Goal: Task Accomplishment & Management: Manage account settings

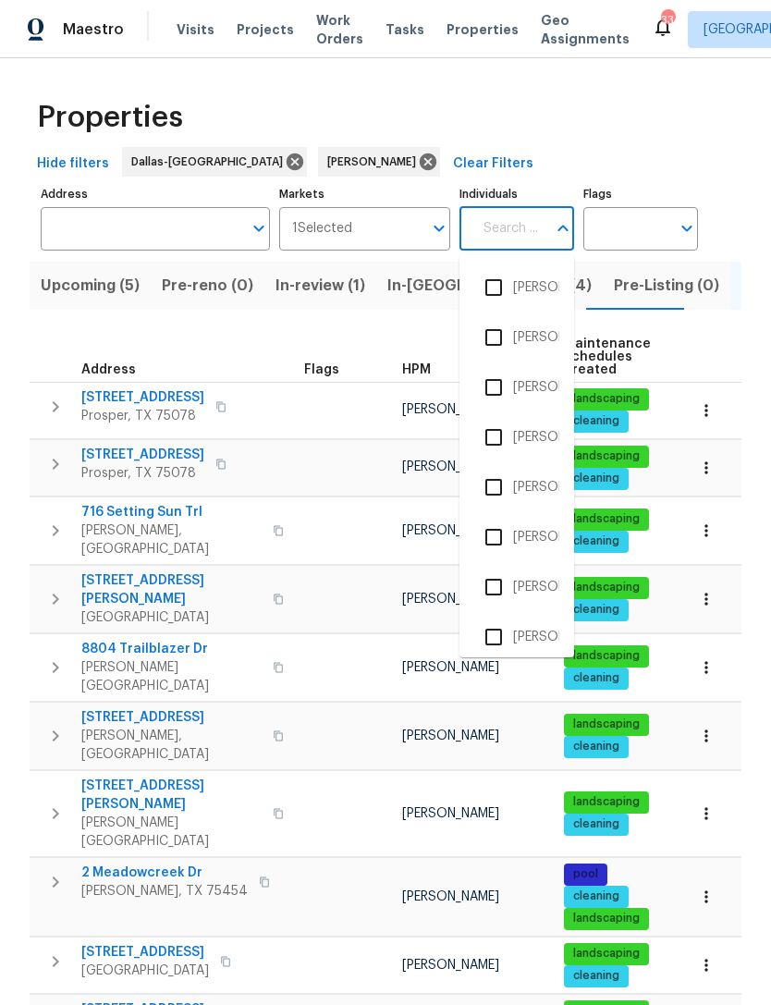
click at [334, 36] on span "Work Orders" at bounding box center [339, 29] width 47 height 37
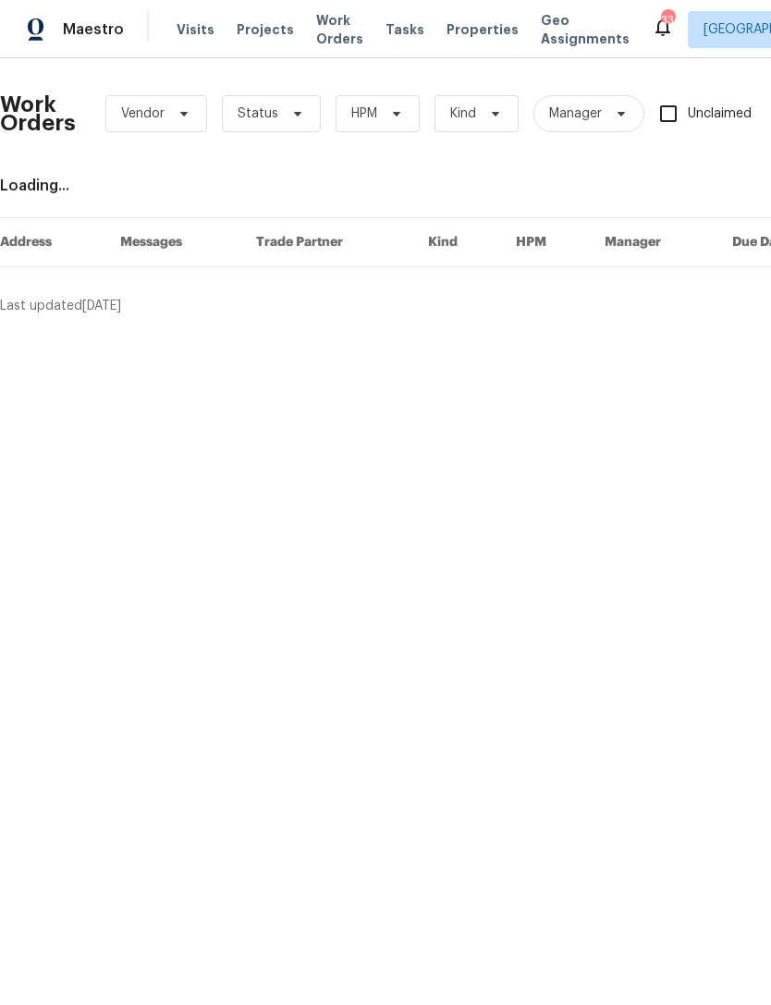
scroll to position [0, 92]
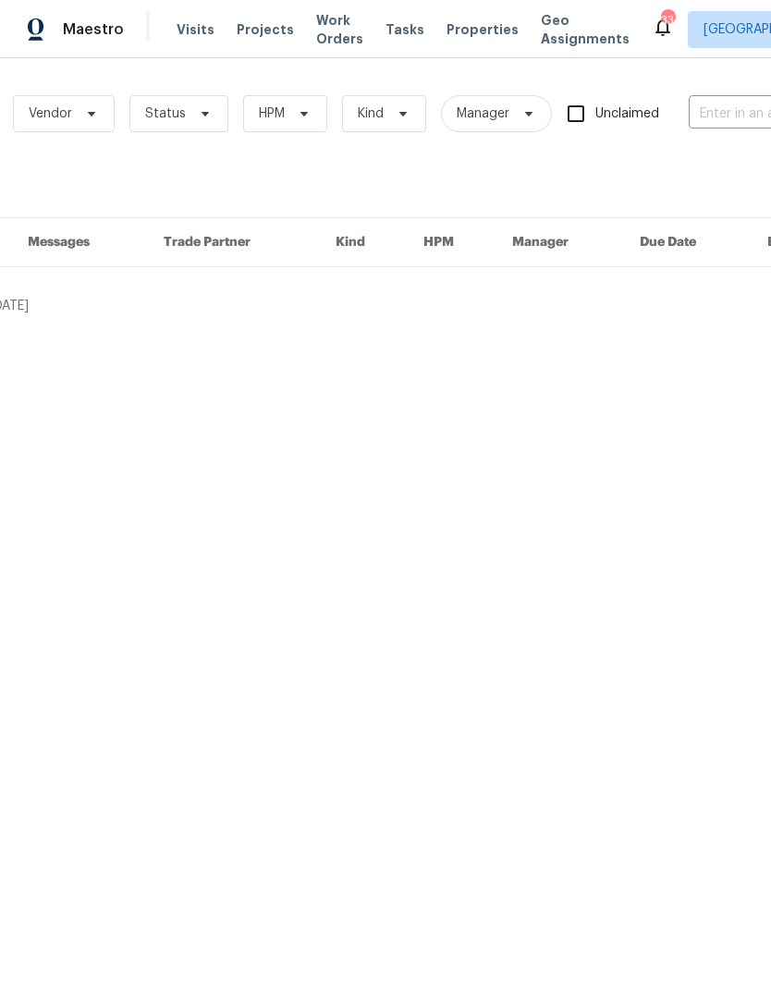
click at [720, 117] on input "text" at bounding box center [781, 114] width 185 height 29
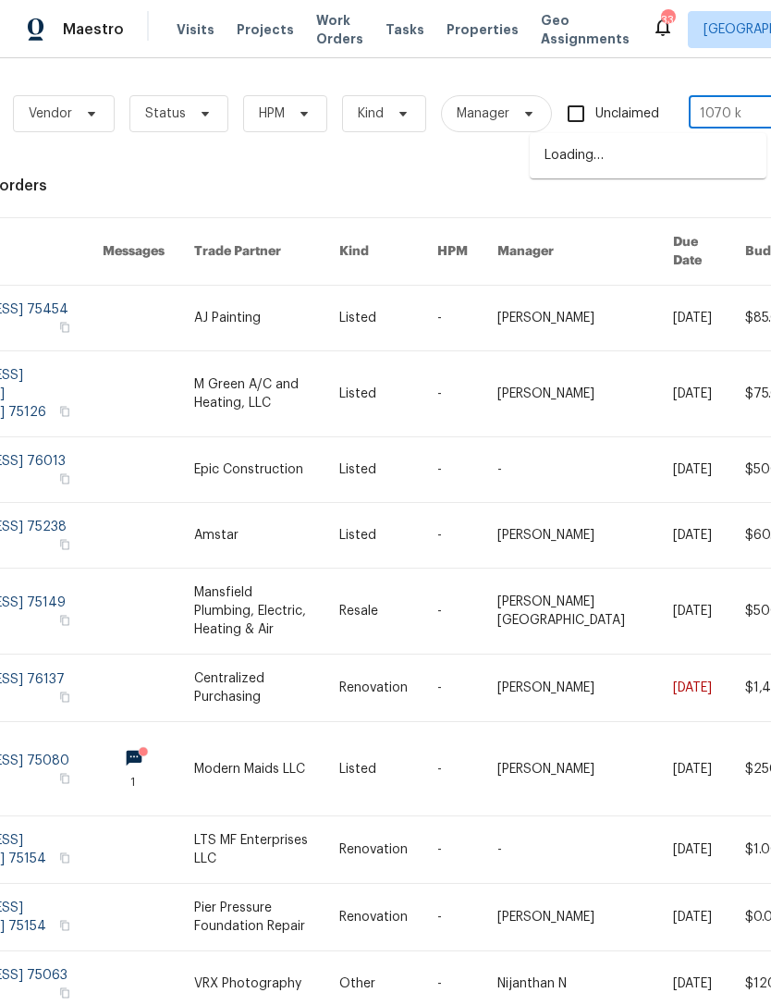
type input "1070 ke"
click at [719, 166] on li "[STREET_ADDRESS]" at bounding box center [648, 156] width 237 height 31
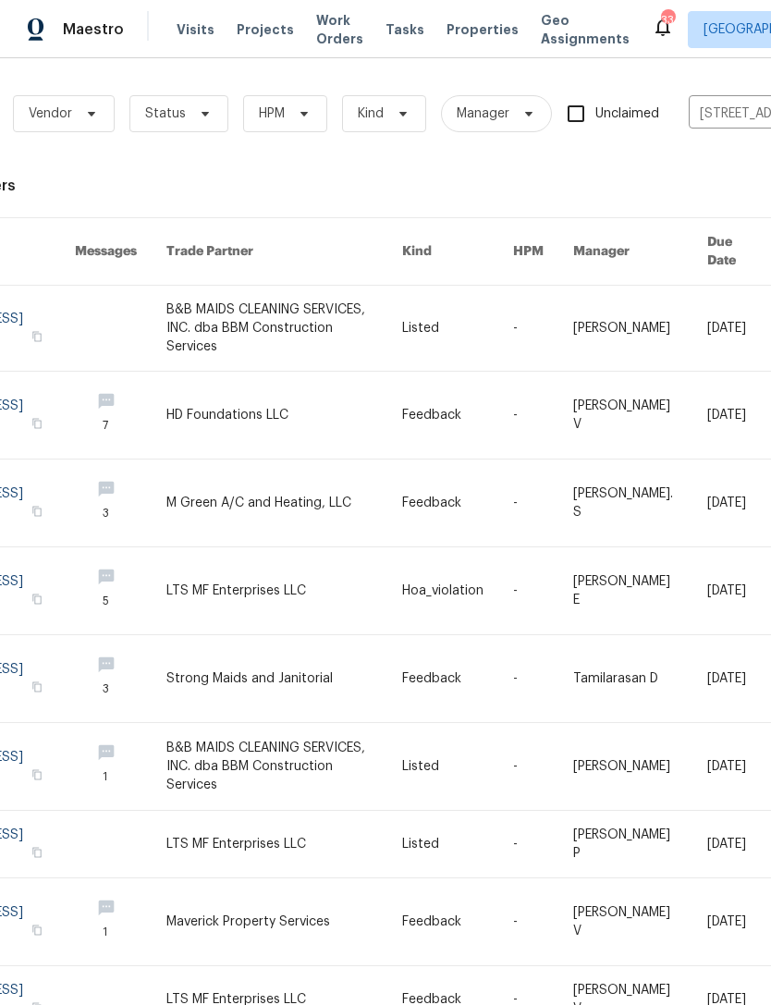
click at [261, 337] on link at bounding box center [284, 328] width 236 height 85
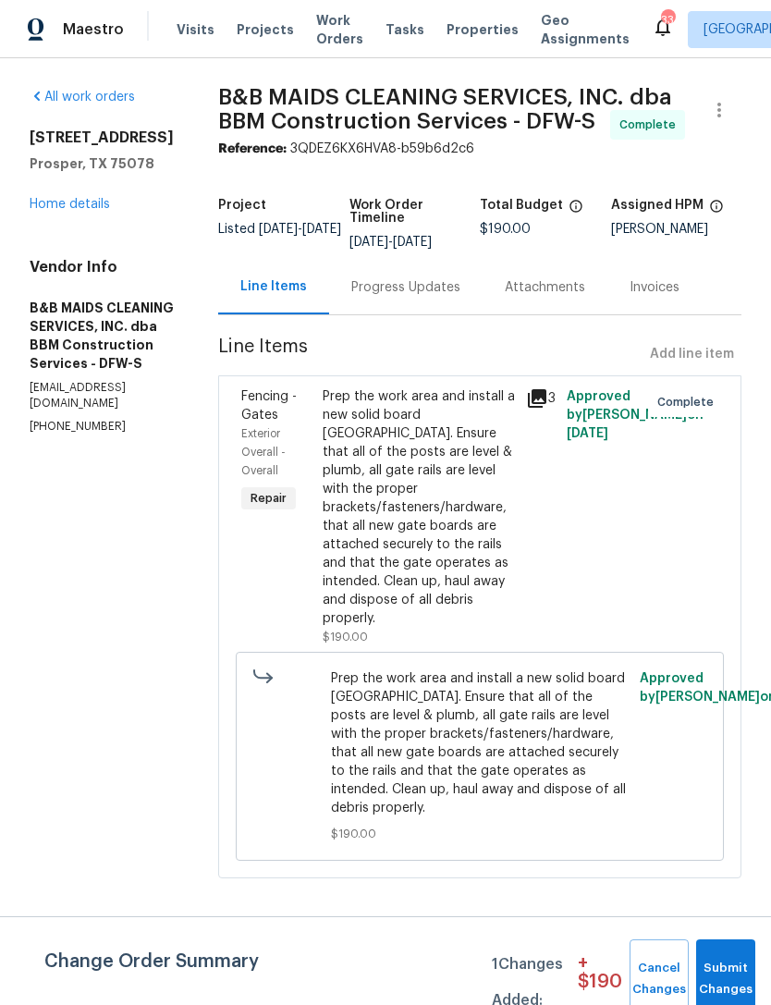
click at [63, 209] on link "Home details" at bounding box center [70, 204] width 80 height 13
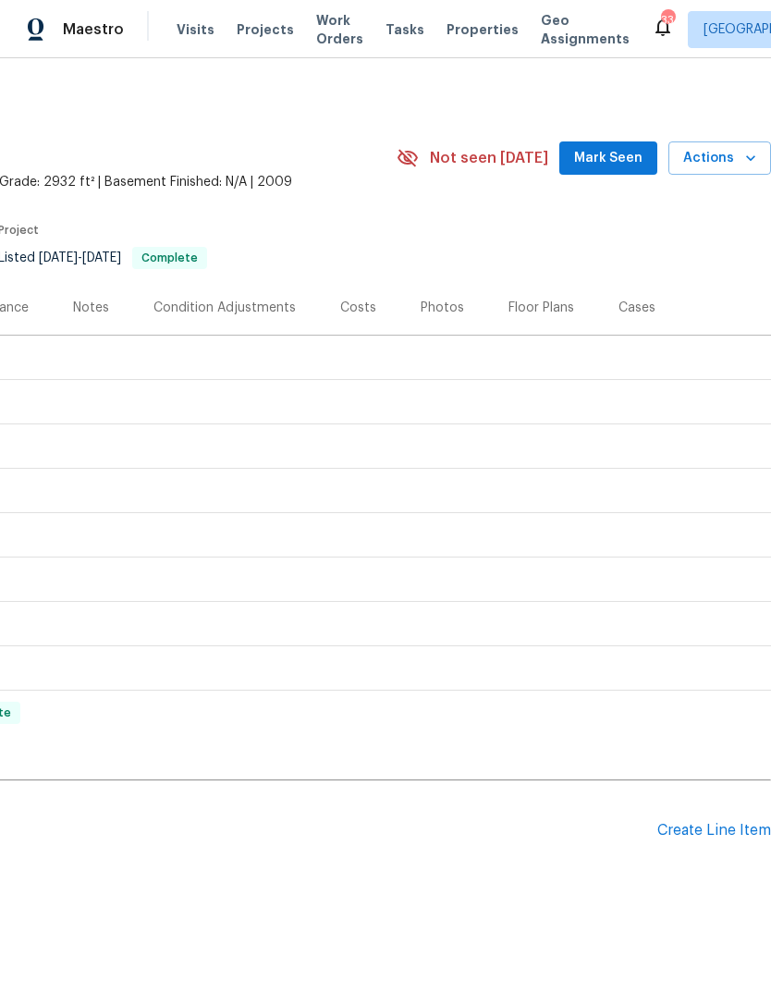
click at [729, 830] on div "Create Line Item" at bounding box center [715, 831] width 114 height 18
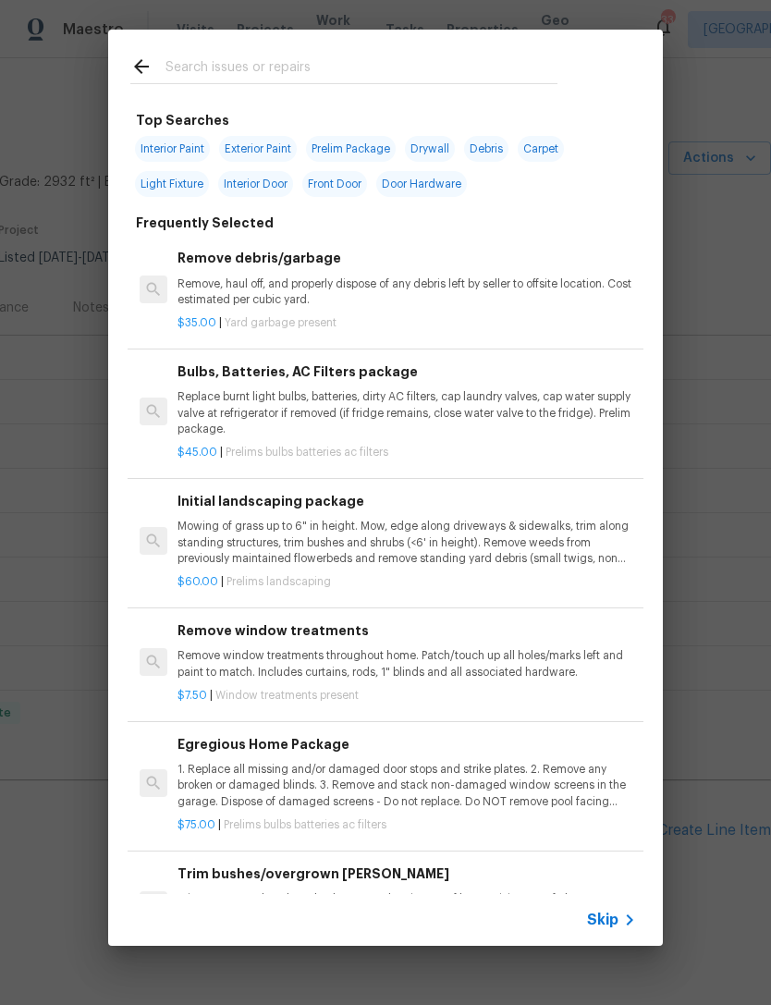
scroll to position [0, 274]
click at [450, 80] on input "text" at bounding box center [362, 69] width 392 height 28
click at [468, 46] on div at bounding box center [344, 66] width 472 height 73
click at [477, 62] on input "text" at bounding box center [362, 69] width 392 height 28
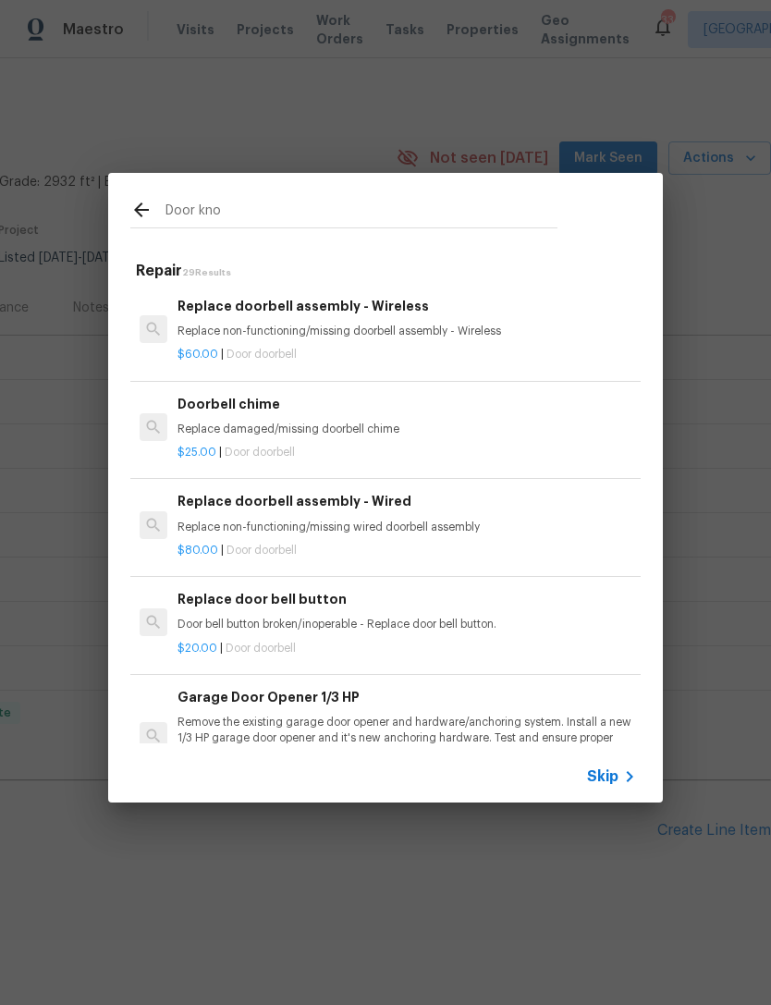
type input "Door knob"
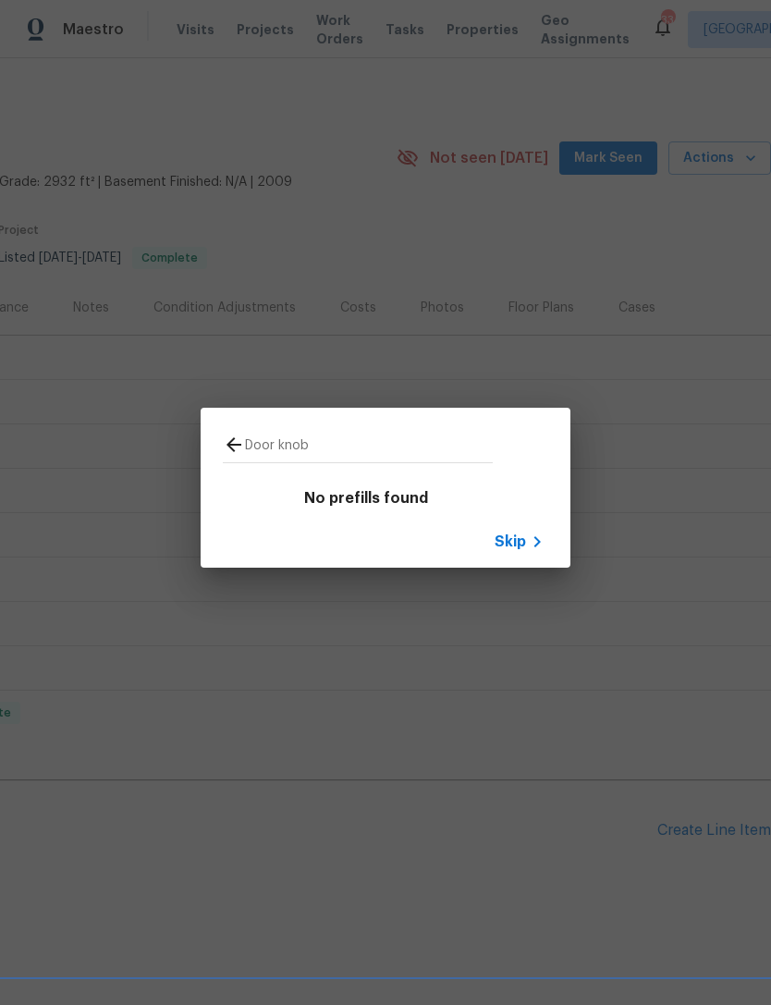
click at [520, 535] on span "Skip" at bounding box center [510, 542] width 31 height 18
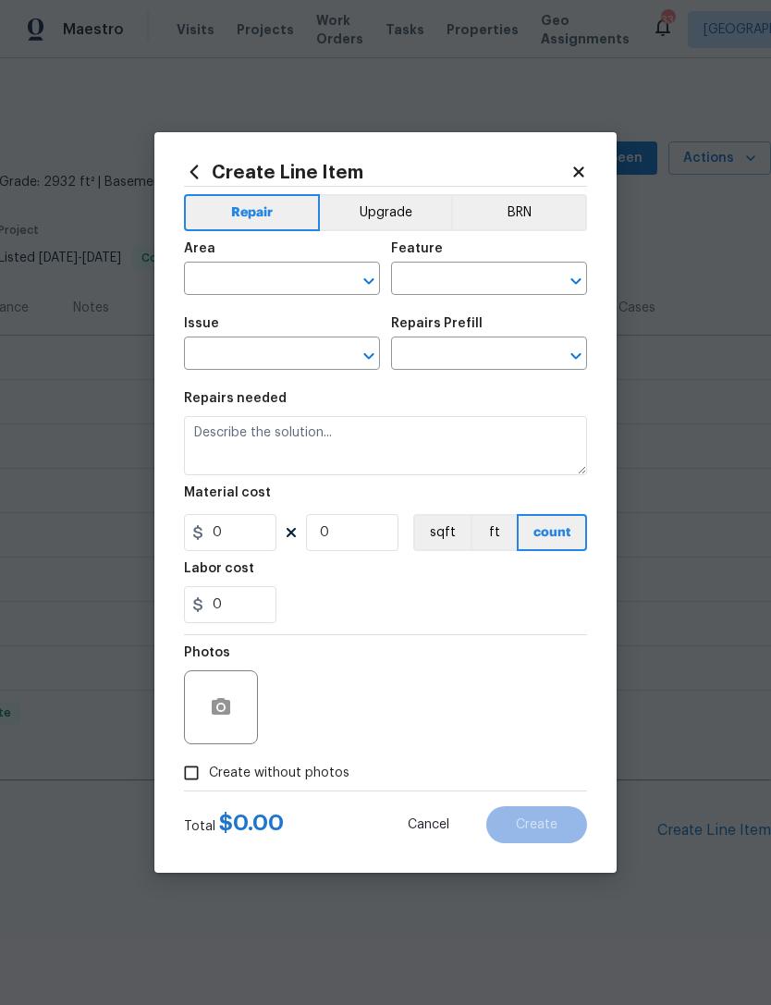
click at [297, 269] on input "text" at bounding box center [256, 280] width 144 height 29
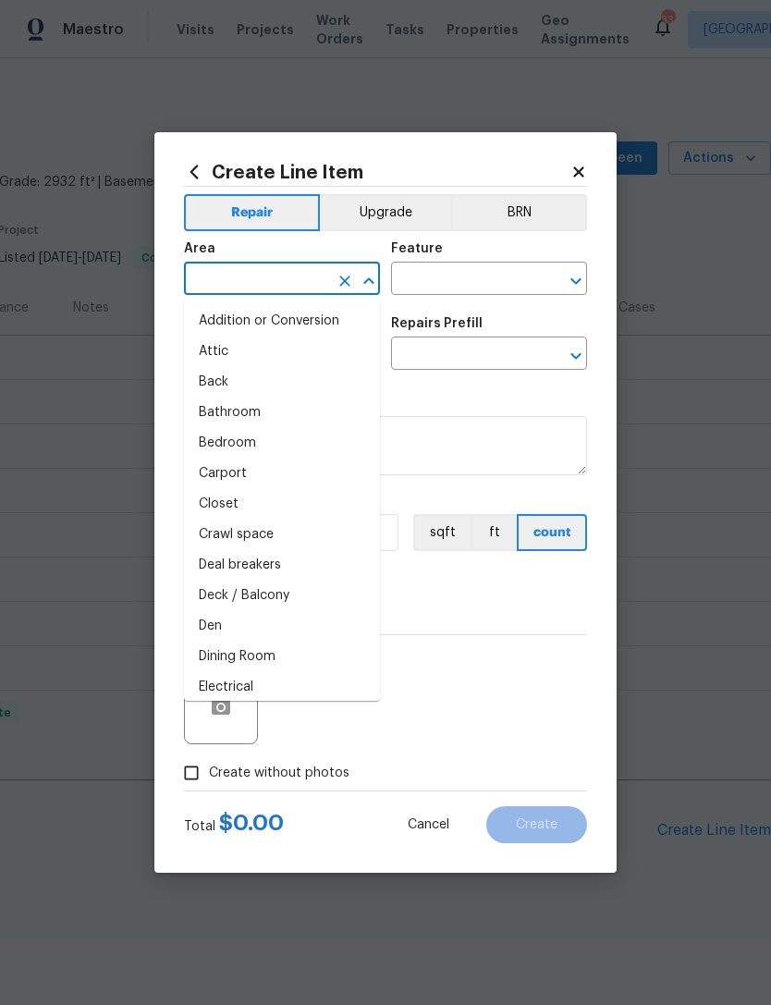
click at [280, 283] on input "text" at bounding box center [256, 280] width 144 height 29
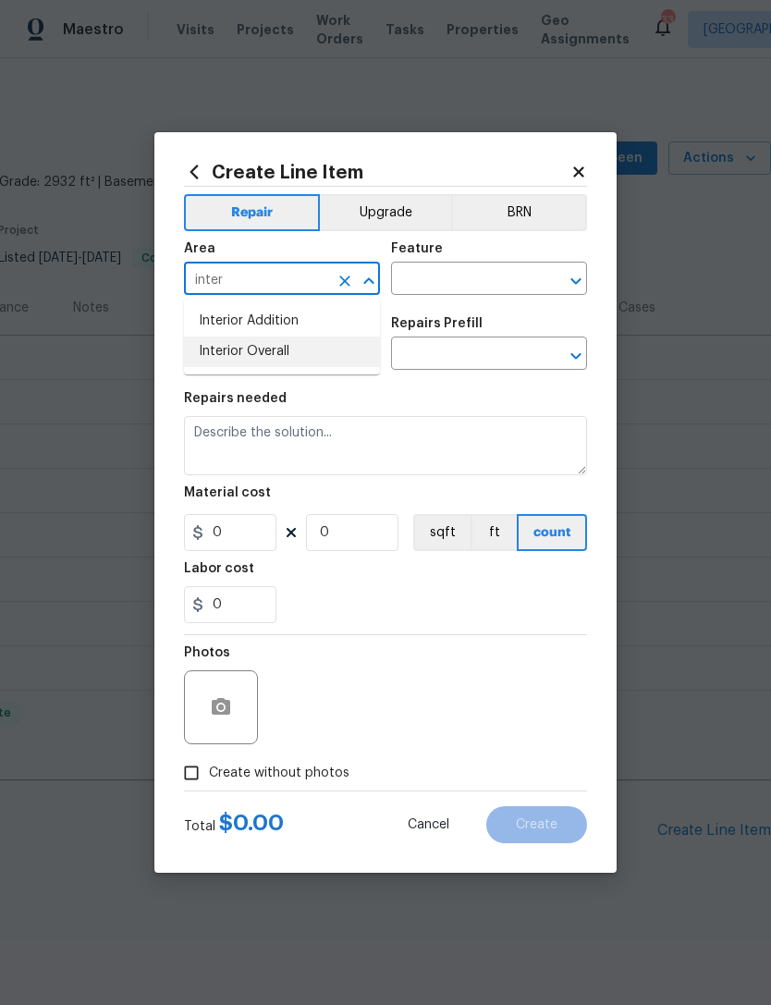
click at [347, 351] on li "Interior Overall" at bounding box center [282, 352] width 196 height 31
type input "Interior Overall"
click at [495, 278] on input "text" at bounding box center [463, 280] width 144 height 29
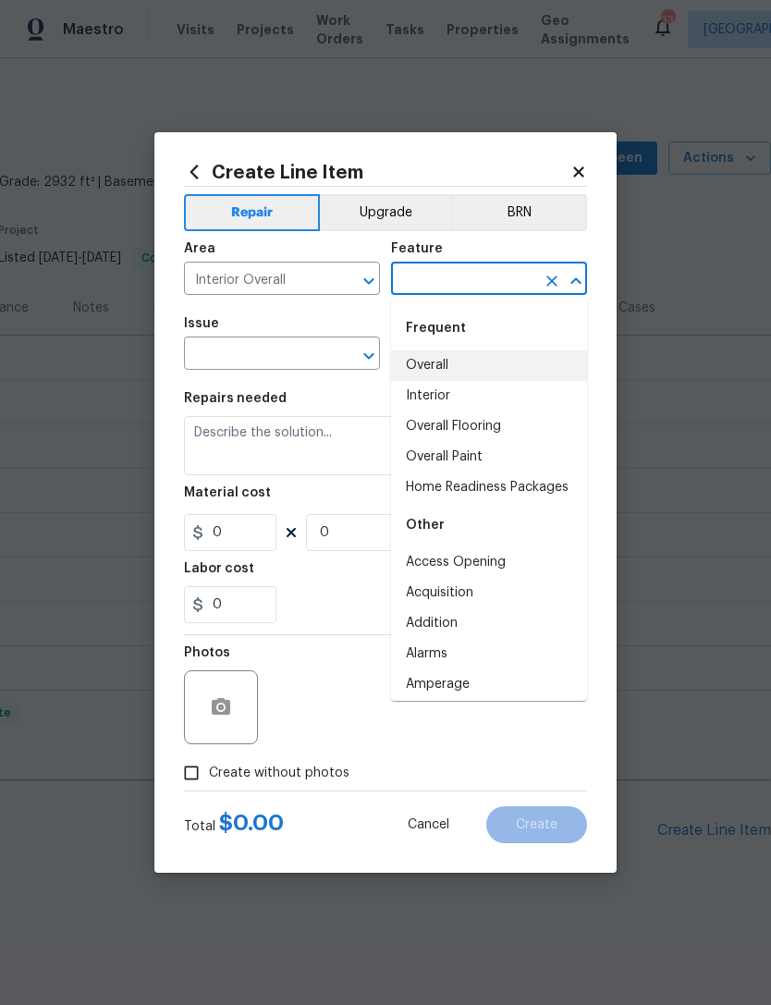
click at [496, 356] on li "Overall" at bounding box center [489, 366] width 196 height 31
type input "Overall"
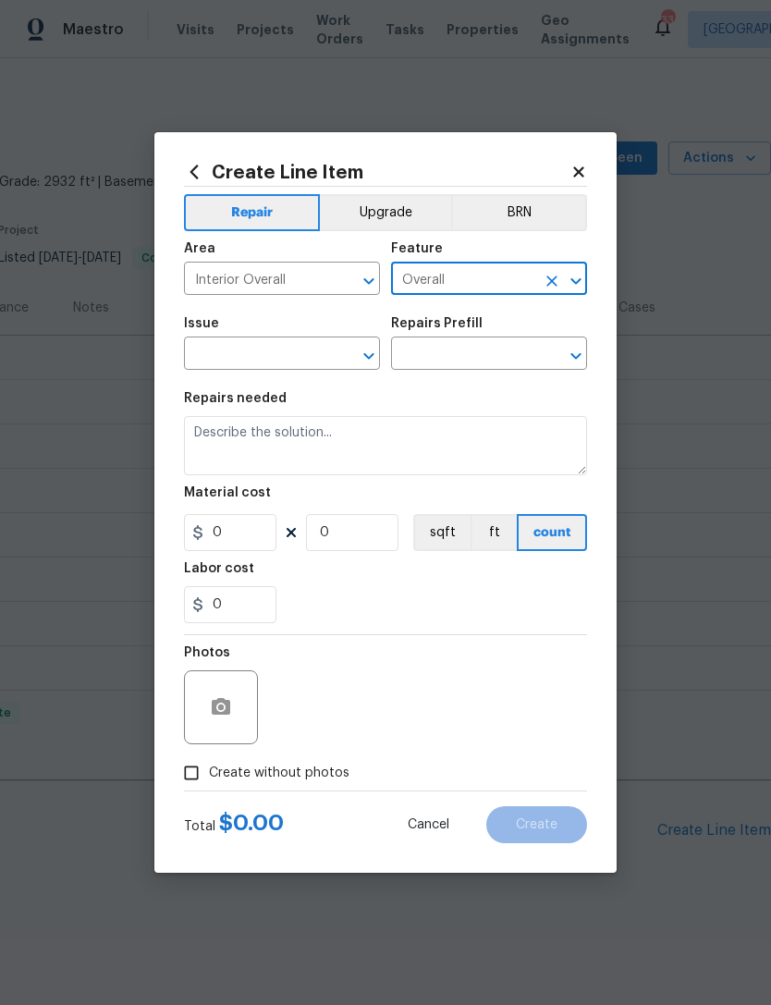
click at [306, 352] on input "text" at bounding box center [256, 355] width 144 height 29
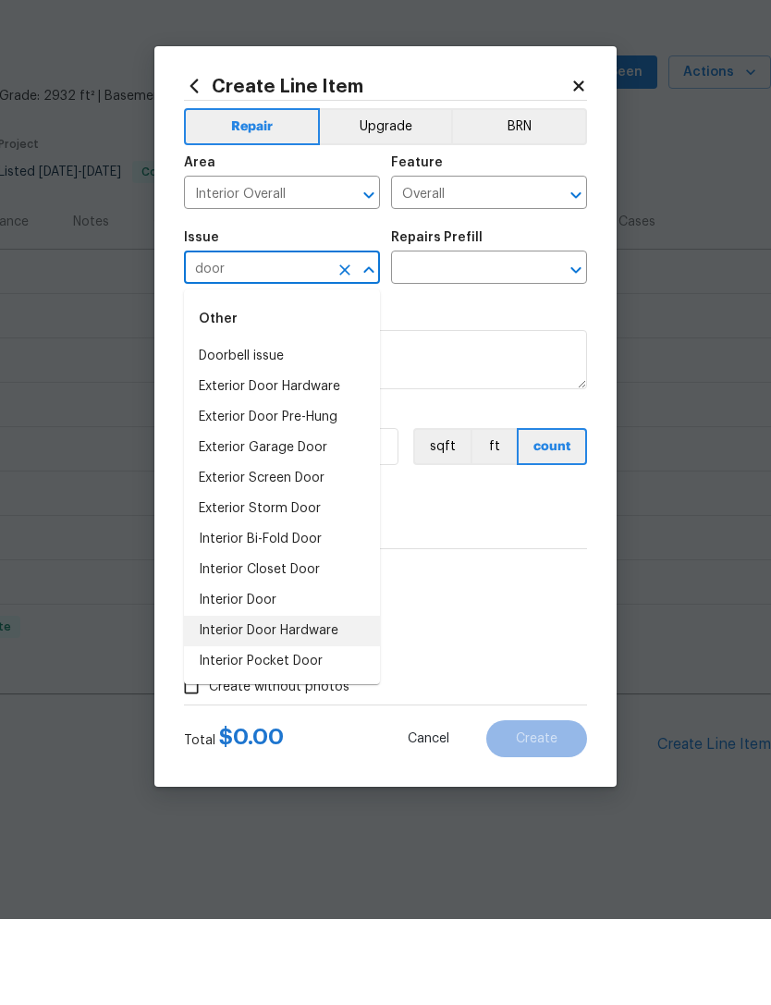
click at [328, 702] on li "Interior Door Hardware" at bounding box center [282, 717] width 196 height 31
type input "Interior Door Hardware"
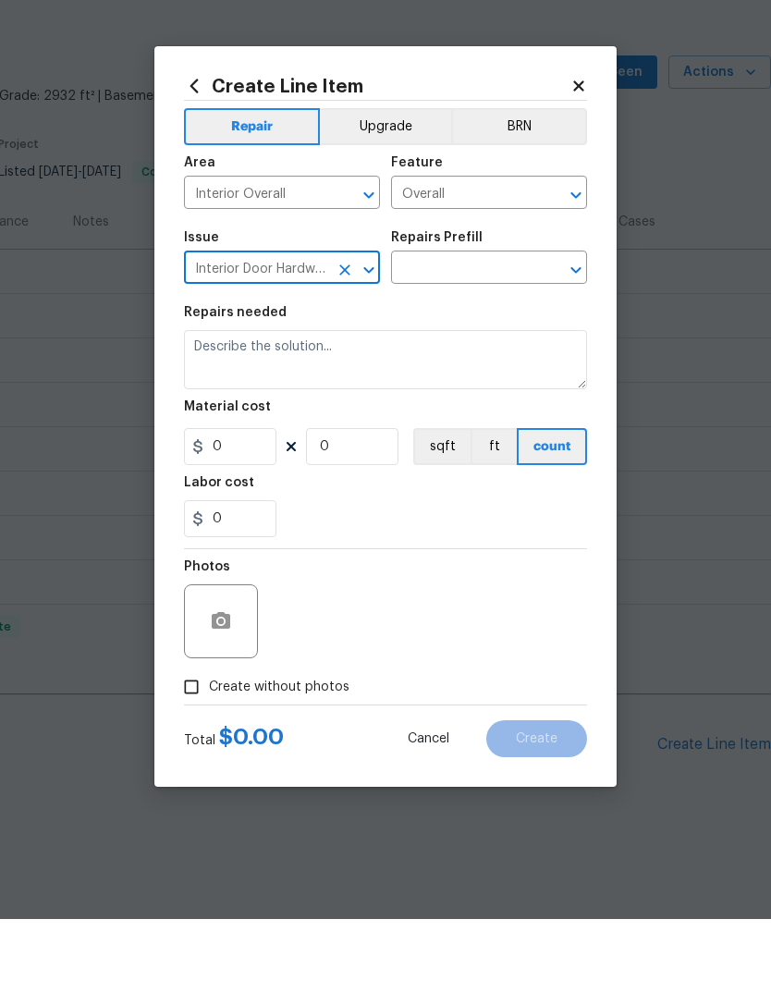
click at [529, 341] on input "text" at bounding box center [463, 355] width 144 height 29
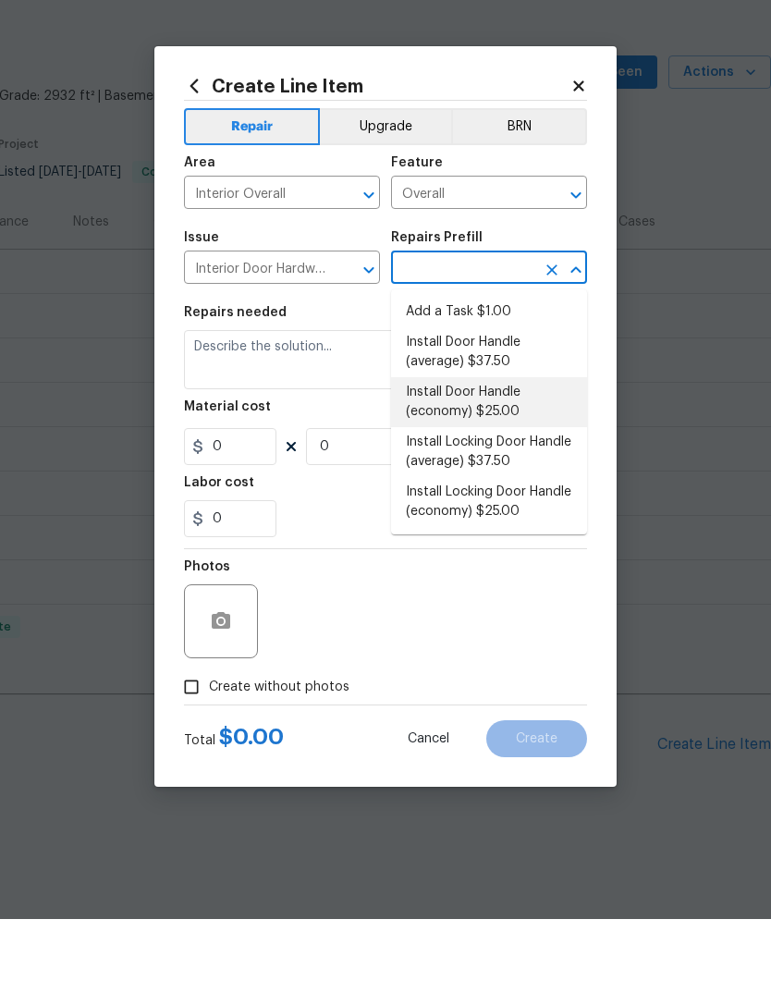
click at [493, 463] on li "Install Door Handle (economy) $25.00" at bounding box center [489, 488] width 196 height 50
type input "Install Door Handle (economy) $25.00"
type input "Interior Door"
type textarea "Remove the existing interior door handle (if present). Install a new (economy) …"
type input "1"
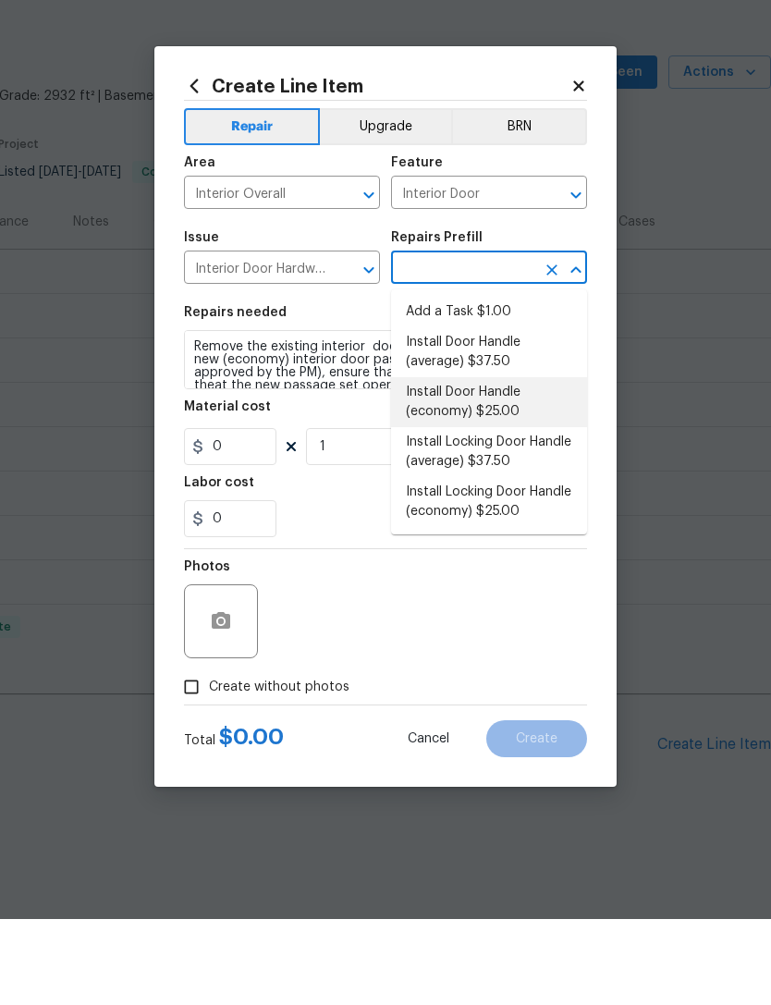
type input "Install Door Handle (economy) $25.00"
type input "25"
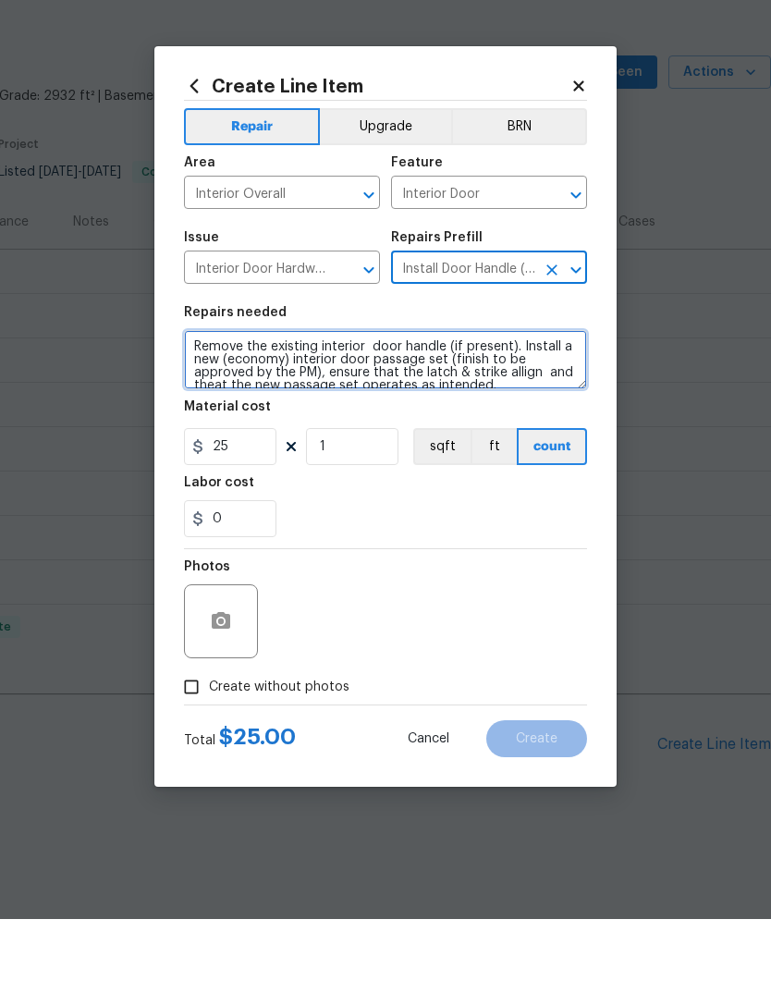
click at [235, 416] on textarea "Remove the existing interior door handle (if present). Install a new (economy) …" at bounding box center [385, 445] width 403 height 59
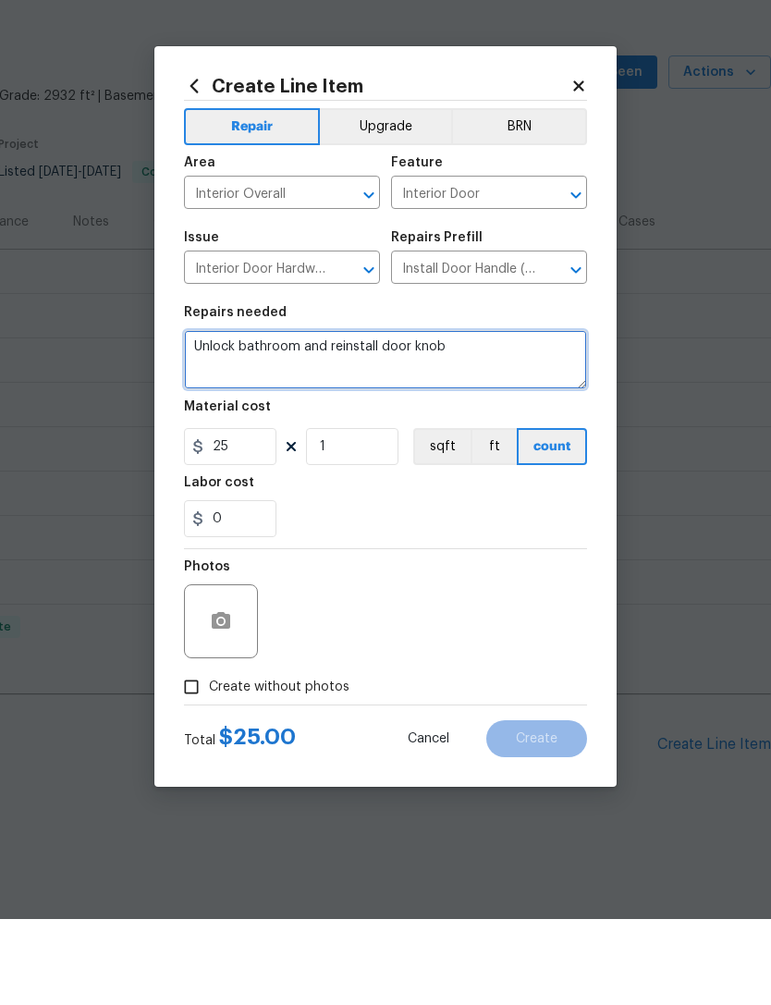
type textarea "Unlock bathroom and reinstall door knob"
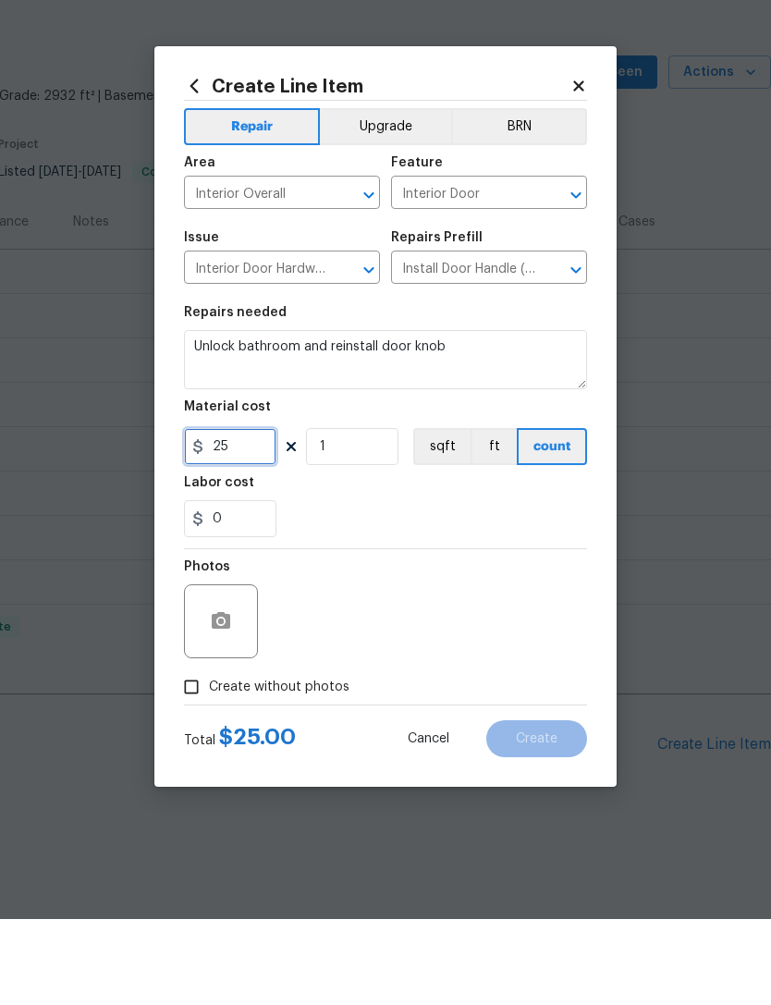
click at [235, 514] on input "25" at bounding box center [230, 532] width 92 height 37
click at [367, 514] on input "1" at bounding box center [352, 532] width 92 height 37
click at [366, 514] on input "1" at bounding box center [352, 532] width 92 height 37
type input "3"
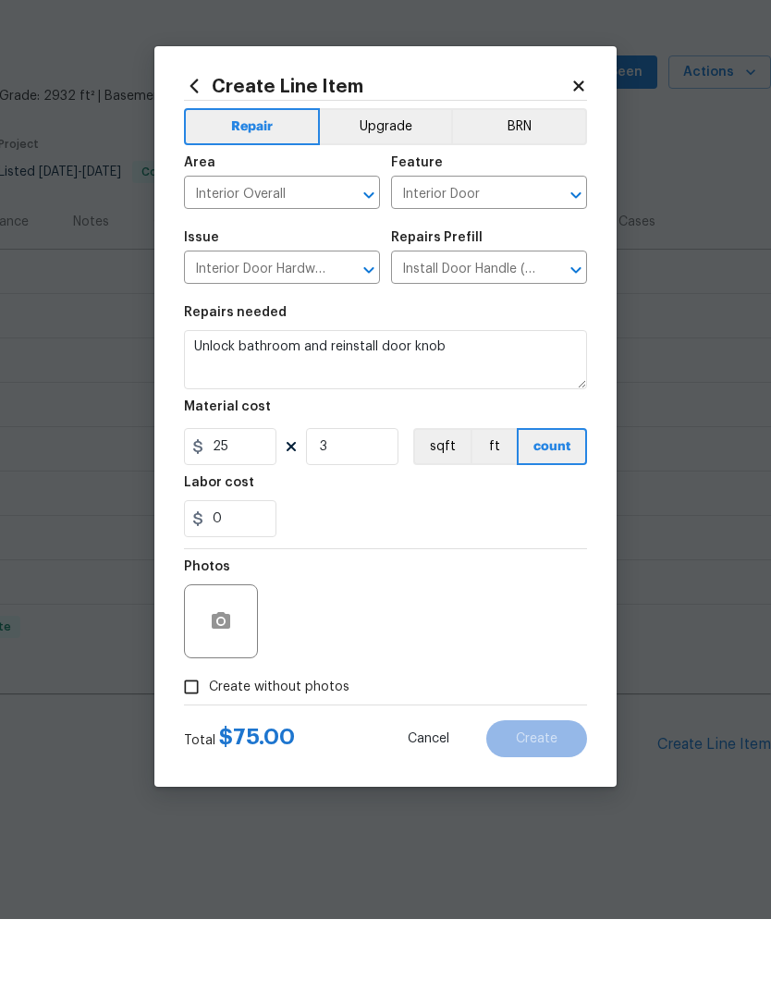
click at [421, 635] on div "Photos" at bounding box center [385, 695] width 403 height 120
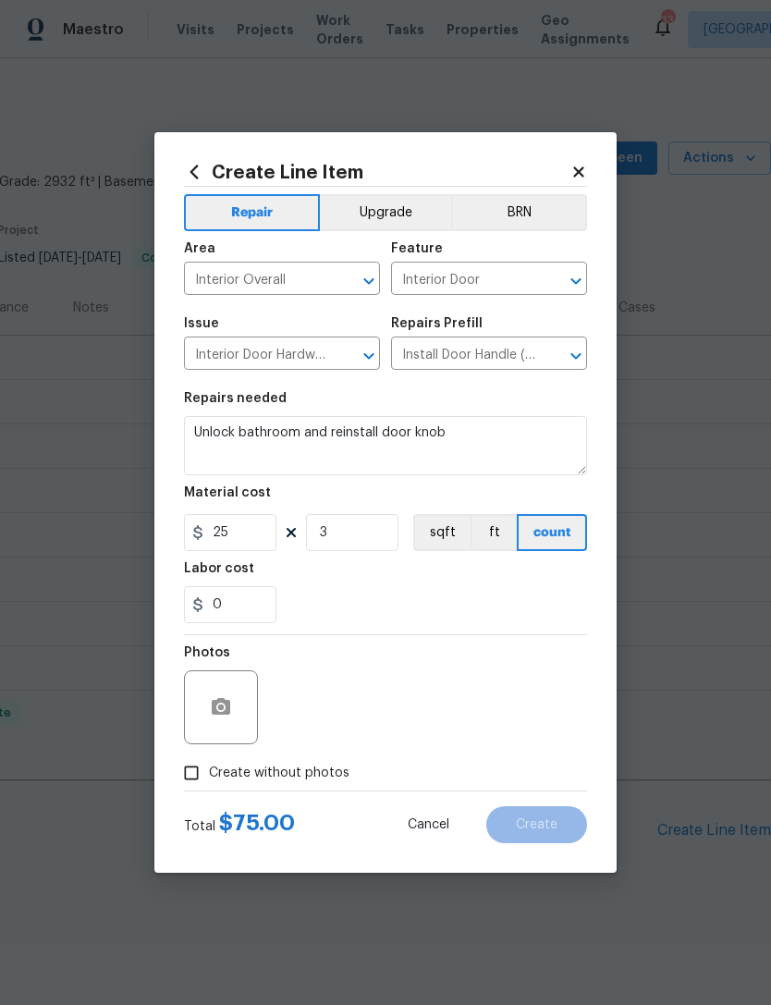
click at [313, 791] on label "Create without photos" at bounding box center [262, 773] width 176 height 35
click at [209, 791] on input "Create without photos" at bounding box center [191, 773] width 35 height 35
checkbox input "true"
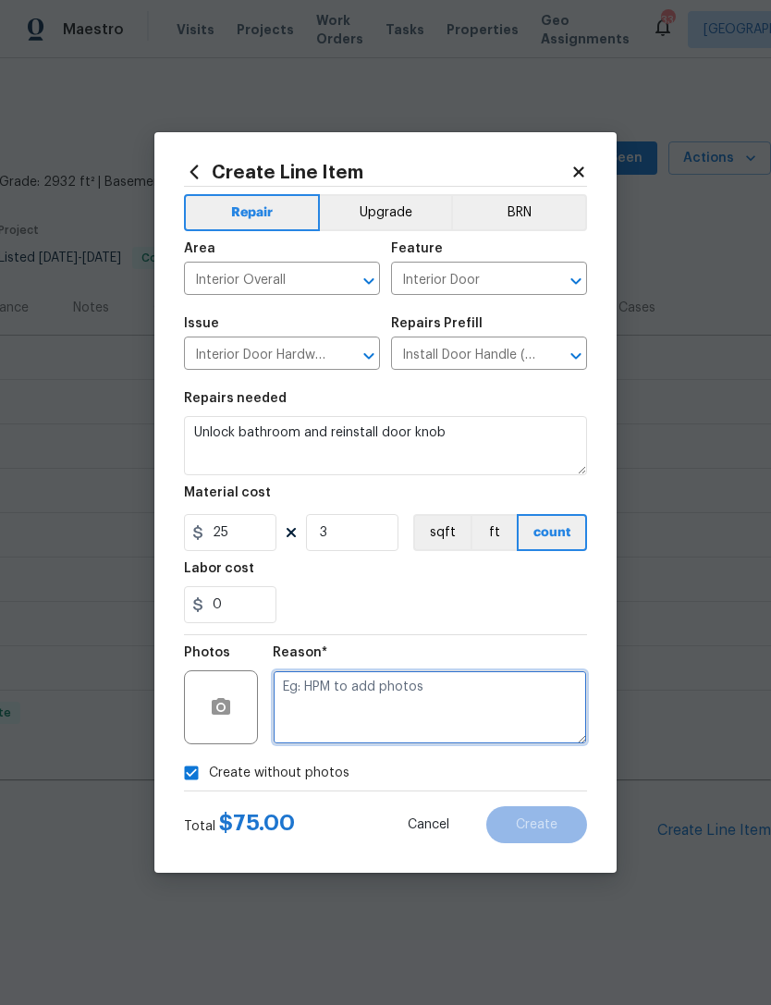
click at [395, 707] on textarea at bounding box center [430, 707] width 314 height 74
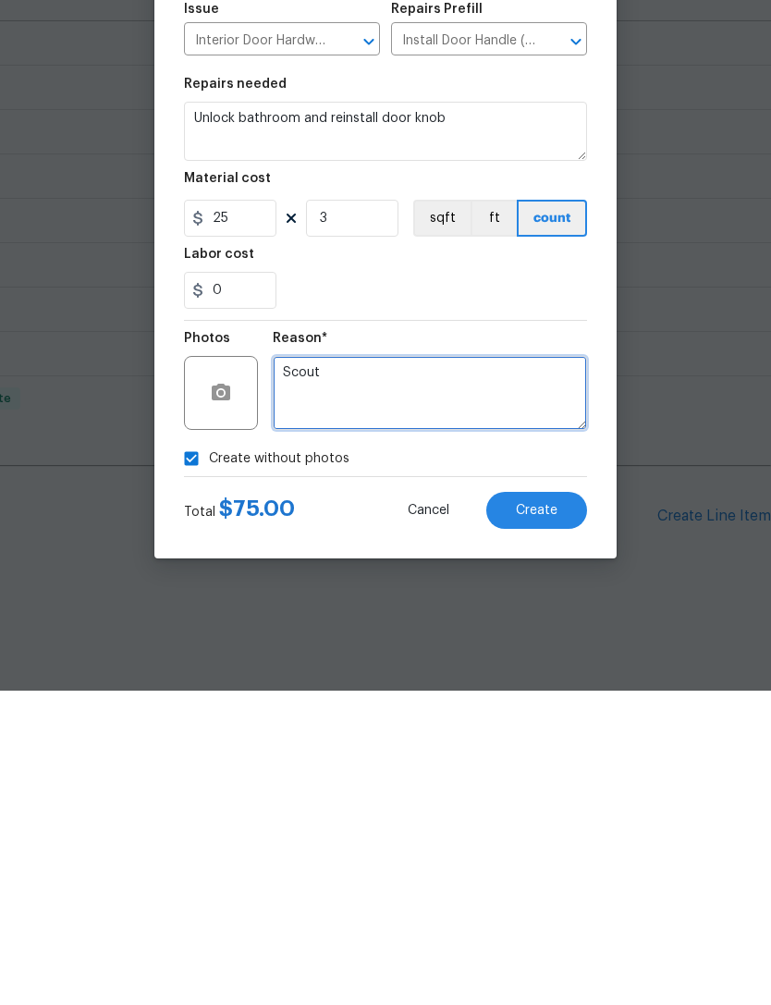
type textarea "Scout"
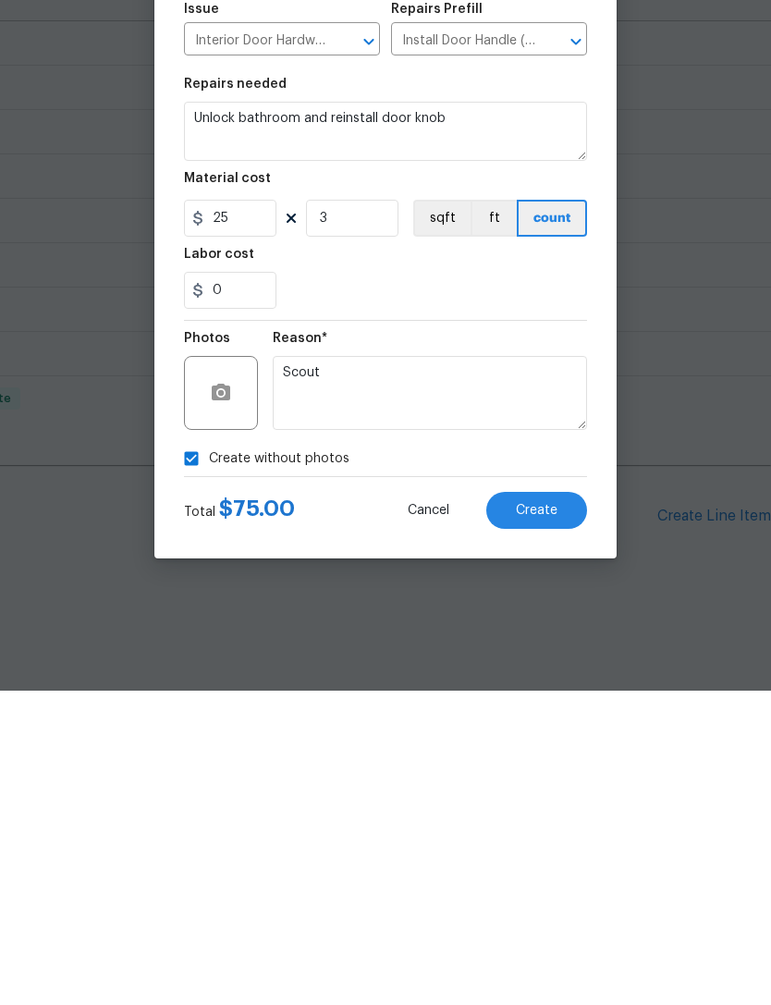
click at [549, 806] on button "Create" at bounding box center [536, 824] width 101 height 37
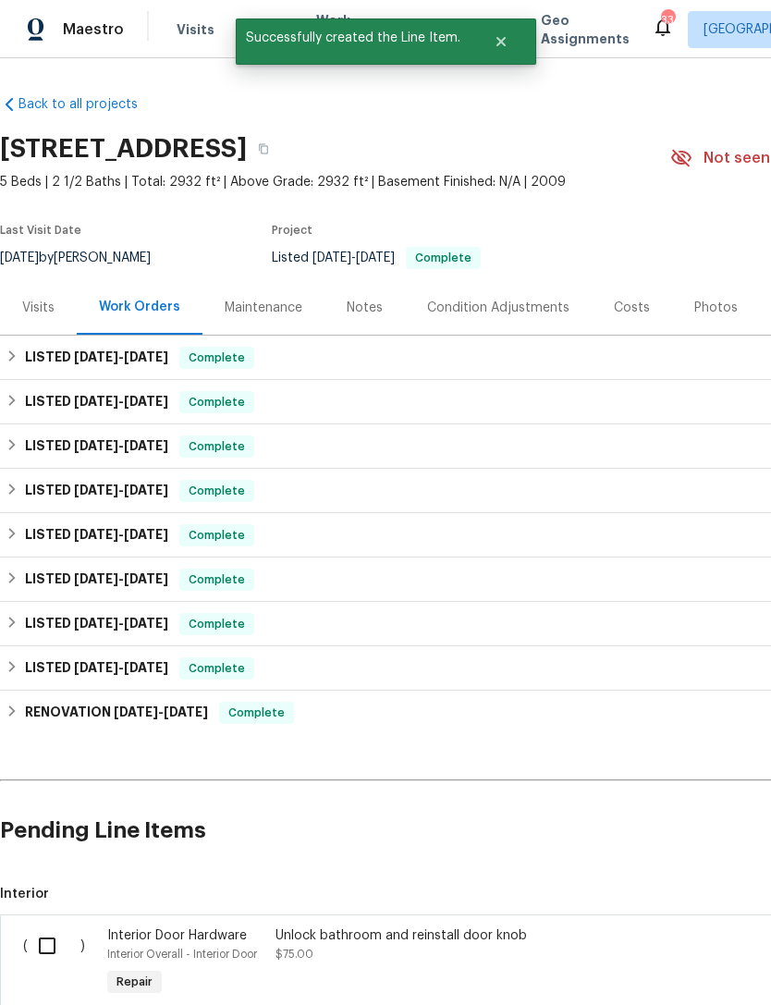
scroll to position [0, 0]
click at [62, 938] on input "checkbox" at bounding box center [54, 946] width 53 height 39
checkbox input "true"
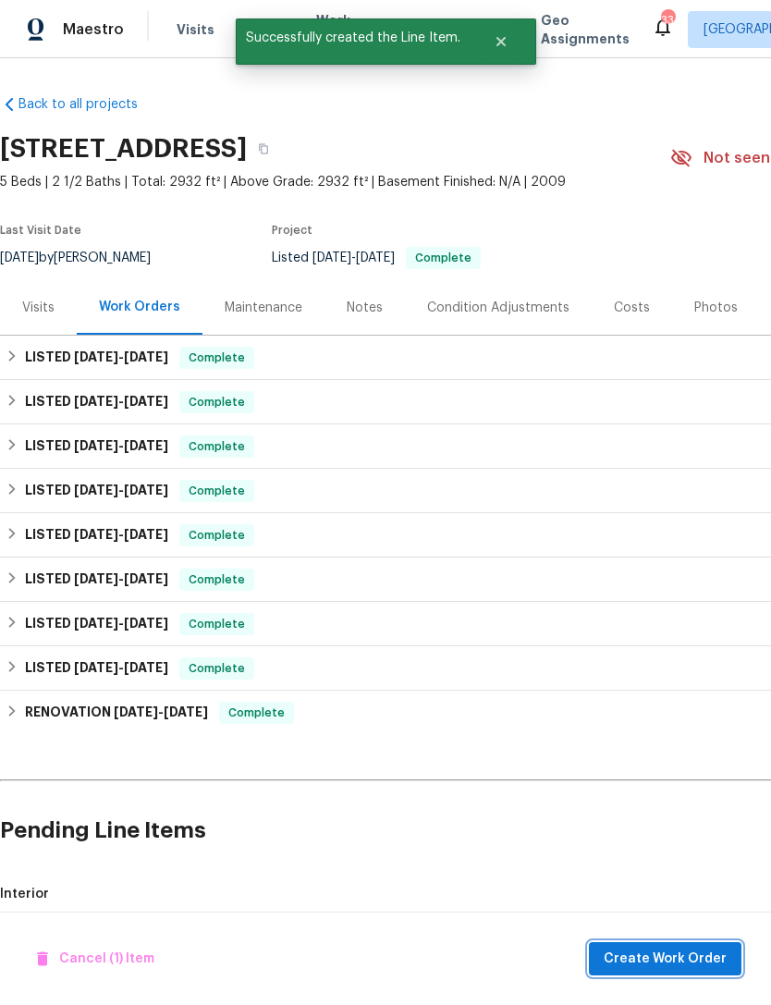
click at [632, 969] on span "Create Work Order" at bounding box center [665, 959] width 123 height 23
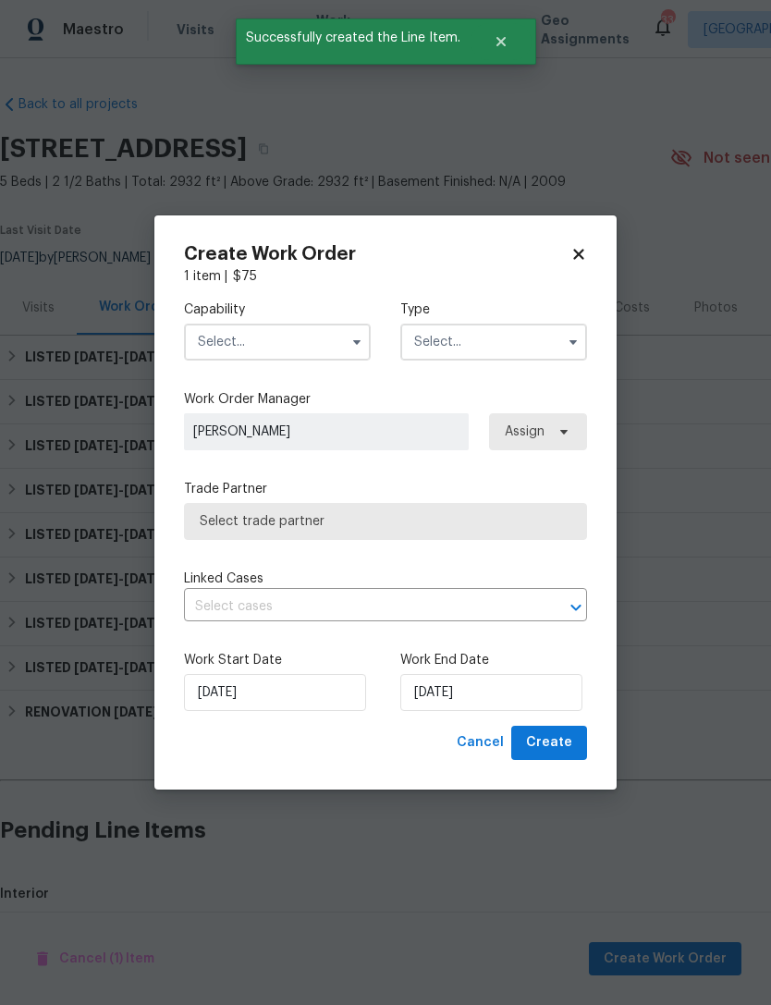
click at [296, 349] on input "text" at bounding box center [277, 342] width 187 height 37
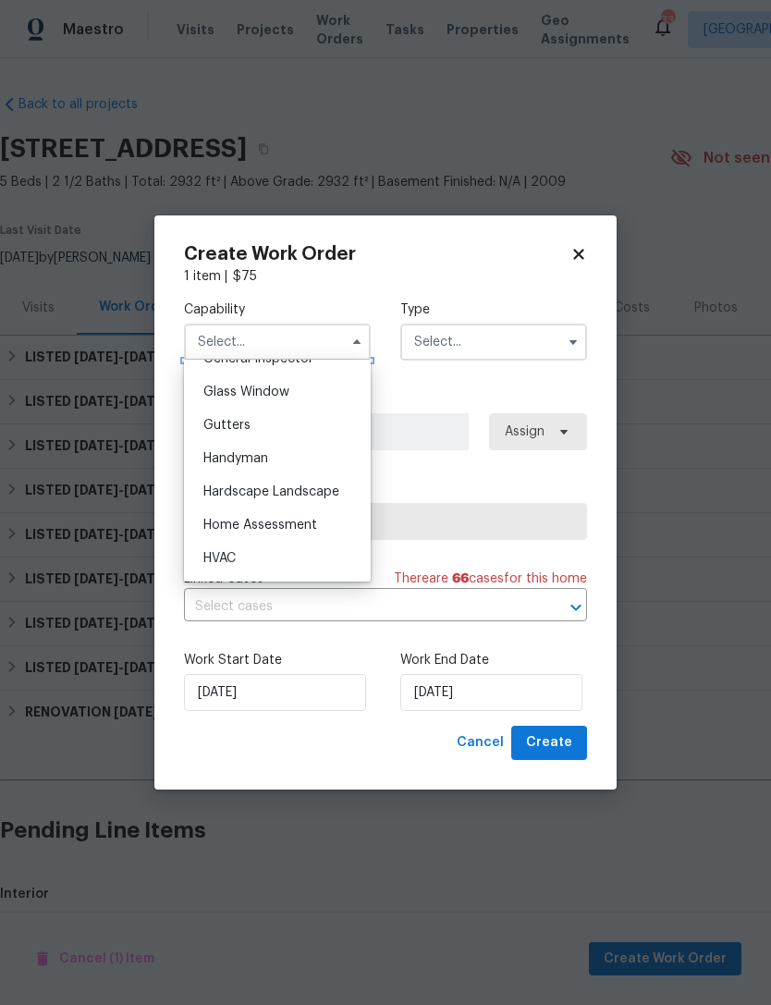
scroll to position [938, 0]
click at [320, 451] on div "Handyman" at bounding box center [278, 460] width 178 height 33
type input "Handyman"
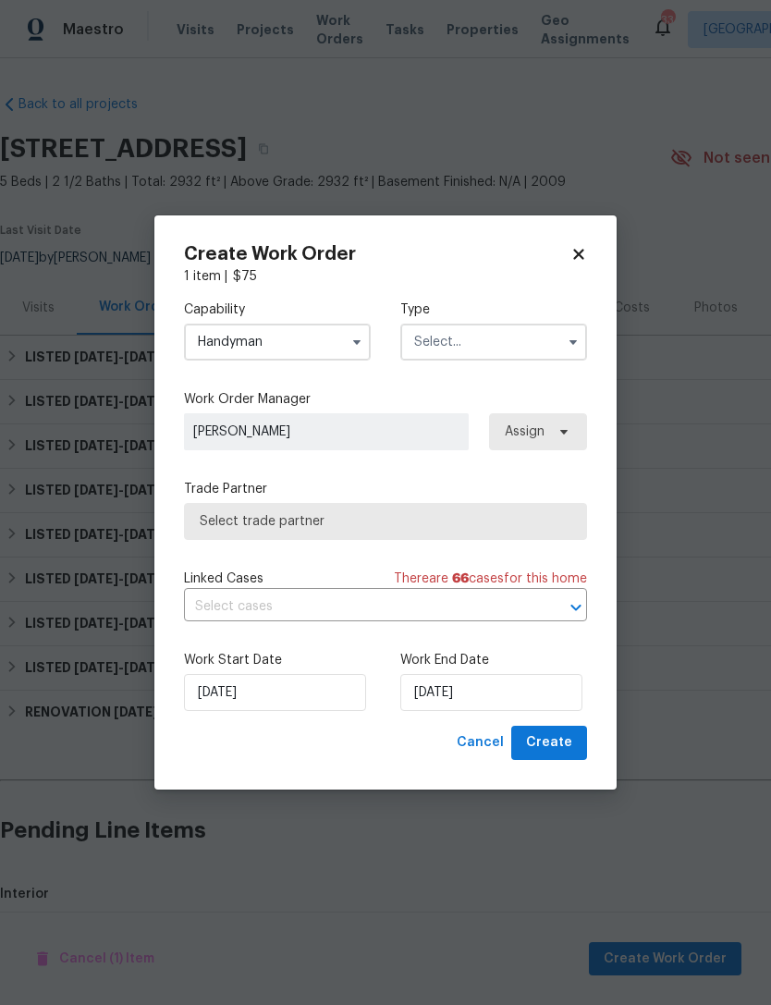
click at [462, 343] on input "text" at bounding box center [493, 342] width 187 height 37
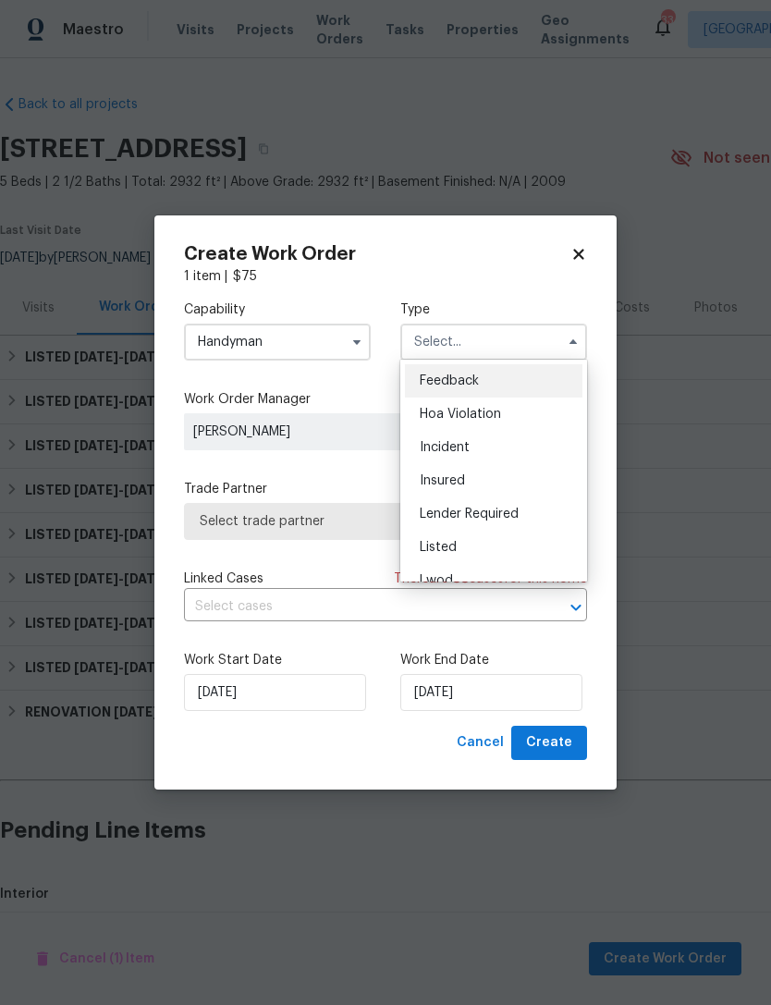
click at [480, 547] on div "Listed" at bounding box center [494, 547] width 178 height 33
type input "Listed"
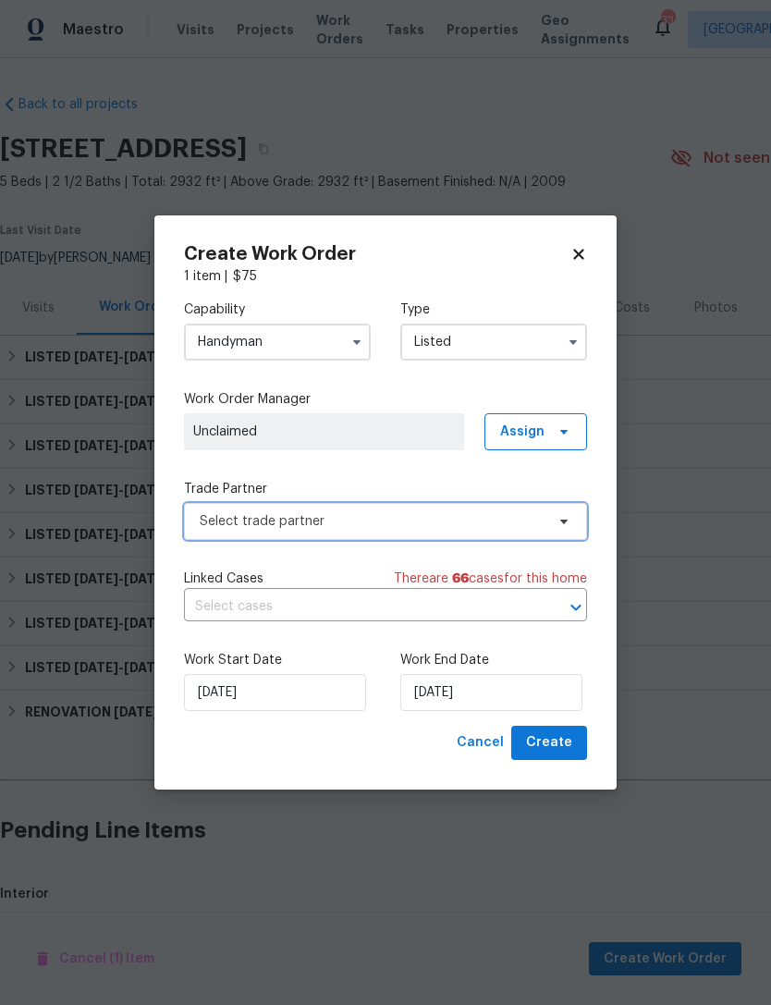
click at [456, 523] on span "Select trade partner" at bounding box center [372, 521] width 345 height 18
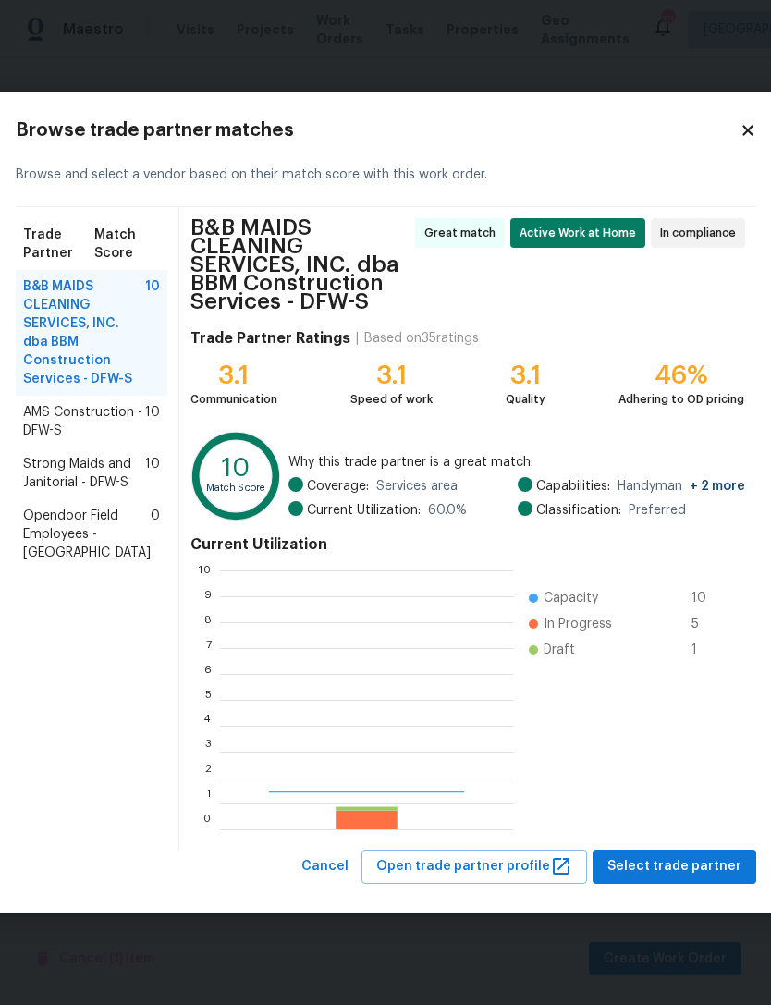
scroll to position [259, 293]
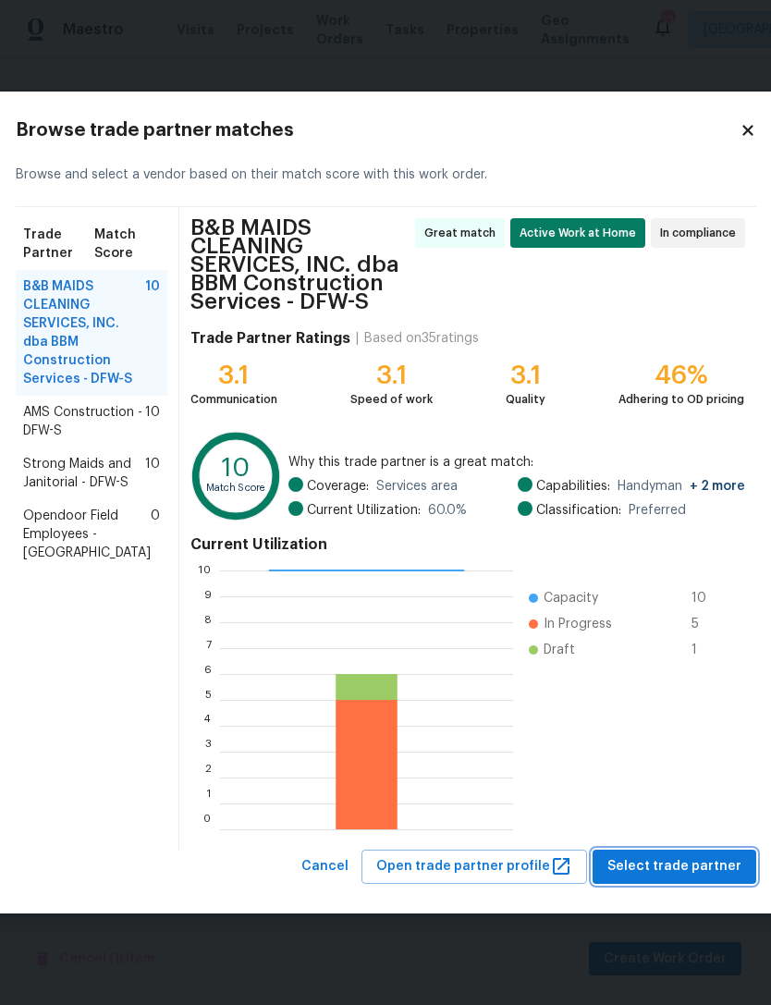
click at [674, 869] on span "Select trade partner" at bounding box center [675, 866] width 134 height 23
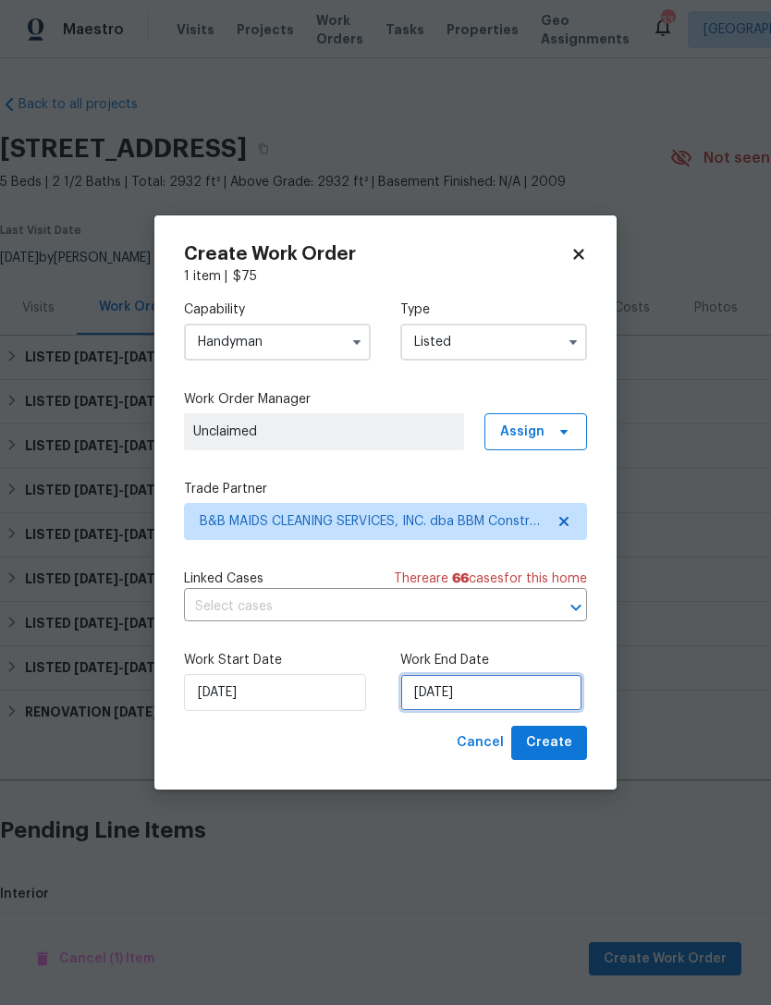
click at [485, 706] on input "[DATE]" at bounding box center [491, 692] width 182 height 37
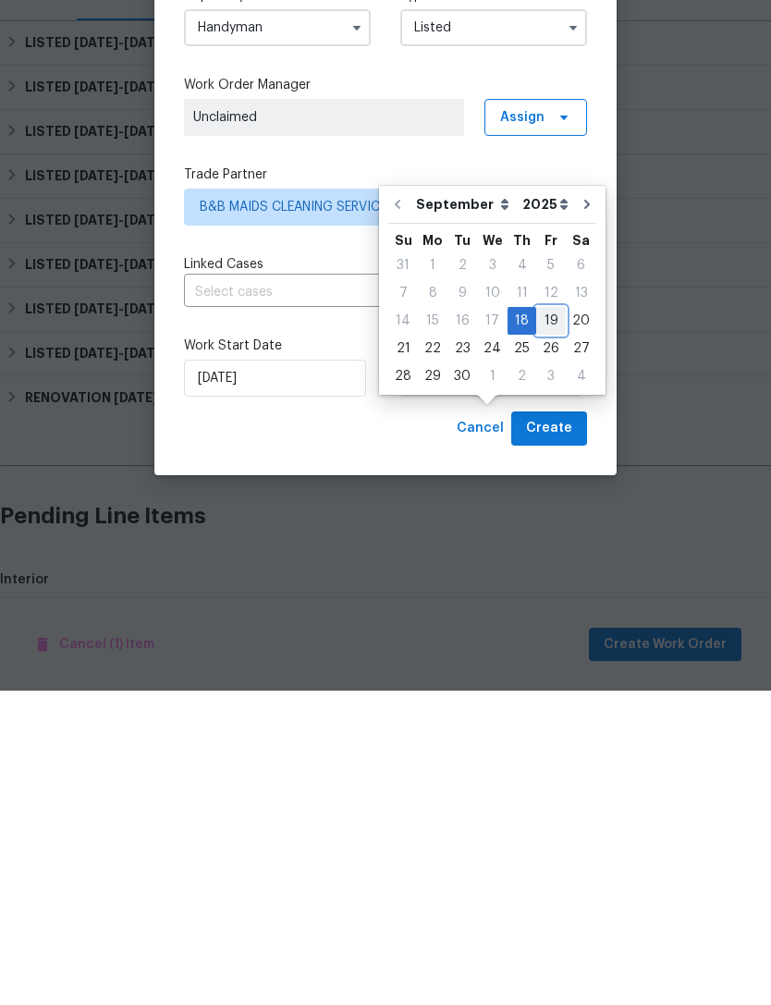
click at [536, 622] on div "19" at bounding box center [551, 635] width 30 height 26
type input "[DATE]"
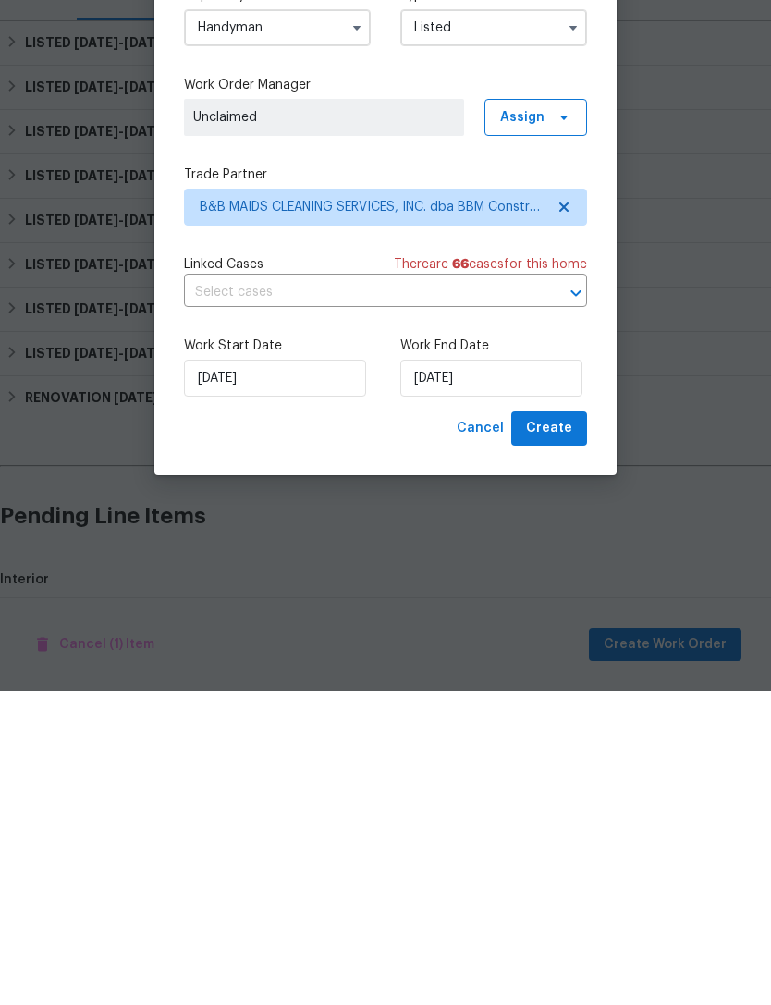
scroll to position [59, 0]
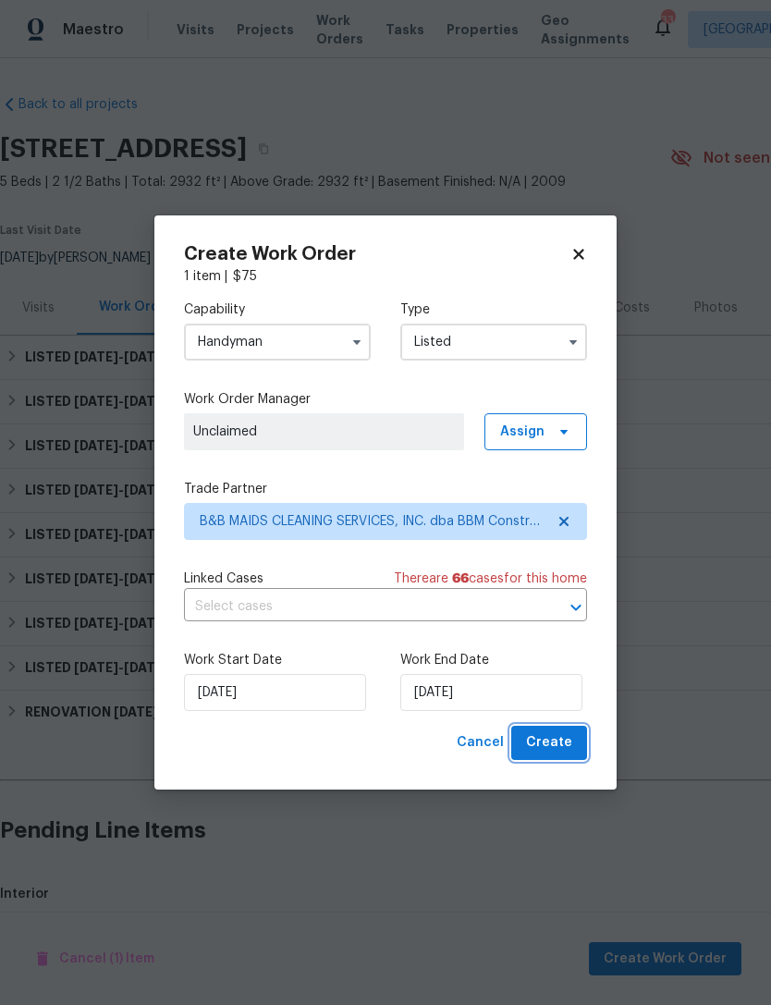
click at [569, 760] on button "Create" at bounding box center [549, 743] width 76 height 34
checkbox input "false"
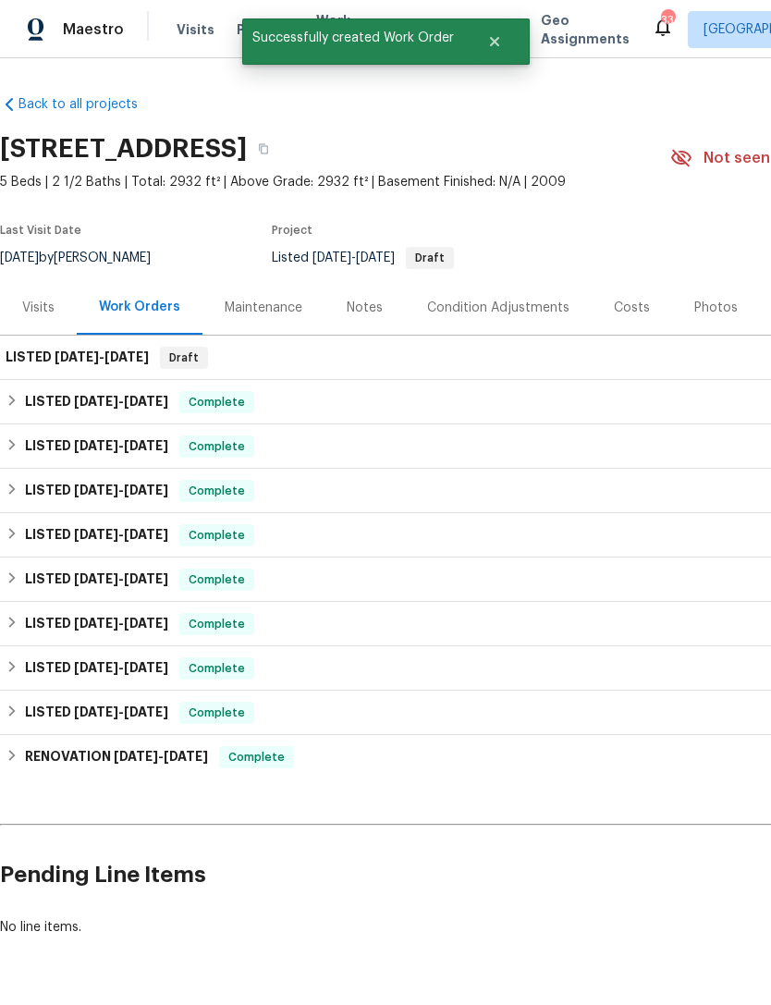
scroll to position [0, 0]
click at [109, 351] on span "9/18/25 - 9/19/25" at bounding box center [102, 357] width 94 height 13
click at [125, 351] on span "9/19/25" at bounding box center [127, 357] width 44 height 13
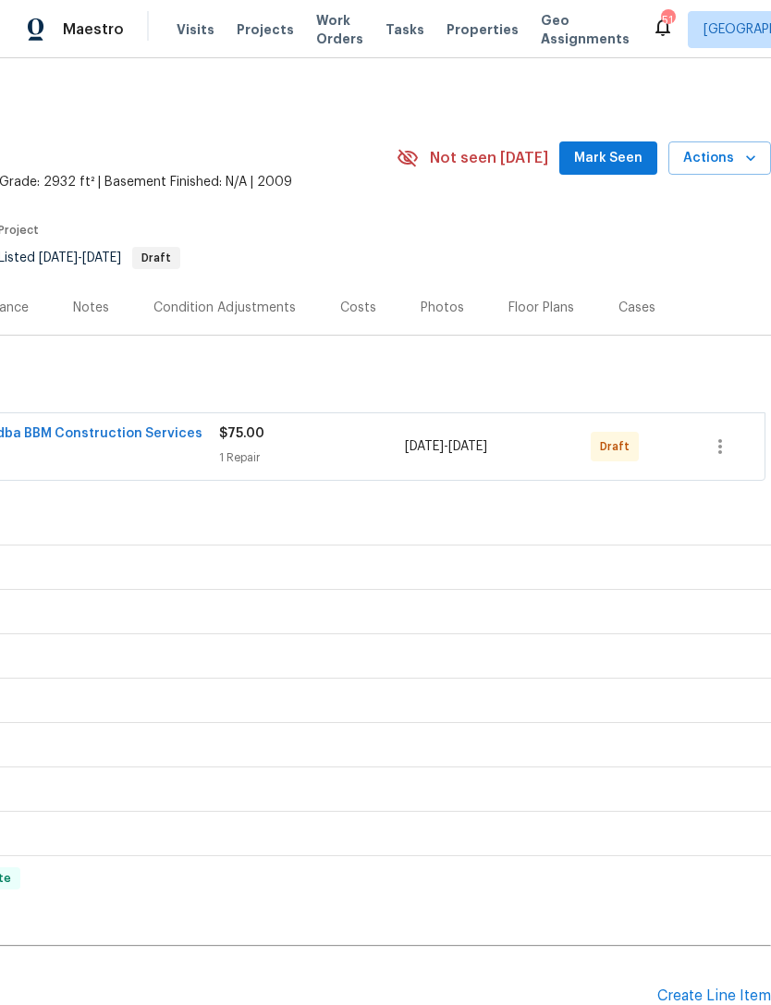
scroll to position [0, 274]
click at [720, 446] on icon "button" at bounding box center [721, 446] width 4 height 15
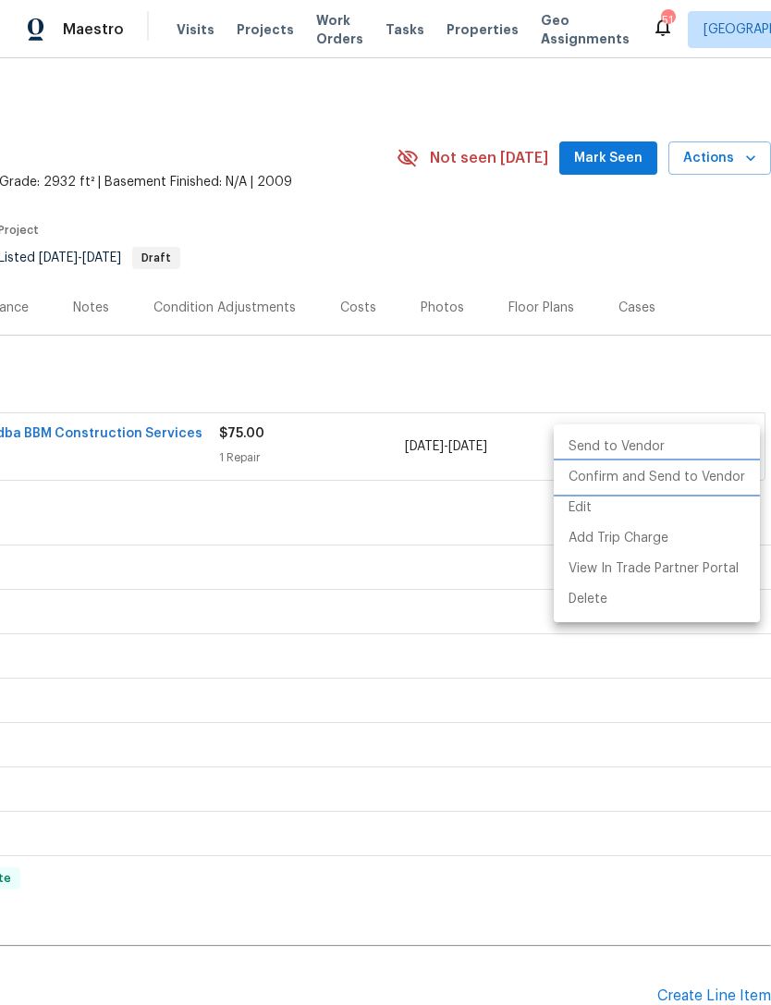
click at [700, 480] on li "Confirm and Send to Vendor" at bounding box center [657, 477] width 206 height 31
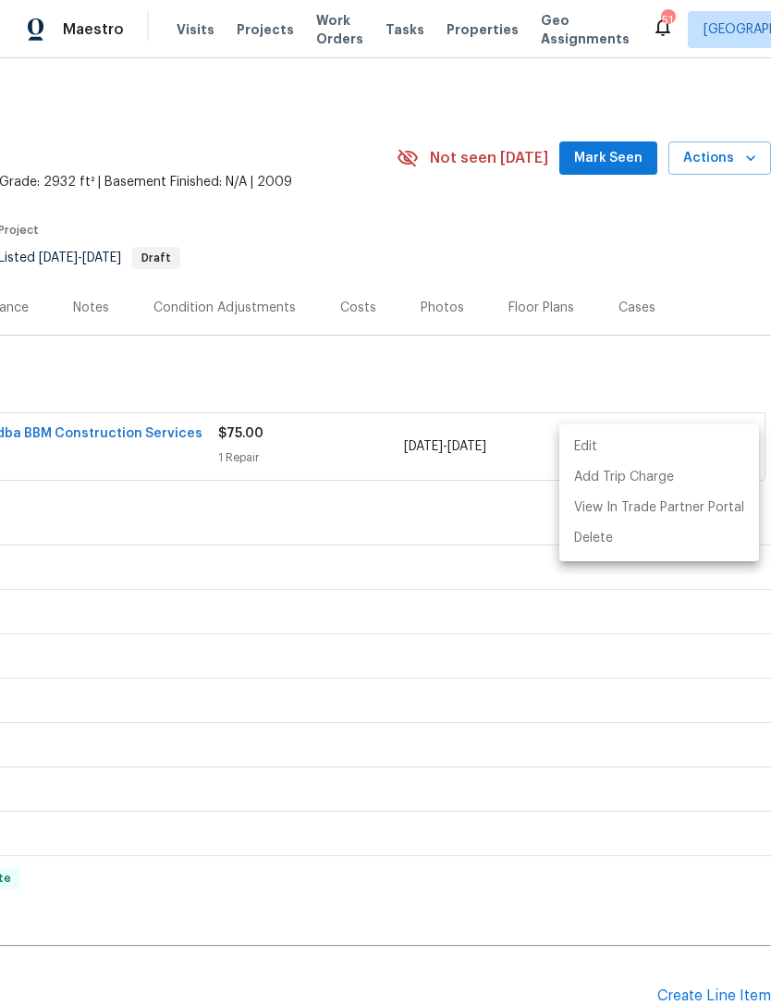
click at [649, 351] on div at bounding box center [385, 502] width 771 height 1005
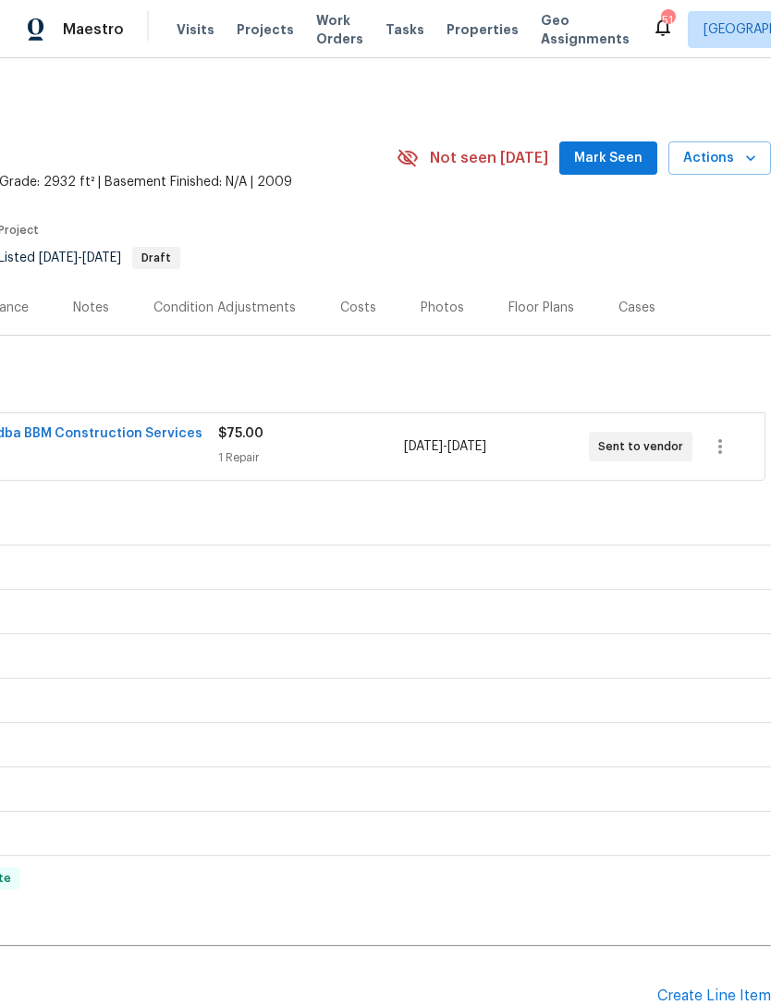
click at [178, 27] on span "Visits" at bounding box center [196, 29] width 38 height 18
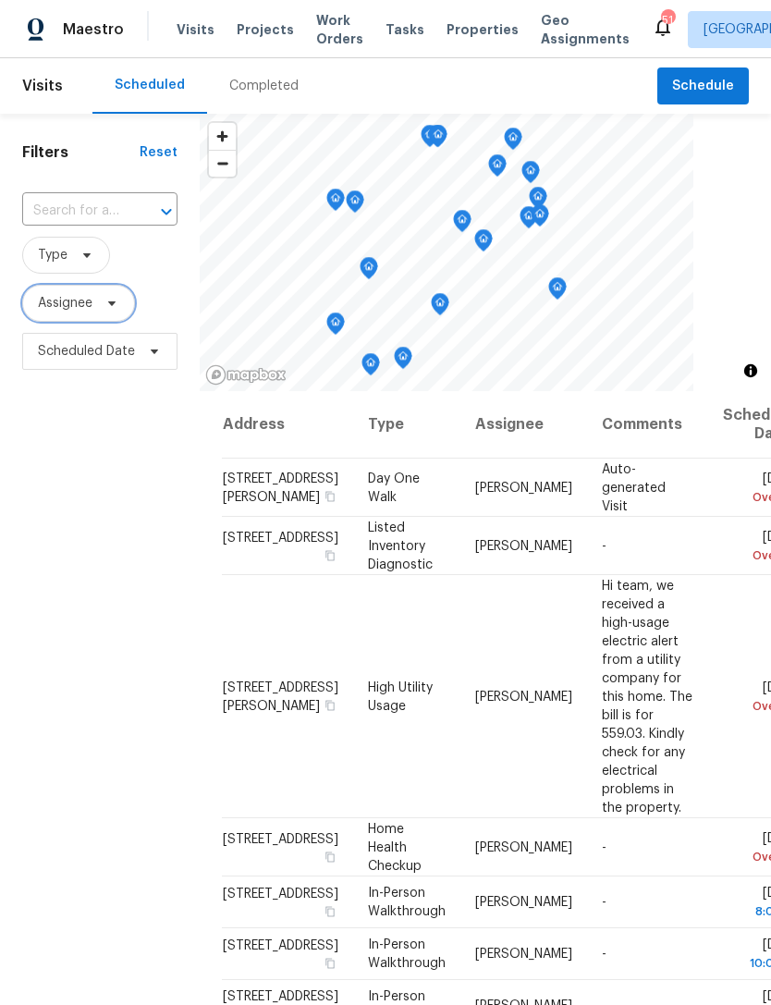
click at [94, 308] on span "Assignee" at bounding box center [78, 303] width 113 height 37
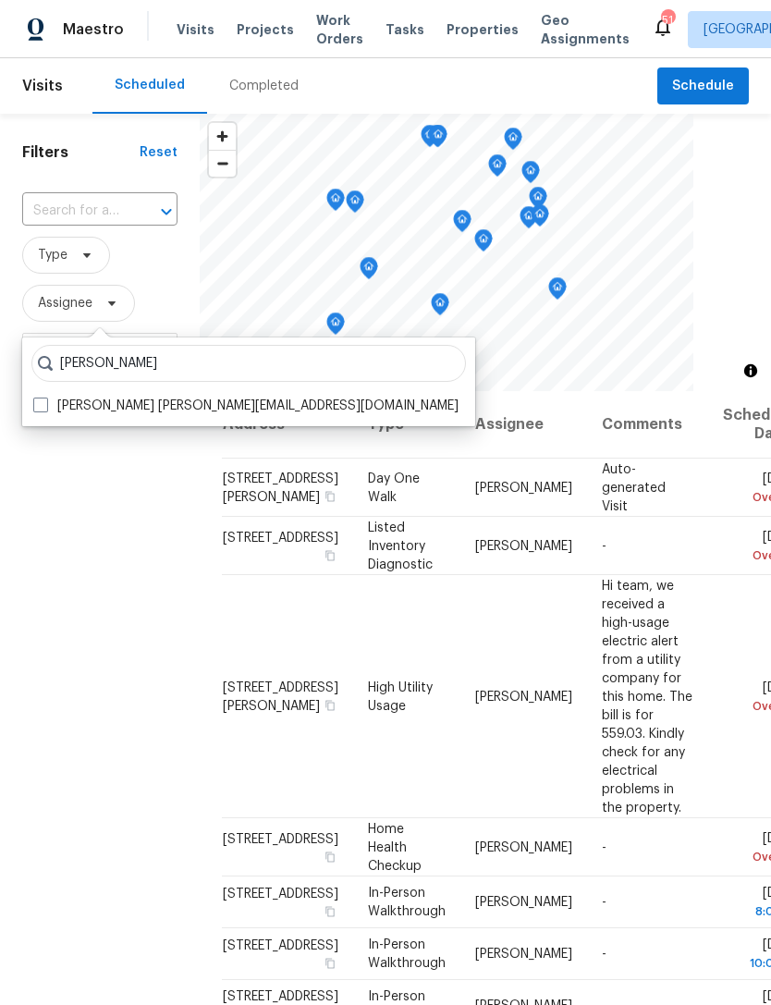
type input "Alicia anices"
click at [156, 404] on label "Alicia Anices alicia.anices@opendoor.com" at bounding box center [245, 406] width 425 height 18
click at [45, 404] on input "Alicia Anices alicia.anices@opendoor.com" at bounding box center [39, 403] width 12 height 12
checkbox input "true"
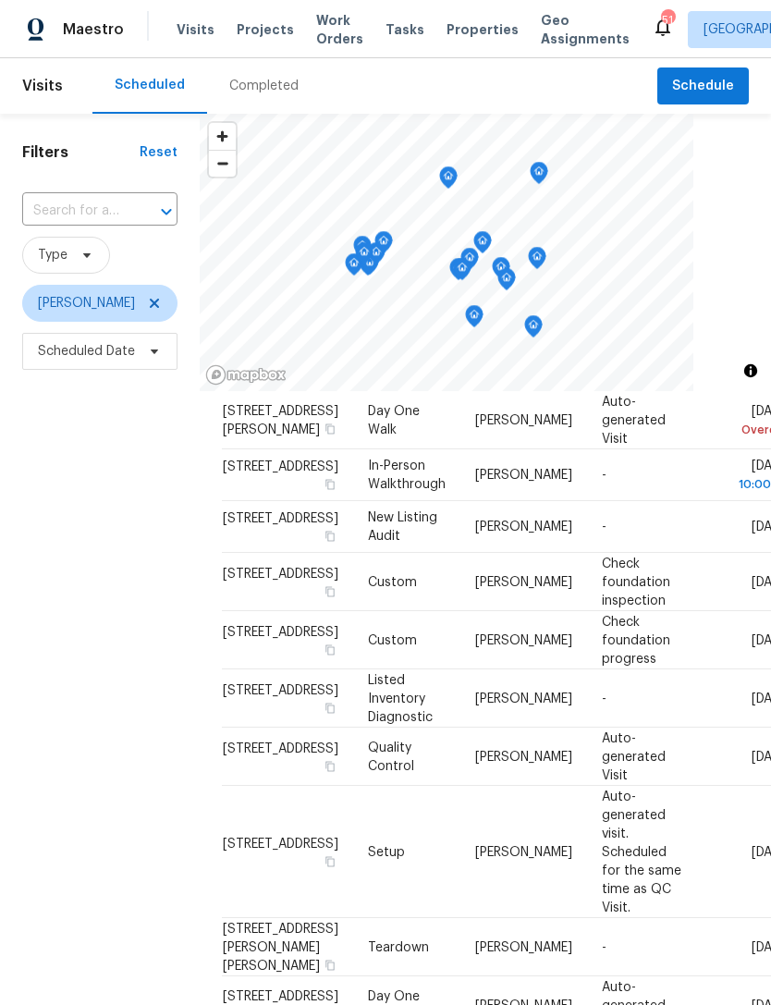
scroll to position [70, 0]
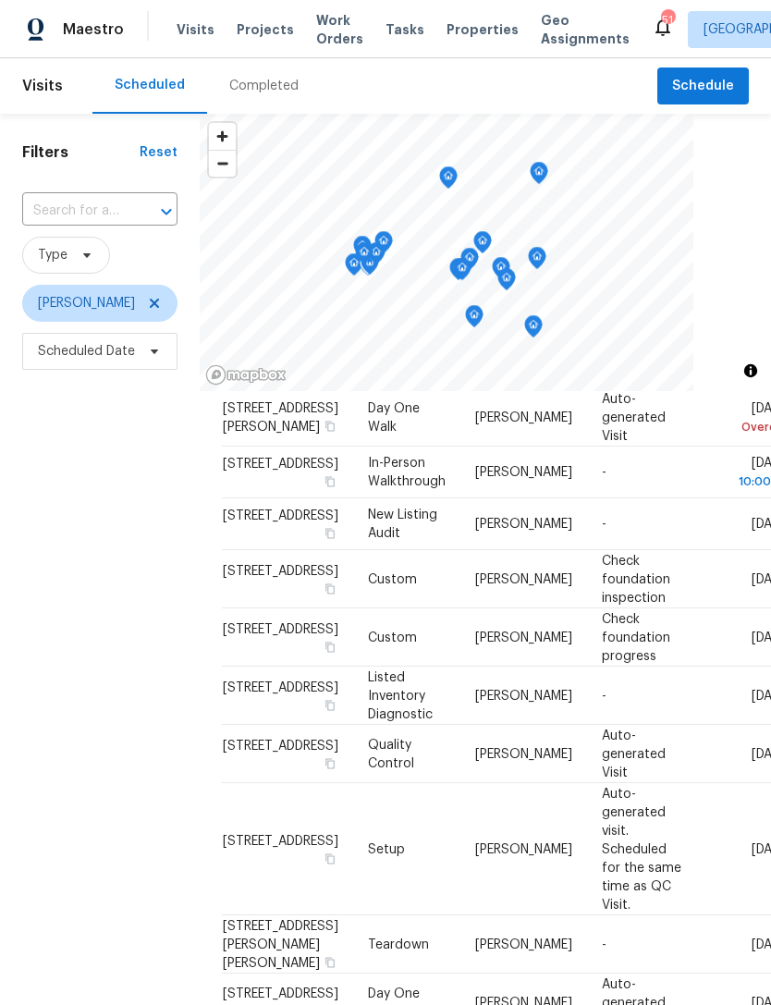
click at [0, 0] on icon at bounding box center [0, 0] width 0 height 0
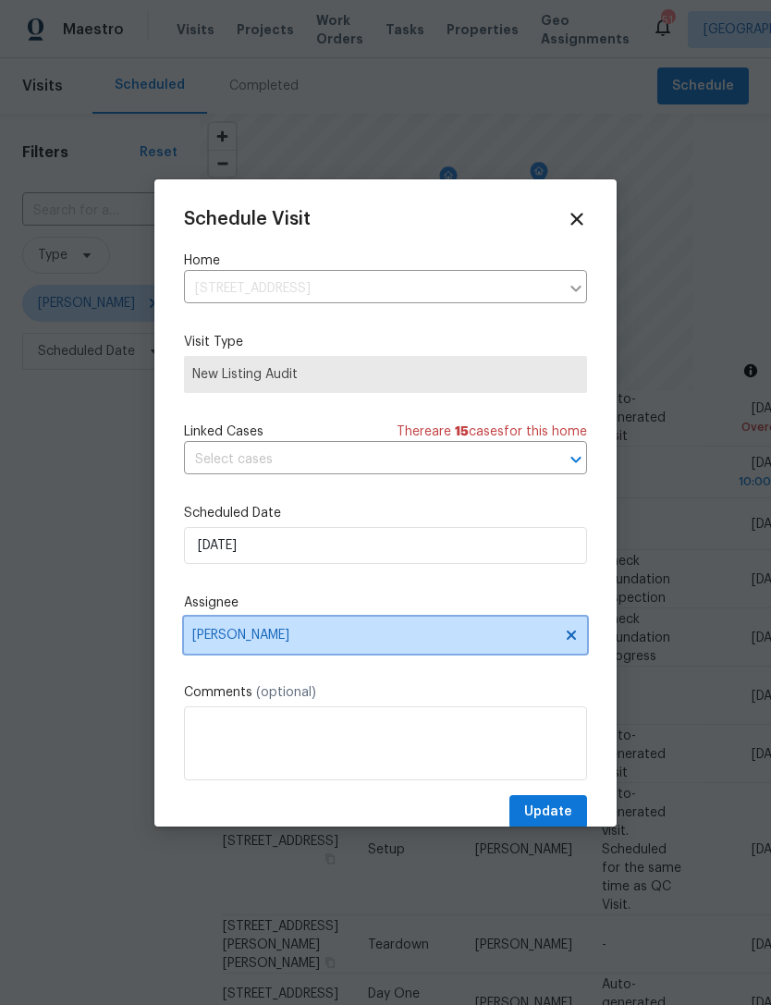
click at [302, 637] on span "[PERSON_NAME]" at bounding box center [373, 635] width 363 height 15
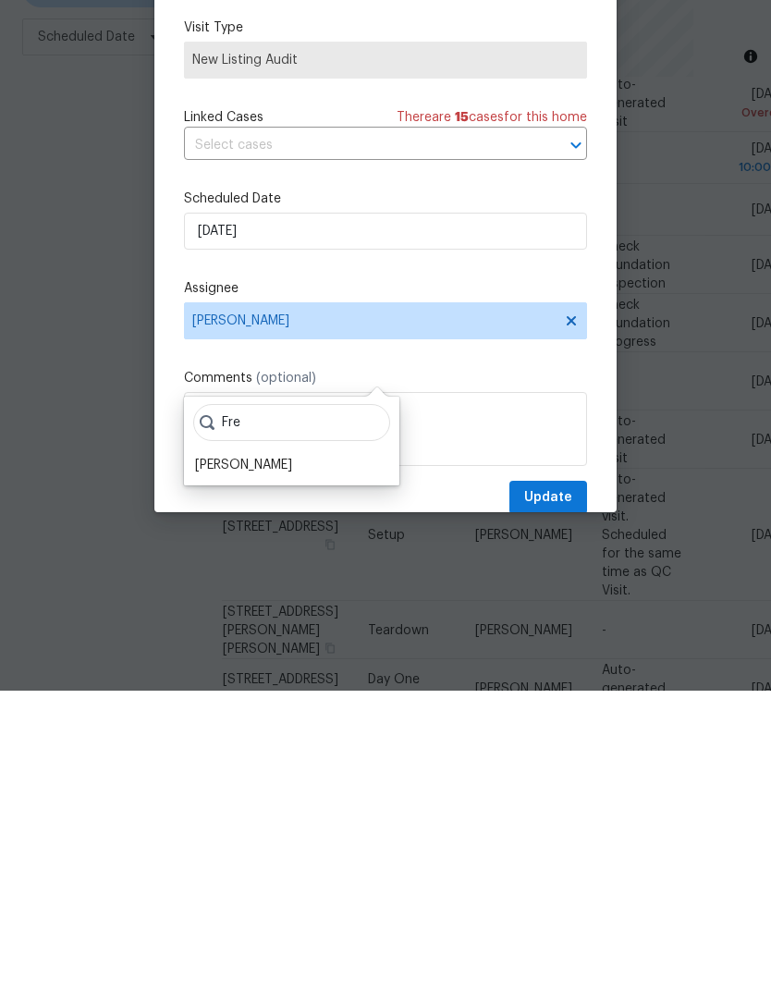
type input "Fre"
click at [277, 770] on div "[PERSON_NAME]" at bounding box center [243, 779] width 97 height 18
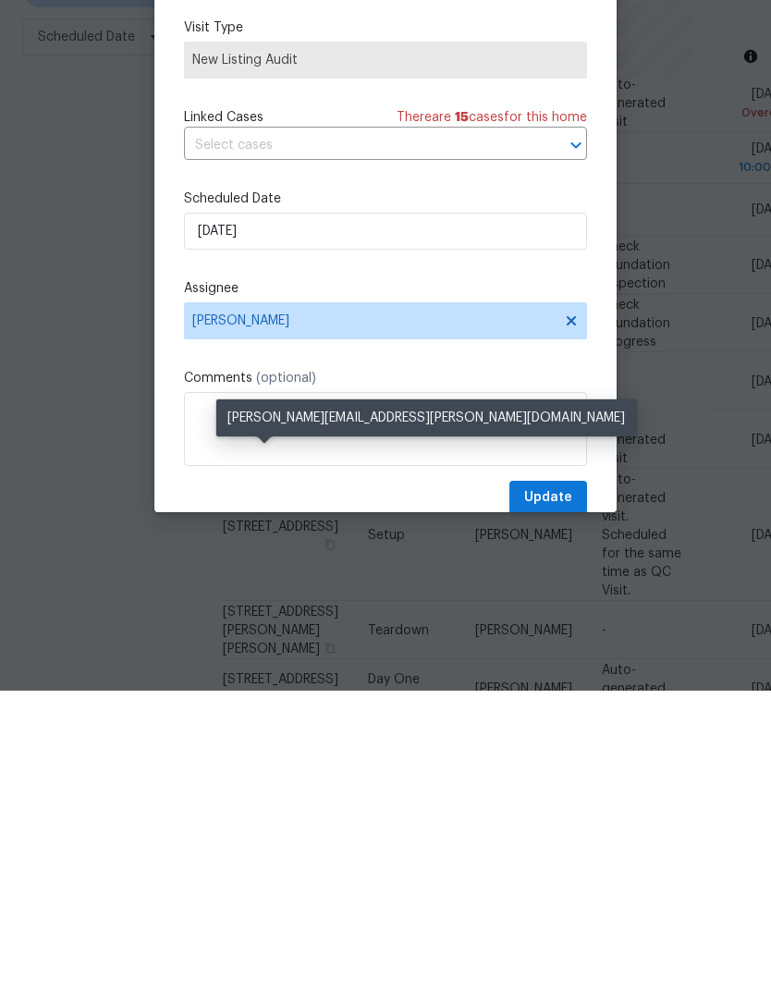
scroll to position [59, 0]
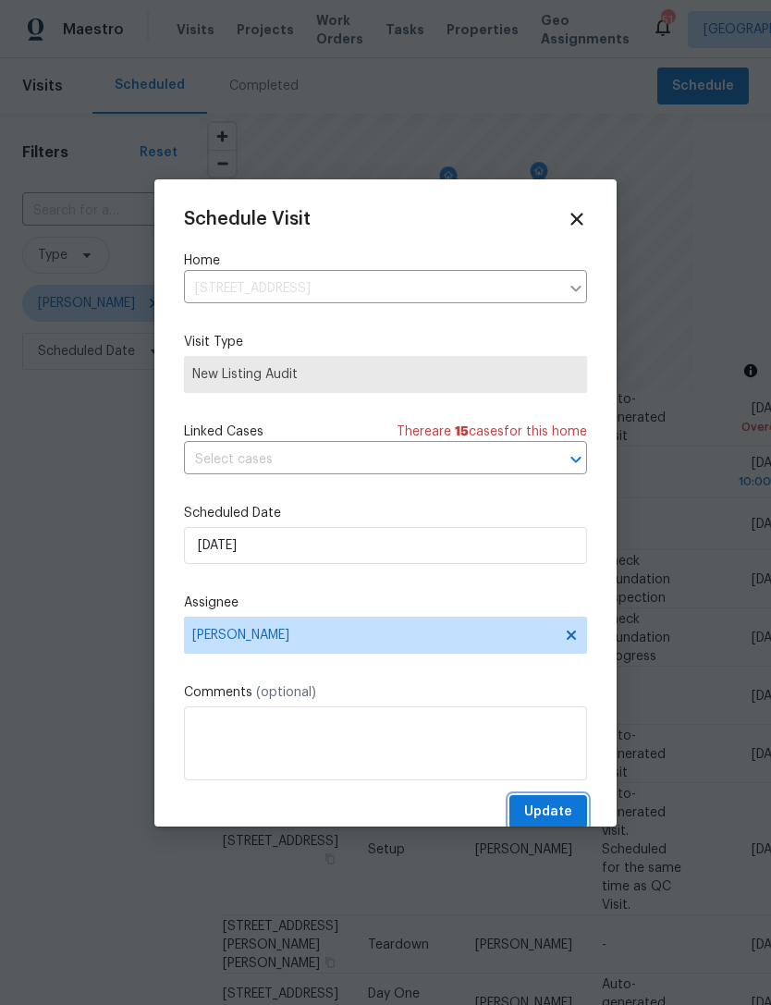
click at [572, 810] on span "Update" at bounding box center [548, 812] width 48 height 23
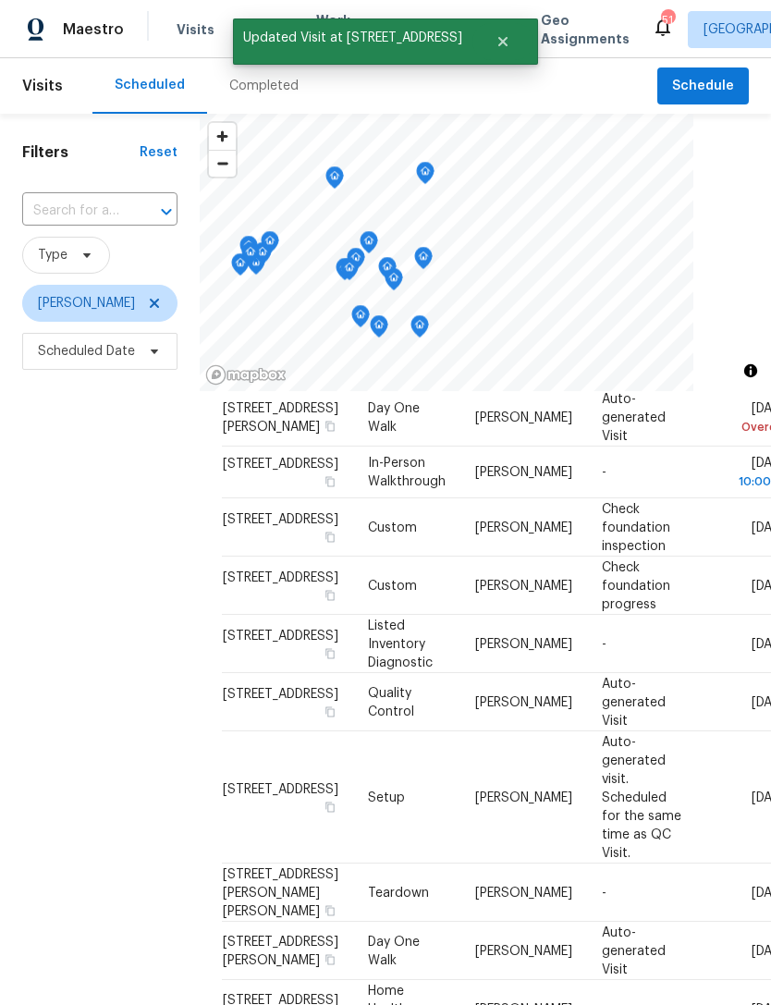
scroll to position [0, 0]
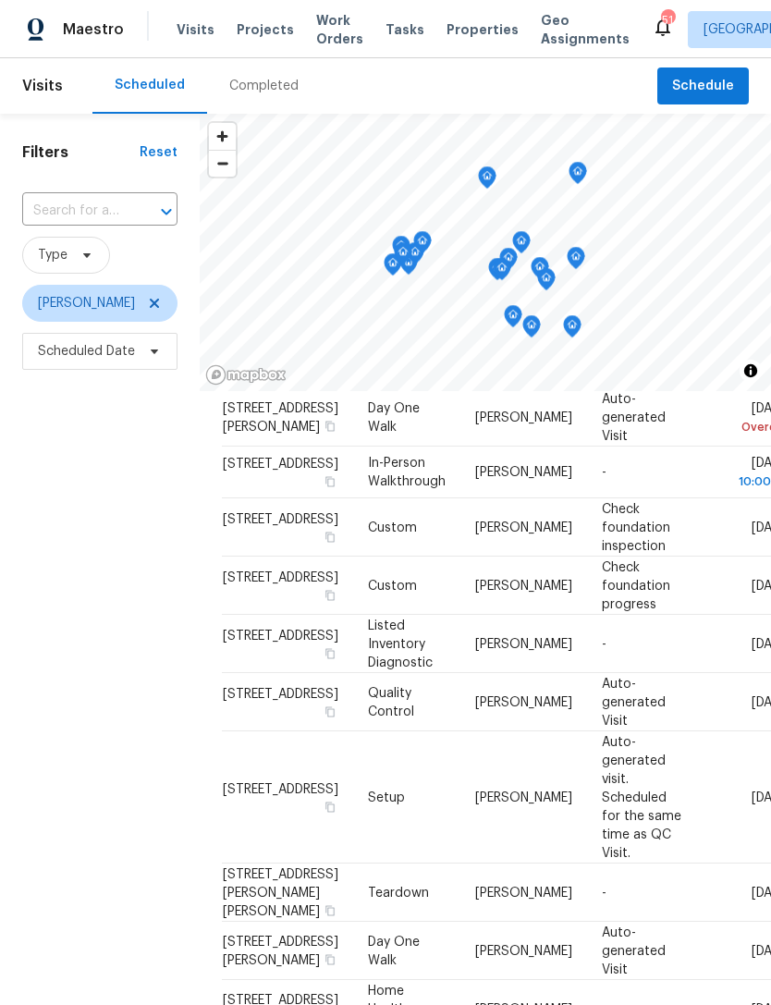
click at [336, 39] on span "Work Orders" at bounding box center [339, 29] width 47 height 37
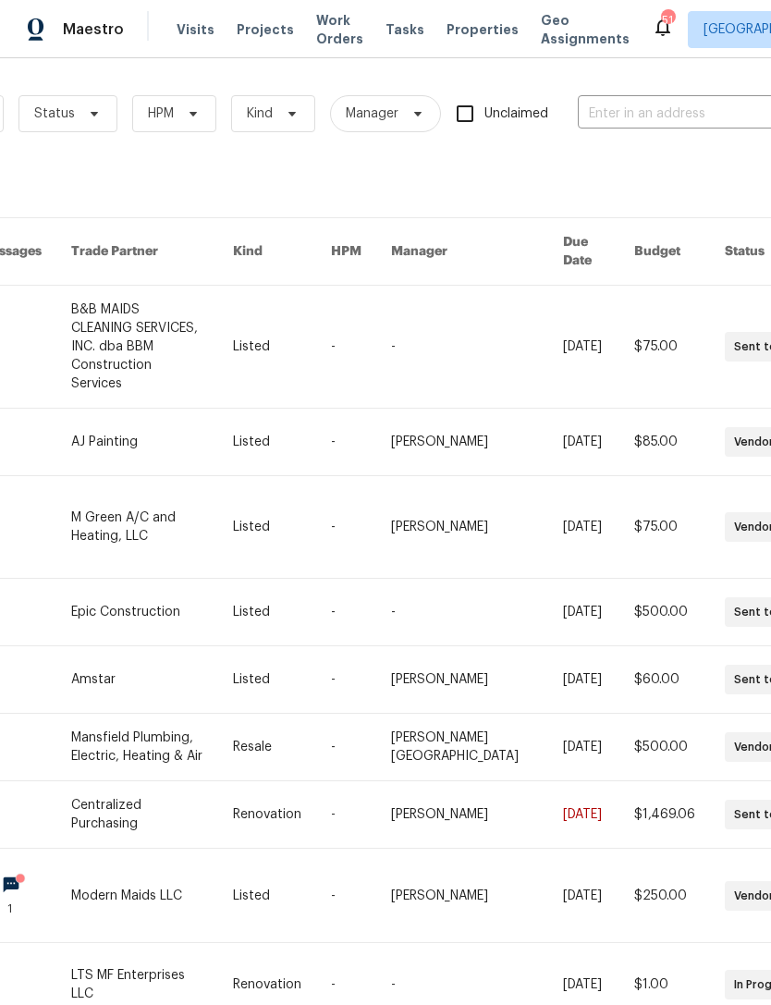
scroll to position [0, 204]
click at [699, 121] on input "text" at bounding box center [669, 114] width 185 height 29
type input "9921"
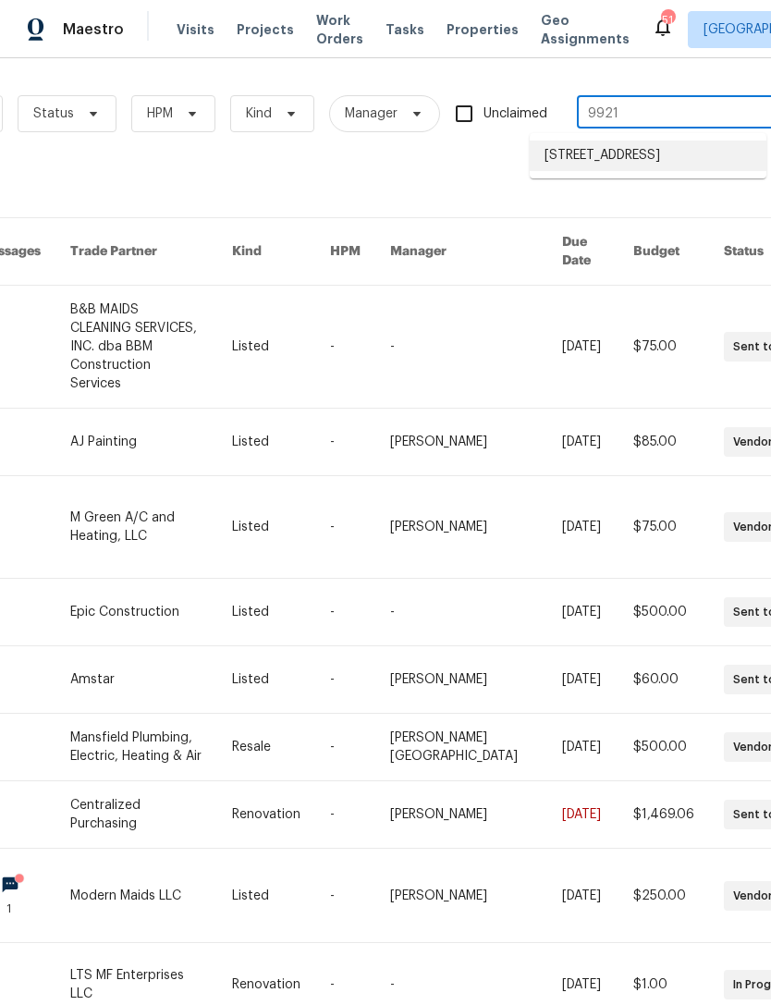
click at [640, 161] on li "9921 Boston Harbor Dr, Providence Village, TX 76227" at bounding box center [648, 156] width 237 height 31
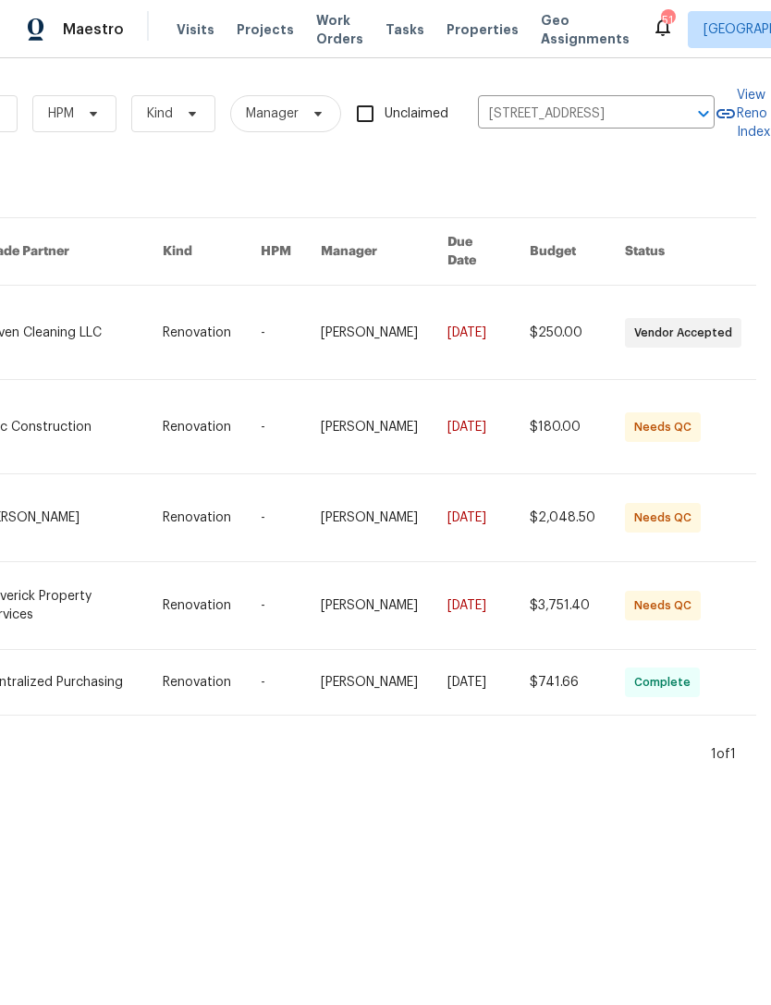
scroll to position [0, 304]
click at [79, 610] on link at bounding box center [71, 605] width 179 height 87
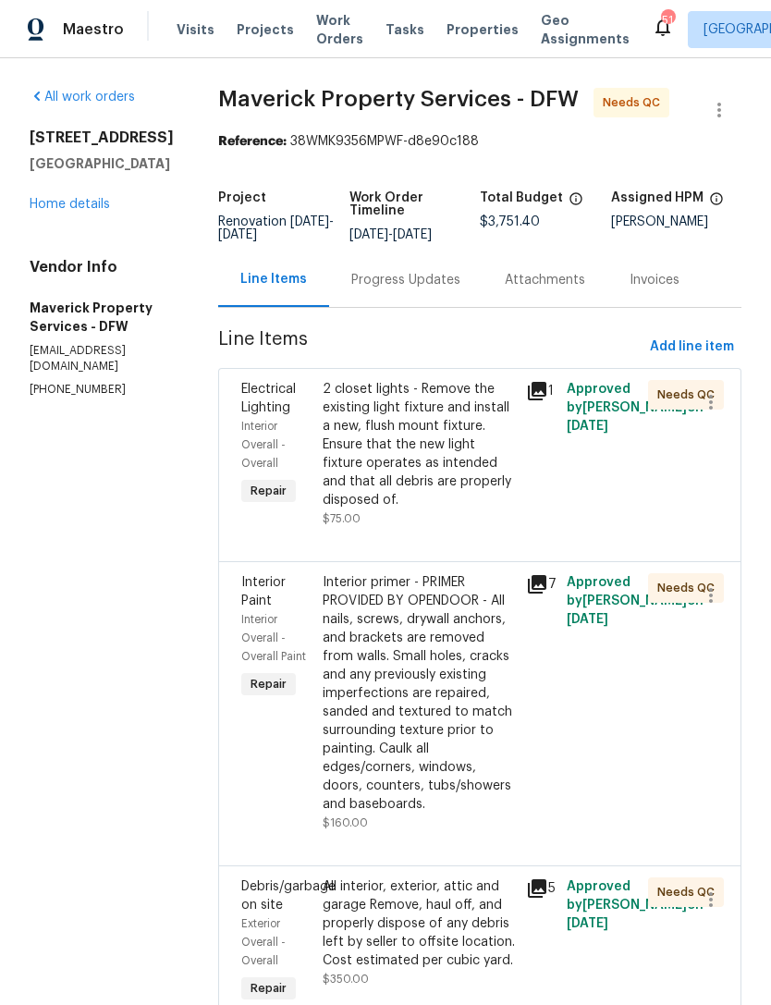
click at [476, 476] on div "2 closet lights - Remove the existing light fixture and install a new, flush mo…" at bounding box center [419, 444] width 192 height 129
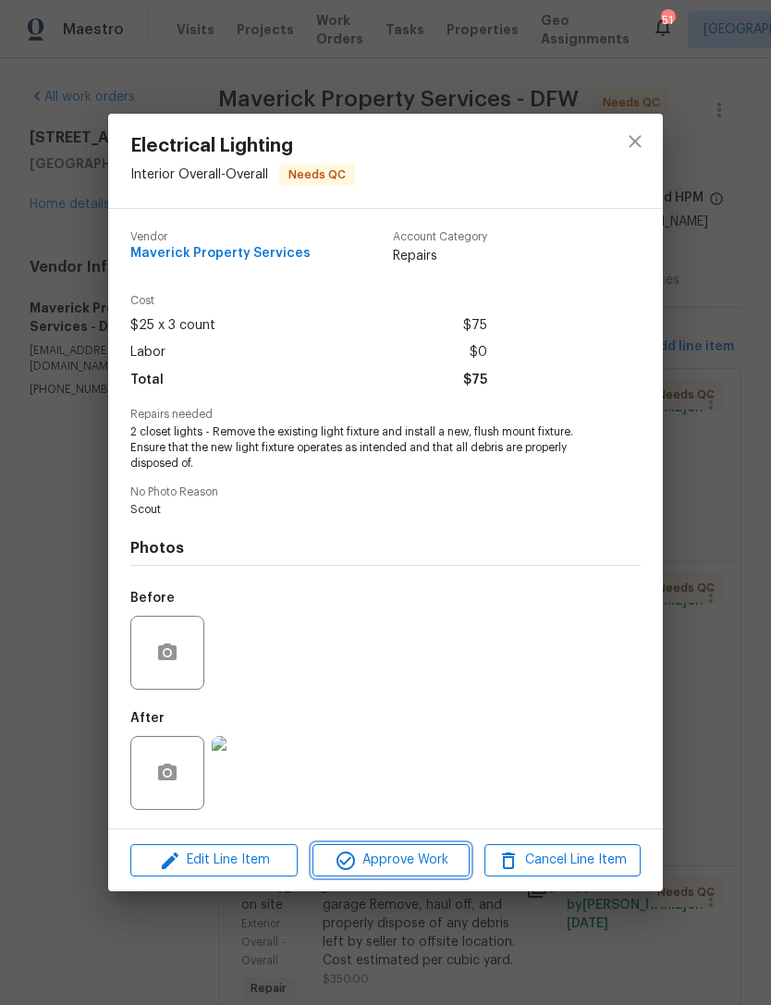
click at [455, 864] on span "Approve Work" at bounding box center [390, 860] width 145 height 23
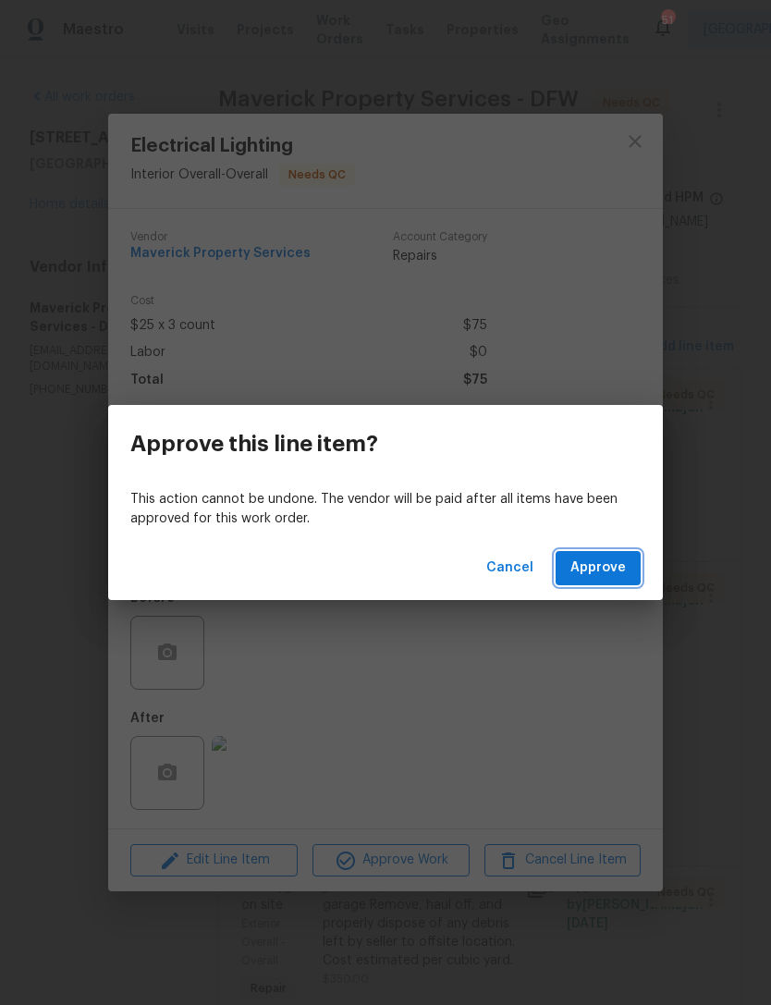
click at [616, 569] on span "Approve" at bounding box center [598, 568] width 55 height 23
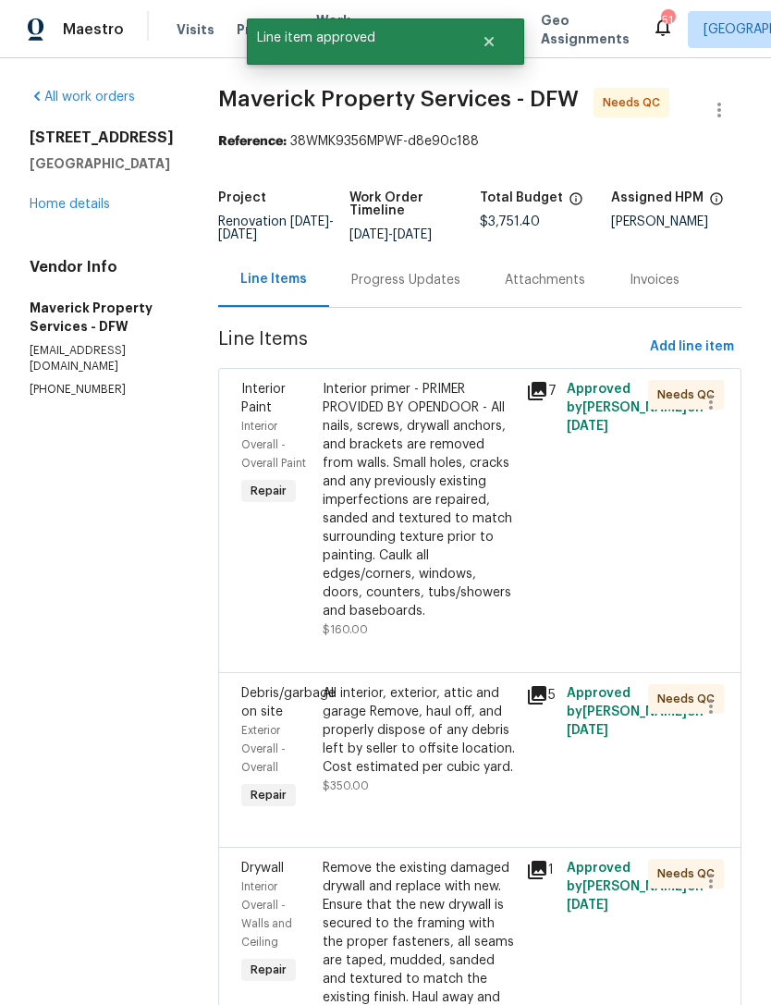
click at [466, 514] on div "Interior primer - PRIMER PROVIDED BY OPENDOOR - All nails, screws, drywall anch…" at bounding box center [419, 500] width 192 height 240
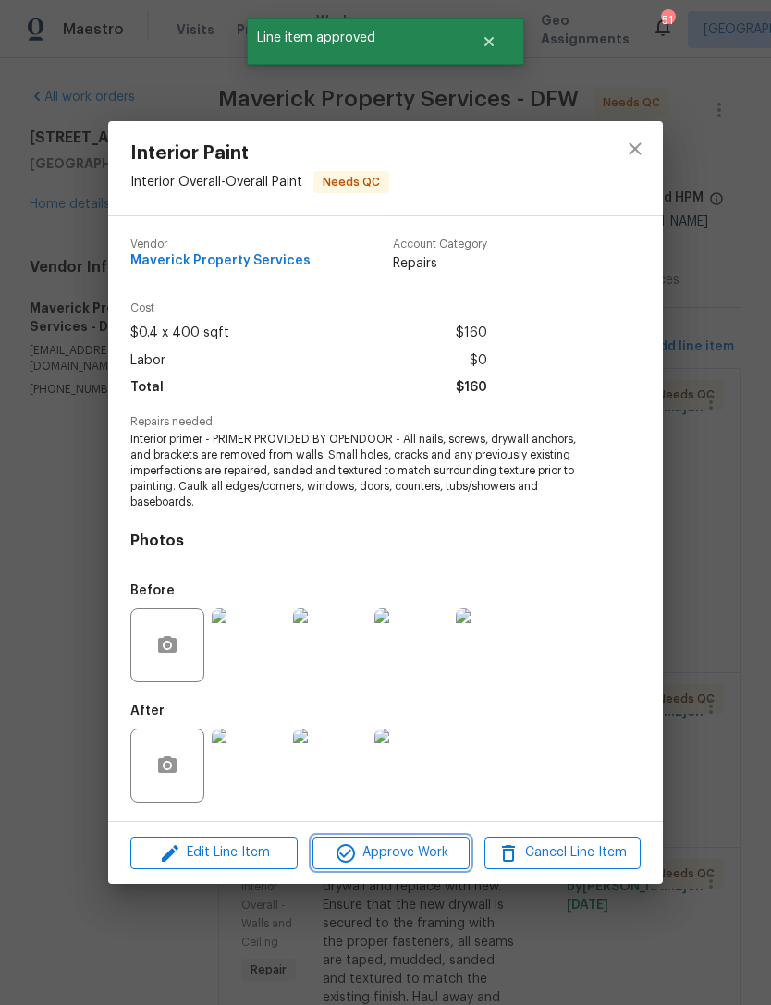
click at [420, 858] on span "Approve Work" at bounding box center [390, 853] width 145 height 23
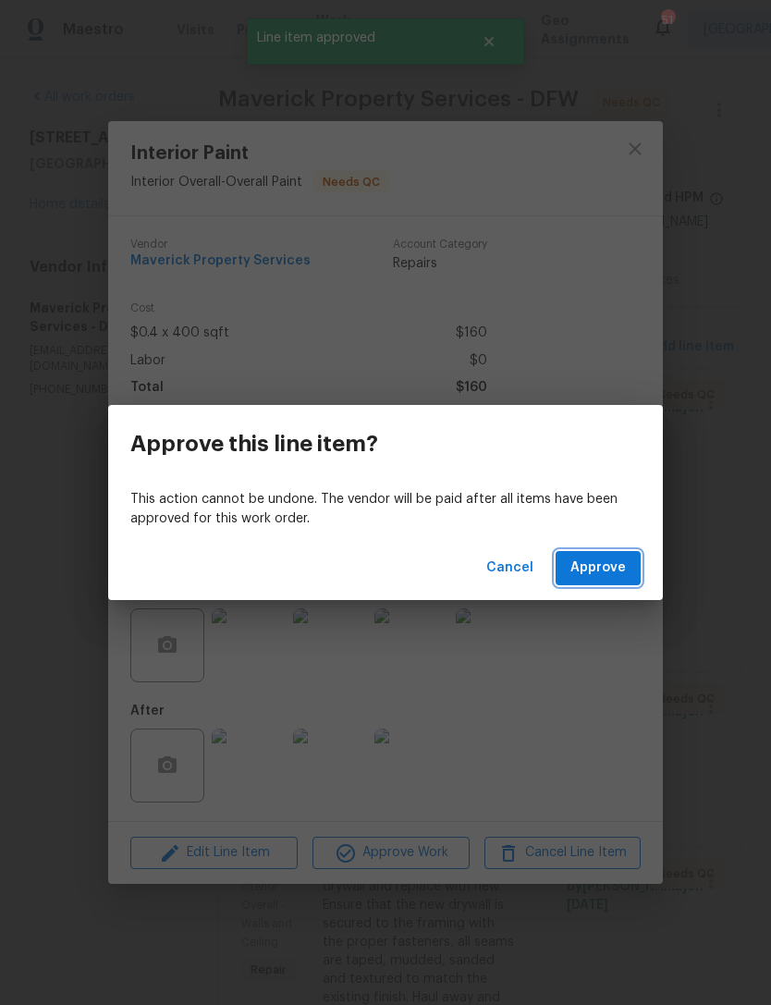
click at [621, 583] on button "Approve" at bounding box center [598, 568] width 85 height 34
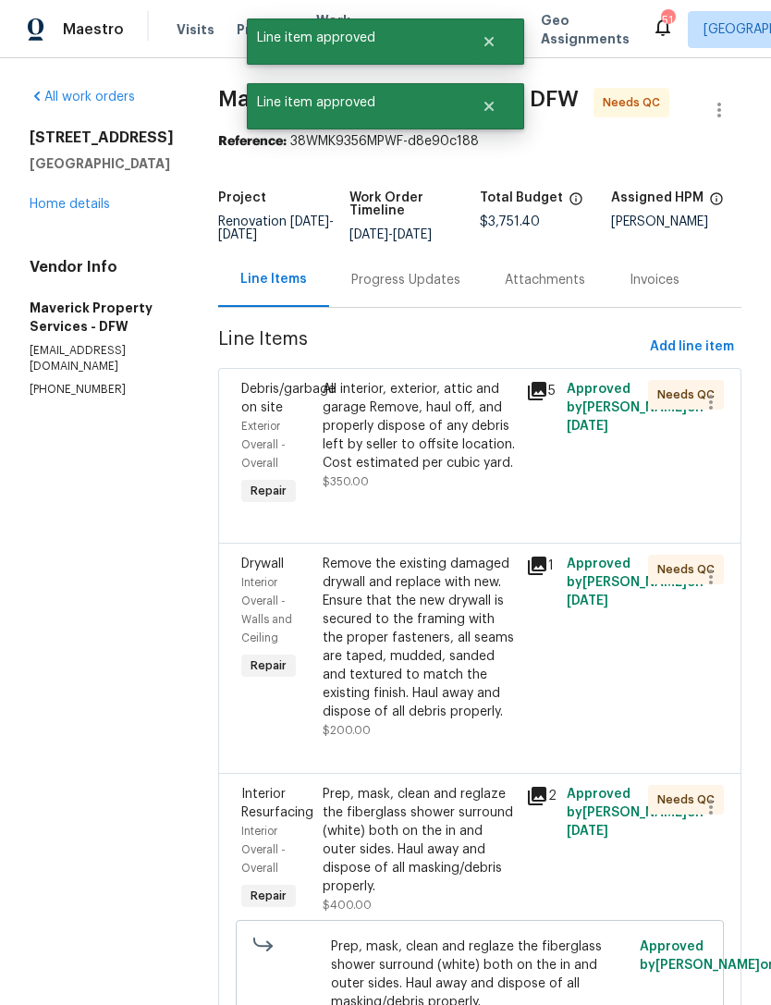
click at [495, 473] on div "All interior, exterior, attic and garage Remove, haul off, and properly dispose…" at bounding box center [419, 426] width 192 height 92
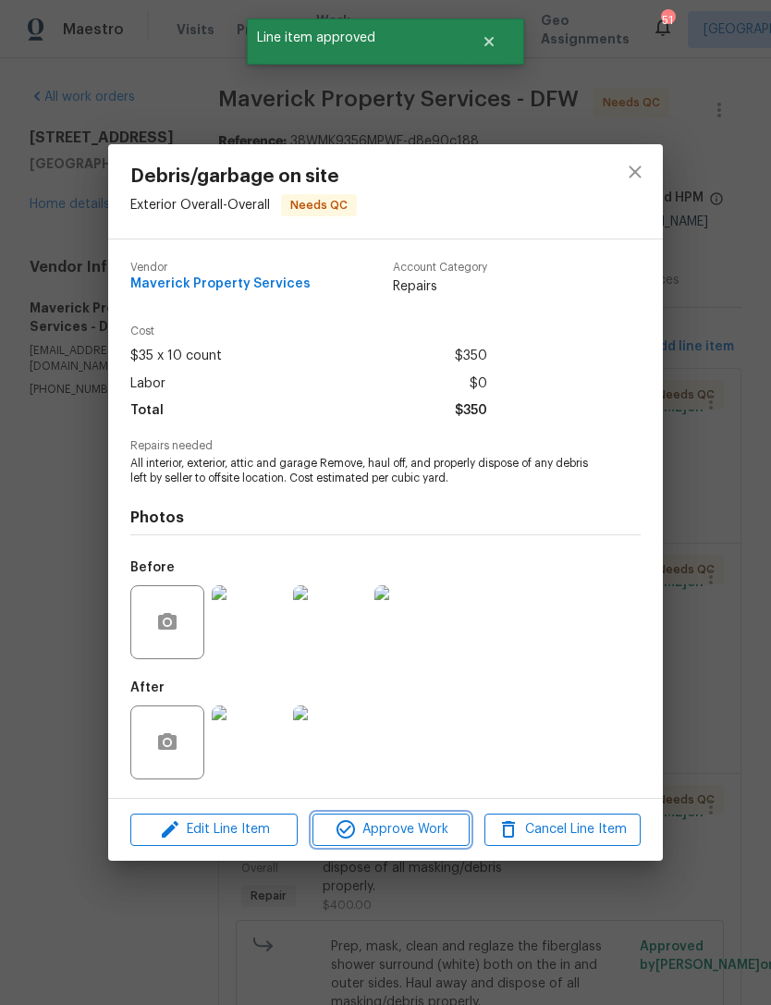
click at [443, 842] on span "Approve Work" at bounding box center [390, 829] width 145 height 23
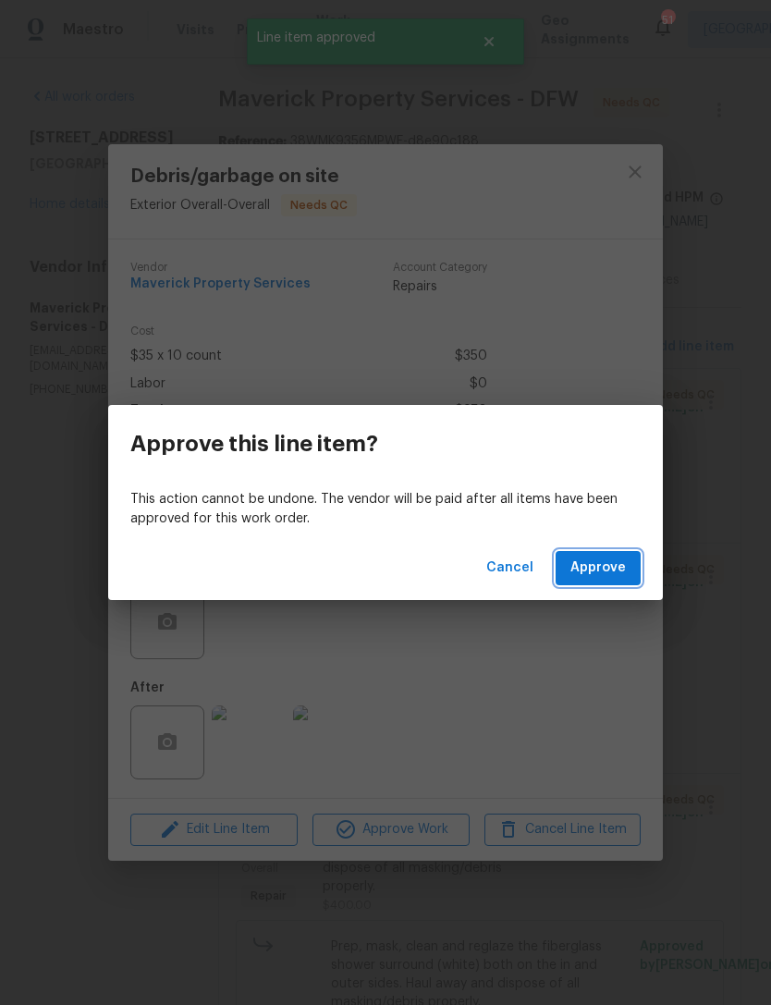
click at [621, 579] on span "Approve" at bounding box center [598, 568] width 55 height 23
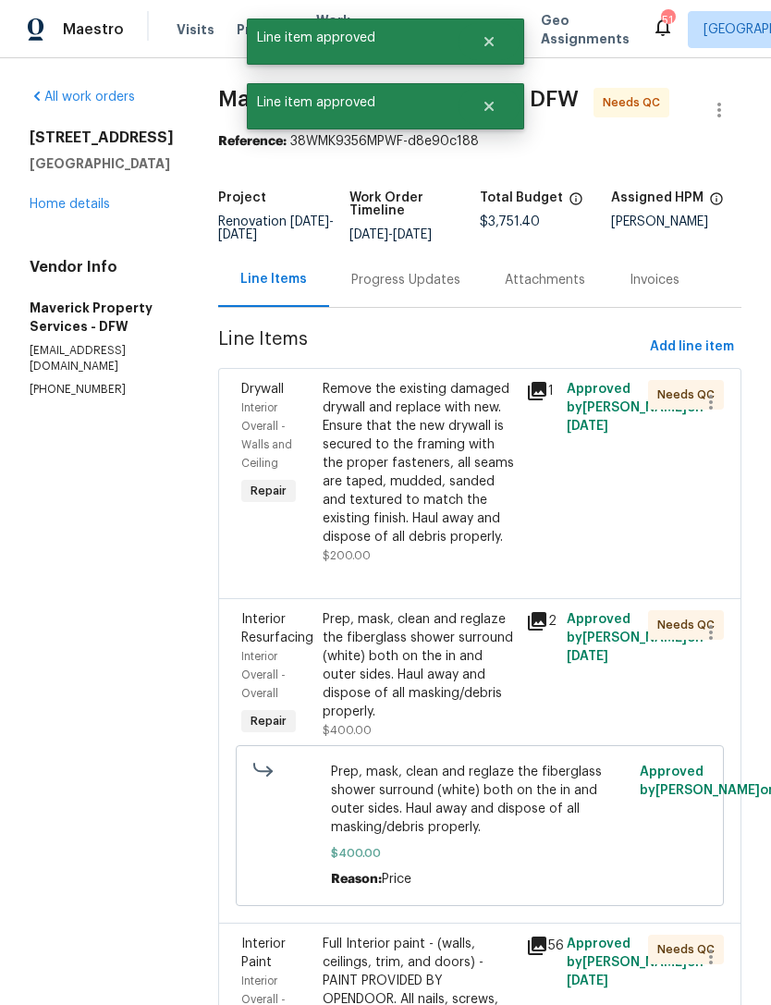
click at [470, 525] on div "Remove the existing damaged drywall and replace with new. Ensure that the new d…" at bounding box center [419, 463] width 192 height 166
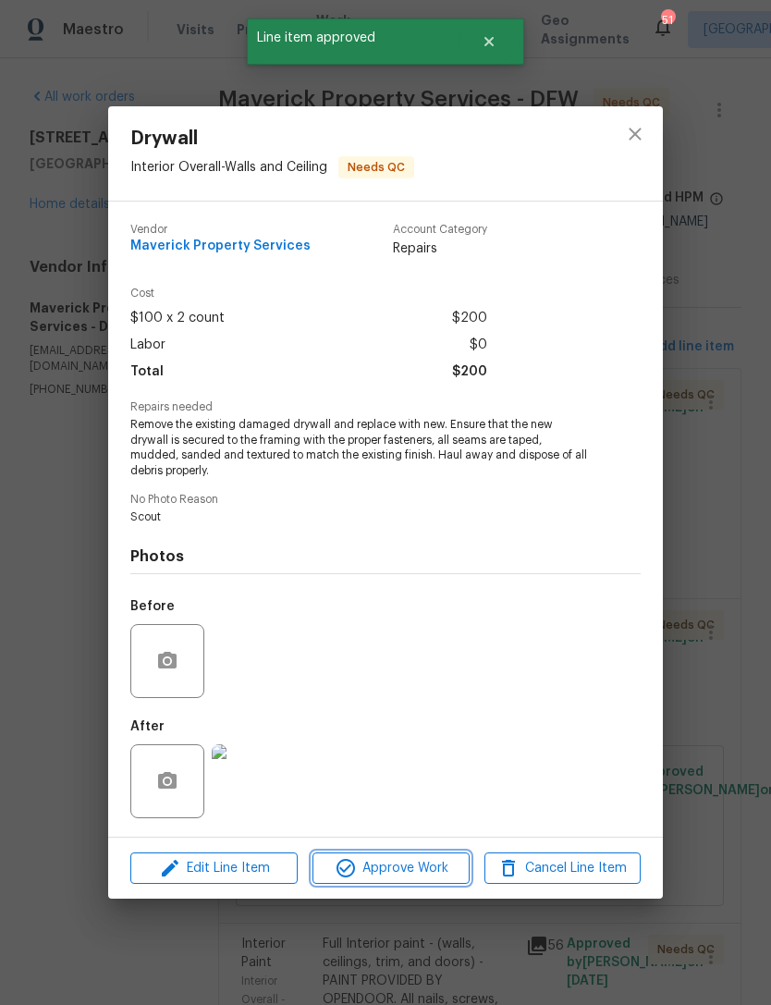
click at [438, 872] on span "Approve Work" at bounding box center [390, 868] width 145 height 23
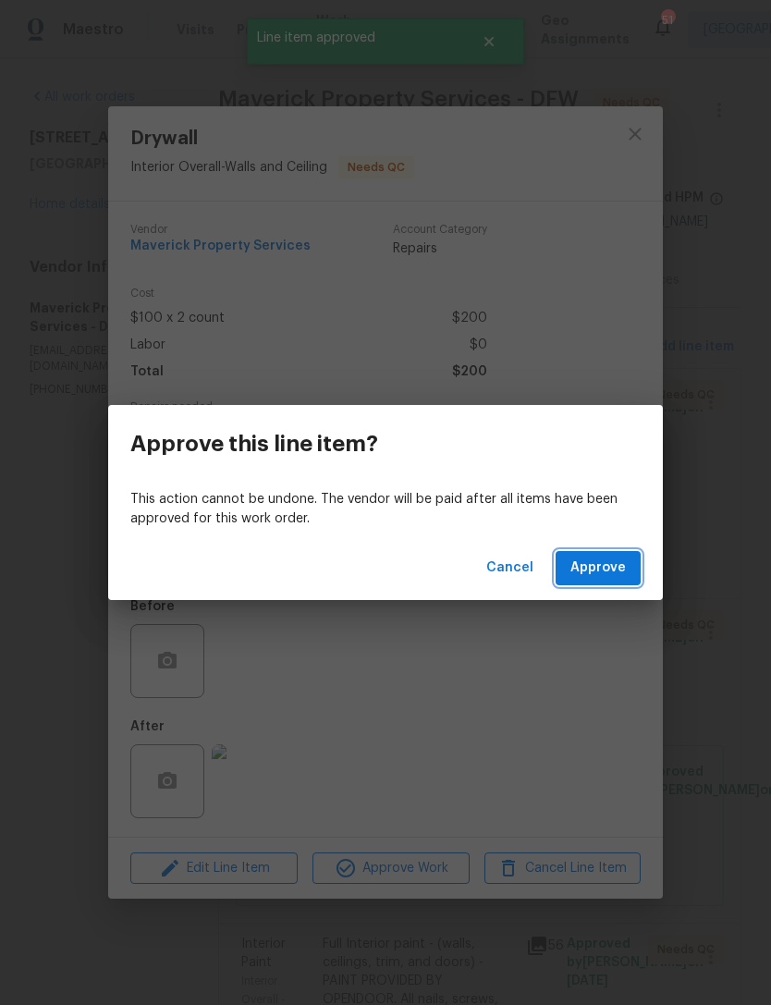
click at [613, 579] on span "Approve" at bounding box center [598, 568] width 55 height 23
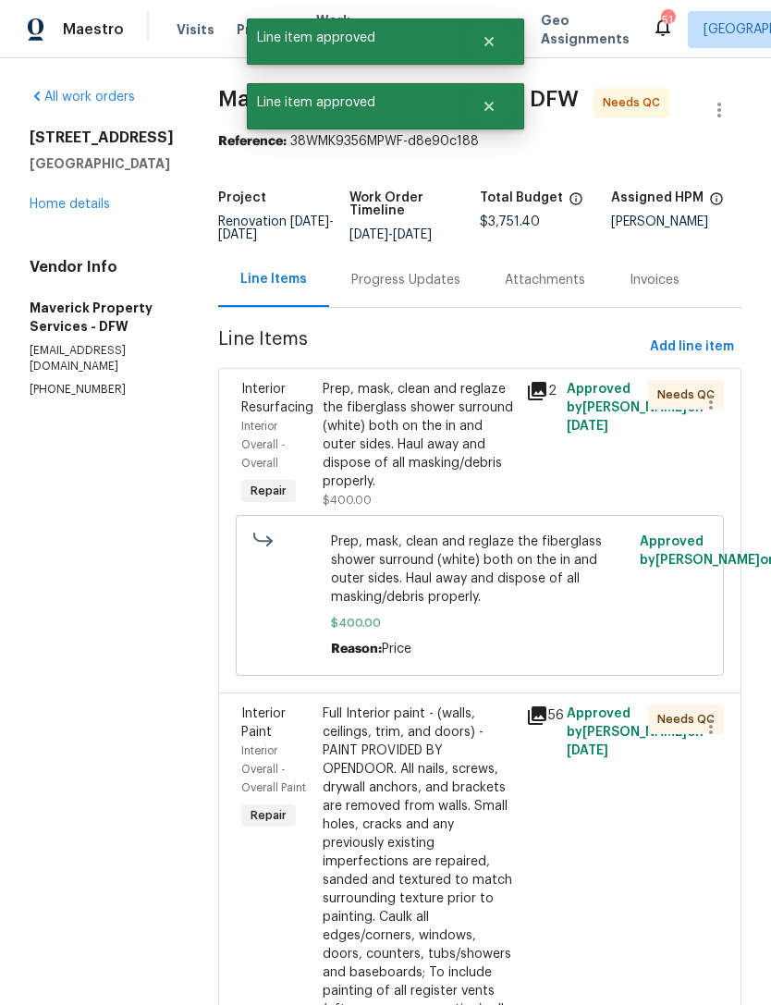
click at [498, 491] on div "Prep, mask, clean and reglaze the fiberglass shower surround (white) both on th…" at bounding box center [419, 435] width 192 height 111
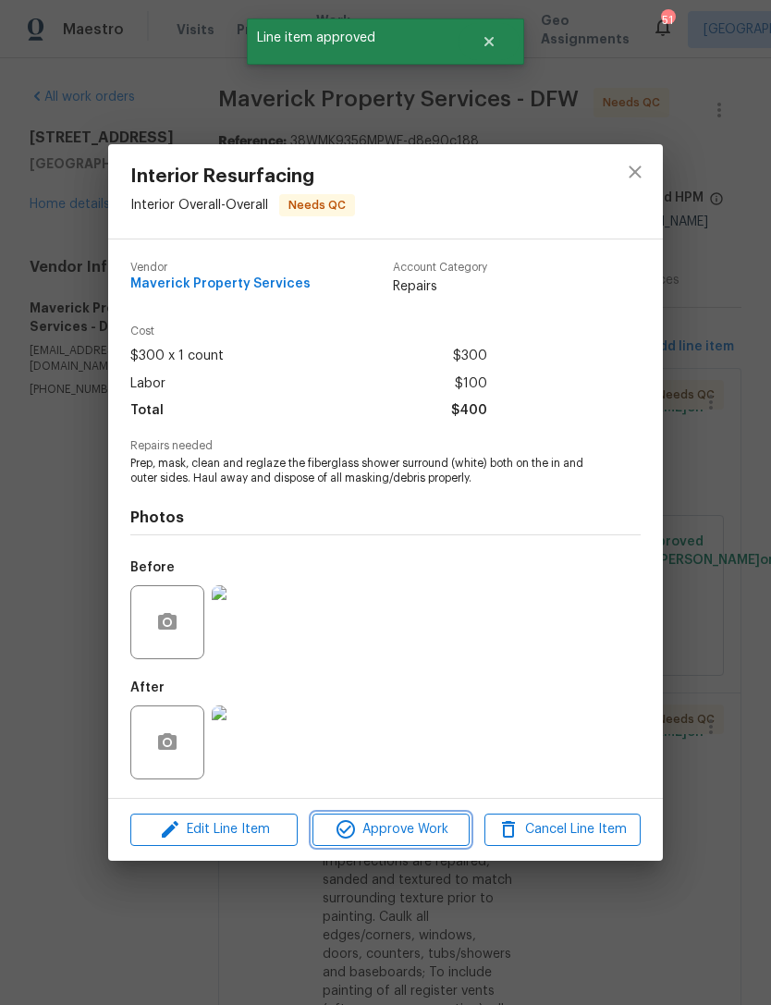
click at [430, 828] on span "Approve Work" at bounding box center [390, 829] width 145 height 23
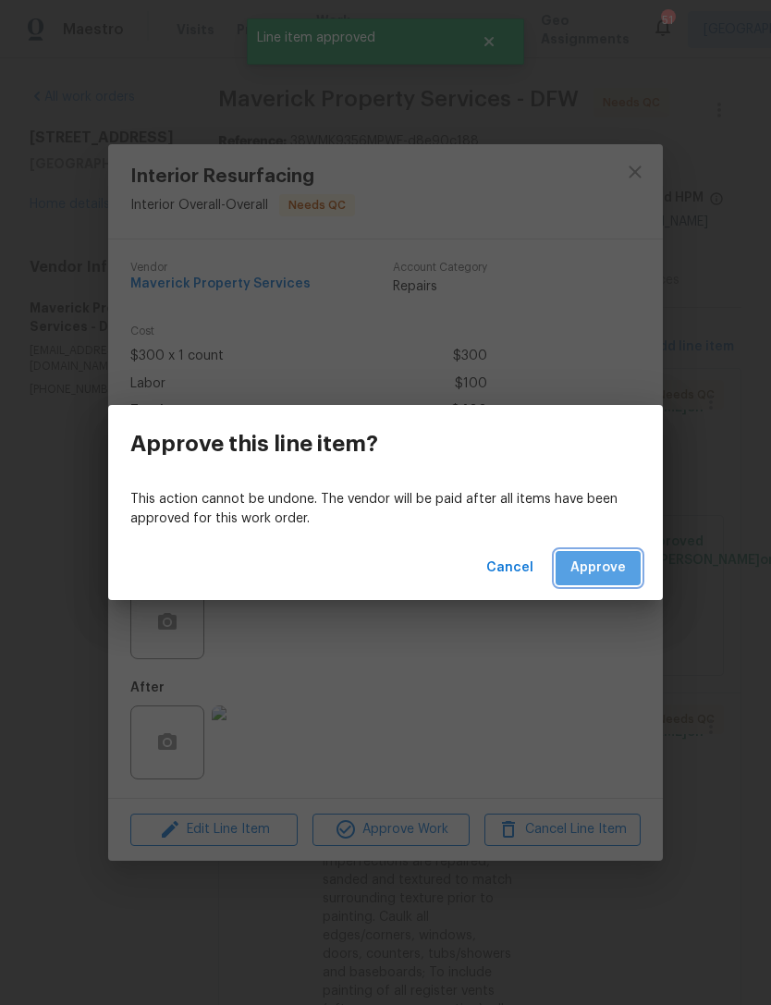
click at [625, 569] on span "Approve" at bounding box center [598, 568] width 55 height 23
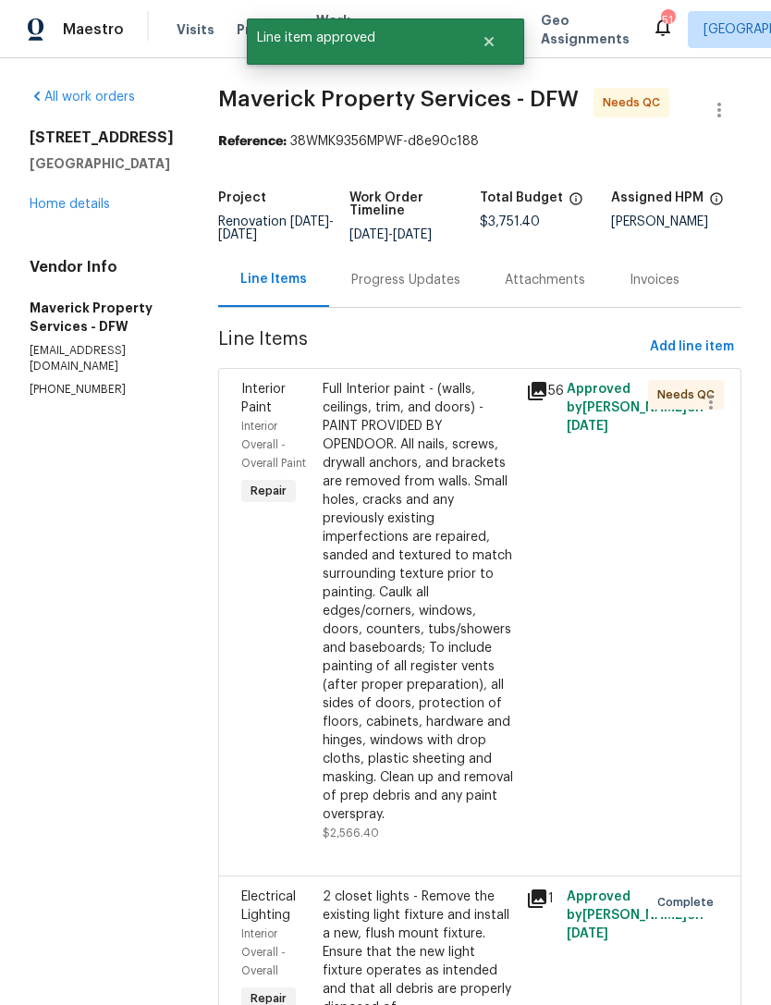
click at [482, 597] on div "Full Interior paint - (walls, ceilings, trim, and doors) - PAINT PROVIDED BY OP…" at bounding box center [419, 602] width 192 height 444
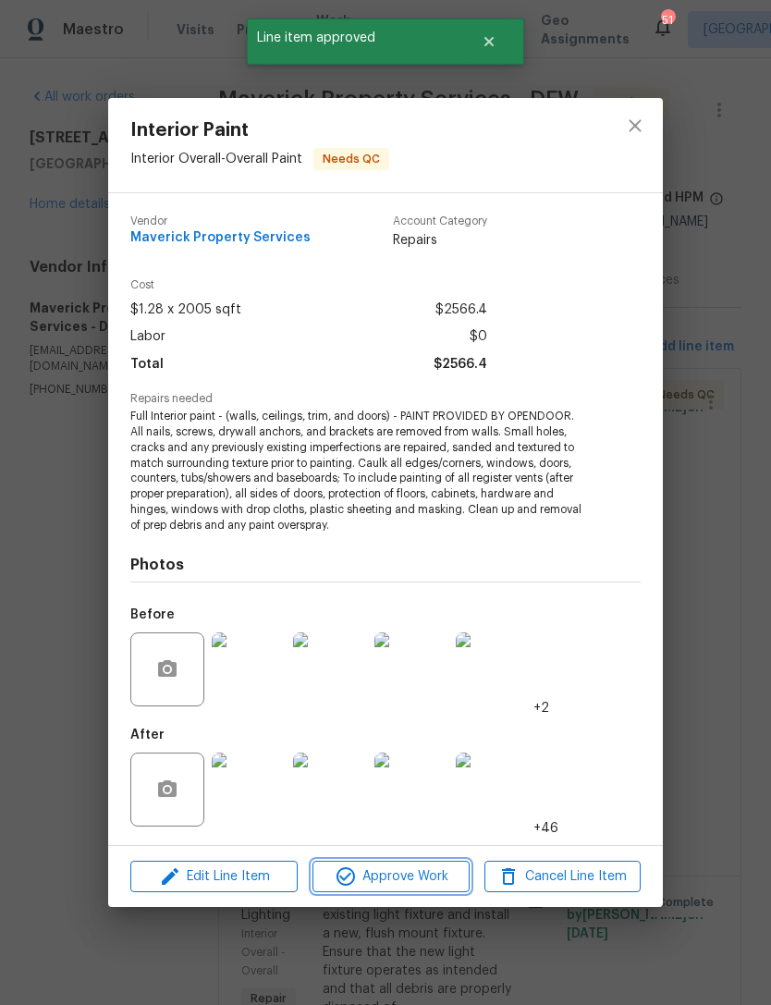
click at [438, 885] on span "Approve Work" at bounding box center [390, 877] width 145 height 23
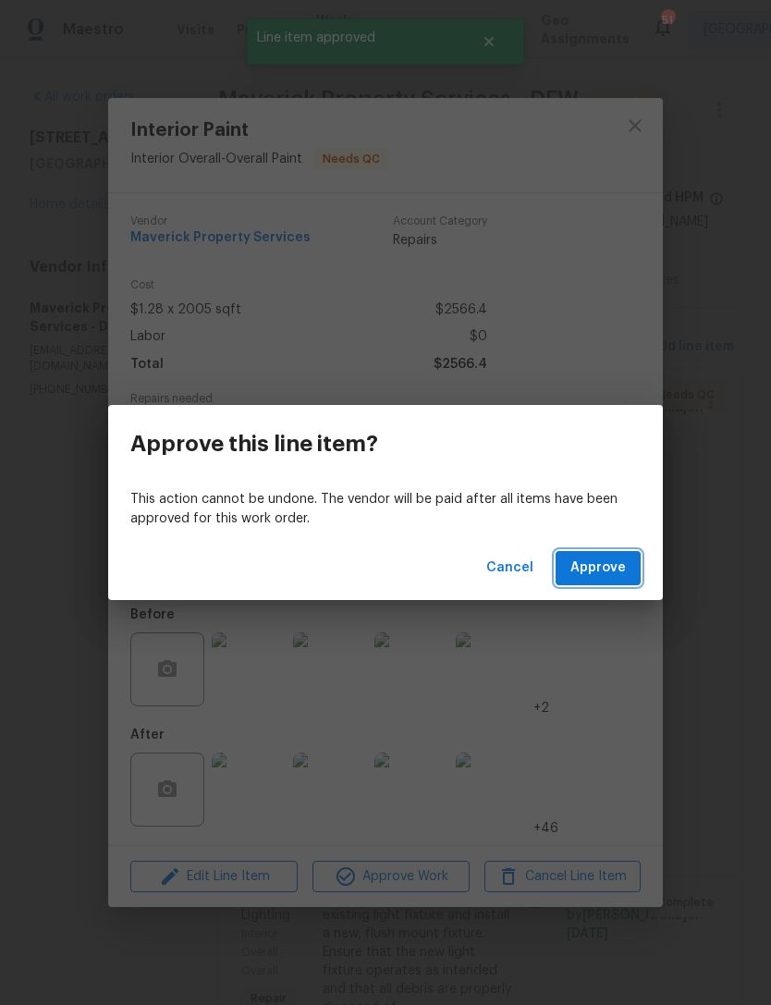
click at [620, 570] on span "Approve" at bounding box center [598, 568] width 55 height 23
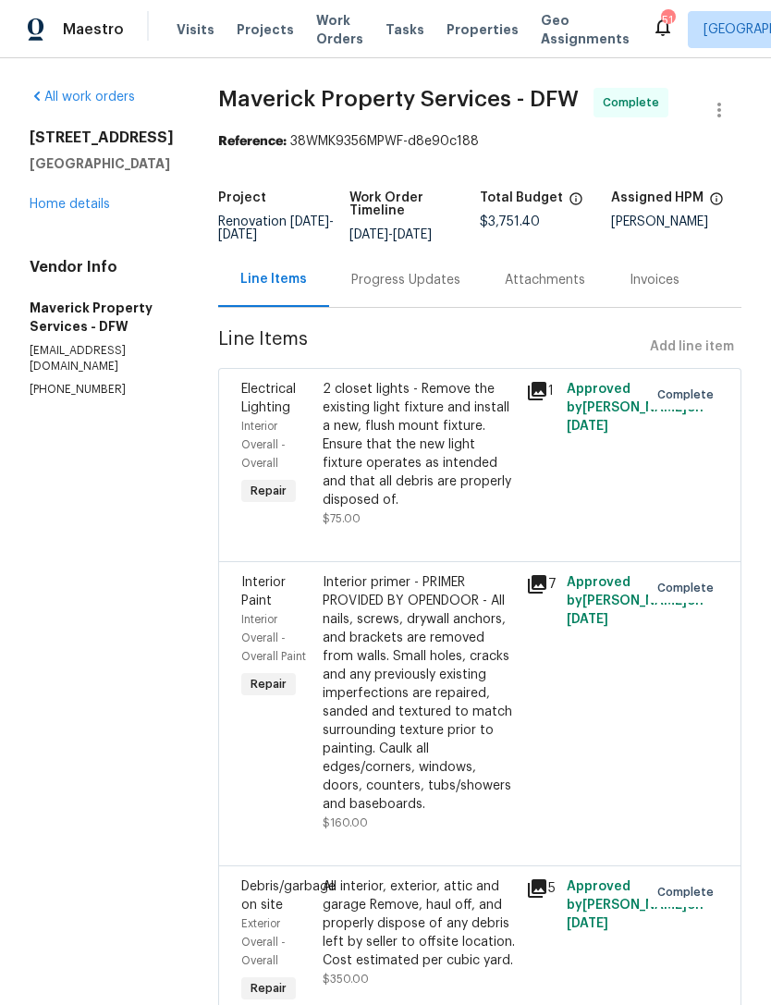
click at [88, 203] on link "Home details" at bounding box center [70, 204] width 80 height 13
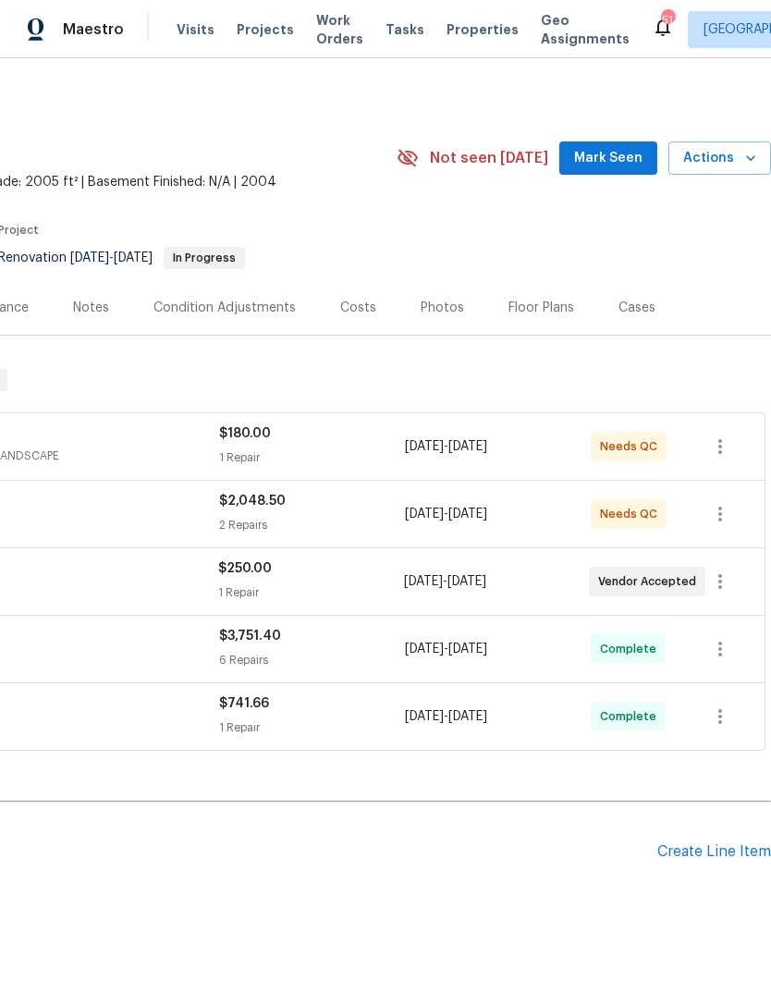
scroll to position [0, 274]
click at [735, 860] on div "Create Line Item" at bounding box center [715, 852] width 114 height 18
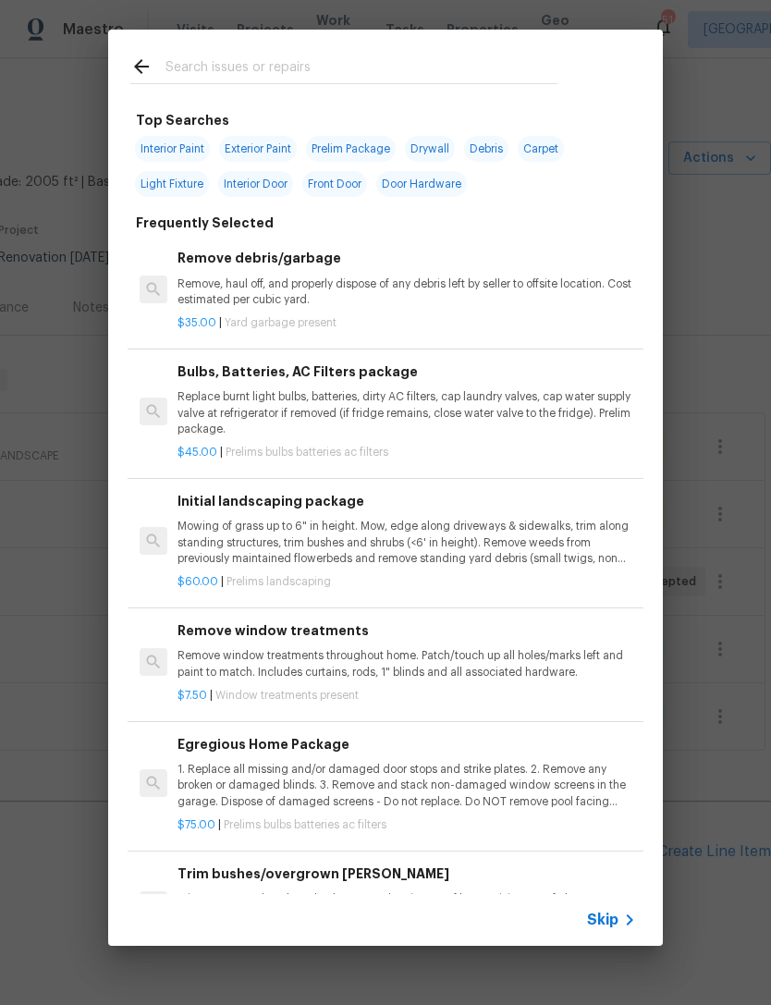
click at [420, 81] on input "text" at bounding box center [362, 69] width 392 height 28
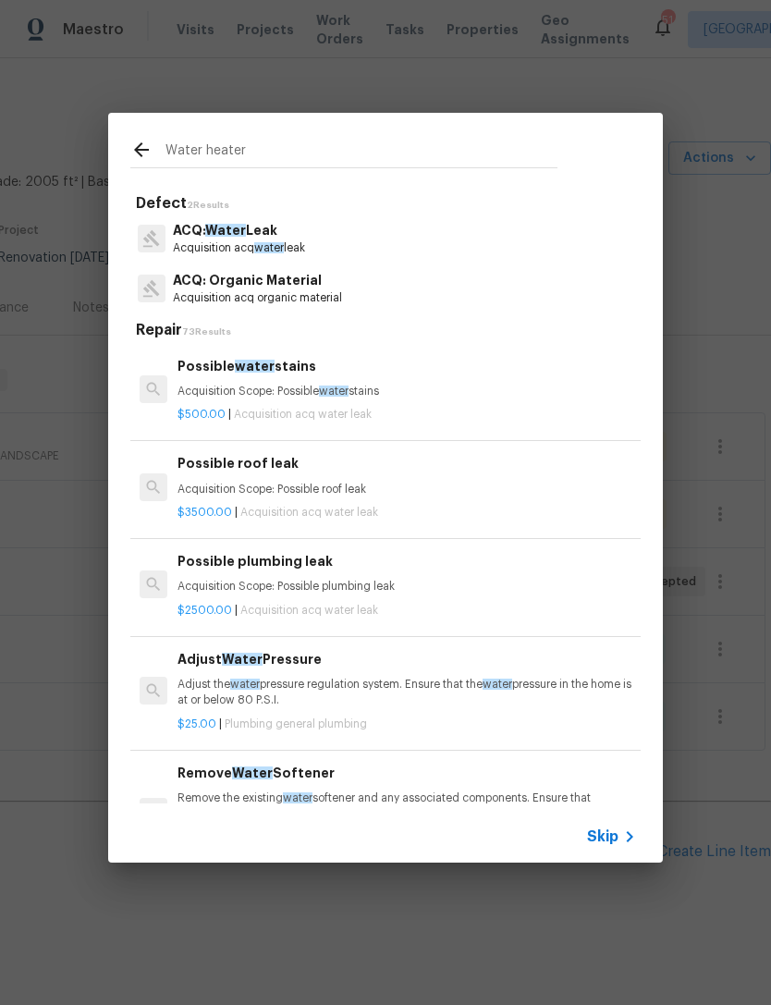
type input "Water heater"
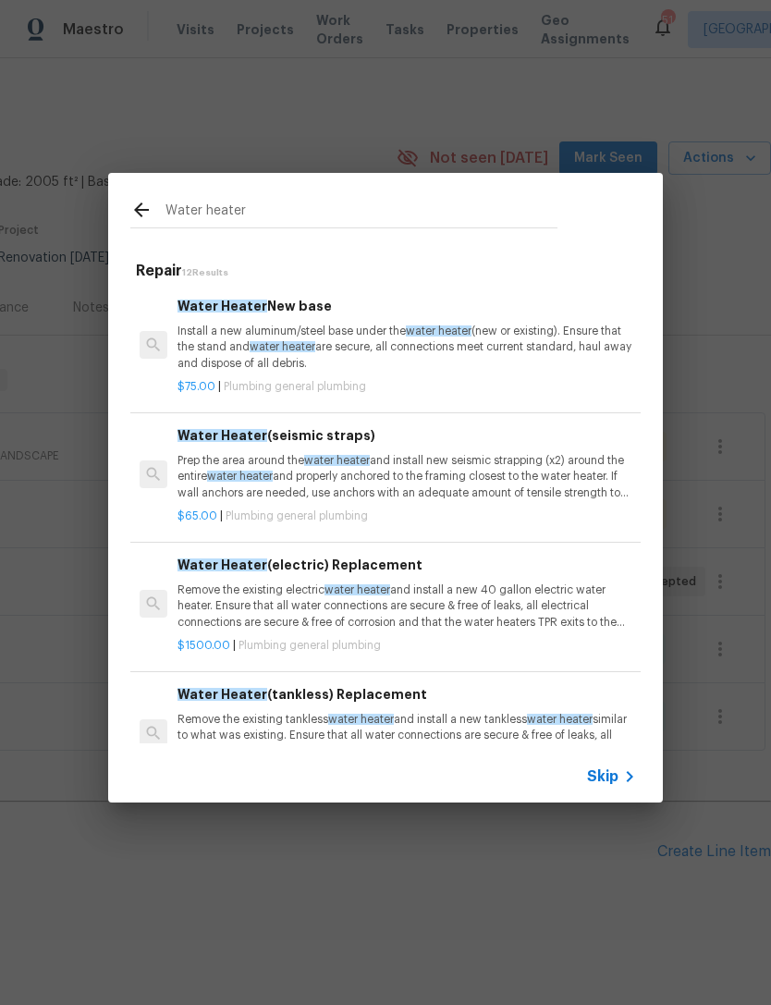
scroll to position [0, 0]
click at [521, 330] on p "Install a new aluminum/steel base under the water heater (new or existing). Ens…" at bounding box center [407, 347] width 459 height 47
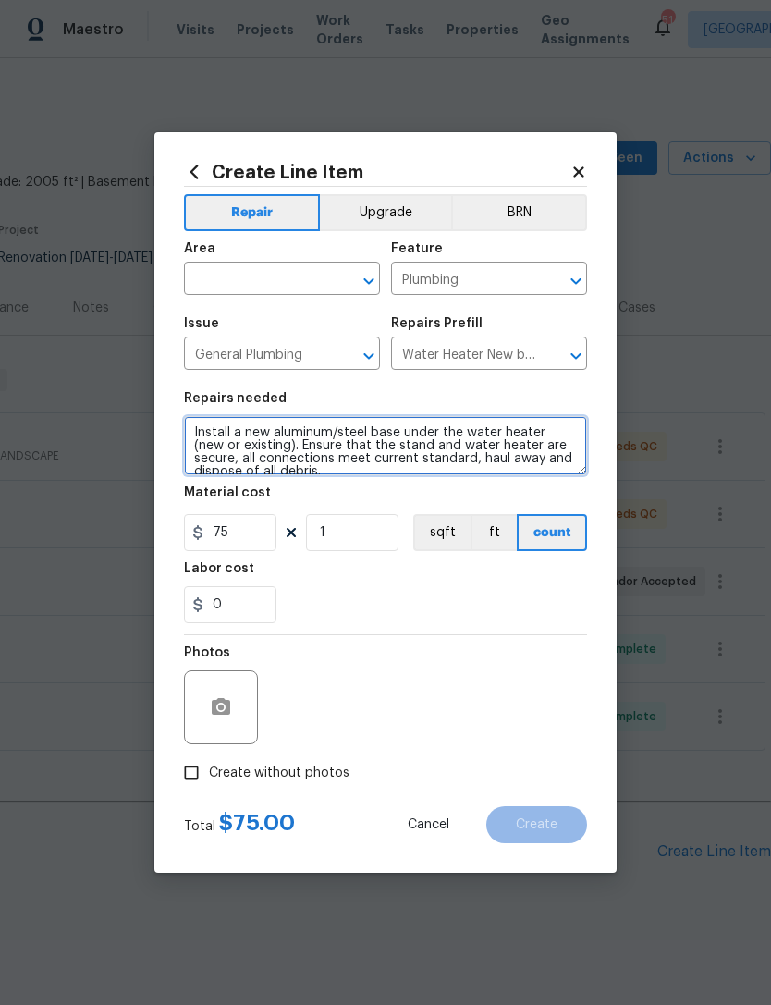
click at [329, 449] on textarea "Install a new aluminum/steel base under the water heater (new or existing). Ens…" at bounding box center [385, 445] width 403 height 59
click at [338, 443] on textarea "Install a new aluminum/steel base under the water heater (new or existing). Ens…" at bounding box center [385, 445] width 403 height 59
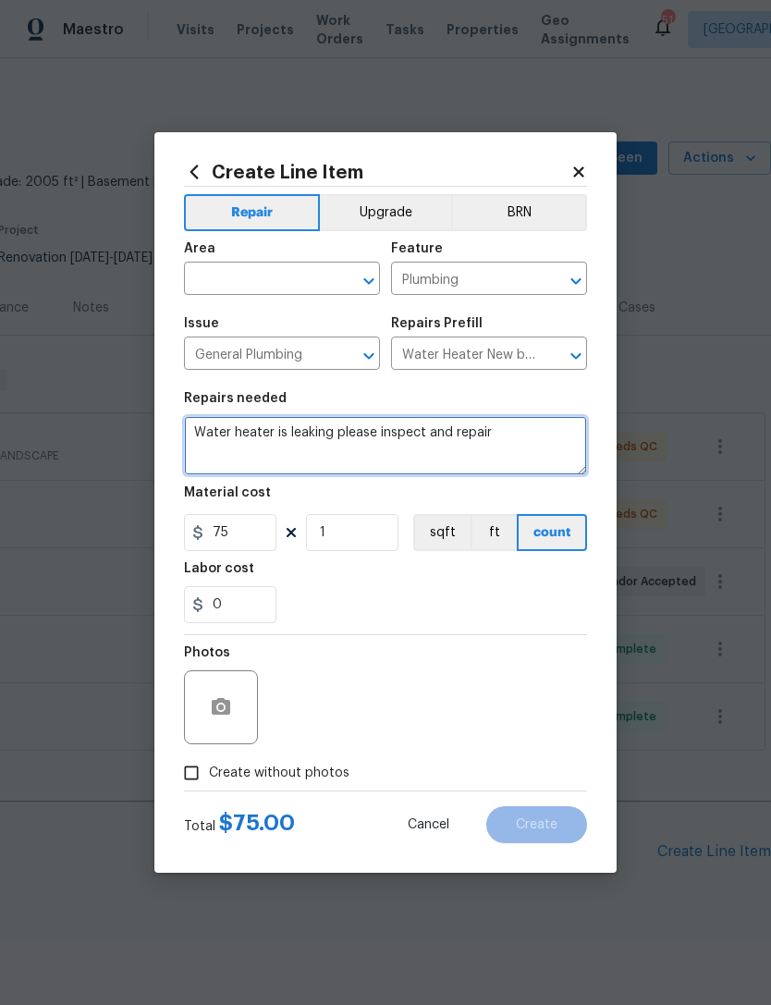
type textarea "Water heater is leaking please inspect and repair"
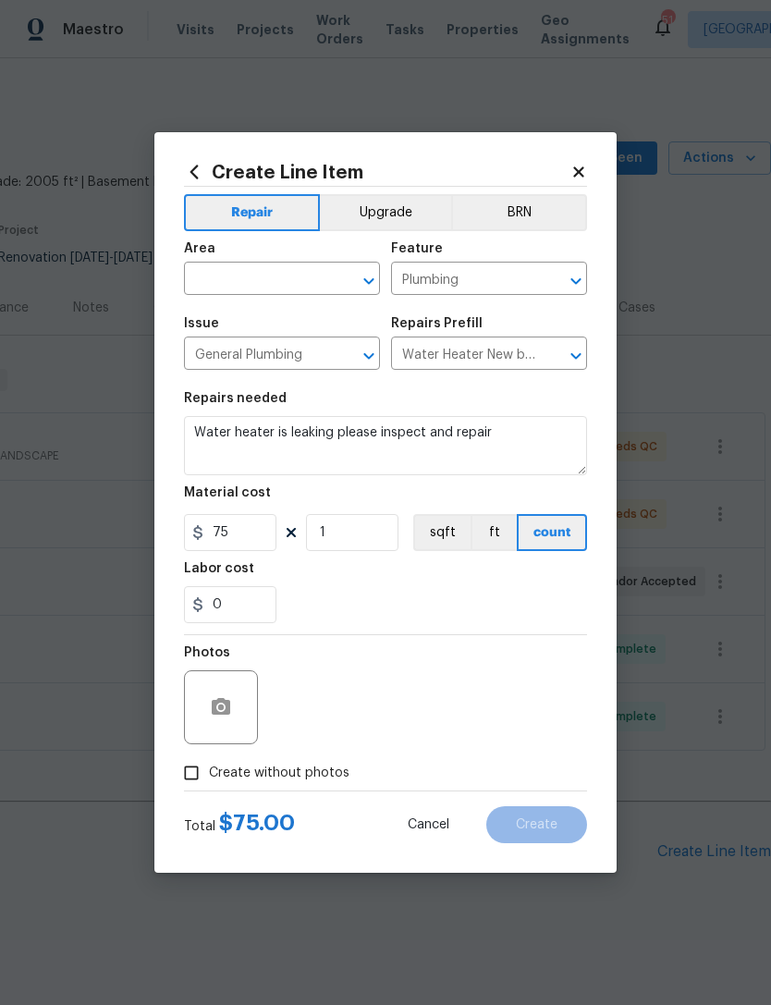
click at [302, 297] on span "Area ​" at bounding box center [282, 268] width 196 height 75
click at [302, 285] on input "text" at bounding box center [256, 280] width 144 height 29
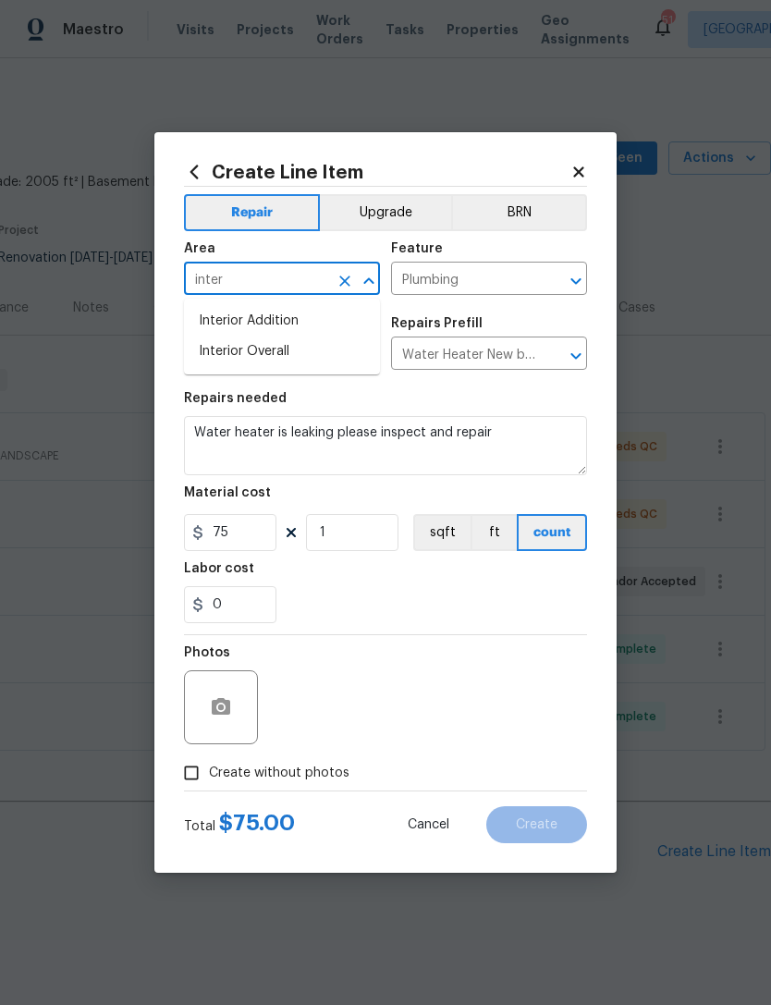
click at [332, 352] on li "Interior Overall" at bounding box center [282, 352] width 196 height 31
type input "Interior Overall"
click at [450, 634] on section "Repairs needed Water heater is leaking please inspect and repair Material cost …" at bounding box center [385, 507] width 403 height 253
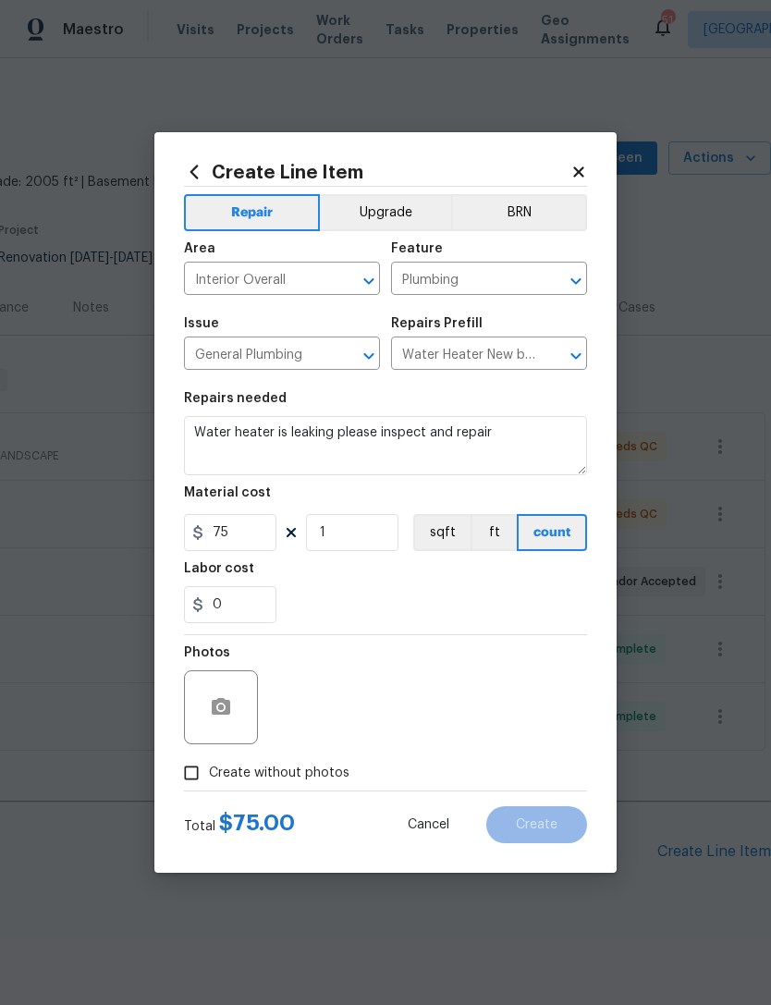
click at [305, 763] on label "Create without photos" at bounding box center [262, 773] width 176 height 35
click at [209, 763] on input "Create without photos" at bounding box center [191, 773] width 35 height 35
checkbox input "true"
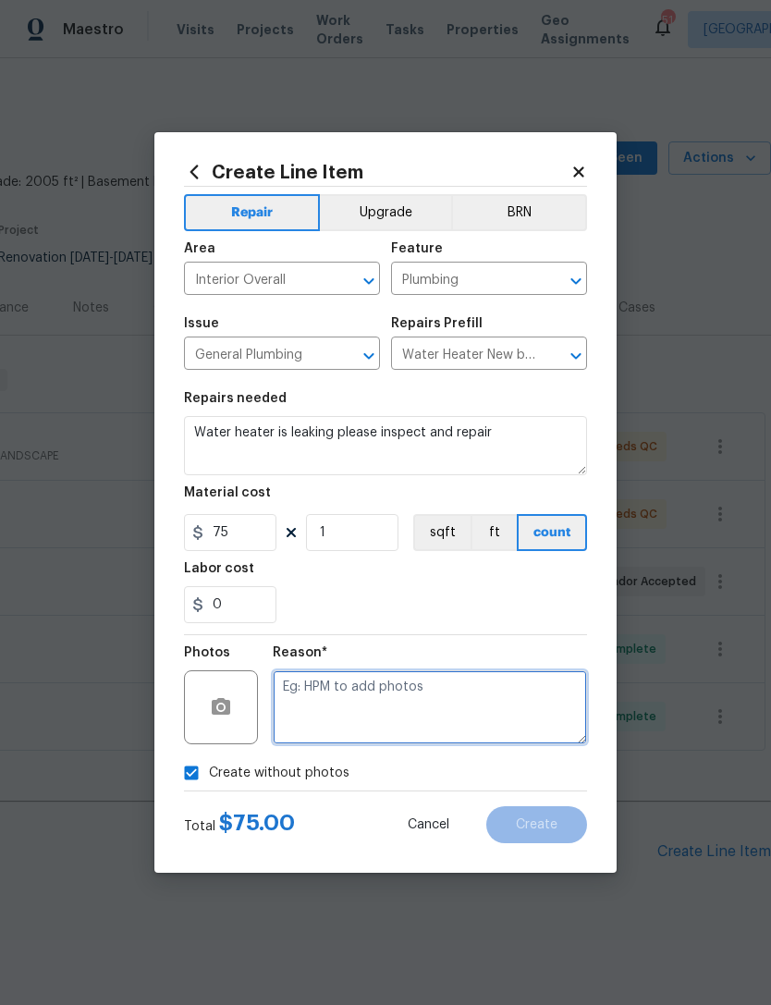
click at [441, 713] on textarea at bounding box center [430, 707] width 314 height 74
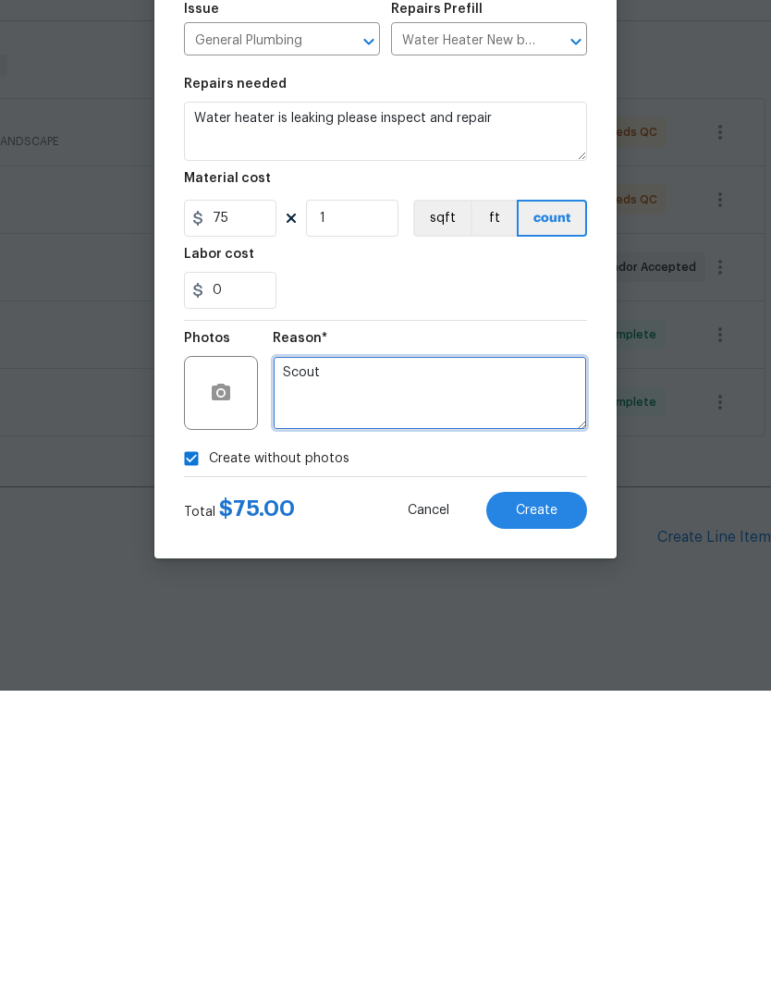
type textarea "Scout"
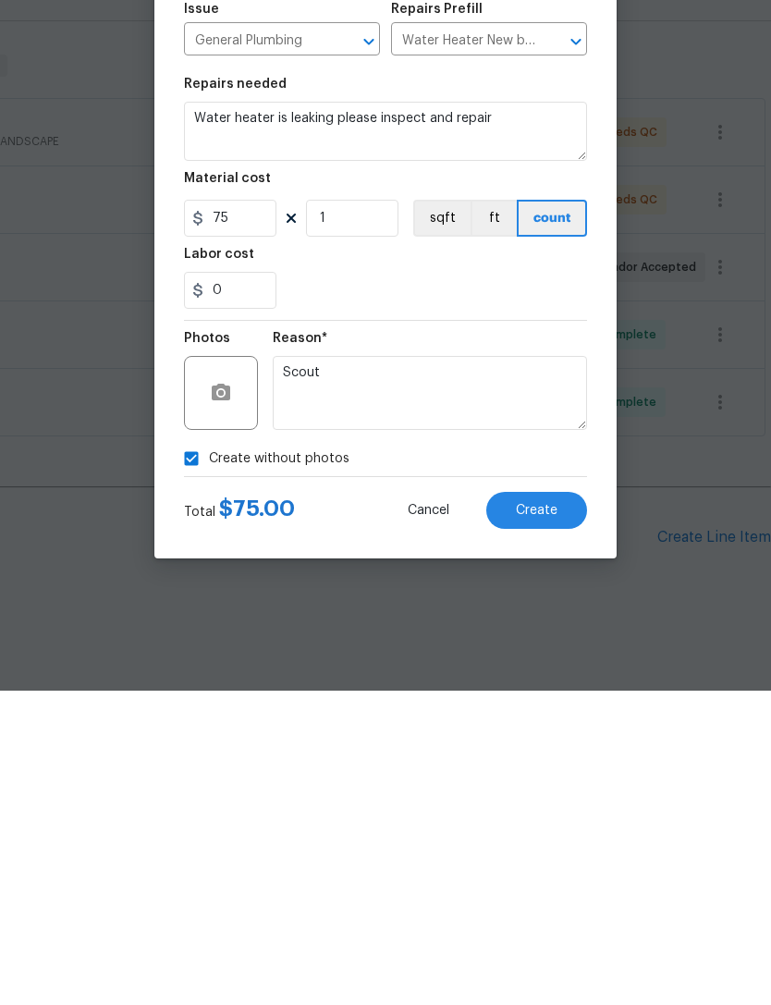
click at [554, 806] on button "Create" at bounding box center [536, 824] width 101 height 37
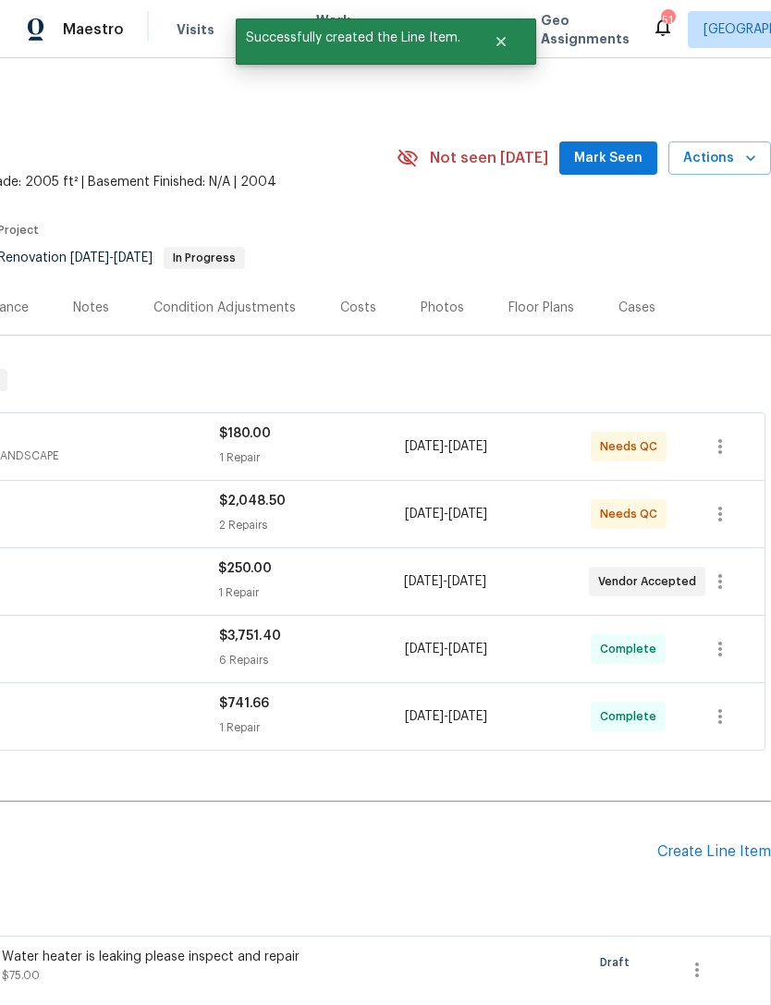
click at [724, 843] on div "Create Line Item" at bounding box center [715, 852] width 114 height 18
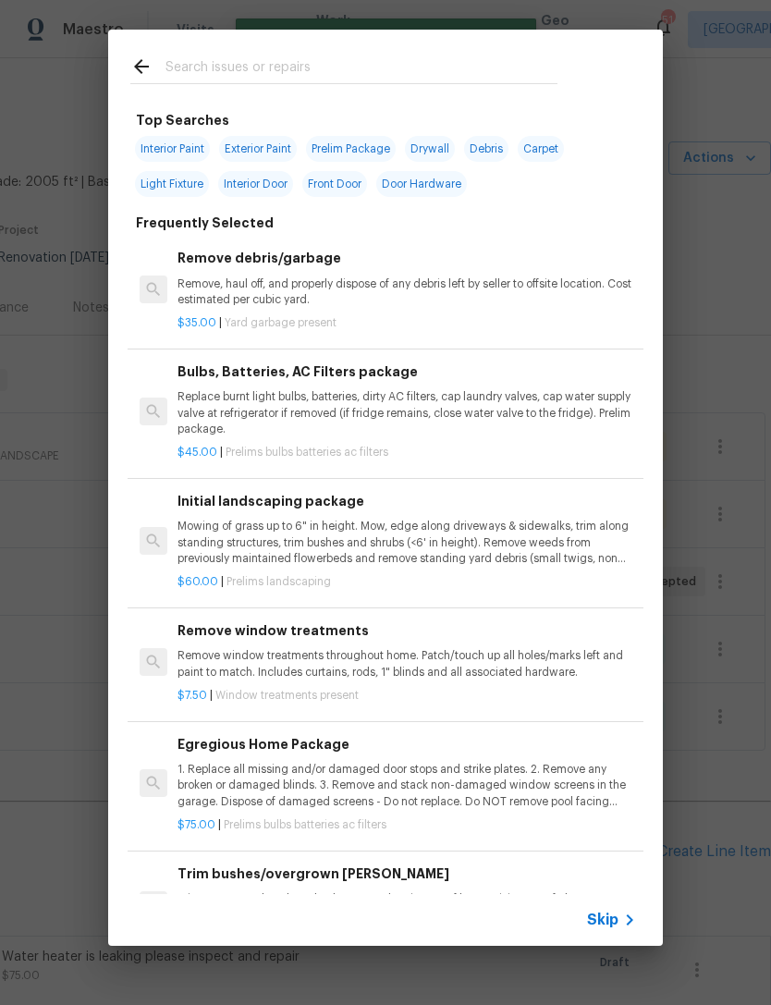
click at [432, 57] on input "text" at bounding box center [362, 69] width 392 height 28
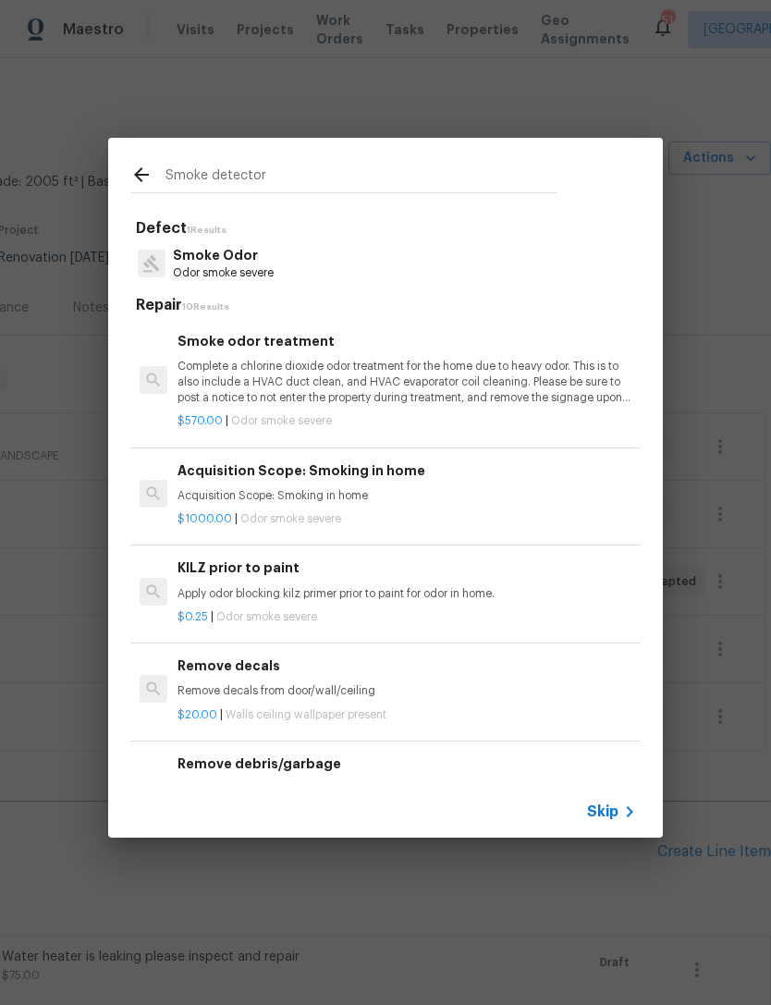
type input "Smoke detector"
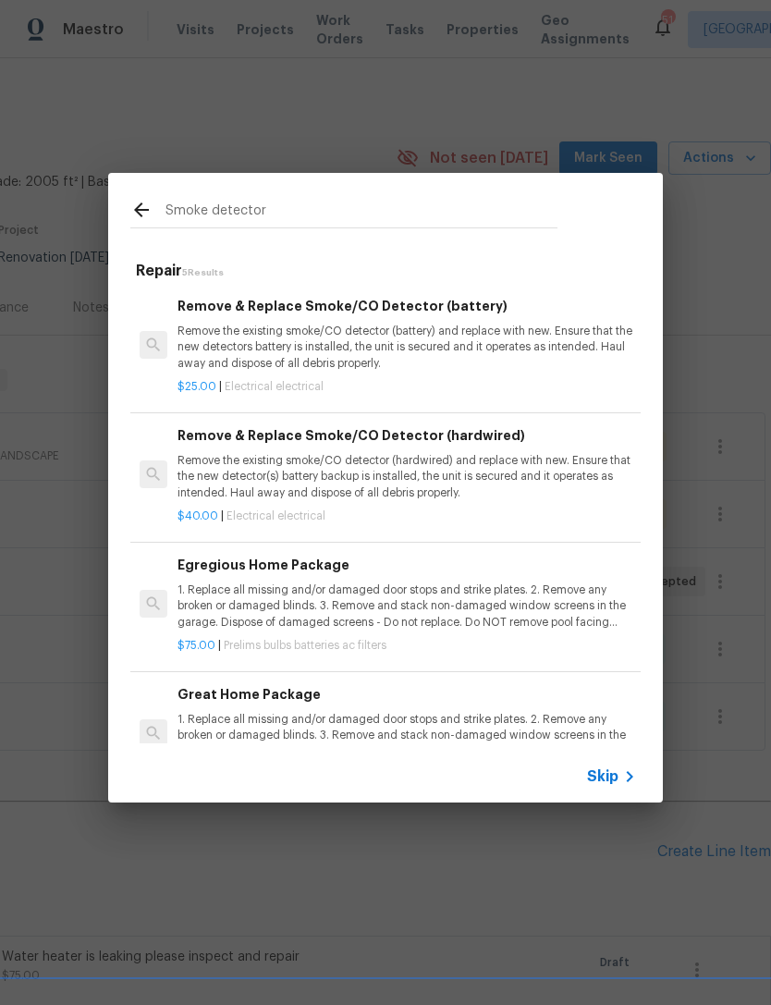
click at [530, 477] on p "Remove the existing smoke/CO detector (hardwired) and replace with new. Ensure …" at bounding box center [407, 476] width 459 height 47
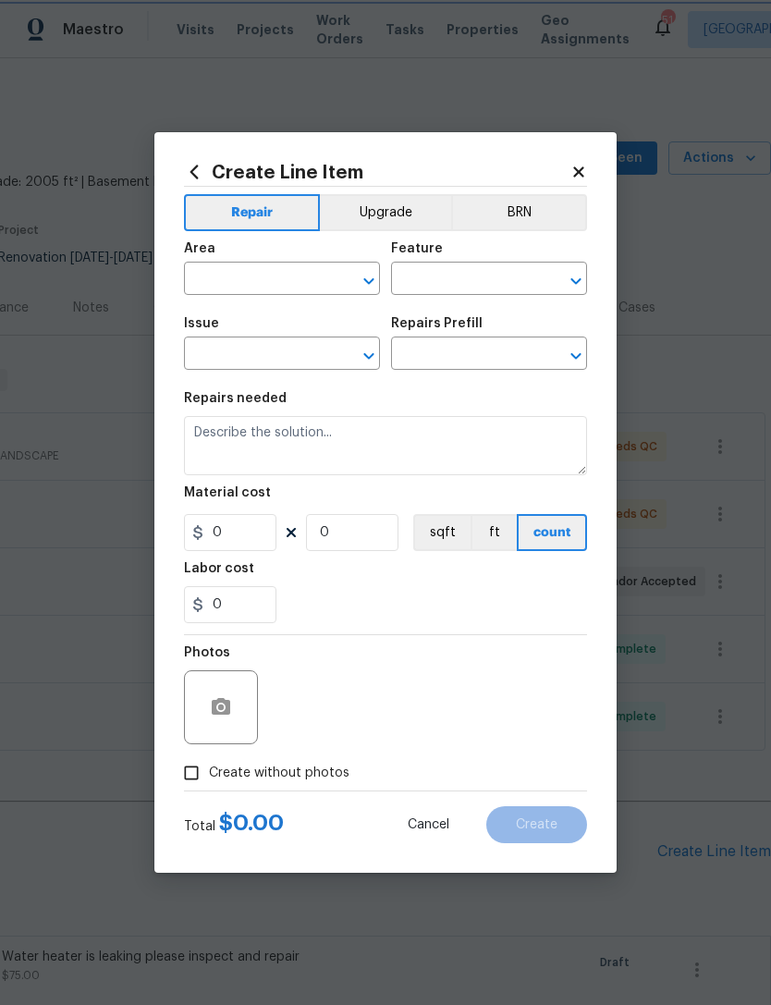
type input "Electrical"
type input "Remove & Replace Smoke/CO Detector (hardwired) $40.00"
type textarea "Remove the existing smoke/CO detector (hardwired) and replace with new. Ensure …"
type input "40"
type input "1"
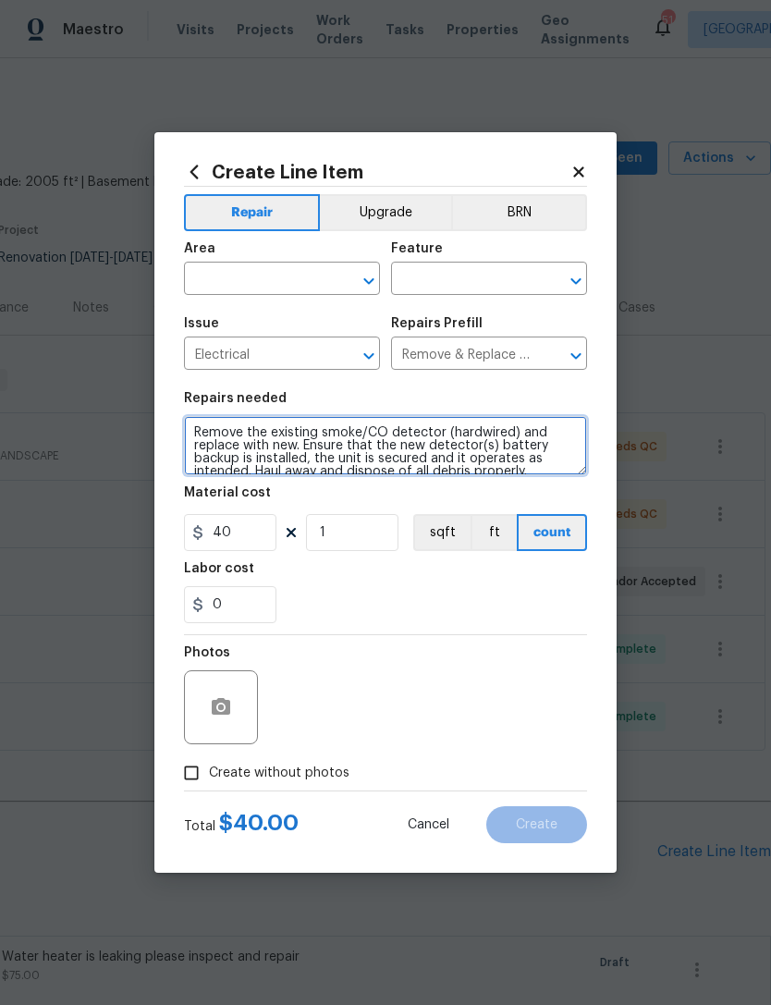
click at [202, 424] on textarea "Remove the existing smoke/CO detector (hardwired) and replace with new. Ensure …" at bounding box center [385, 445] width 403 height 59
type textarea "Upstairs bedroom - Remove the existing smoke/CO detector (hardwired) and replac…"
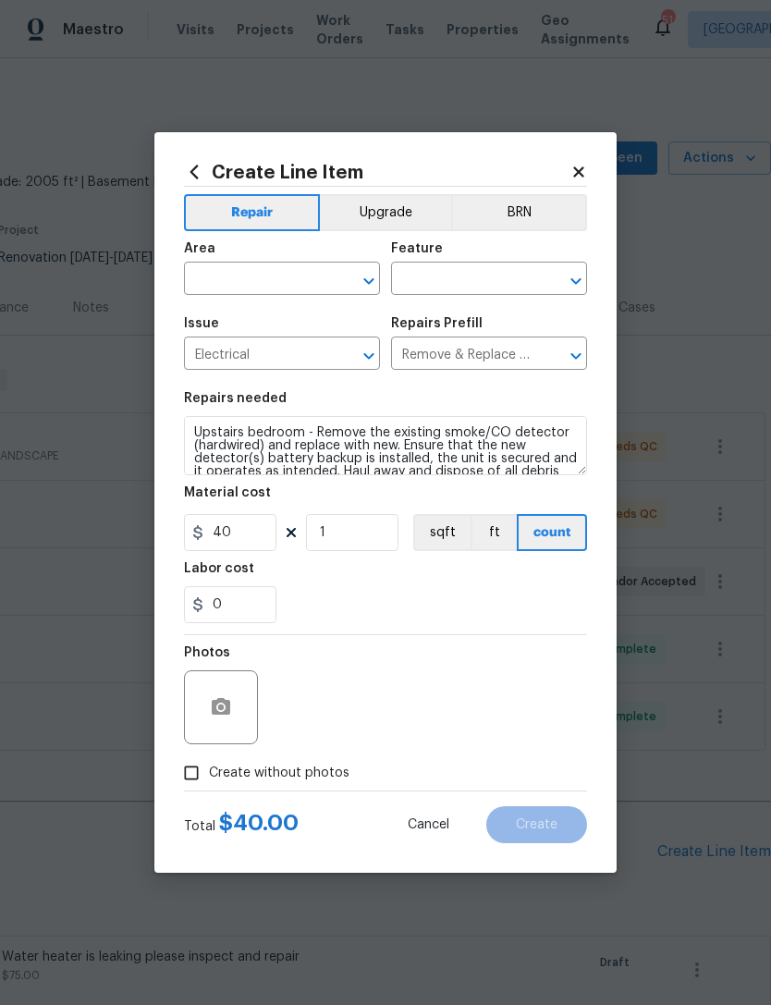
click at [258, 286] on input "text" at bounding box center [256, 280] width 144 height 29
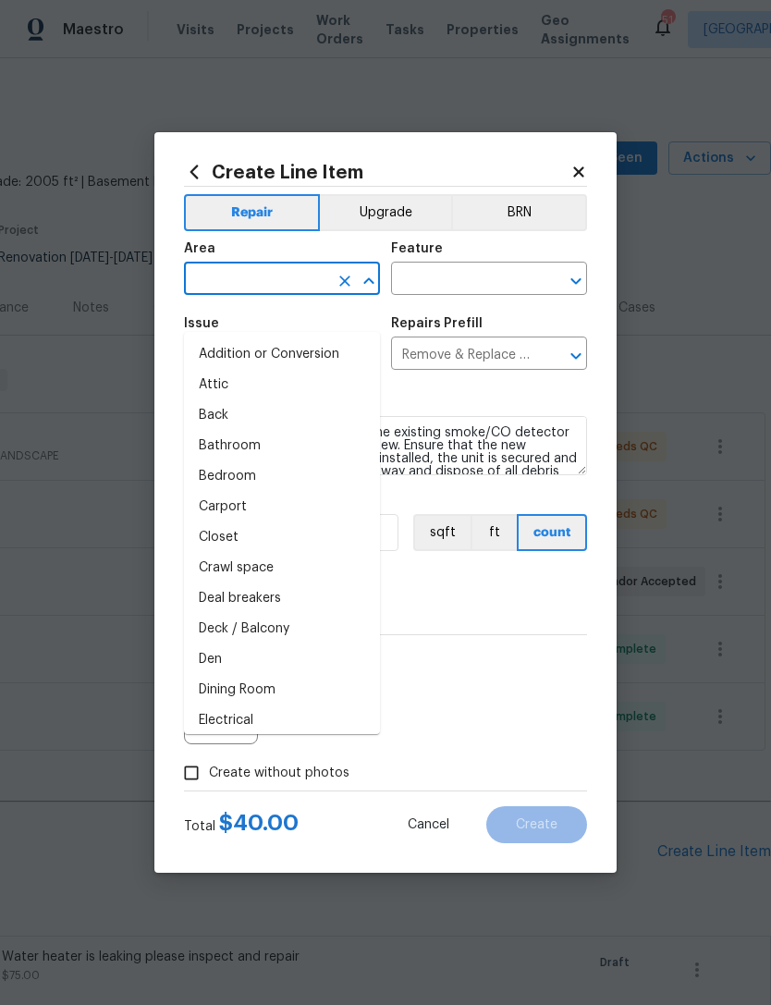
type input "e"
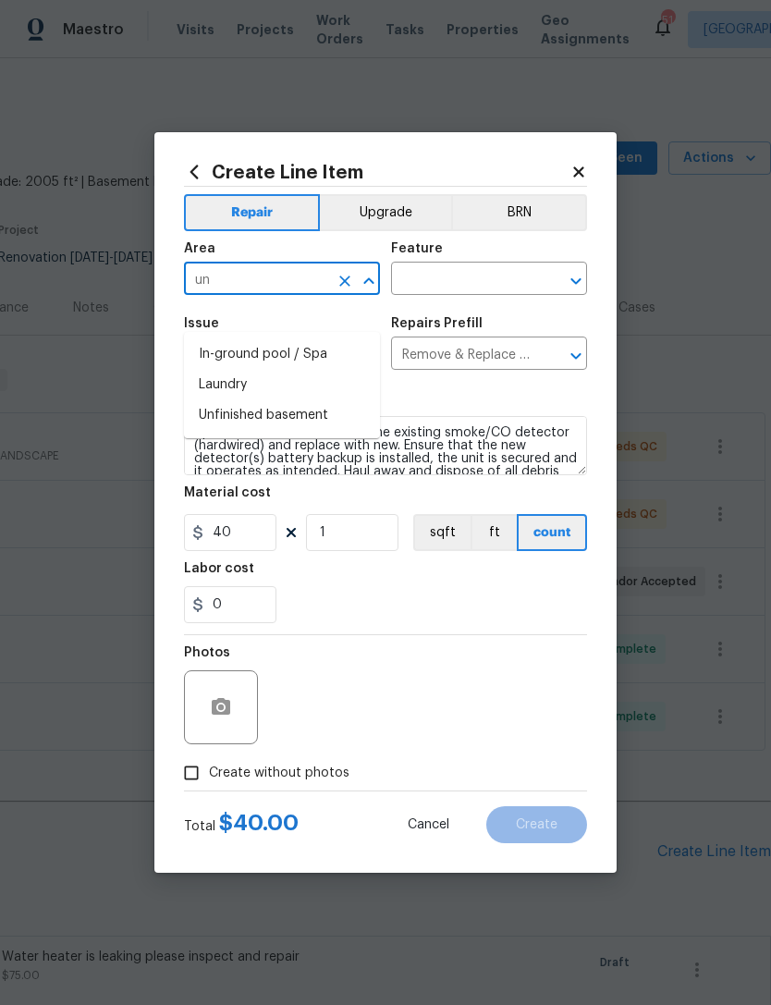
type input "u"
click at [330, 370] on li "Interior Overall" at bounding box center [282, 385] width 196 height 31
type input "Interior Overall"
click at [485, 276] on input "text" at bounding box center [463, 280] width 144 height 29
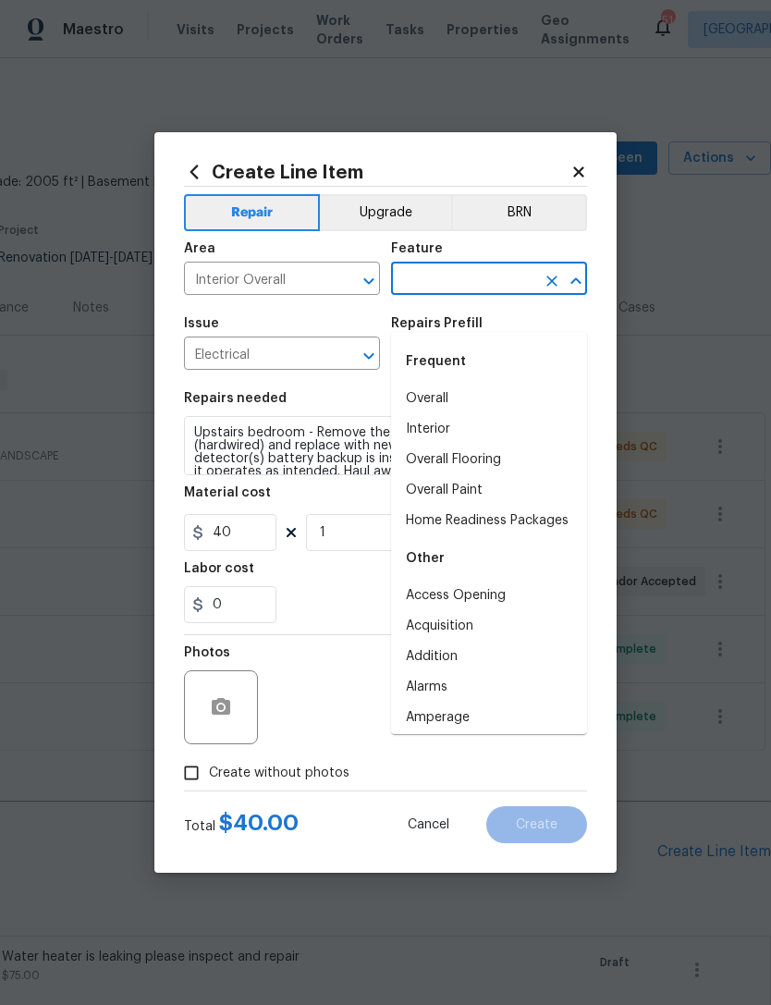
click at [446, 384] on li "Overall" at bounding box center [489, 399] width 196 height 31
type input "Overall"
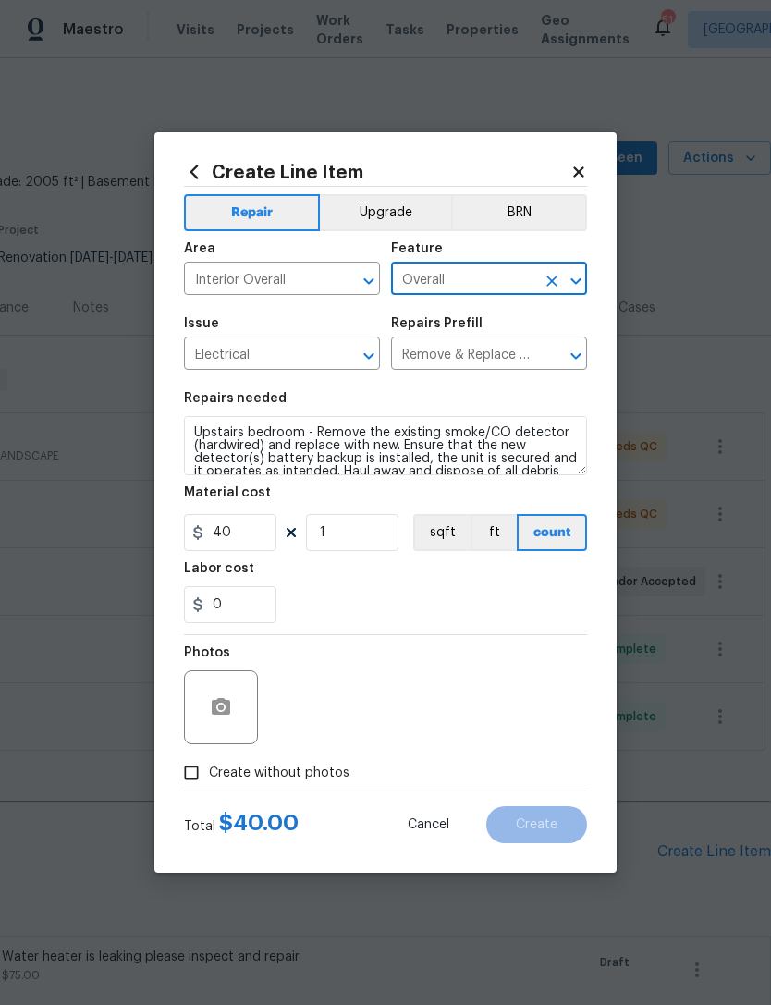
click at [383, 660] on div "Photos" at bounding box center [385, 695] width 403 height 120
click at [268, 791] on label "Create without photos" at bounding box center [262, 773] width 176 height 35
click at [209, 791] on input "Create without photos" at bounding box center [191, 773] width 35 height 35
checkbox input "true"
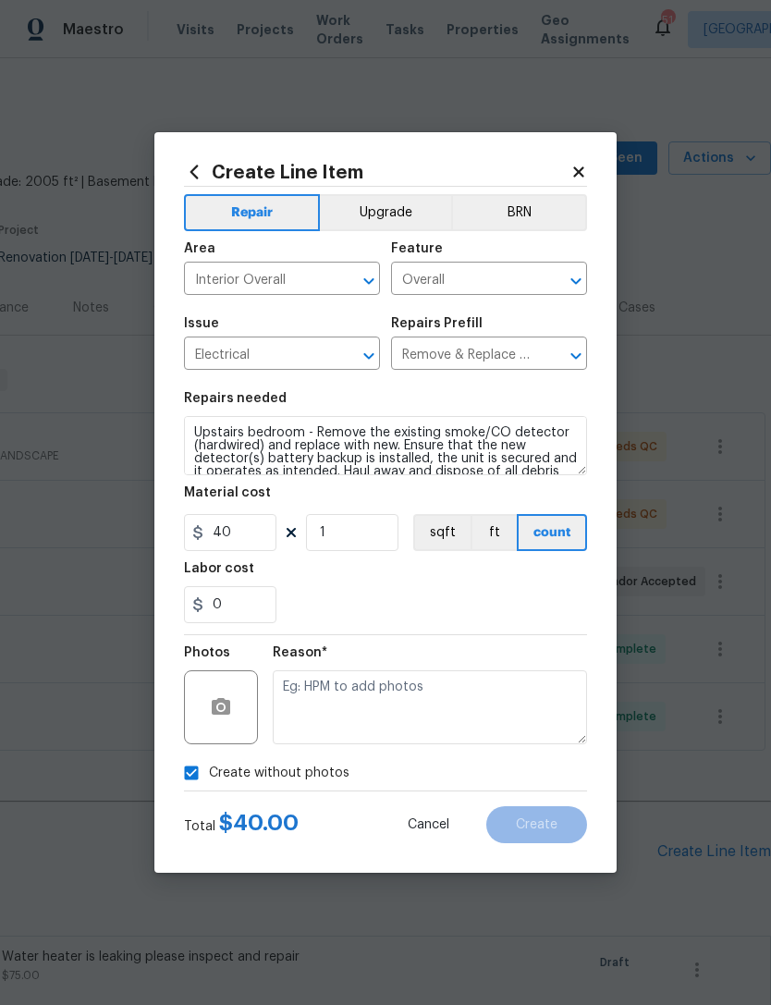
click at [277, 800] on div "Total $ 40.00 Cancel Create" at bounding box center [385, 818] width 403 height 52
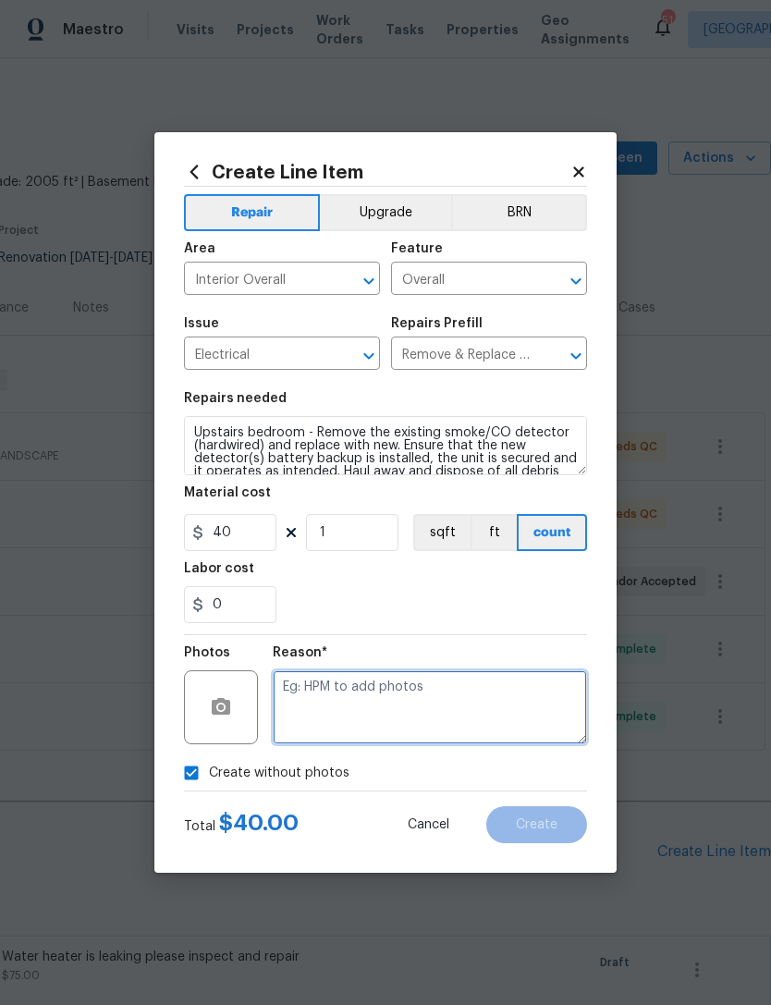
click at [402, 706] on textarea at bounding box center [430, 707] width 314 height 74
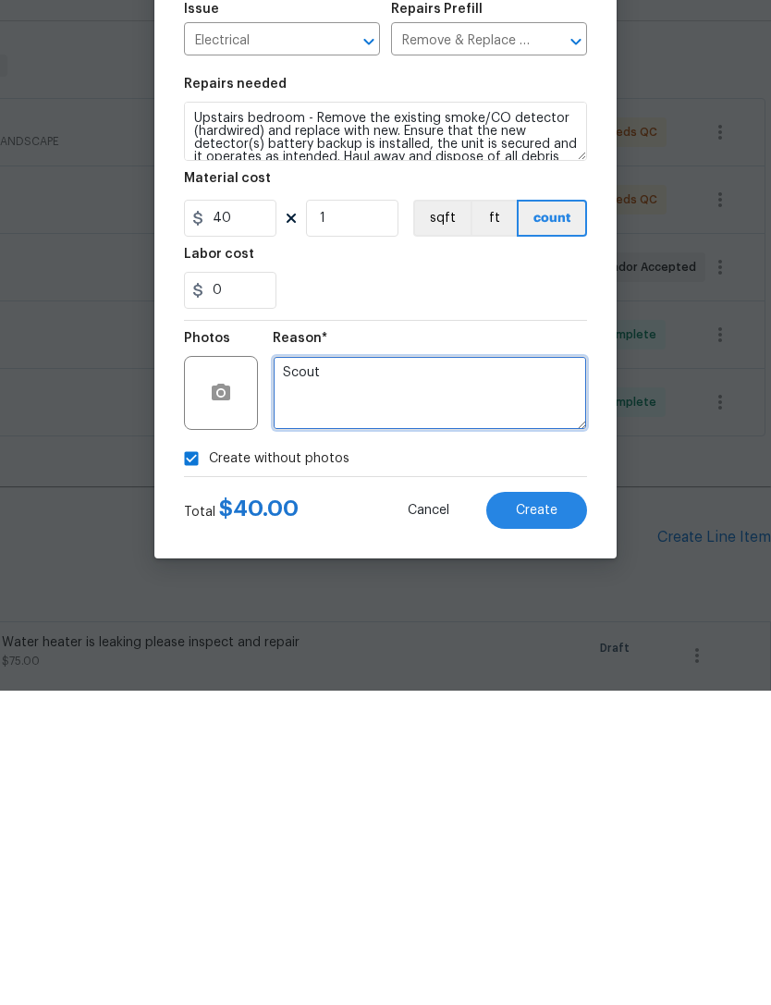
type textarea "Scout"
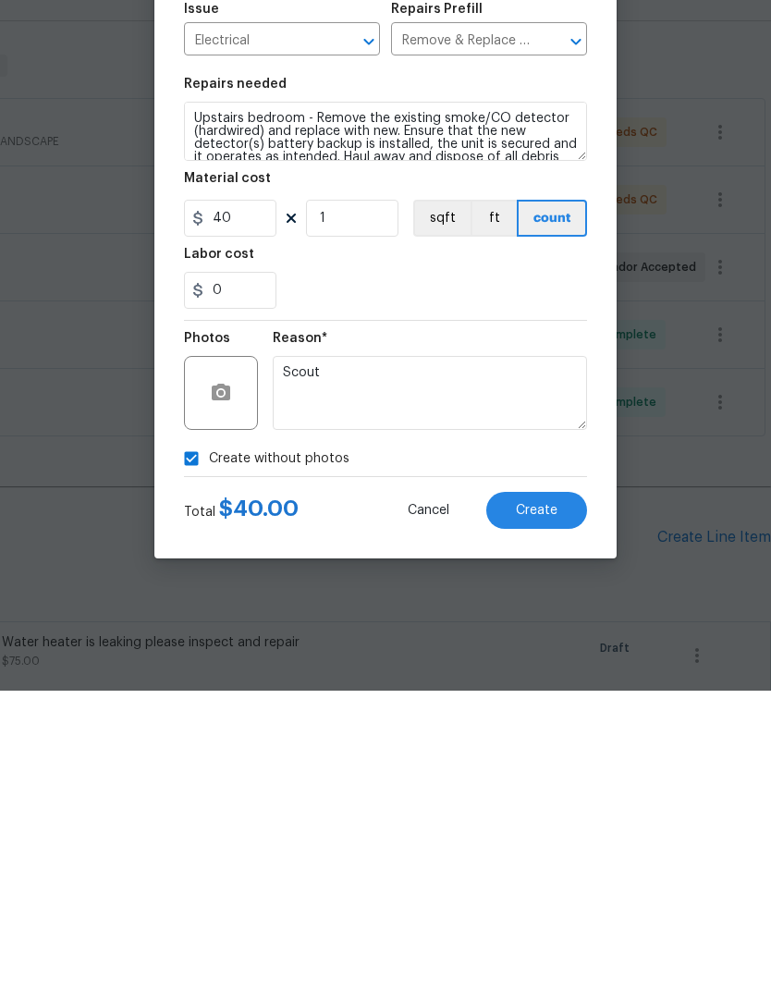
click at [548, 806] on button "Create" at bounding box center [536, 824] width 101 height 37
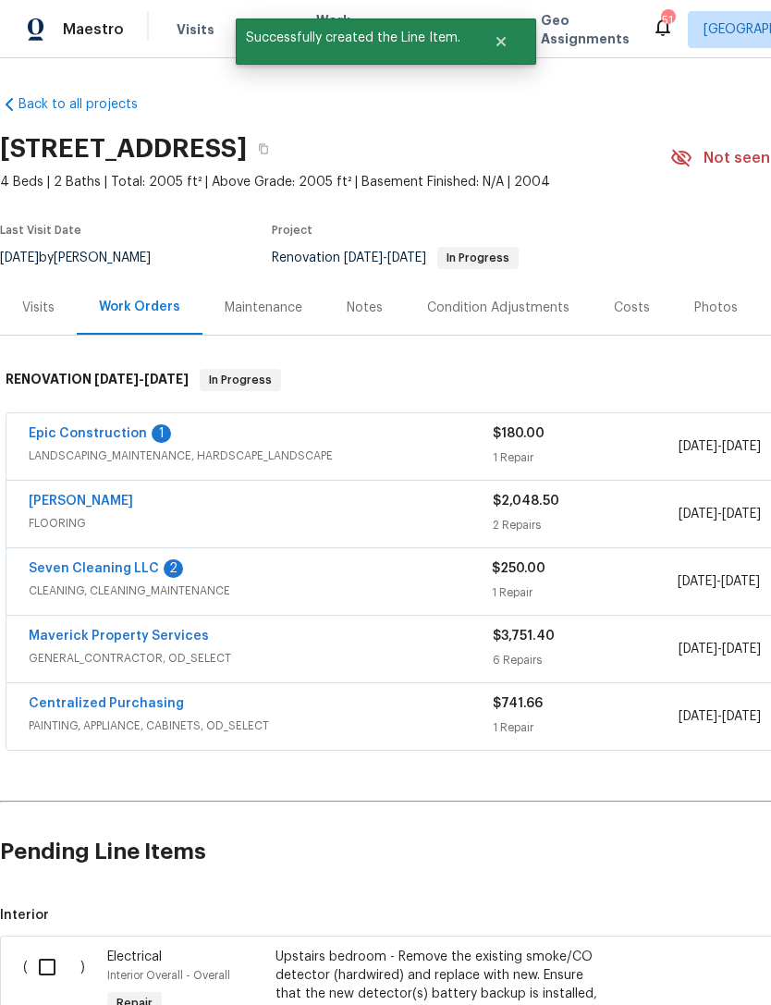
scroll to position [0, -2]
click at [48, 948] on input "checkbox" at bounding box center [54, 967] width 53 height 39
checkbox input "true"
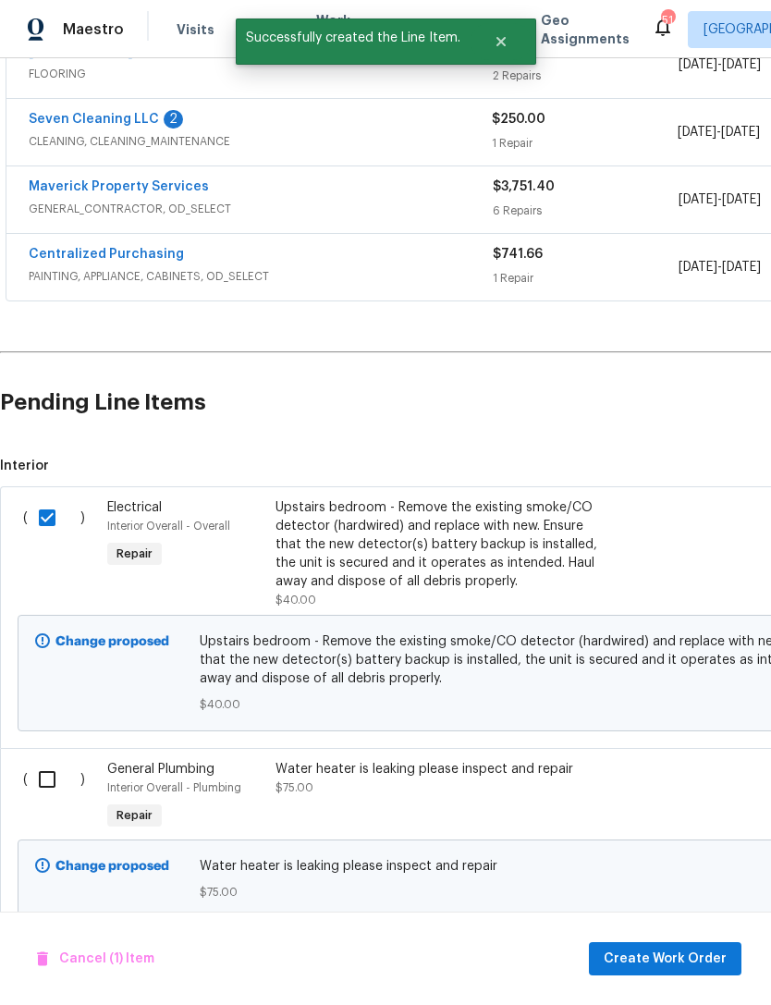
scroll to position [449, 0]
click at [45, 761] on input "checkbox" at bounding box center [54, 780] width 53 height 39
checkbox input "true"
click at [669, 947] on button "Create Work Order" at bounding box center [665, 959] width 153 height 34
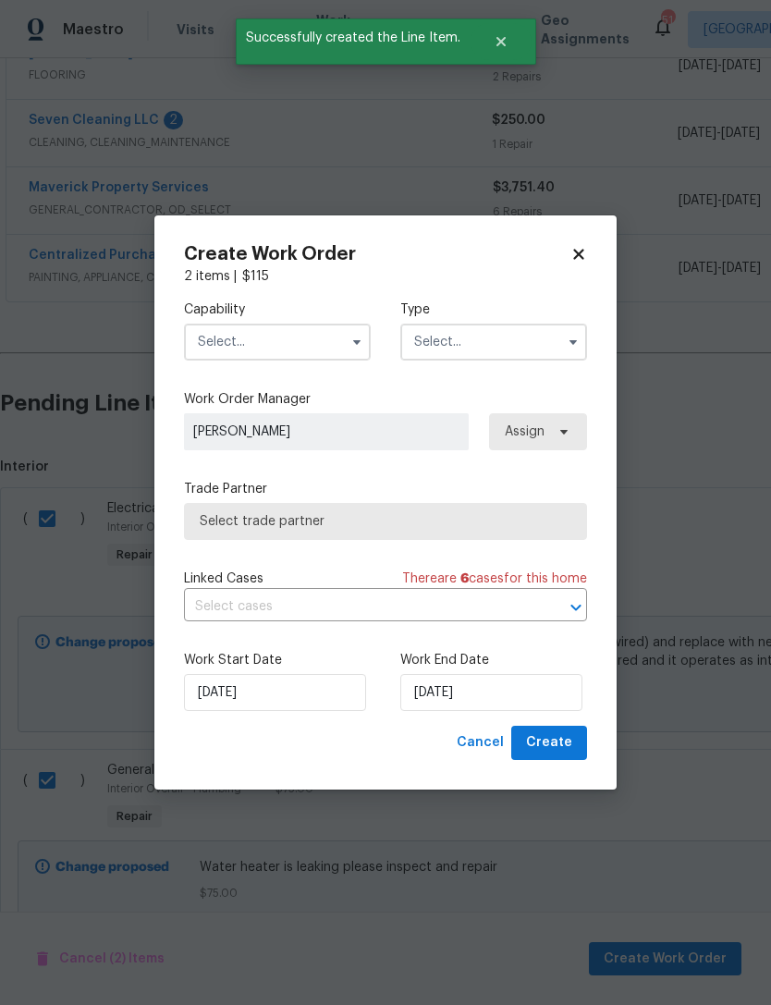
click at [342, 346] on input "text" at bounding box center [277, 342] width 187 height 37
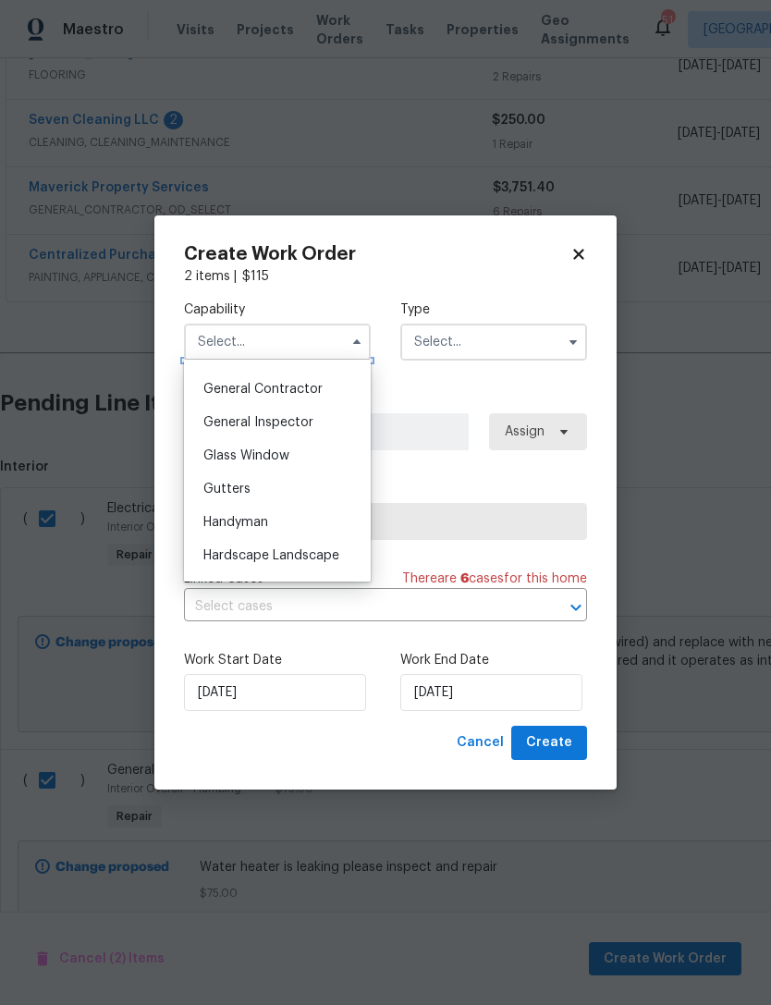
scroll to position [875, 0]
click at [335, 395] on div "General Contractor" at bounding box center [278, 390] width 178 height 33
type input "General Contractor"
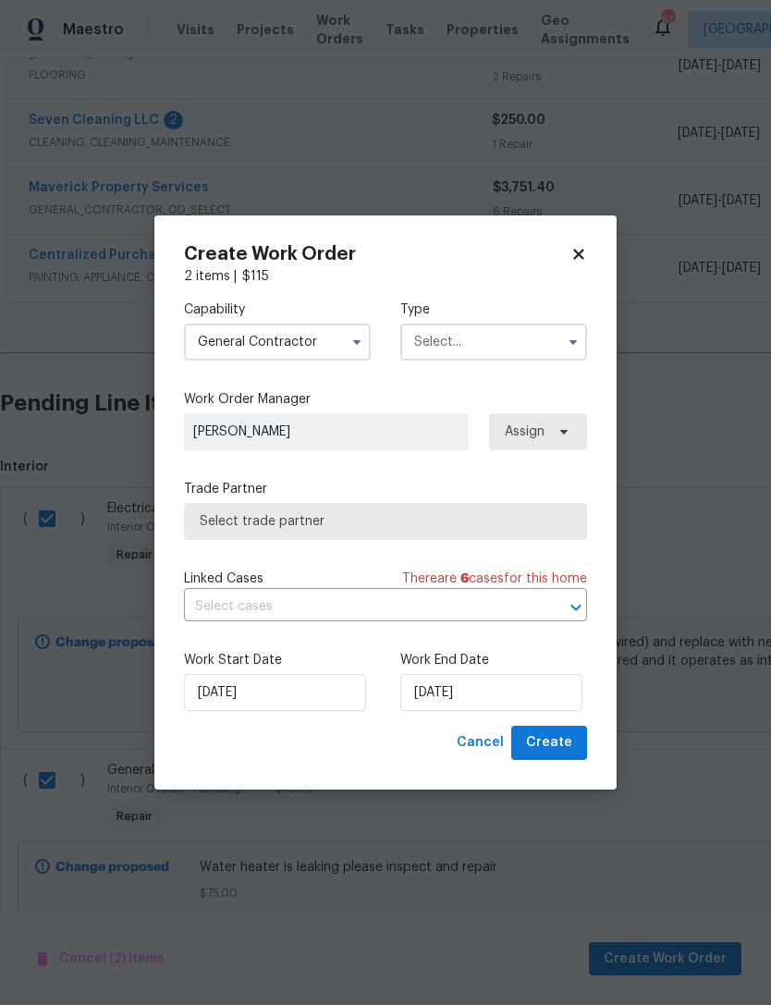
click at [469, 349] on input "text" at bounding box center [493, 342] width 187 height 37
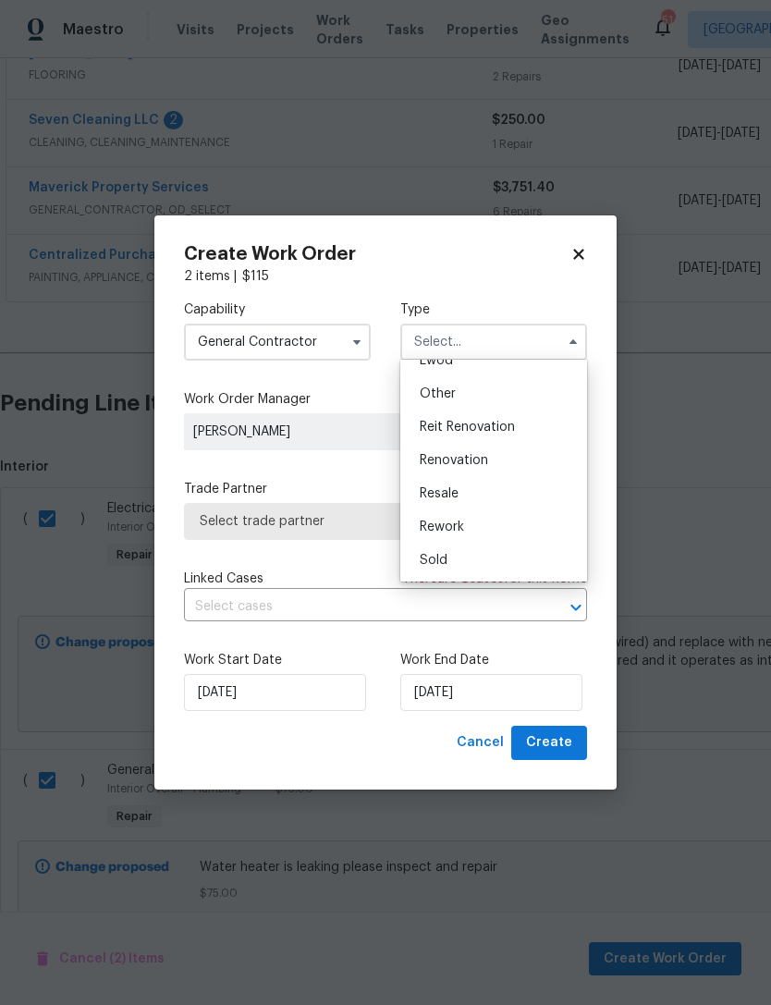
scroll to position [220, 0]
click at [519, 454] on div "Renovation" at bounding box center [494, 460] width 178 height 33
type input "Renovation"
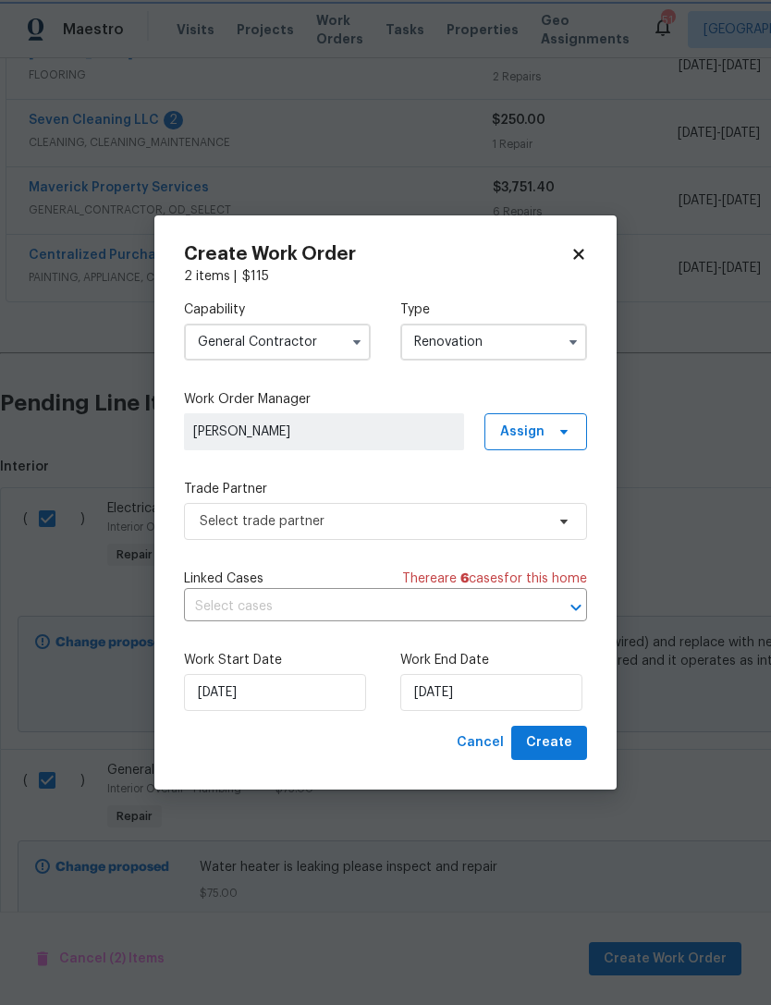
scroll to position [0, 0]
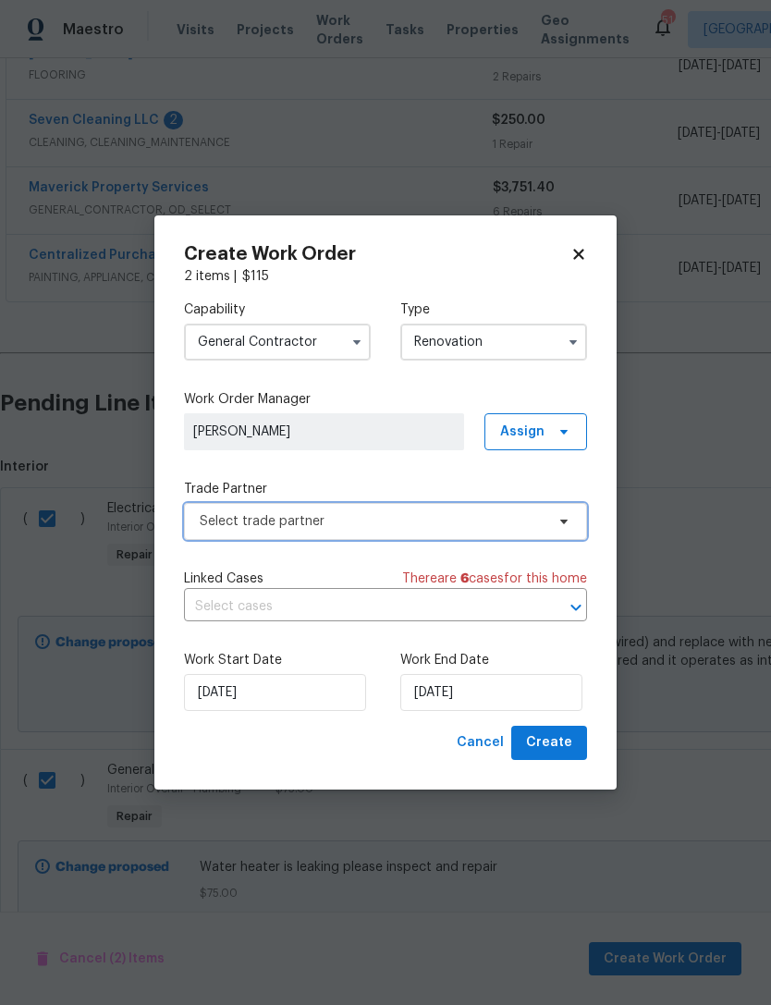
click at [453, 525] on span "Select trade partner" at bounding box center [372, 521] width 345 height 18
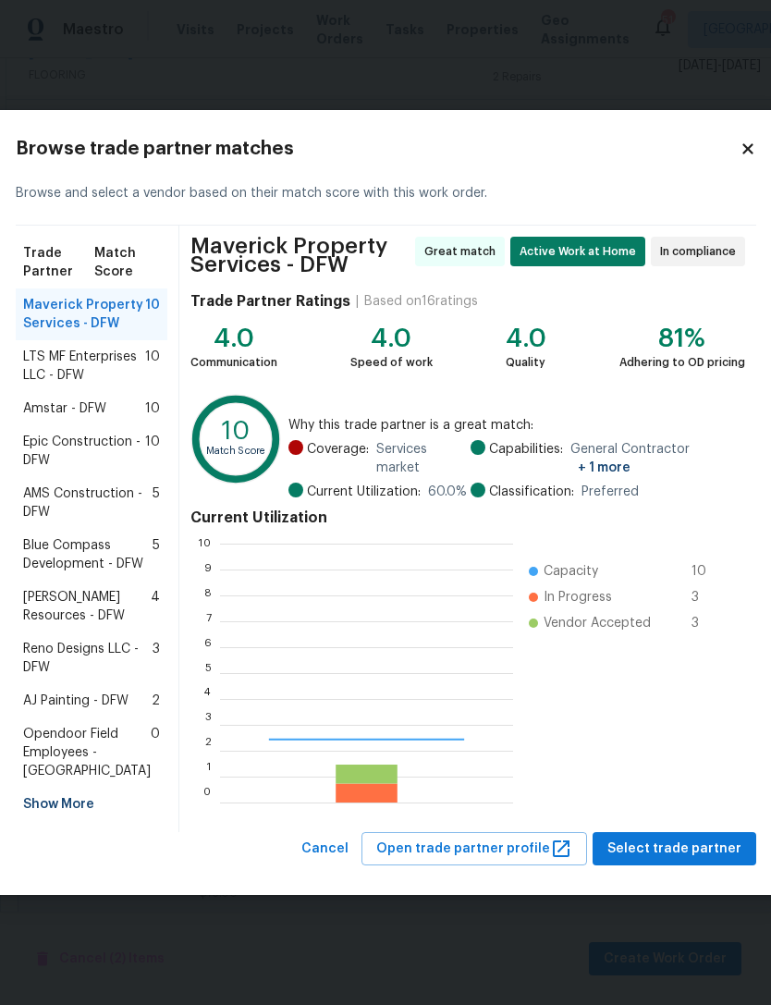
scroll to position [259, 293]
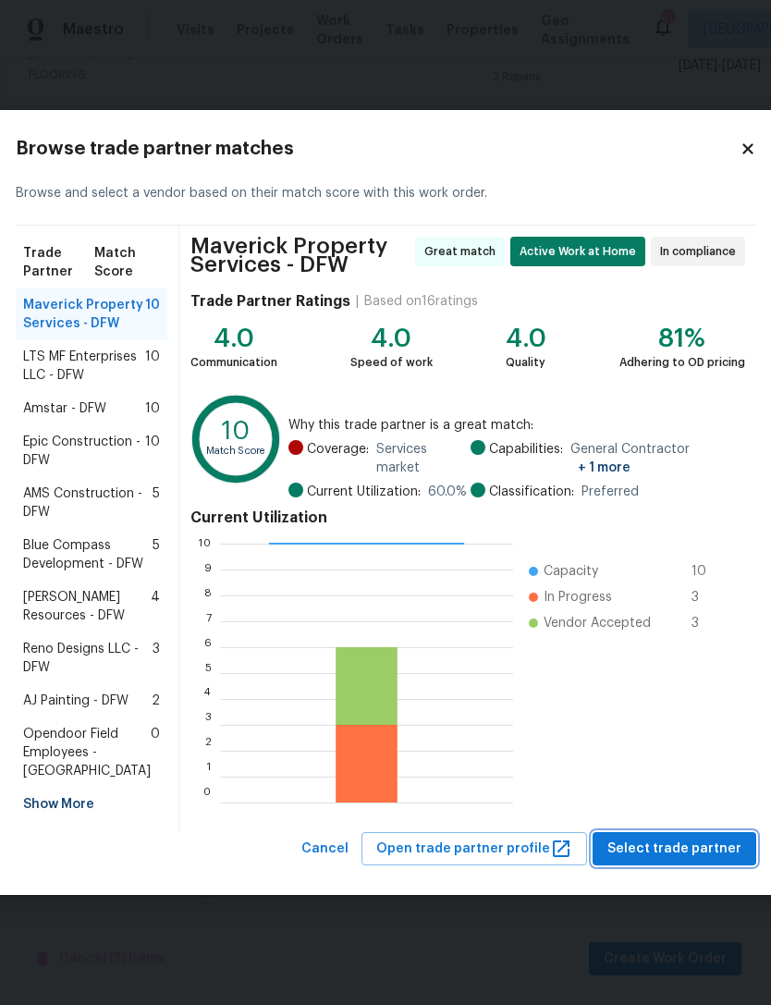
click at [683, 861] on span "Select trade partner" at bounding box center [675, 849] width 134 height 23
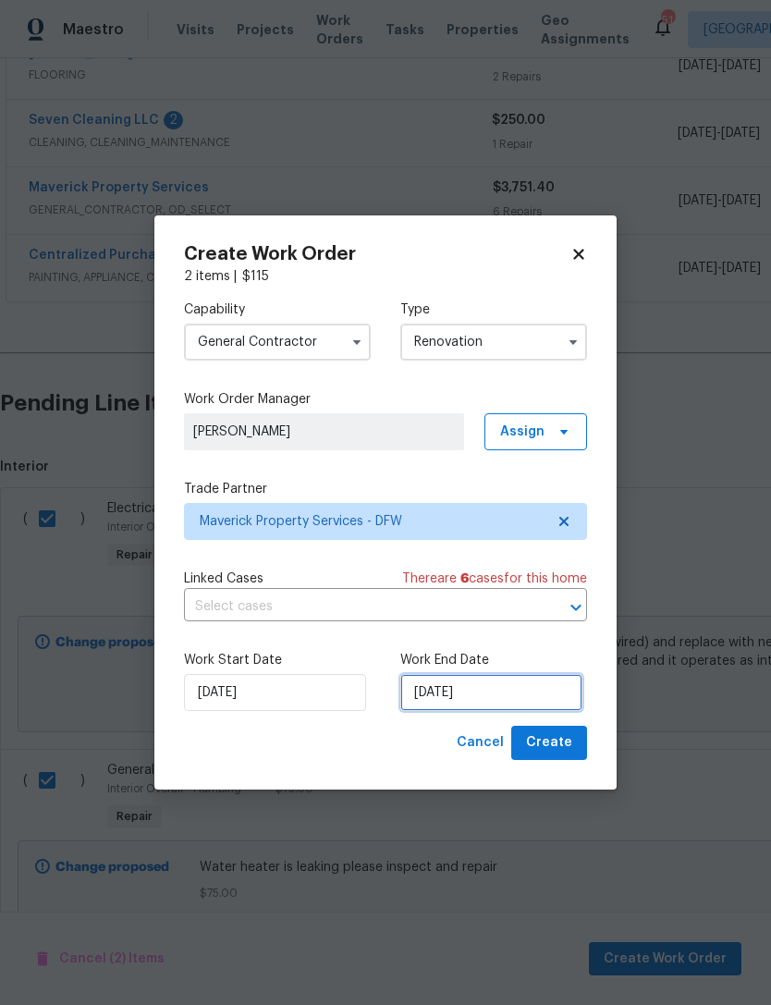
click at [514, 696] on input "[DATE]" at bounding box center [491, 692] width 182 height 37
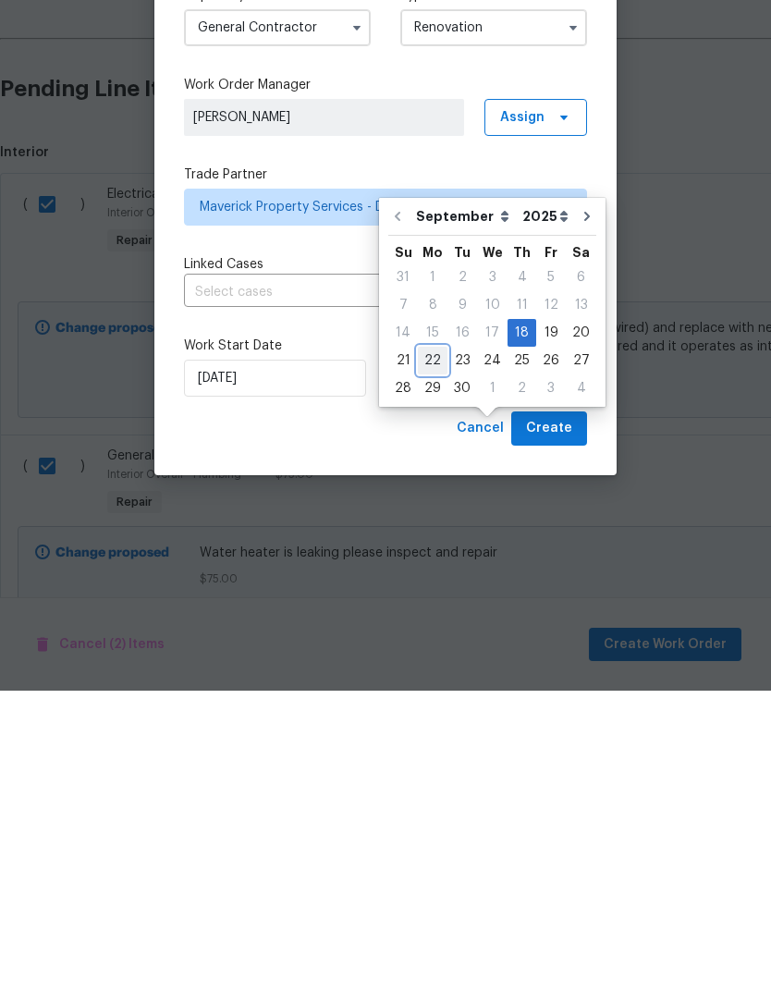
click at [438, 662] on div "22" at bounding box center [433, 675] width 30 height 26
type input "[DATE]"
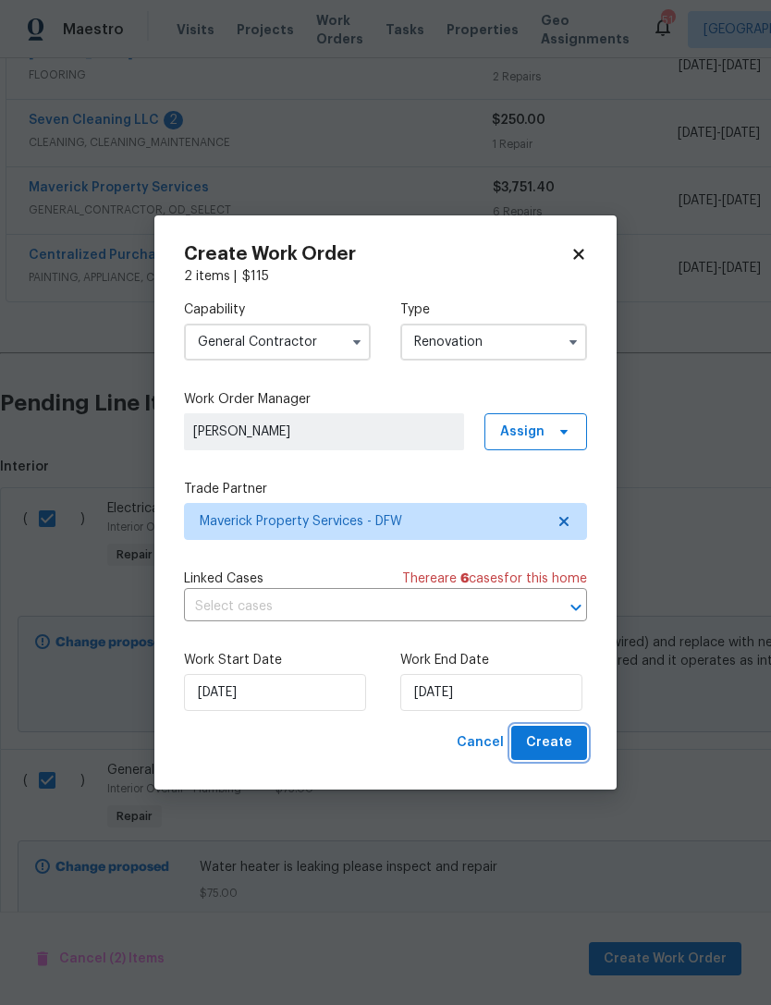
click at [547, 748] on span "Create" at bounding box center [549, 743] width 46 height 23
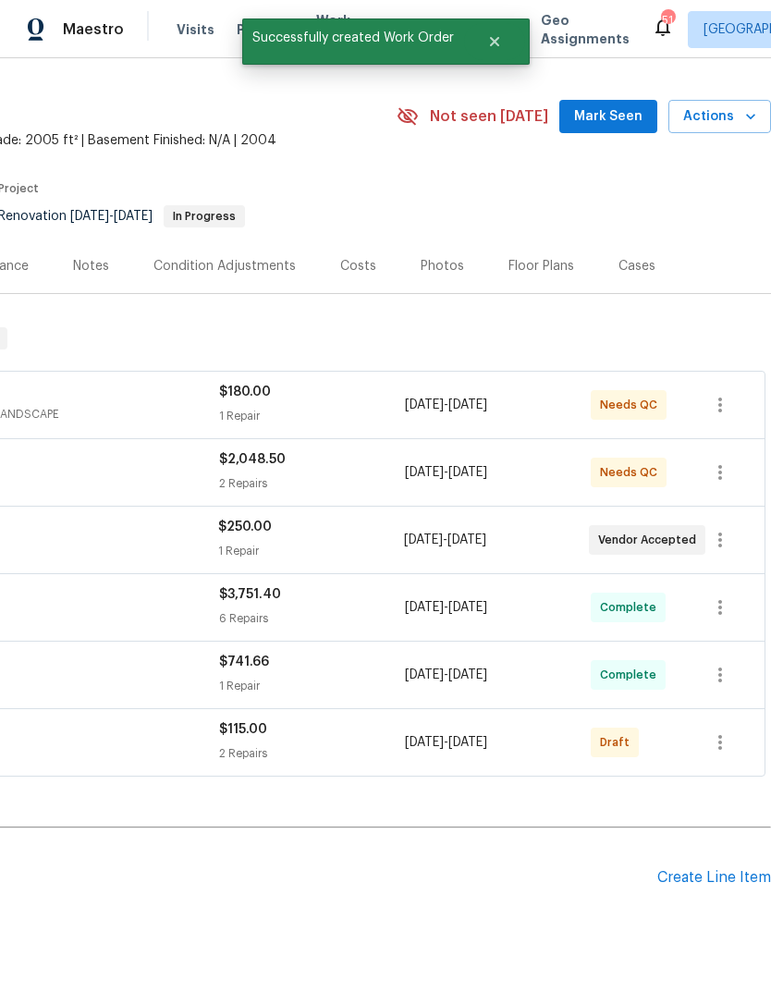
scroll to position [42, 274]
click at [695, 720] on div "Maverick Property Services GENERAL_CONTRACTOR, OD_SELECT $115.00 2 Repairs 9/18…" at bounding box center [226, 742] width 943 height 44
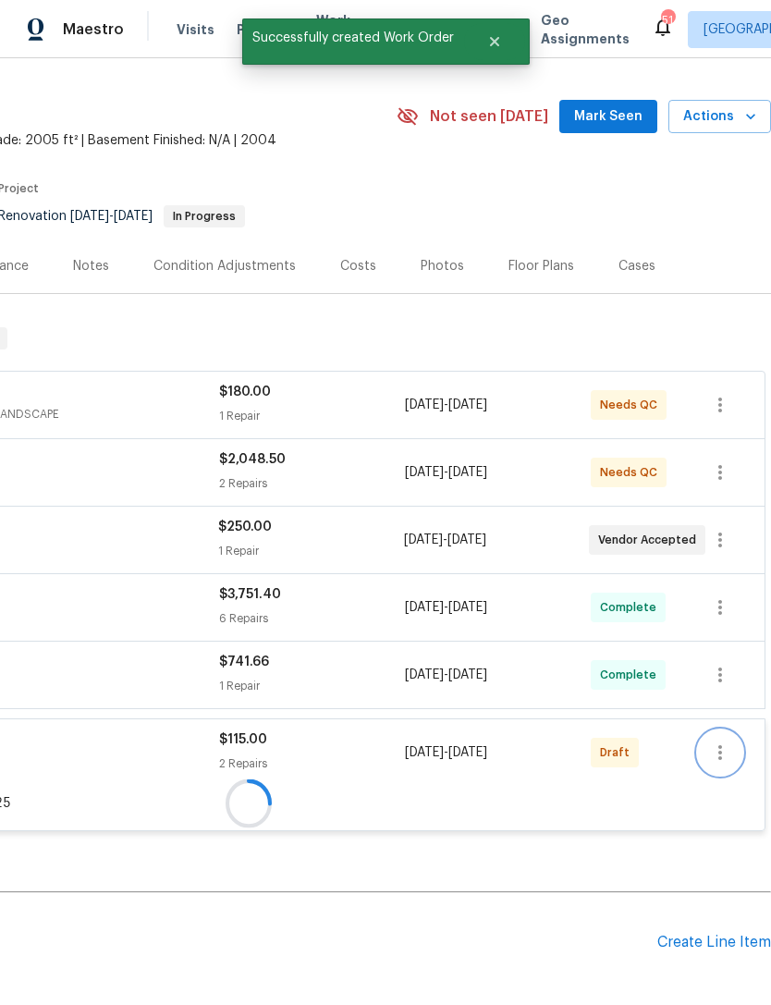
click at [700, 731] on button "button" at bounding box center [720, 753] width 44 height 44
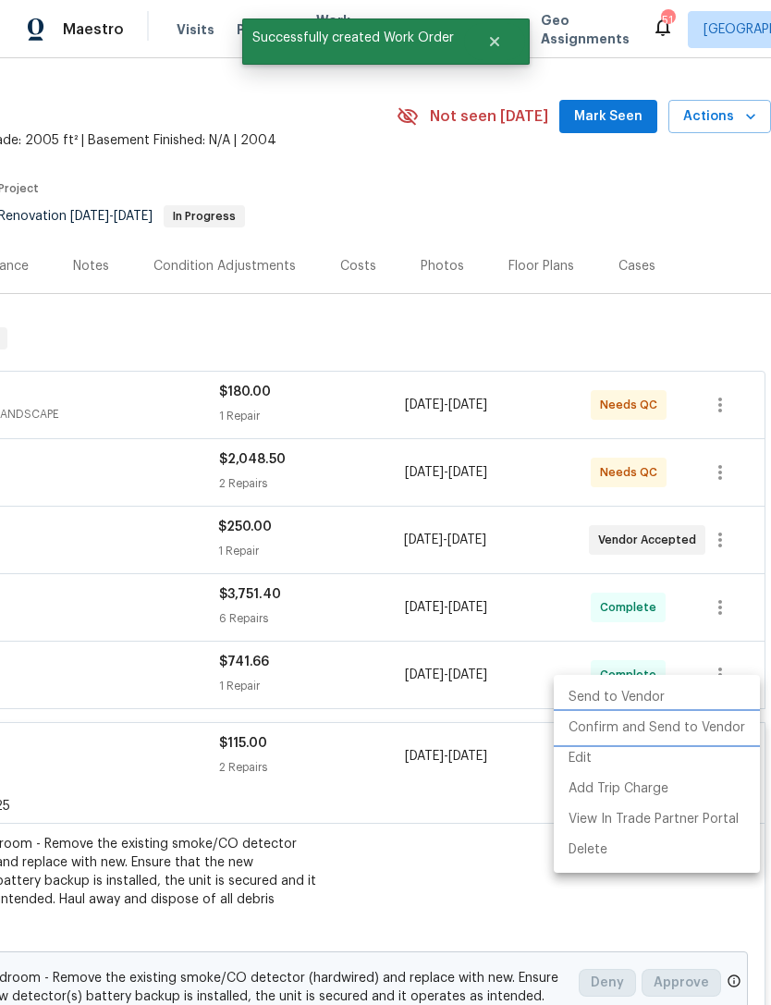
click at [718, 732] on li "Confirm and Send to Vendor" at bounding box center [657, 728] width 206 height 31
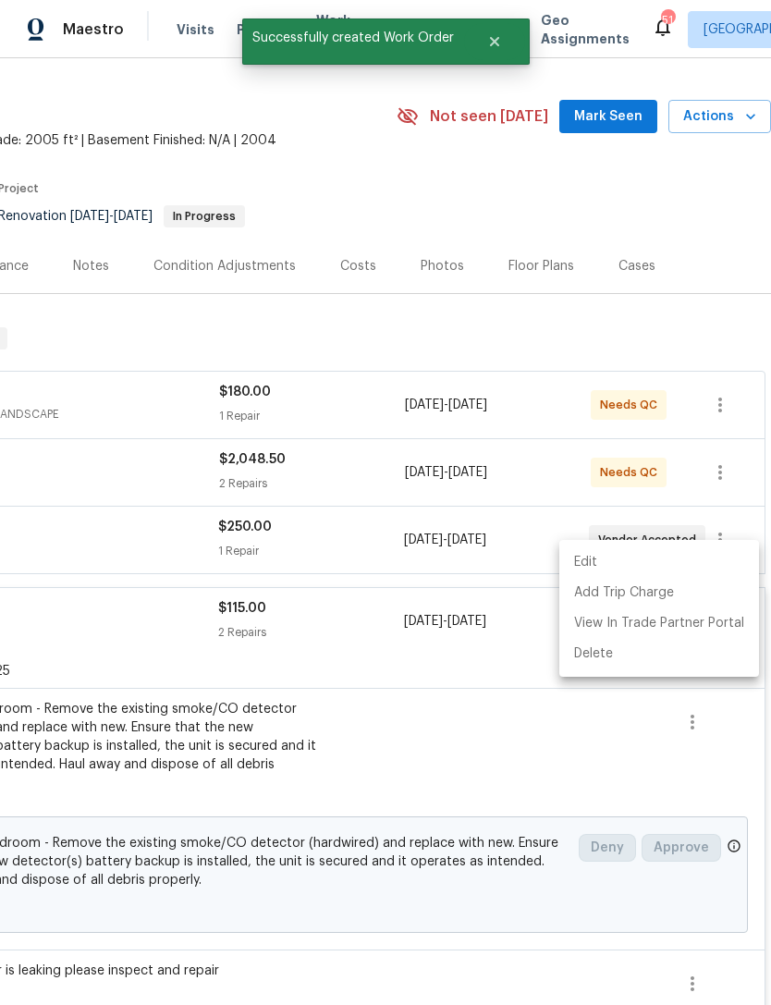
click at [294, 743] on div at bounding box center [385, 502] width 771 height 1005
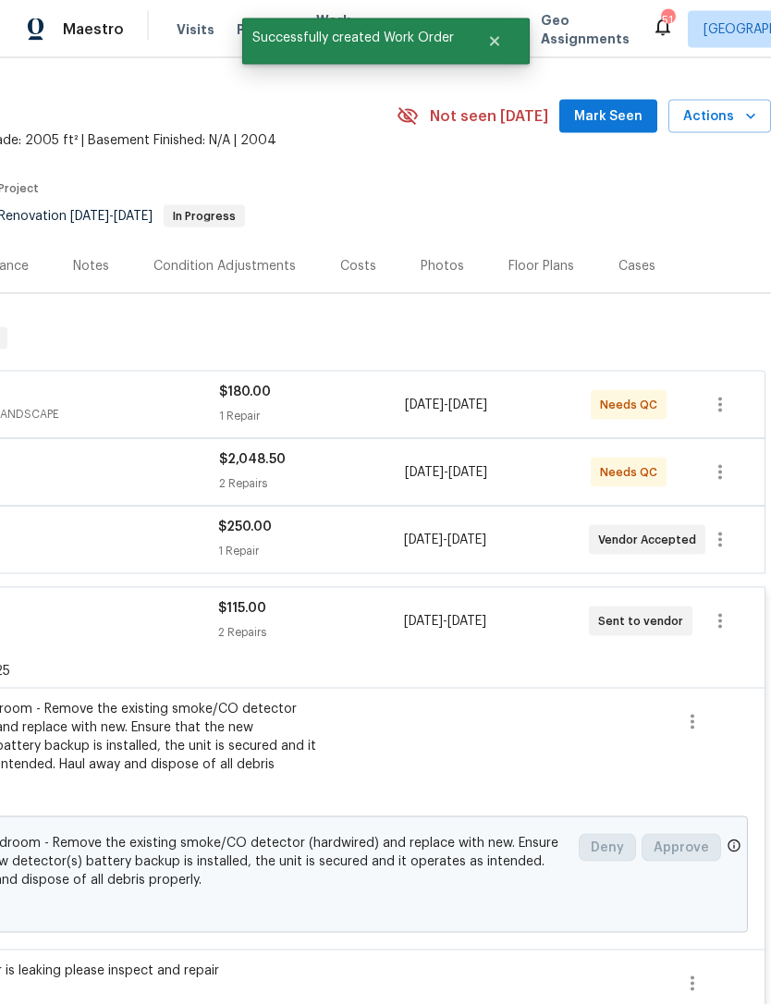
click at [274, 623] on div "2 Repairs" at bounding box center [310, 632] width 185 height 18
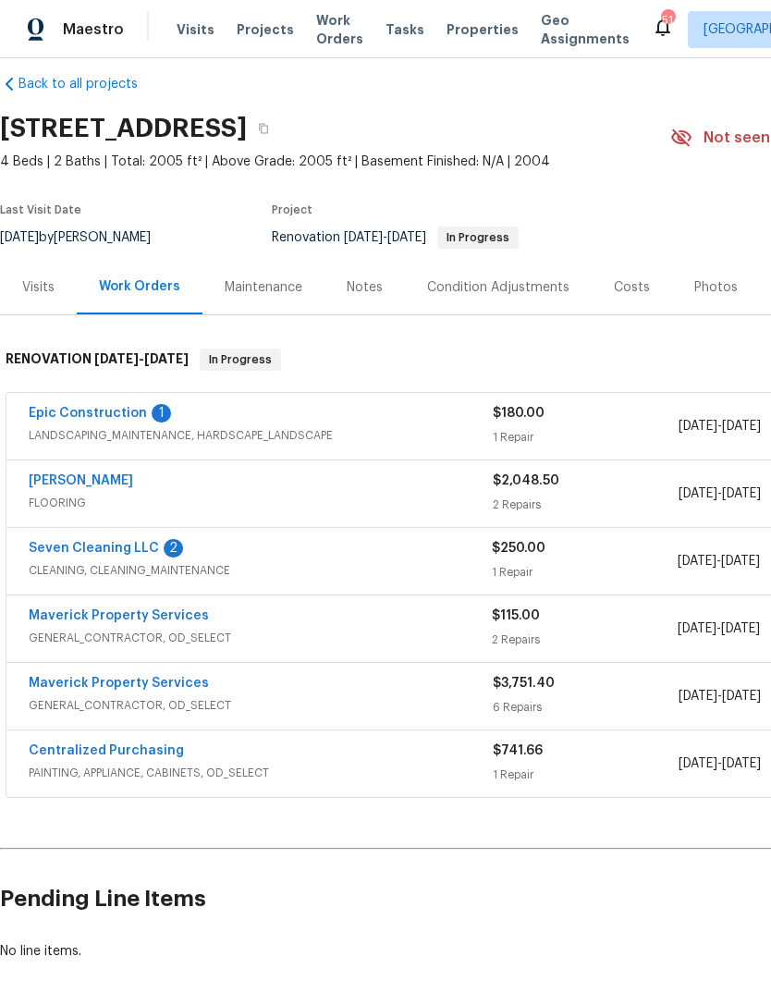
scroll to position [20, 0]
click at [139, 609] on link "Maverick Property Services" at bounding box center [119, 615] width 180 height 13
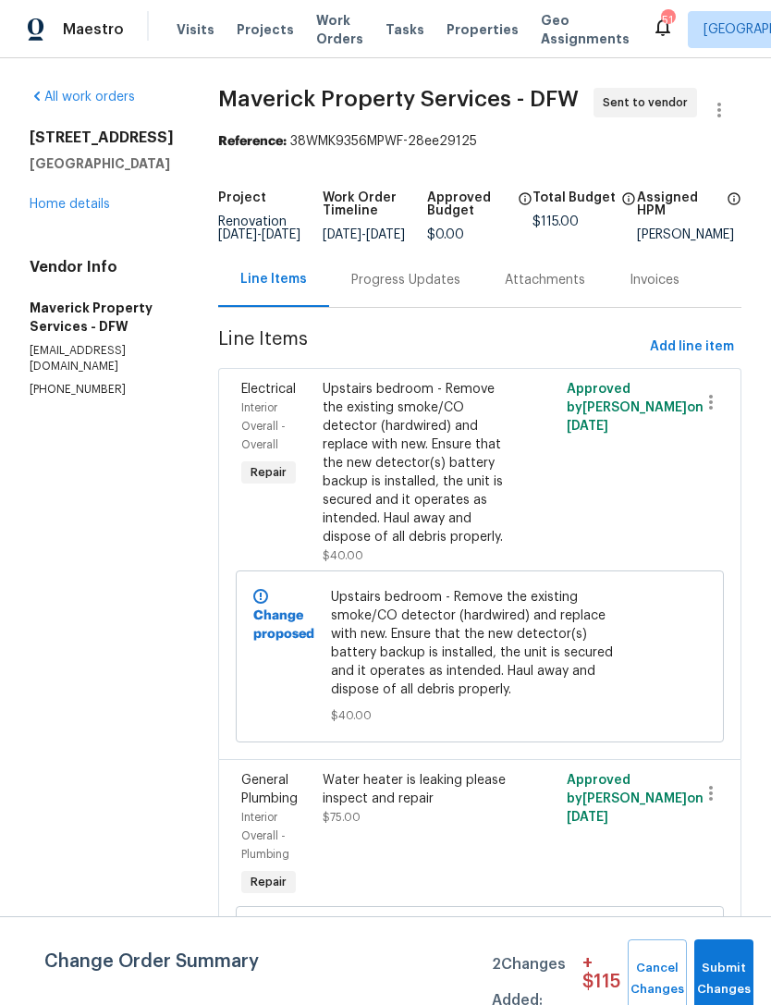
click at [448, 289] on div "Progress Updates" at bounding box center [405, 280] width 109 height 18
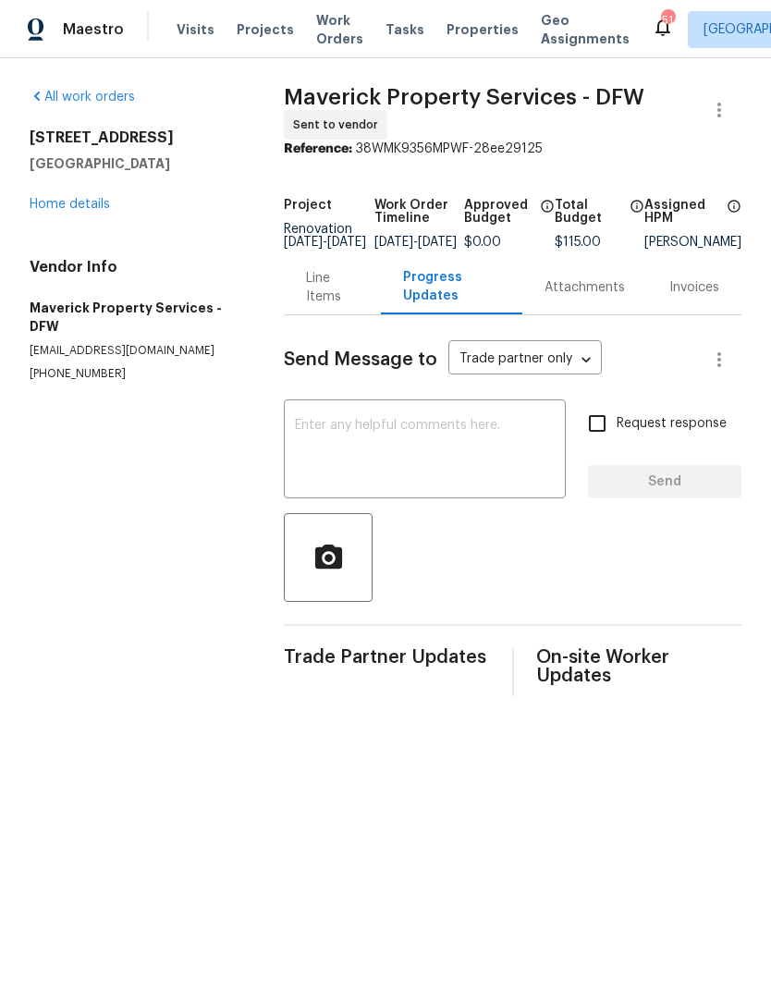
click at [445, 473] on textarea at bounding box center [425, 451] width 260 height 65
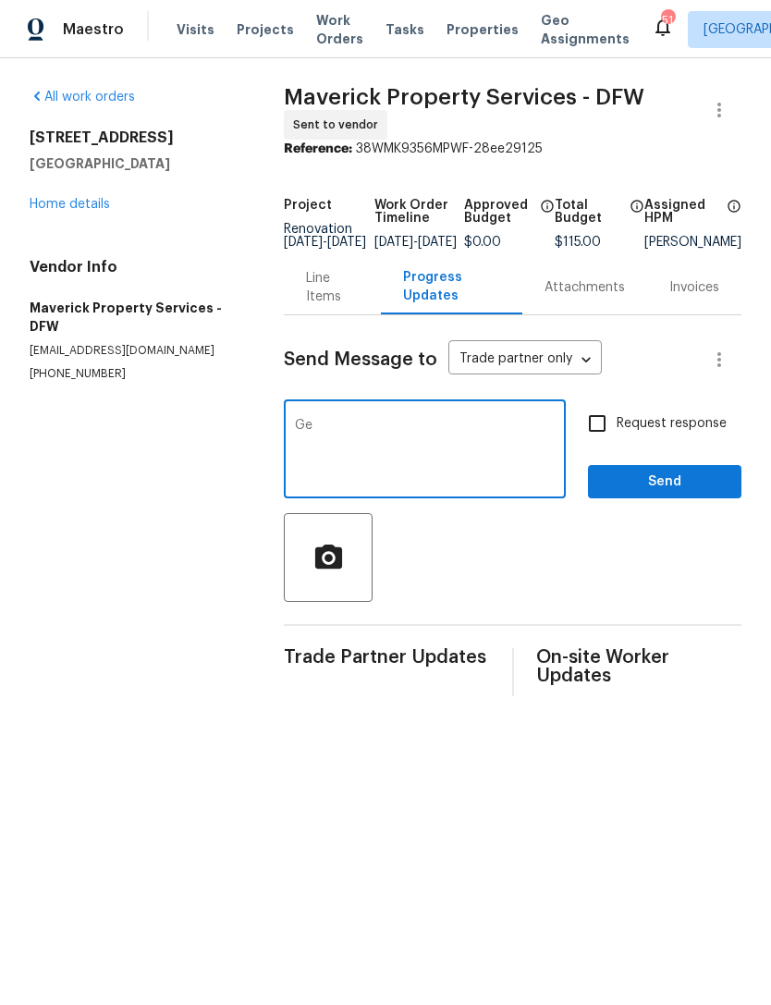
type textarea "G"
type textarea "Can we get these items handled asap. We can get power on because they won’t app…"
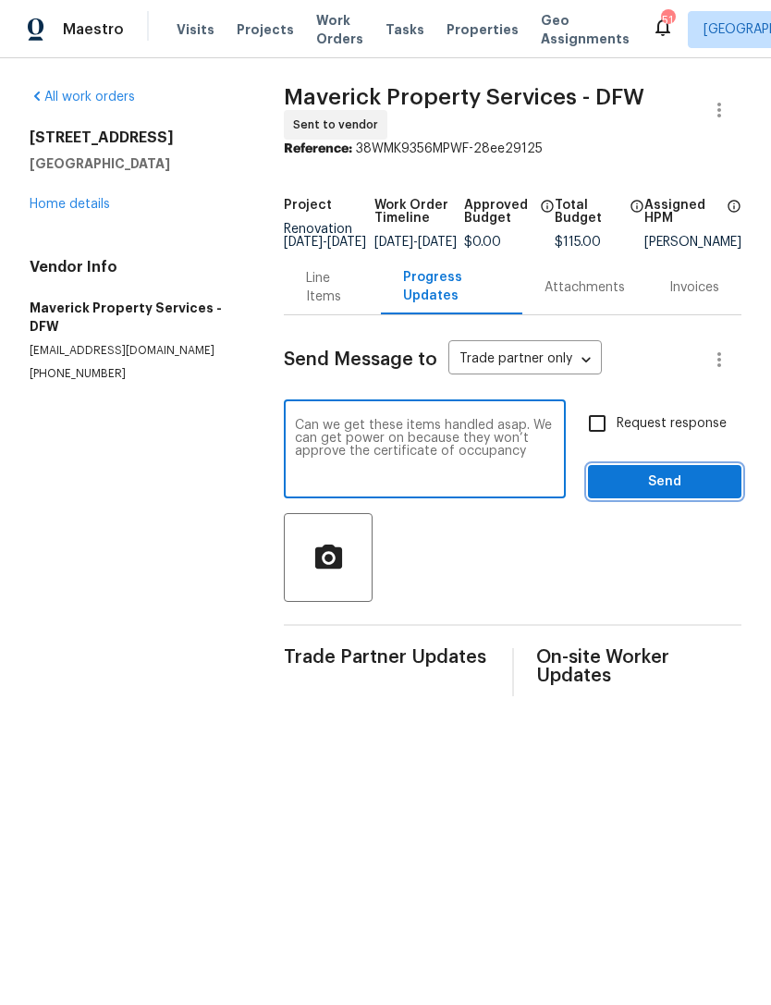
click at [618, 499] on button "Send" at bounding box center [665, 482] width 154 height 34
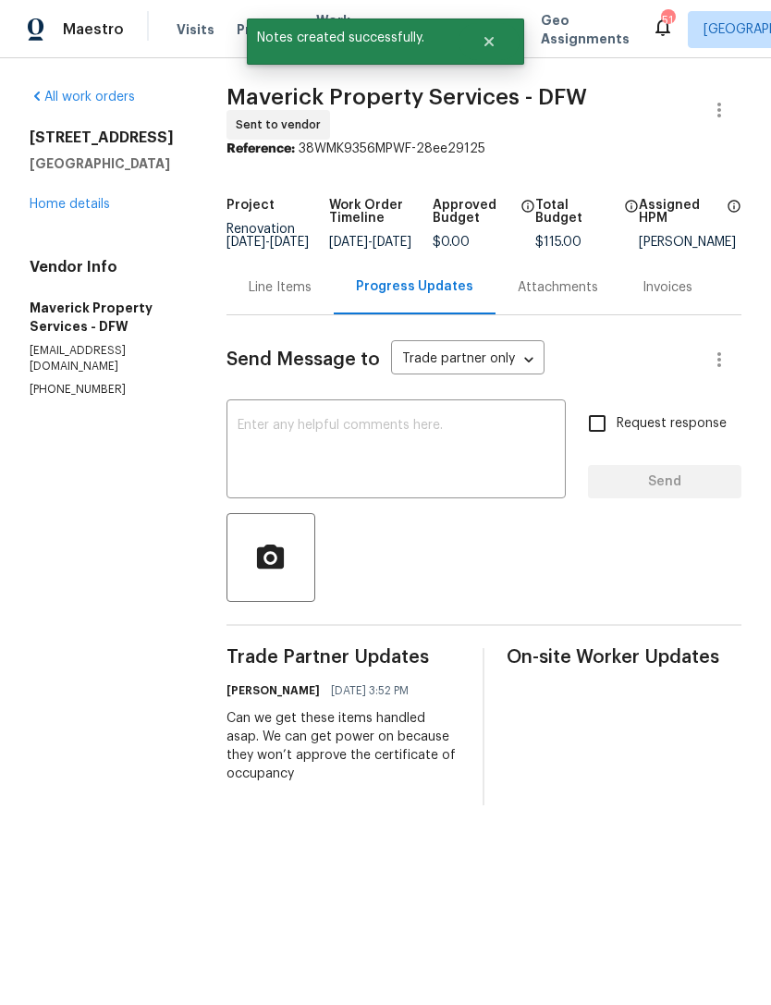
click at [80, 209] on link "Home details" at bounding box center [70, 204] width 80 height 13
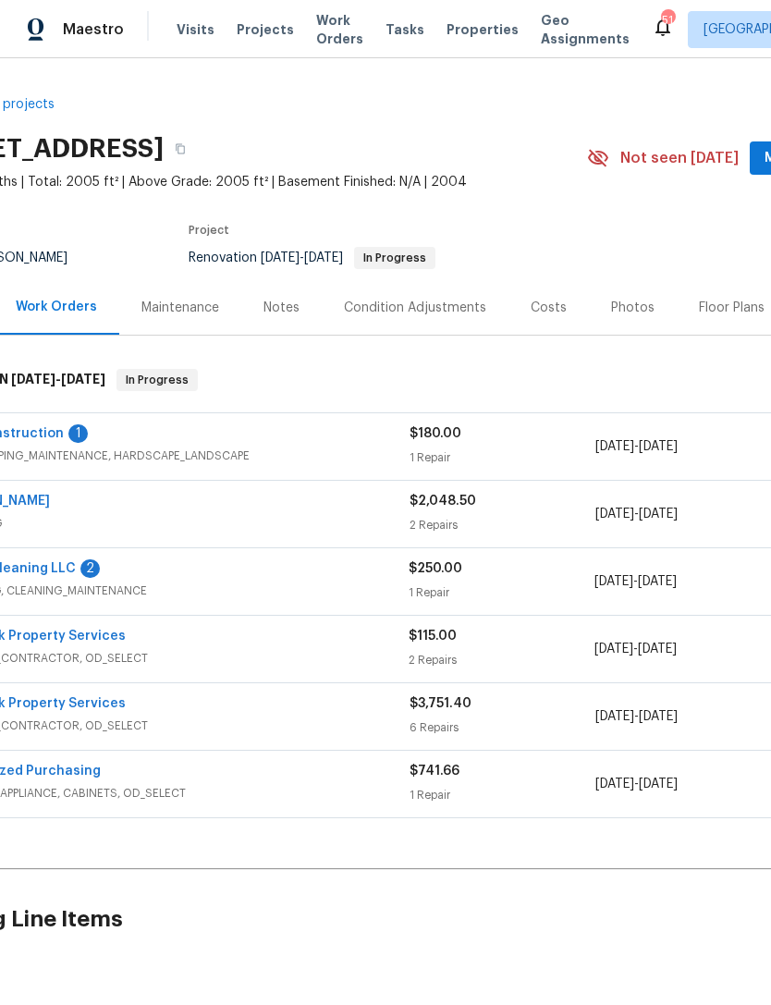
scroll to position [0, 83]
click at [337, 43] on span "Work Orders" at bounding box center [339, 29] width 47 height 37
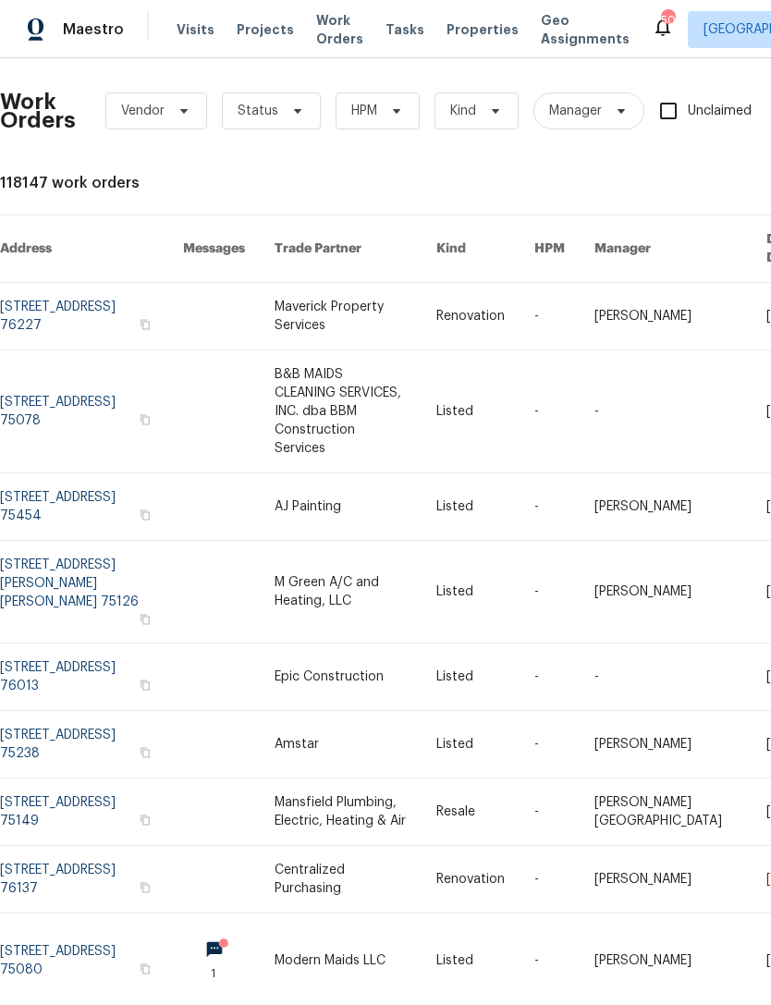
scroll to position [4, 0]
click at [392, 112] on icon at bounding box center [396, 110] width 15 height 15
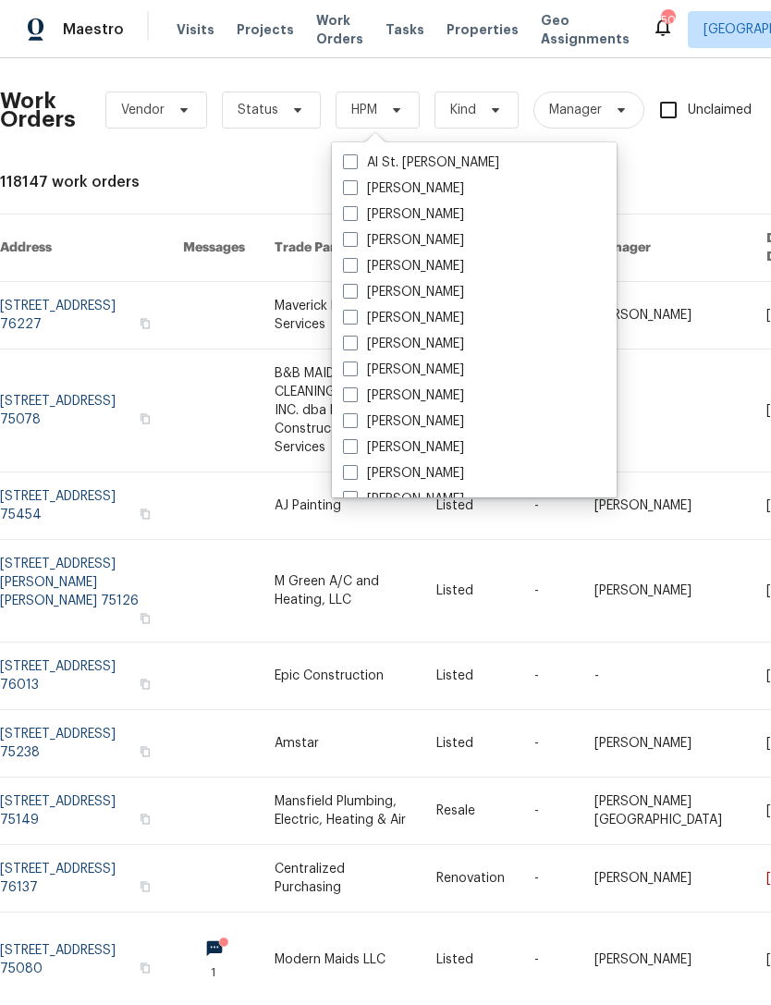
click at [426, 215] on label "[PERSON_NAME]" at bounding box center [403, 214] width 121 height 18
click at [355, 215] on input "[PERSON_NAME]" at bounding box center [349, 211] width 12 height 12
checkbox input "true"
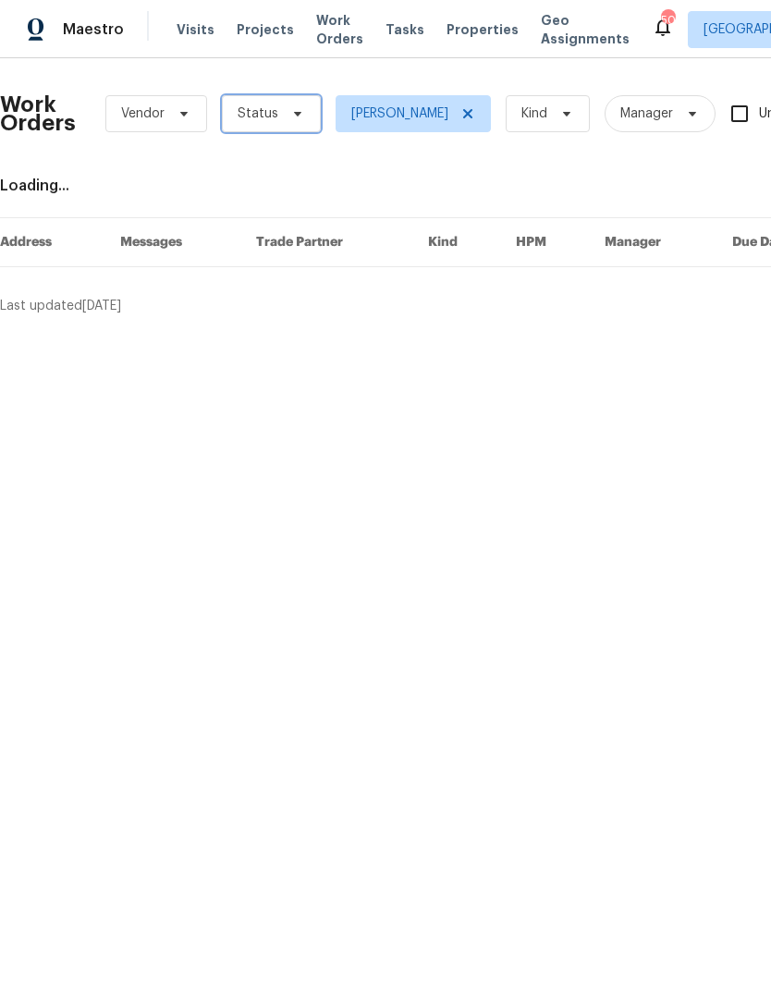
click at [277, 121] on span "Status" at bounding box center [271, 113] width 99 height 37
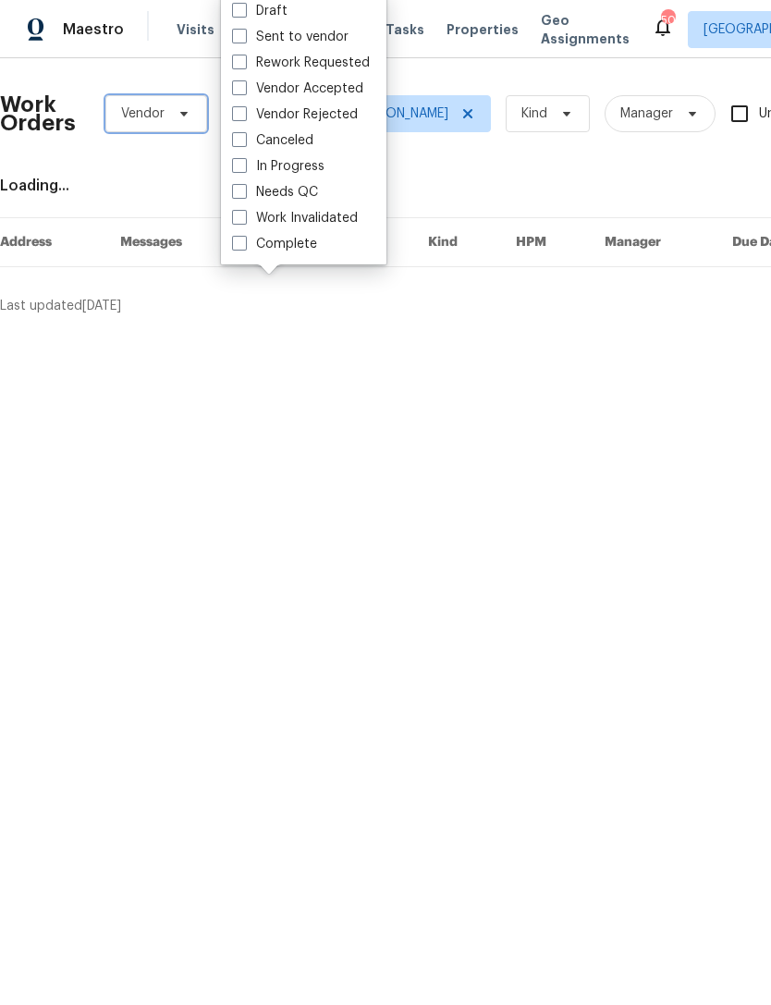
click at [174, 118] on span at bounding box center [181, 113] width 20 height 15
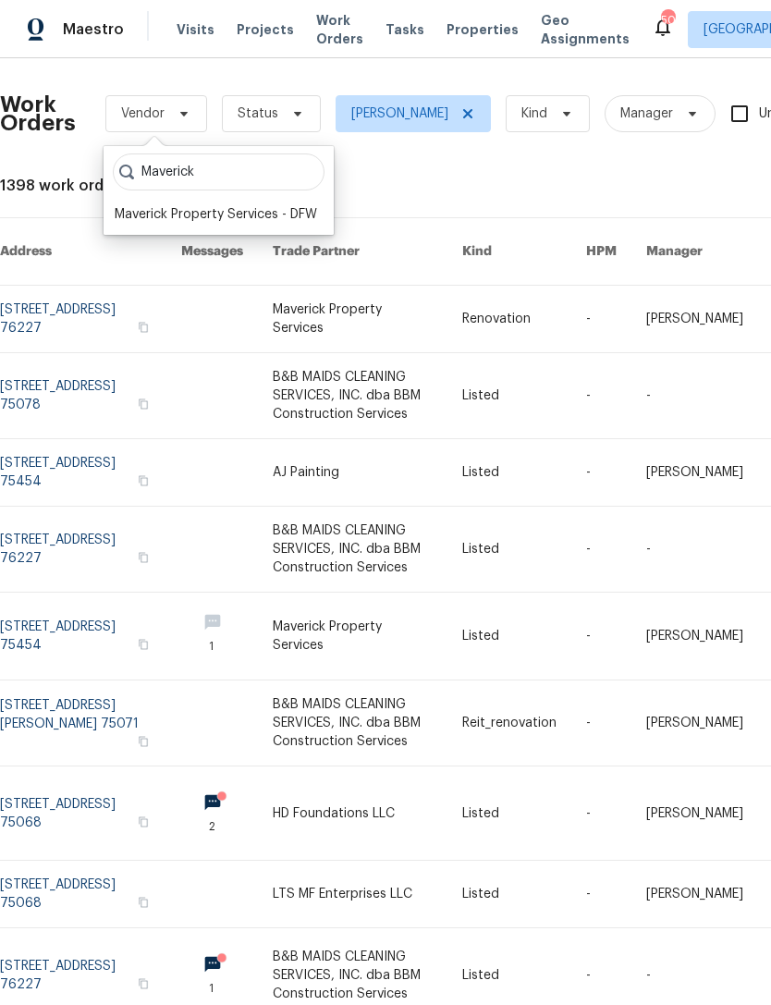
type input "Maverick"
click at [210, 215] on div "Maverick Property Services - DFW" at bounding box center [216, 214] width 203 height 18
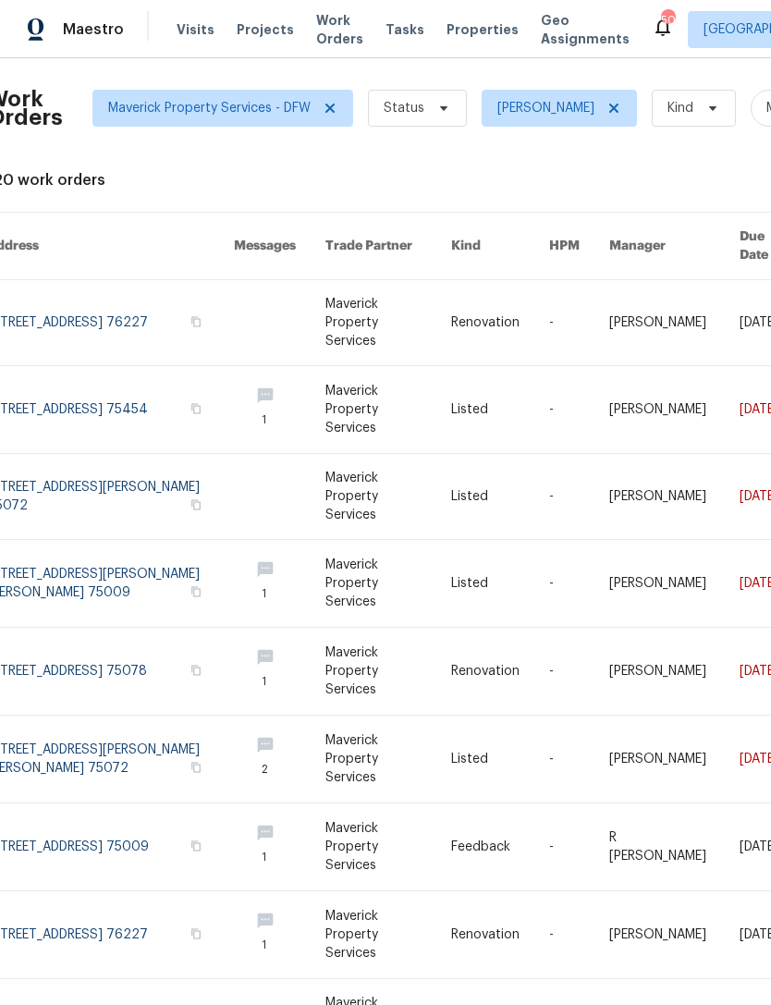
scroll to position [6, 15]
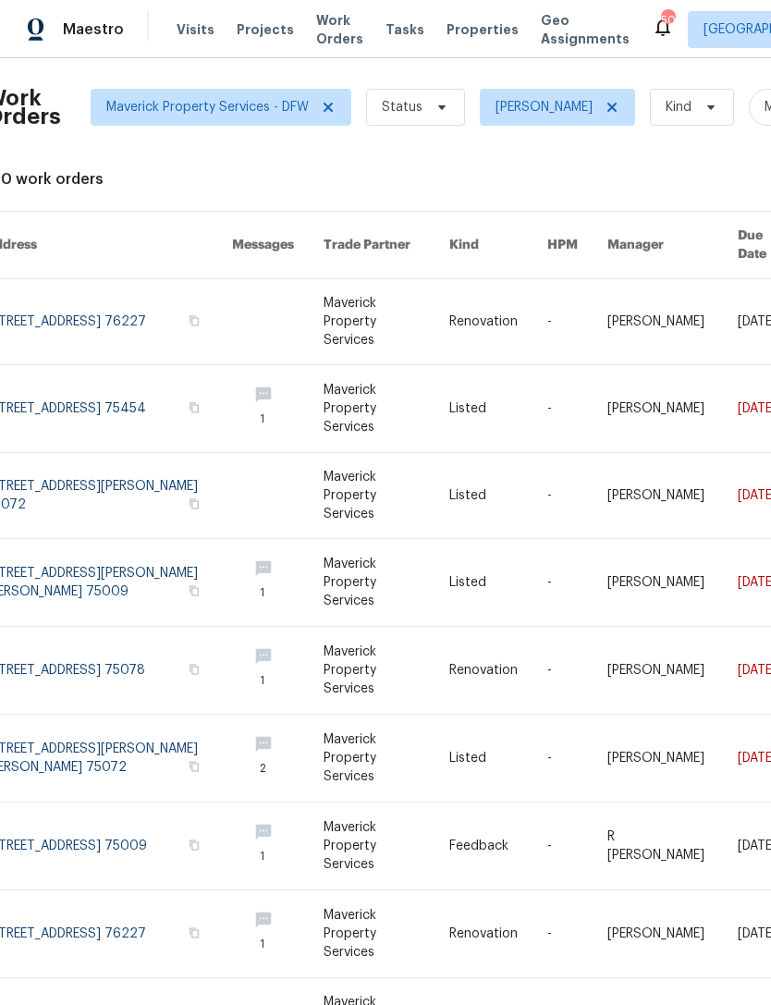
click at [112, 542] on link at bounding box center [108, 582] width 247 height 87
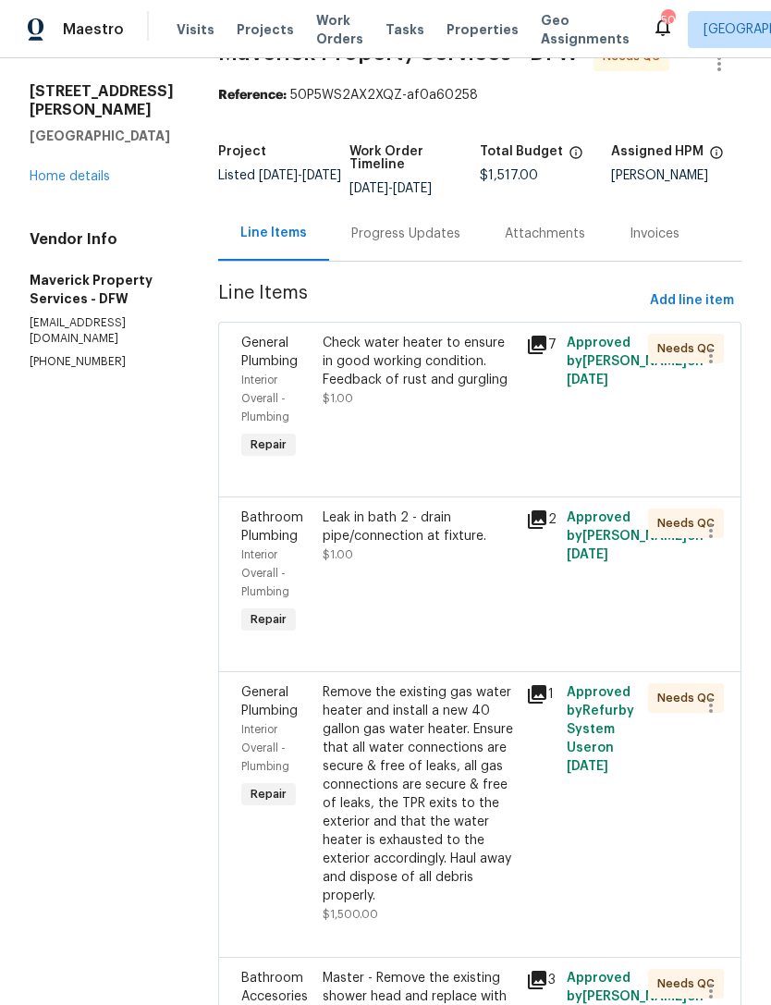
scroll to position [38, 0]
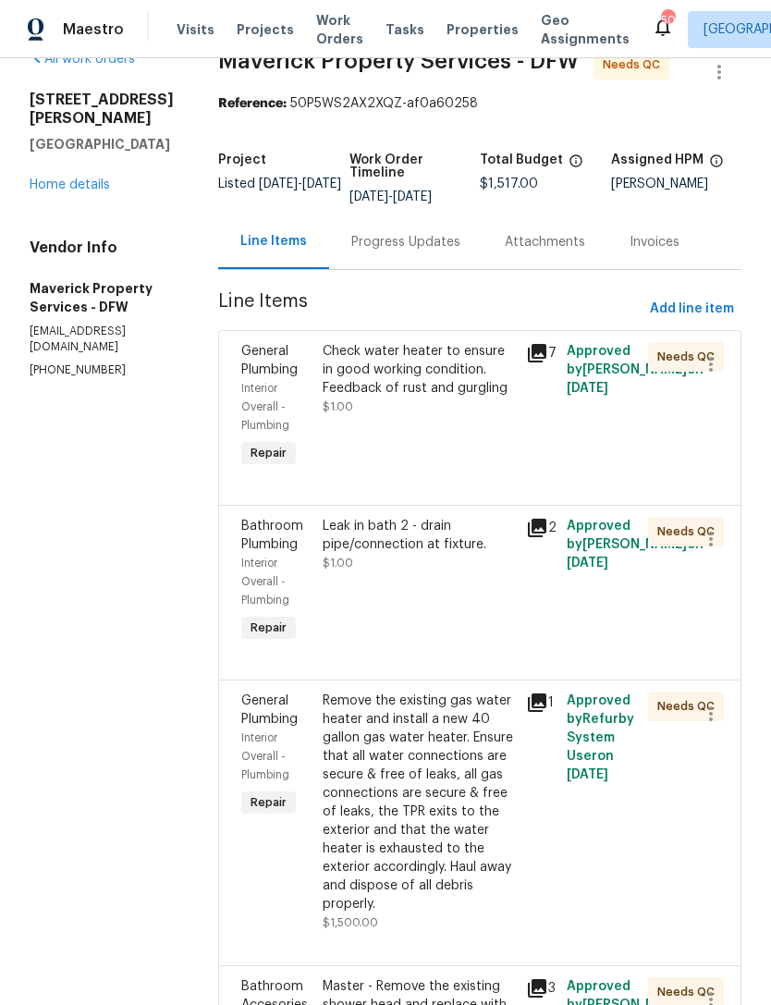
click at [439, 252] on div "Progress Updates" at bounding box center [405, 242] width 109 height 18
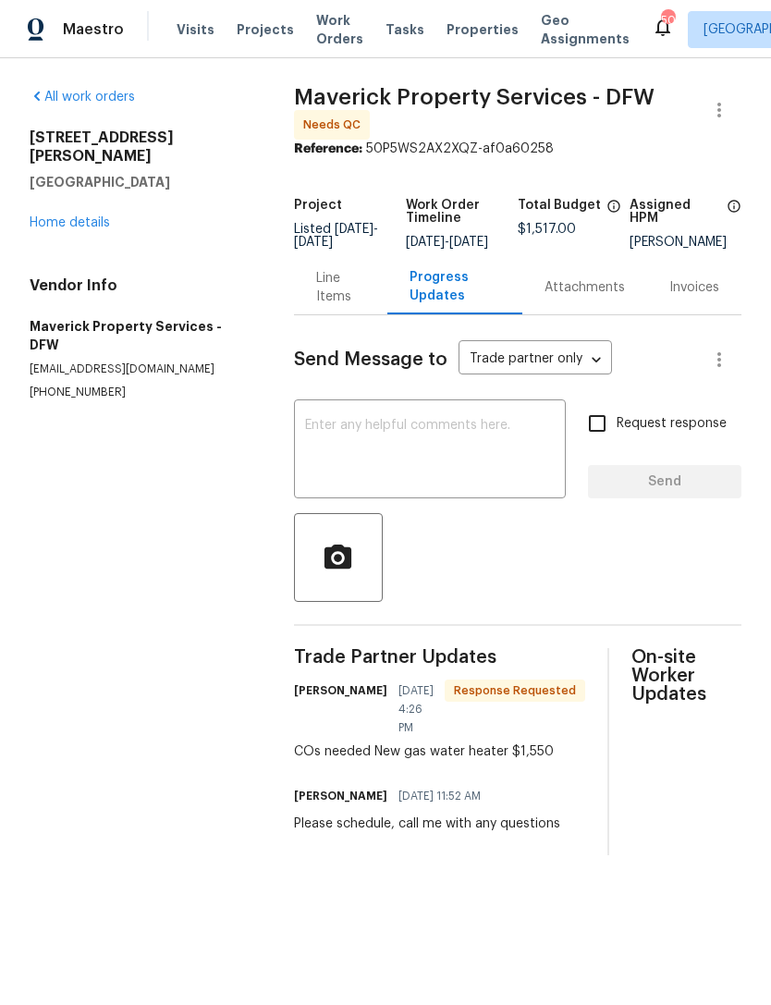
click at [340, 306] on div "Line Items" at bounding box center [340, 287] width 49 height 37
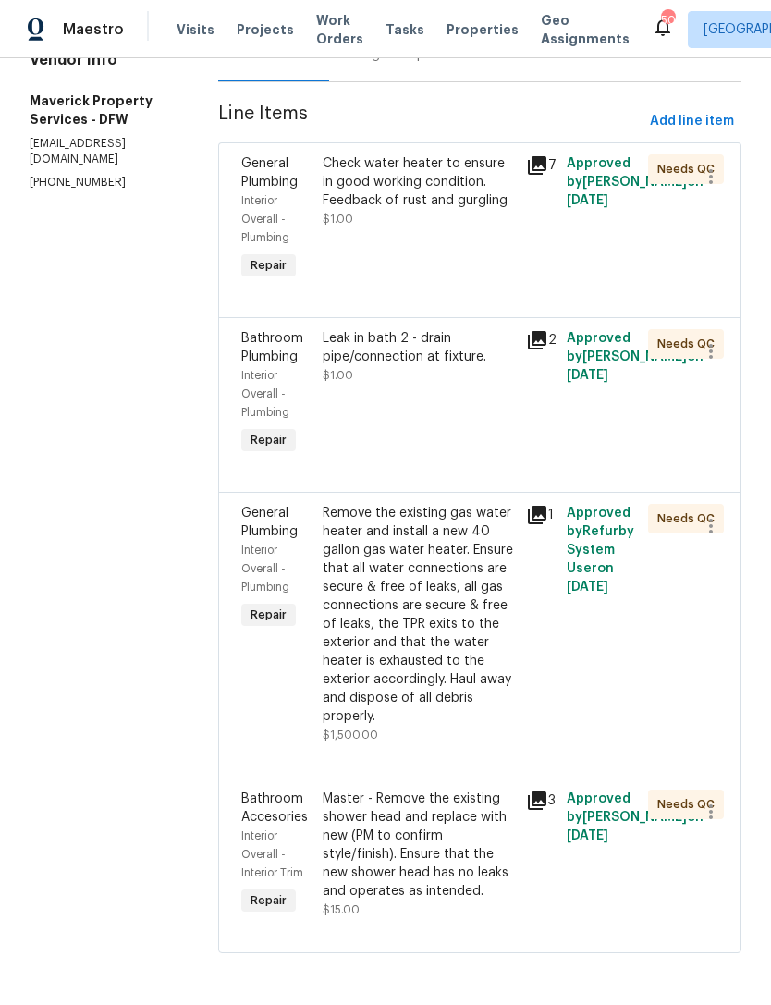
scroll to position [252, 0]
click at [722, 186] on button "button" at bounding box center [711, 176] width 44 height 44
click at [733, 172] on li "Cancel" at bounding box center [719, 170] width 71 height 31
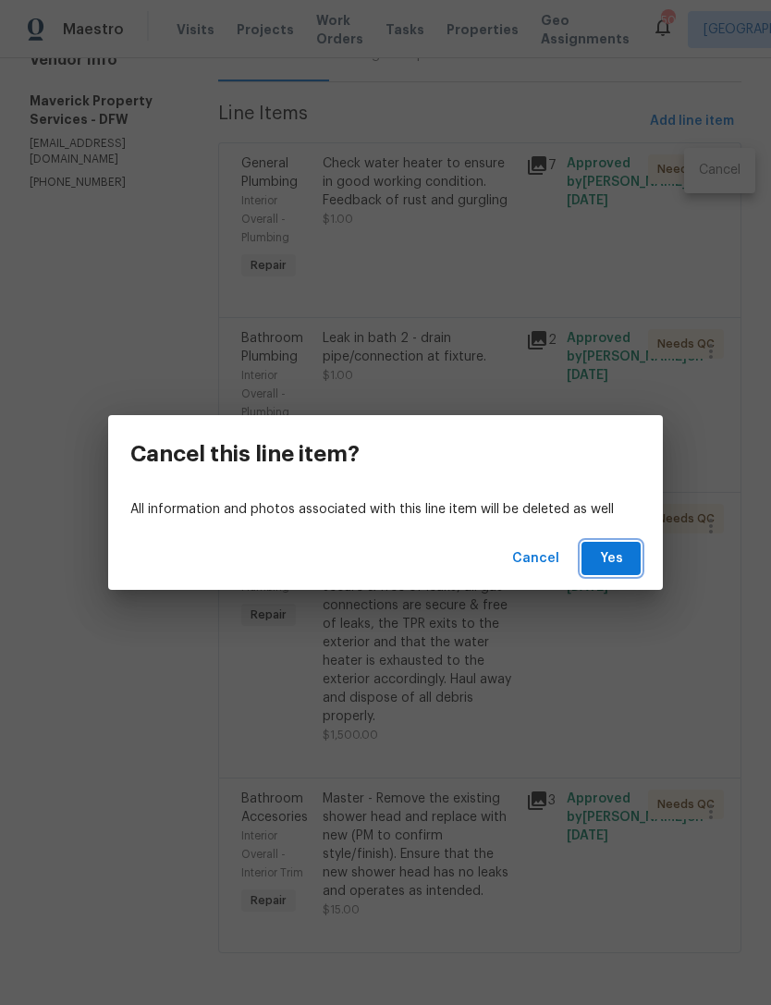
click at [621, 565] on span "Yes" at bounding box center [612, 558] width 30 height 23
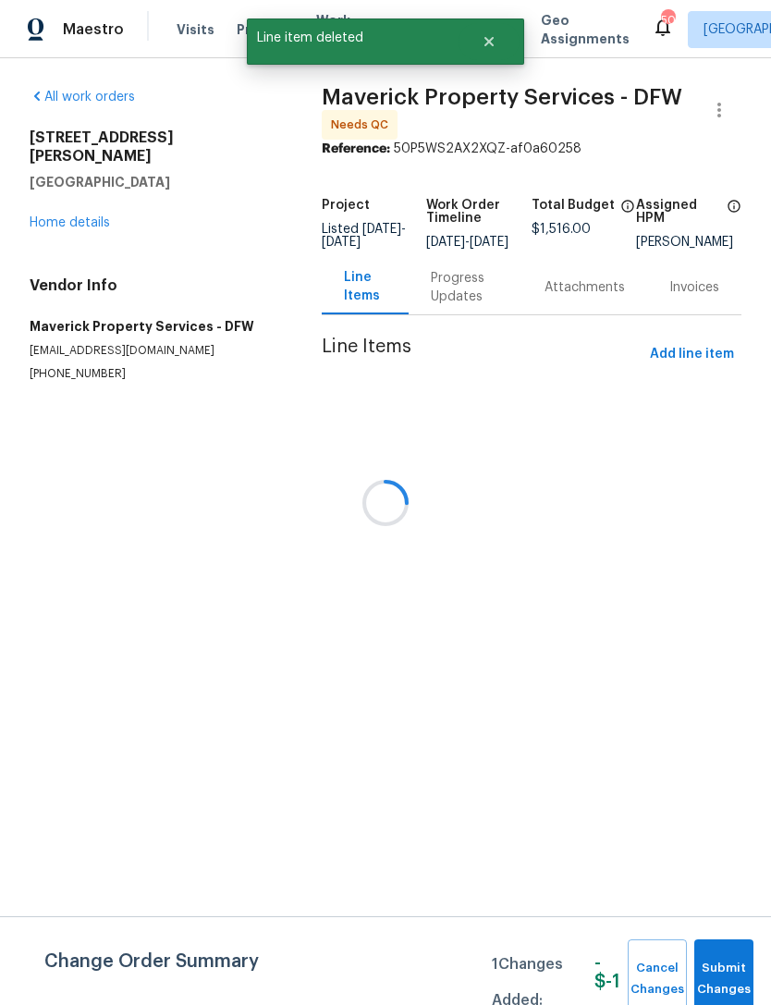
scroll to position [0, 0]
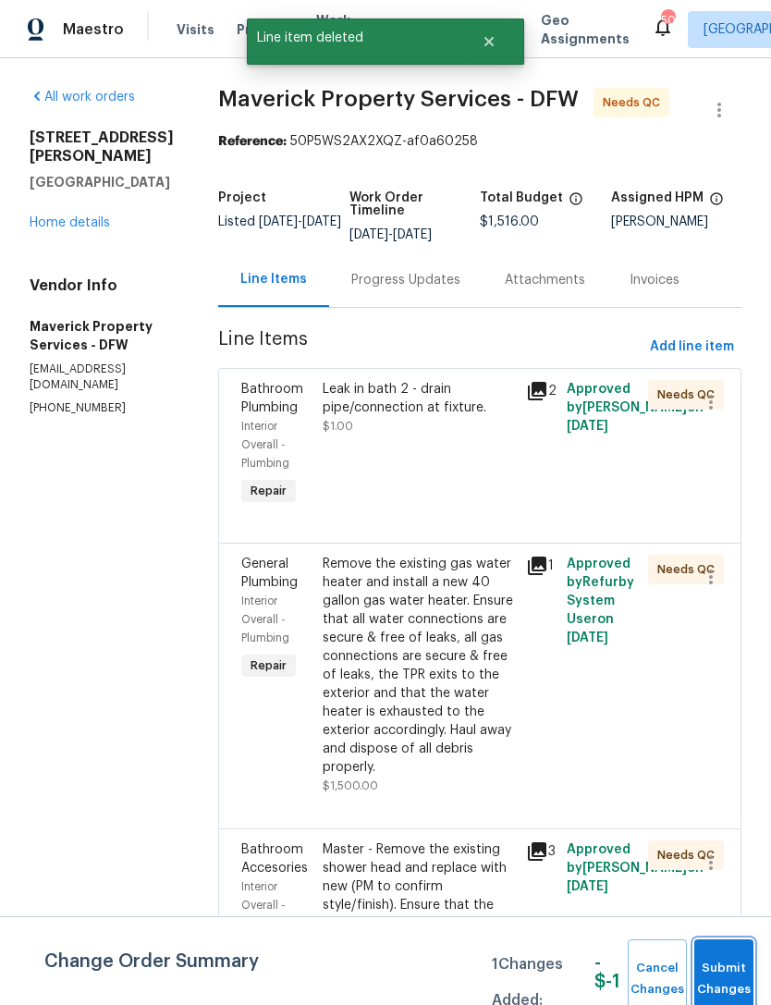
click at [738, 976] on span "Submit Changes" at bounding box center [724, 979] width 41 height 43
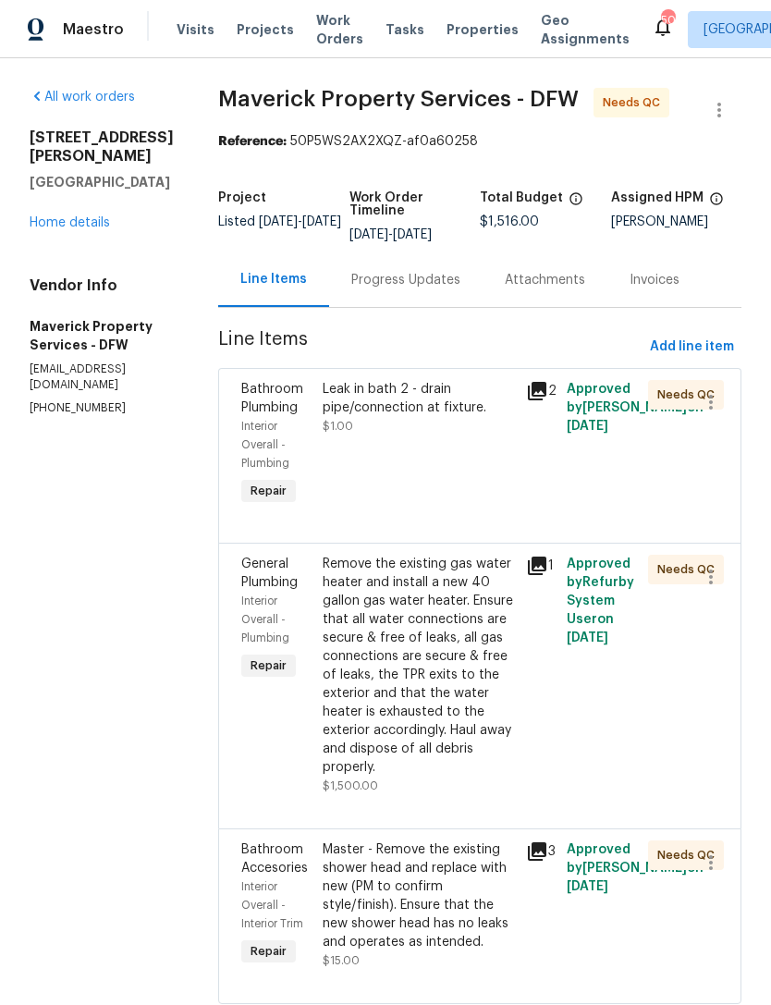
click at [461, 289] on div "Progress Updates" at bounding box center [405, 280] width 109 height 18
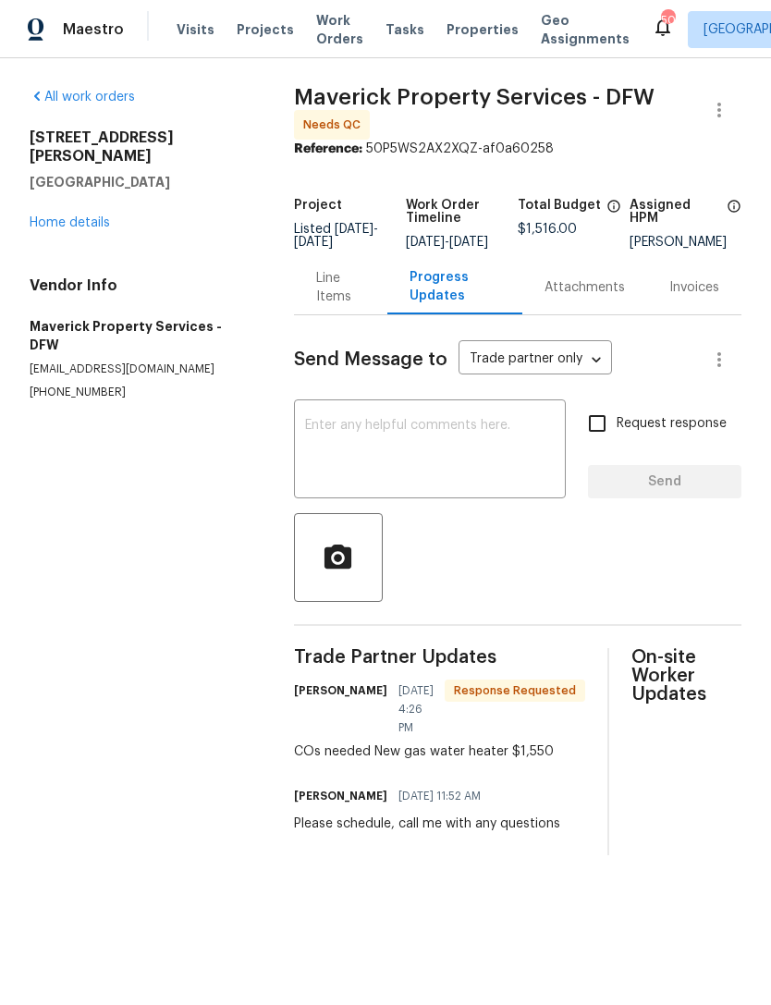
click at [339, 314] on div "Line Items" at bounding box center [340, 287] width 93 height 55
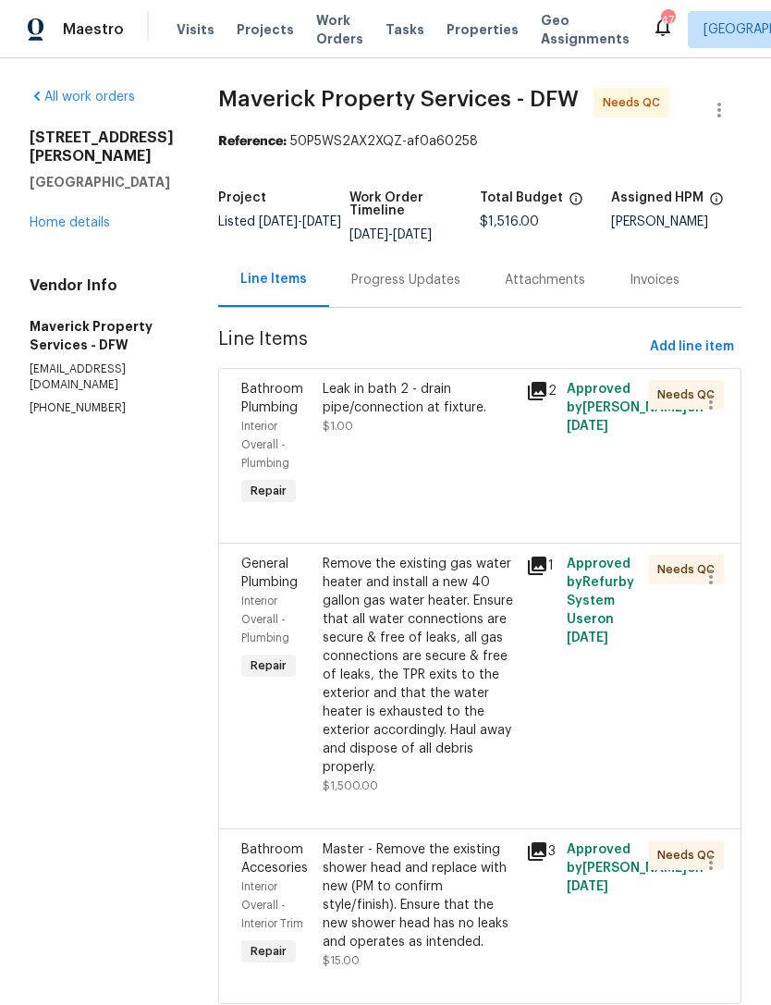
click at [339, 25] on span "Work Orders" at bounding box center [339, 29] width 47 height 37
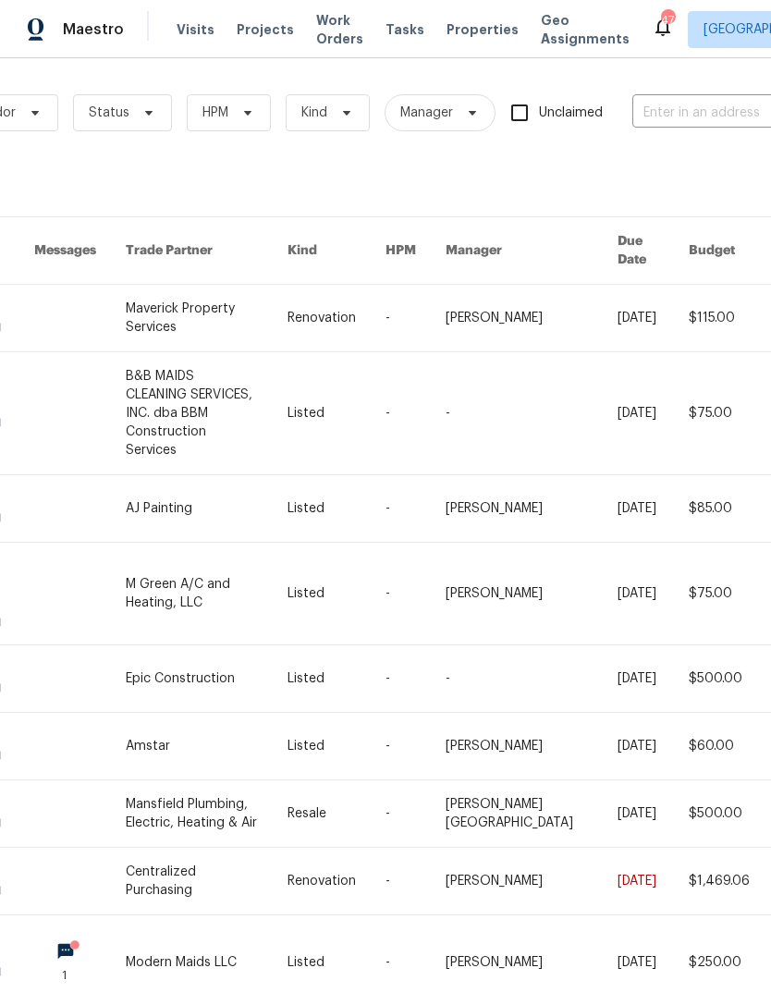
scroll to position [2, 149]
click at [697, 117] on input "text" at bounding box center [725, 112] width 185 height 29
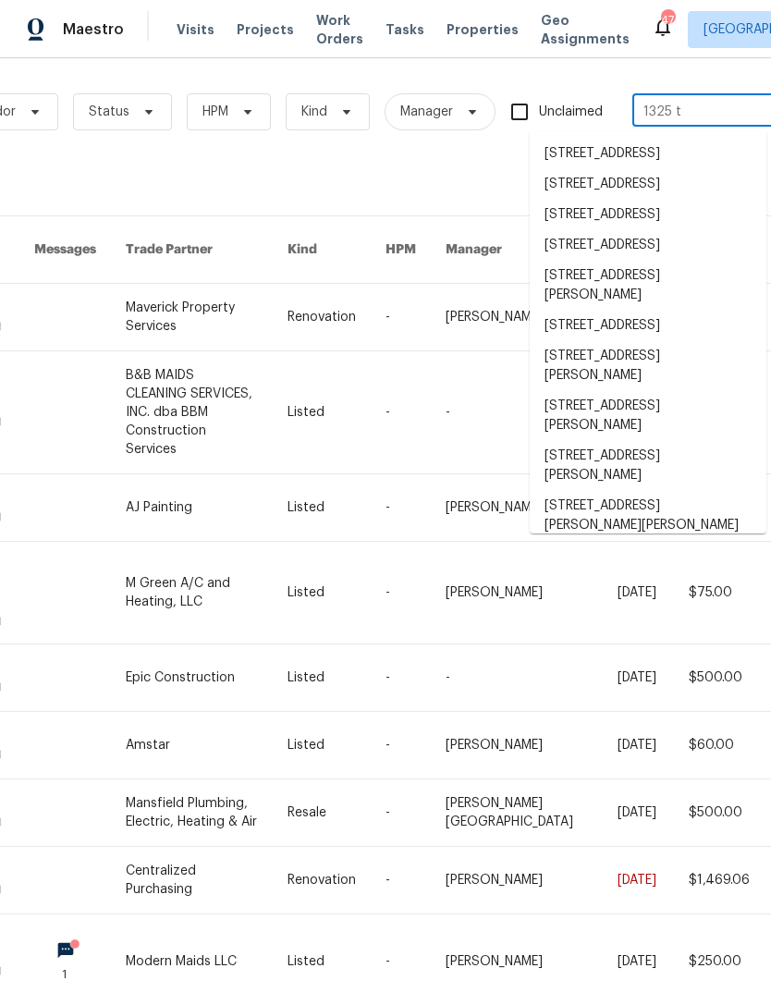
type input "1325 ti"
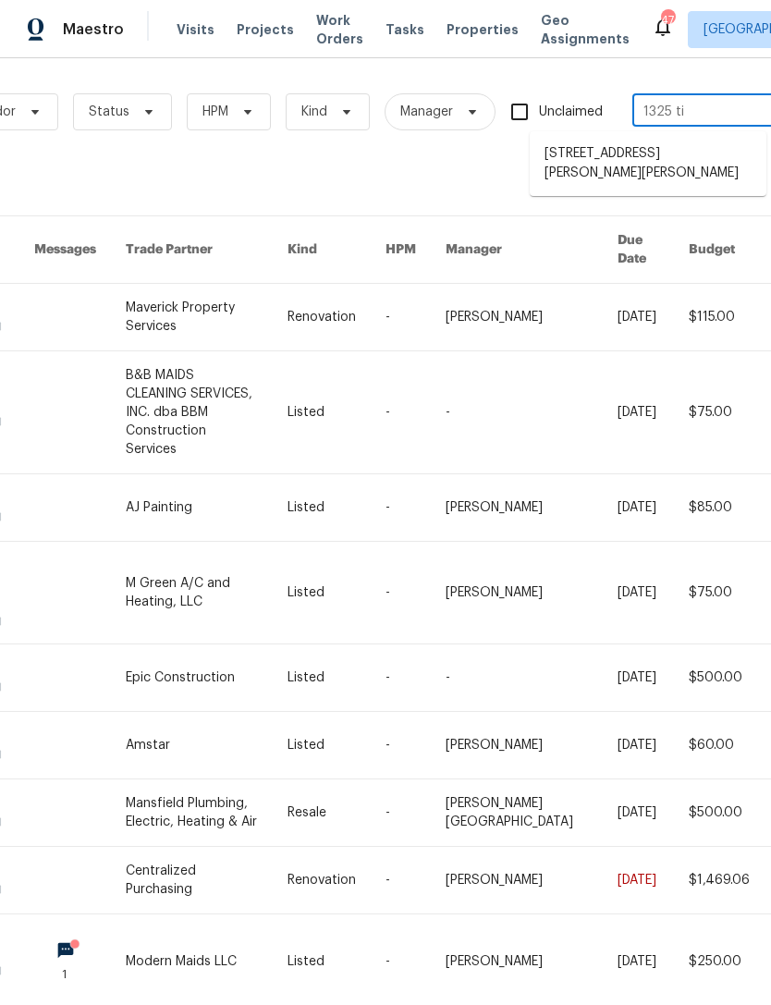
click at [633, 155] on li "1325 Tidwell Ln, Celina, TX 75009" at bounding box center [648, 164] width 237 height 50
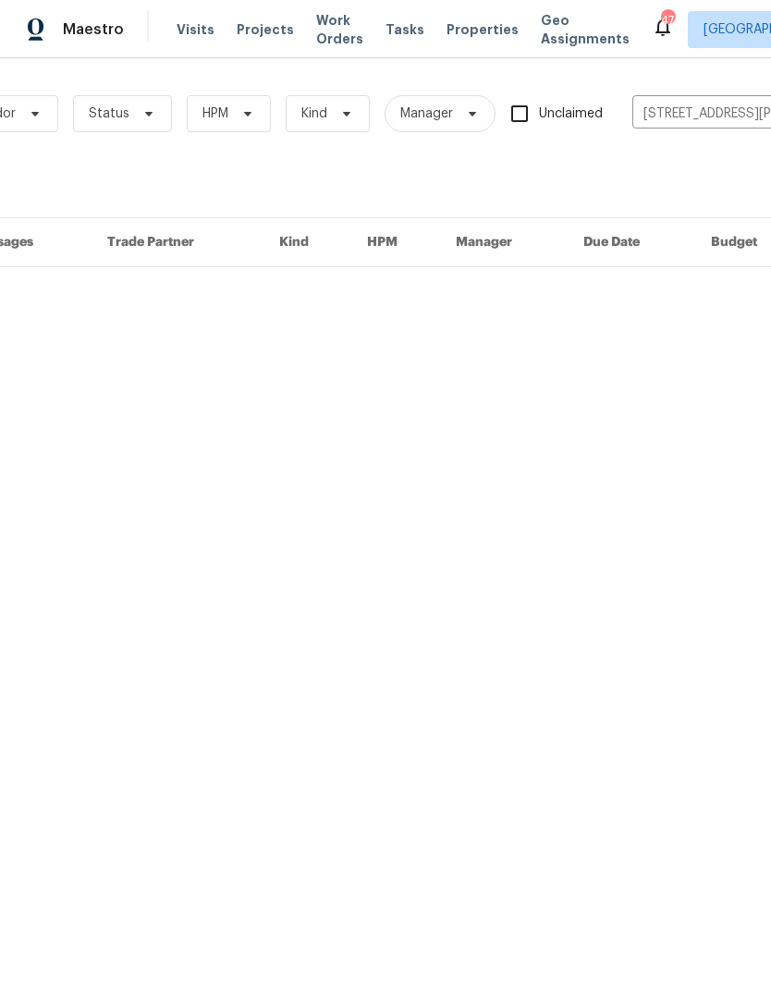
scroll to position [0, 149]
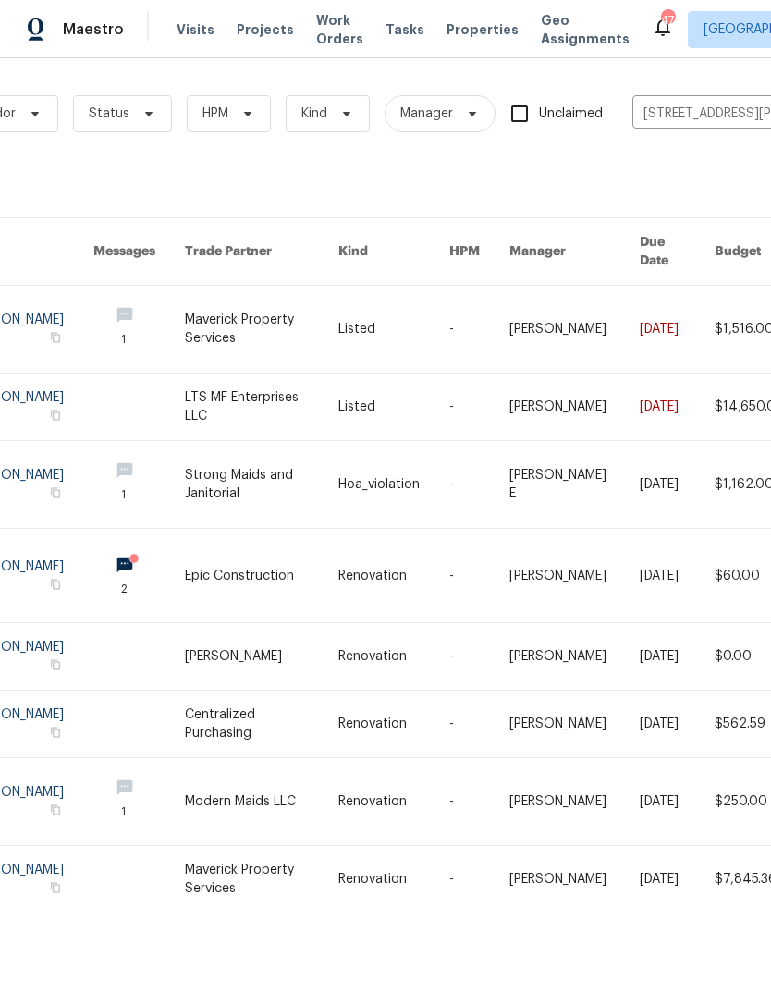
click at [213, 313] on link at bounding box center [261, 329] width 153 height 87
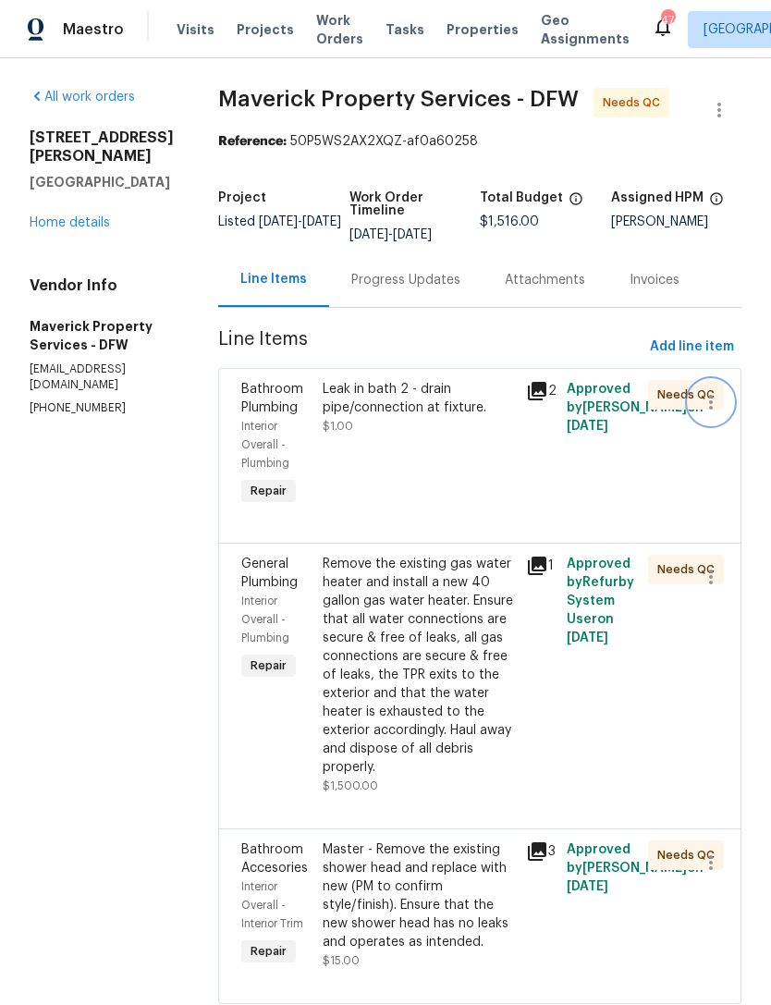
click at [721, 413] on icon "button" at bounding box center [711, 402] width 22 height 22
click at [725, 423] on li "Cancel" at bounding box center [719, 422] width 71 height 31
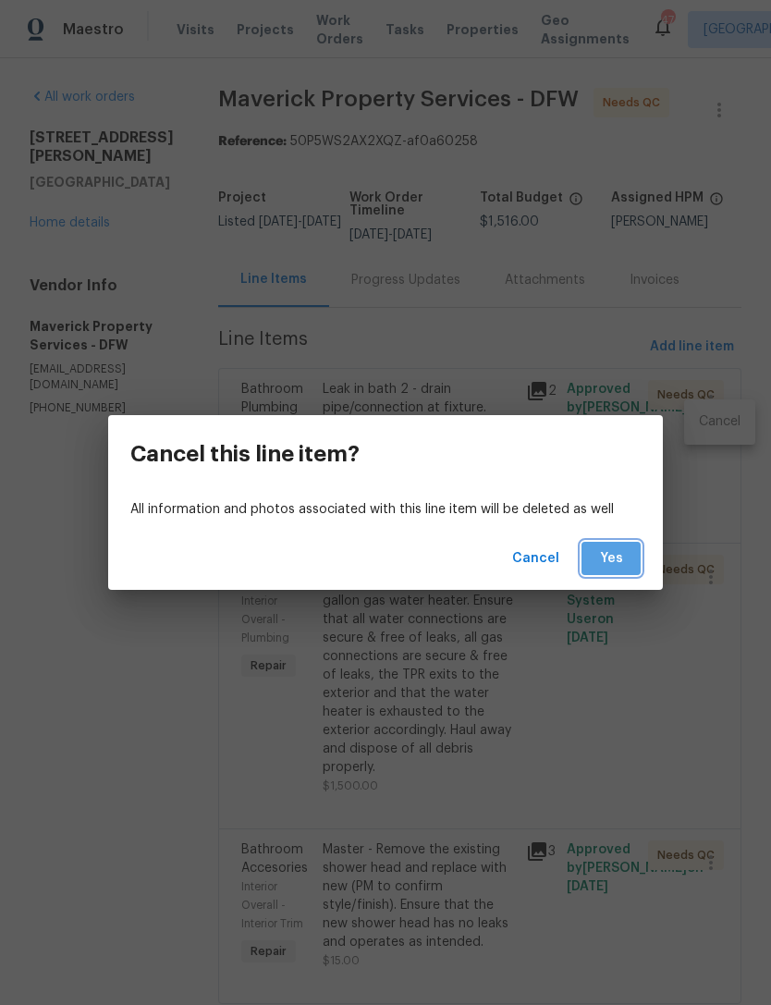
click at [627, 547] on button "Yes" at bounding box center [611, 559] width 59 height 34
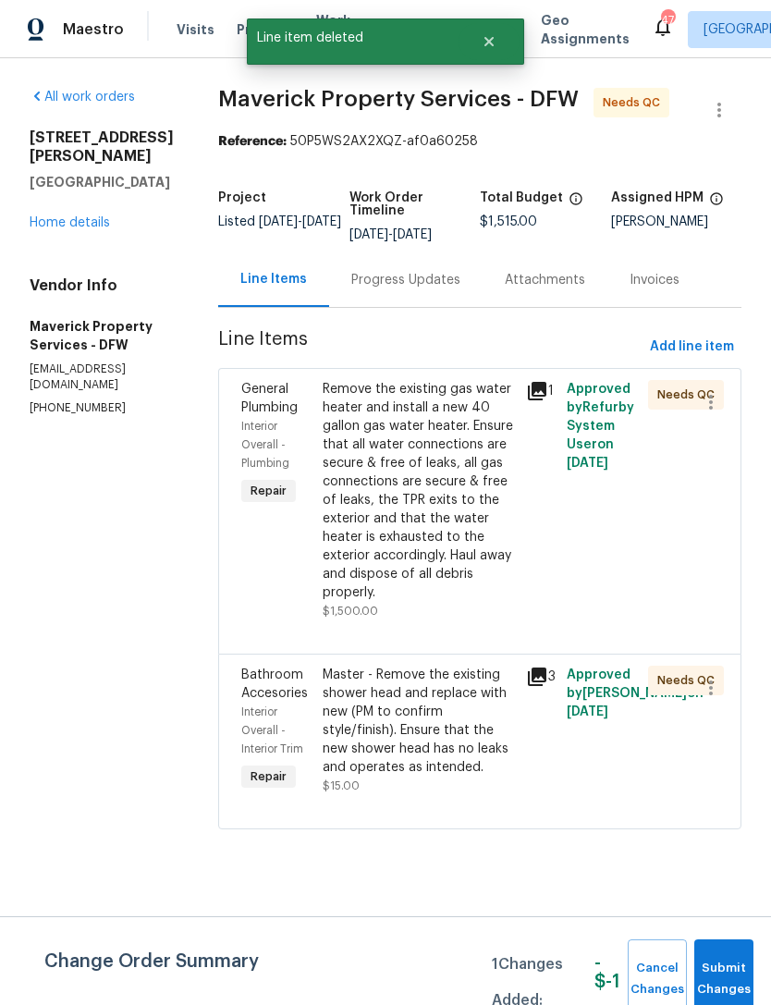
click at [484, 523] on div "Remove the existing gas water heater and install a new 40 gallon gas water heat…" at bounding box center [419, 491] width 192 height 222
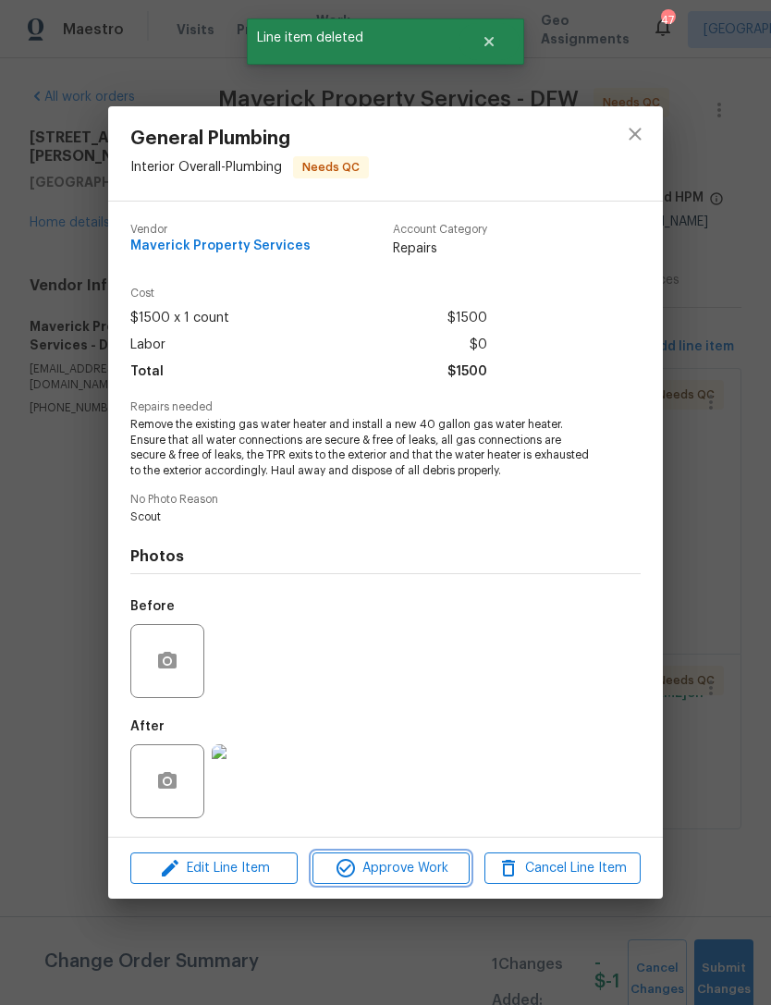
click at [437, 872] on span "Approve Work" at bounding box center [390, 868] width 145 height 23
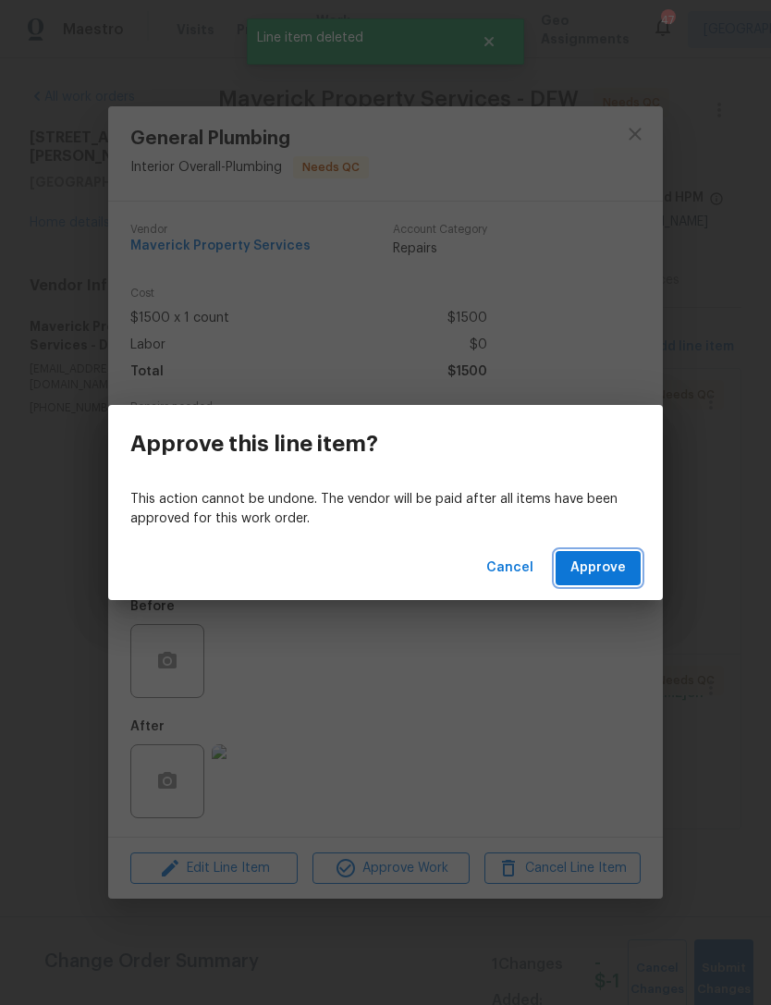
click at [600, 583] on button "Approve" at bounding box center [598, 568] width 85 height 34
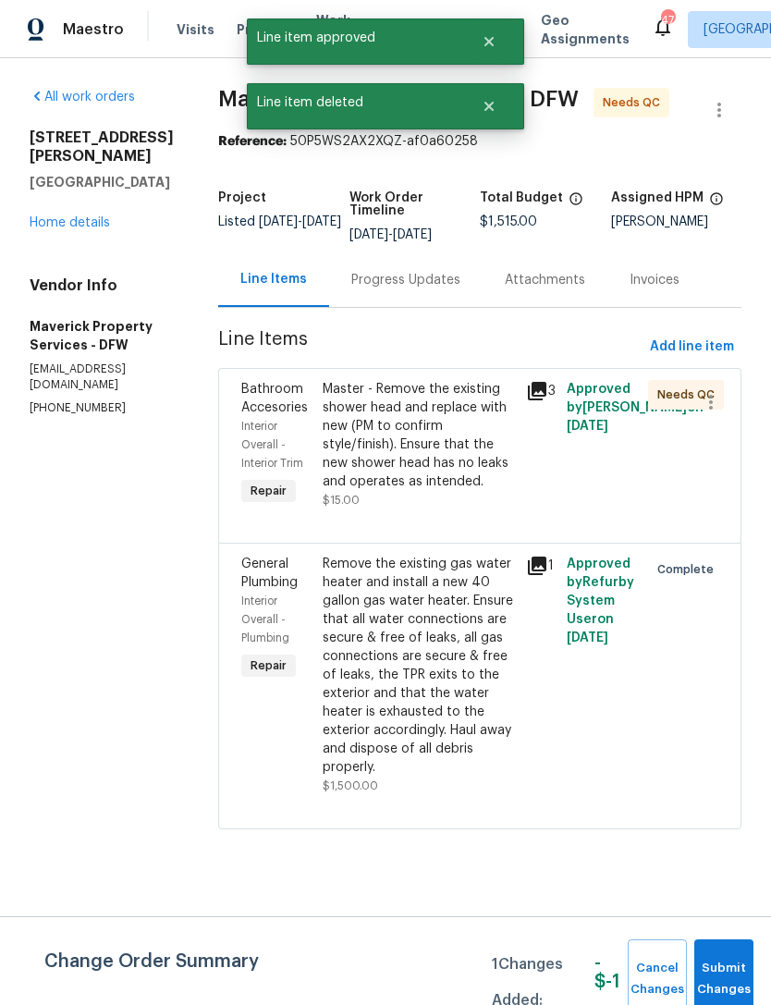
click at [495, 744] on div "Remove the existing gas water heater and install a new 40 gallon gas water heat…" at bounding box center [419, 666] width 192 height 222
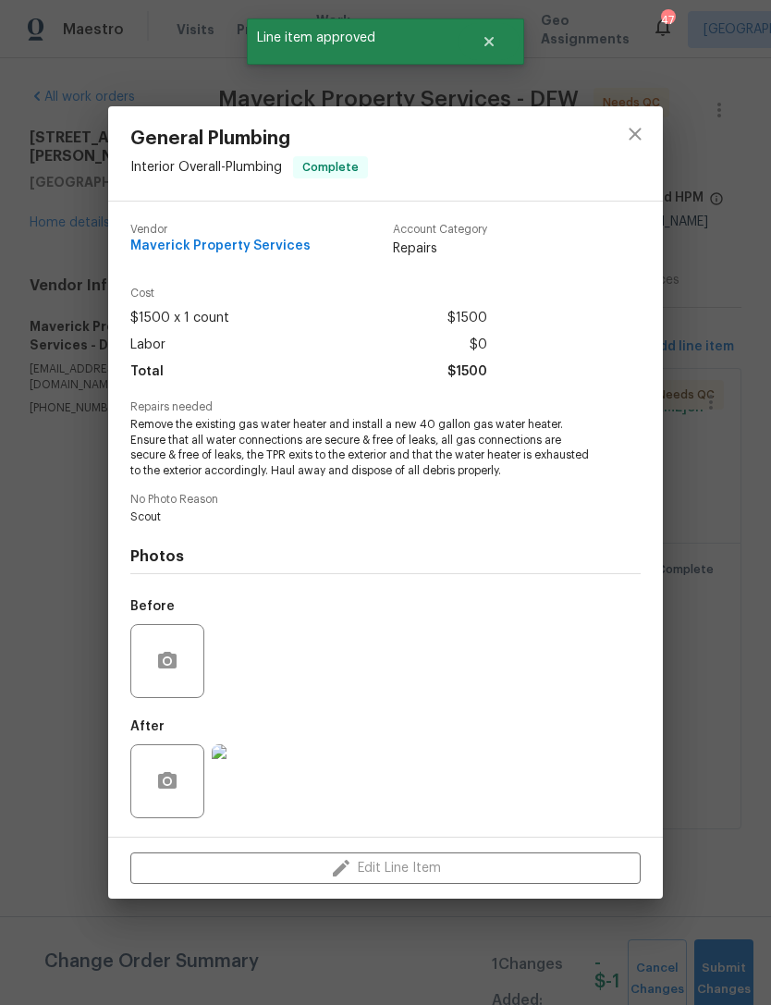
click at [694, 752] on div "General Plumbing Interior Overall - Plumbing Complete Vendor Maverick Property …" at bounding box center [385, 502] width 771 height 1005
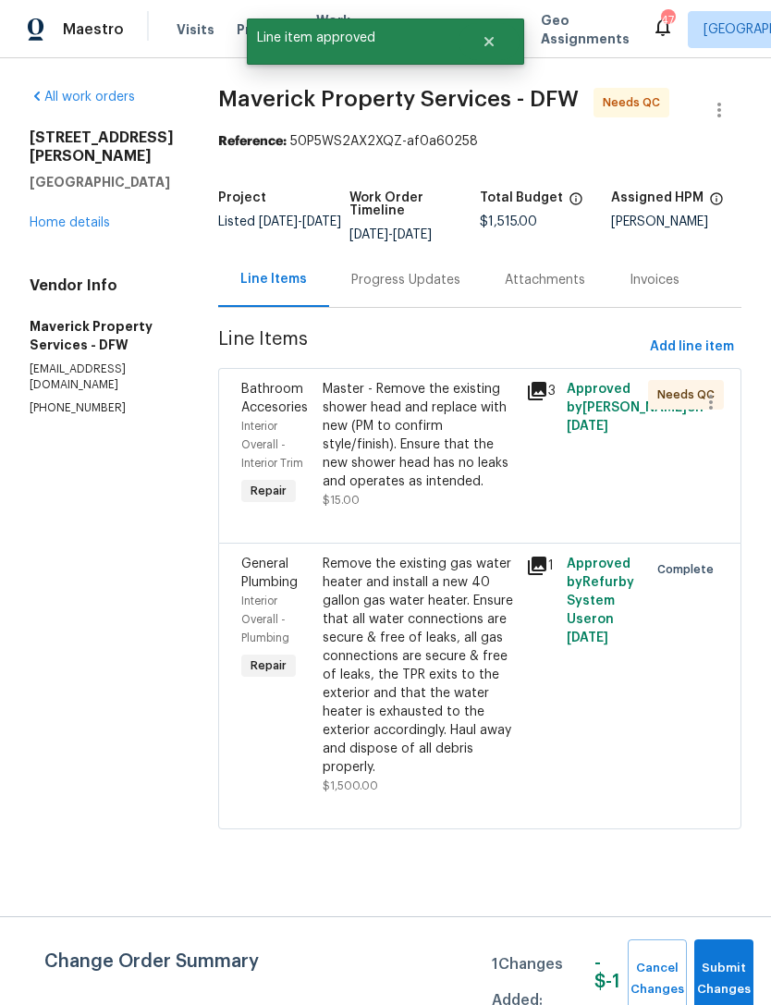
click at [502, 491] on div "Master - Remove the existing shower head and replace with new (PM to confirm st…" at bounding box center [419, 435] width 192 height 111
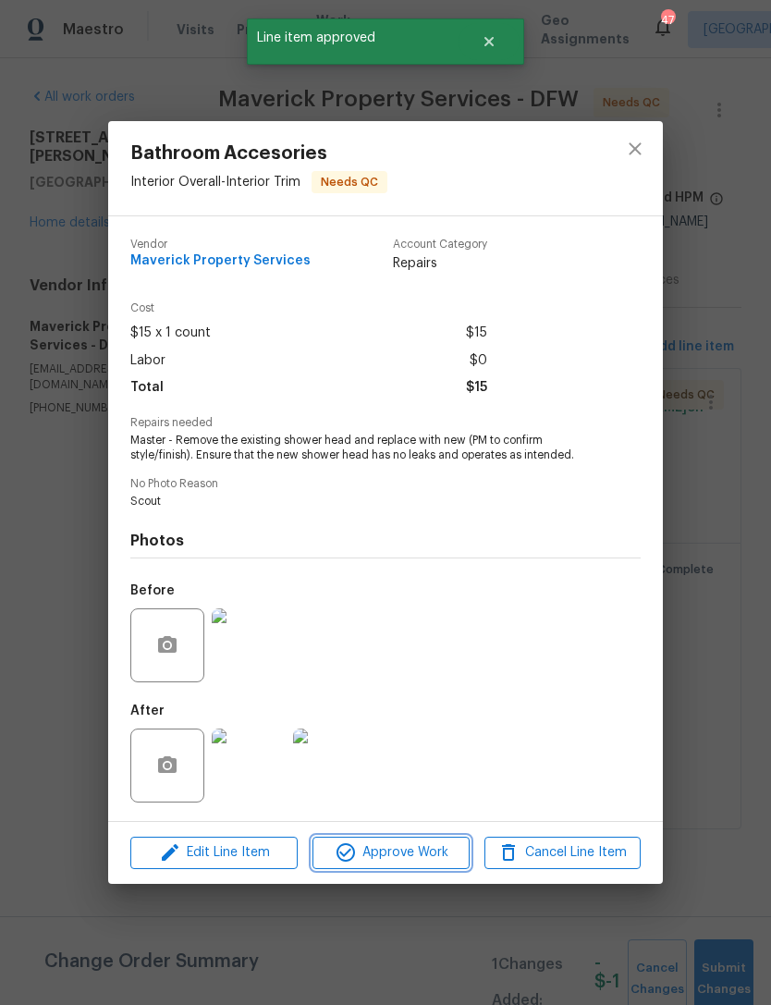
click at [437, 852] on span "Approve Work" at bounding box center [390, 853] width 145 height 23
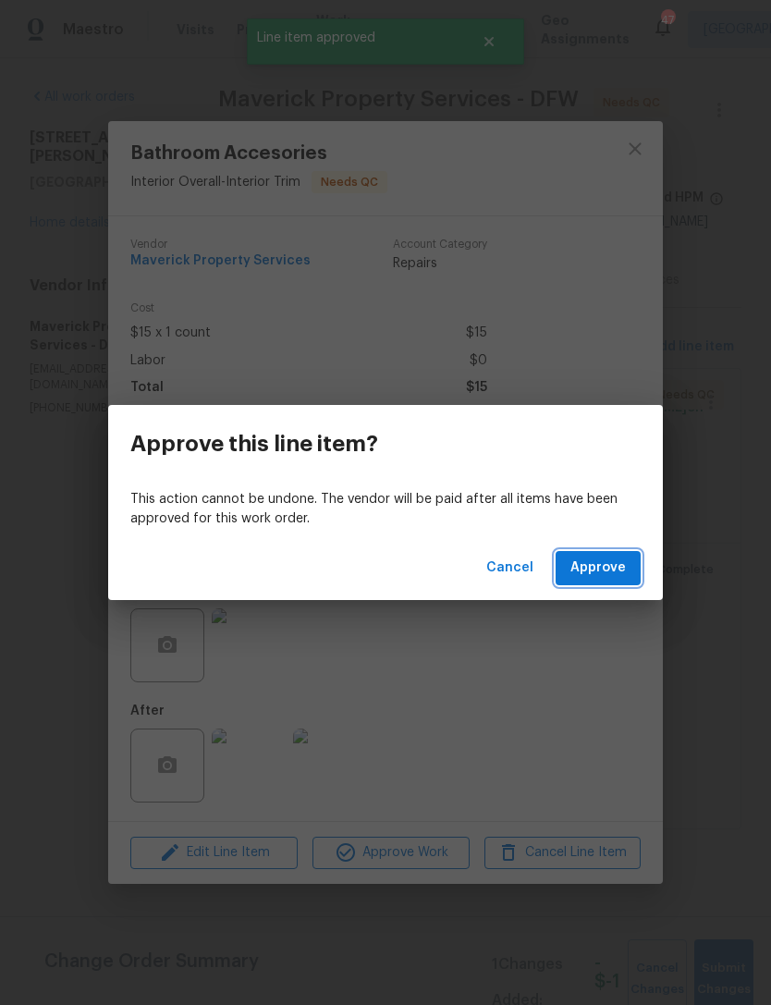
click at [609, 577] on span "Approve" at bounding box center [598, 568] width 55 height 23
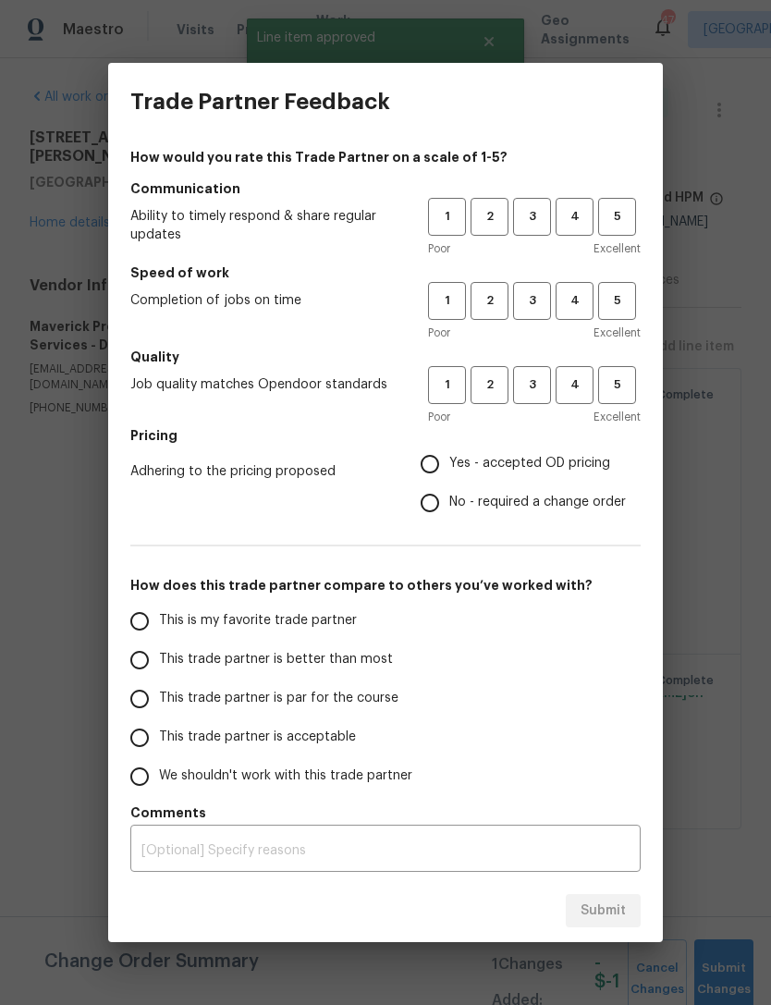
click at [724, 957] on div "Trade Partner Feedback How would you rate this Trade Partner on a scale of 1-5?…" at bounding box center [385, 502] width 771 height 1005
click at [740, 855] on div "Trade Partner Feedback How would you rate this Trade Partner on a scale of 1-5?…" at bounding box center [385, 502] width 771 height 1005
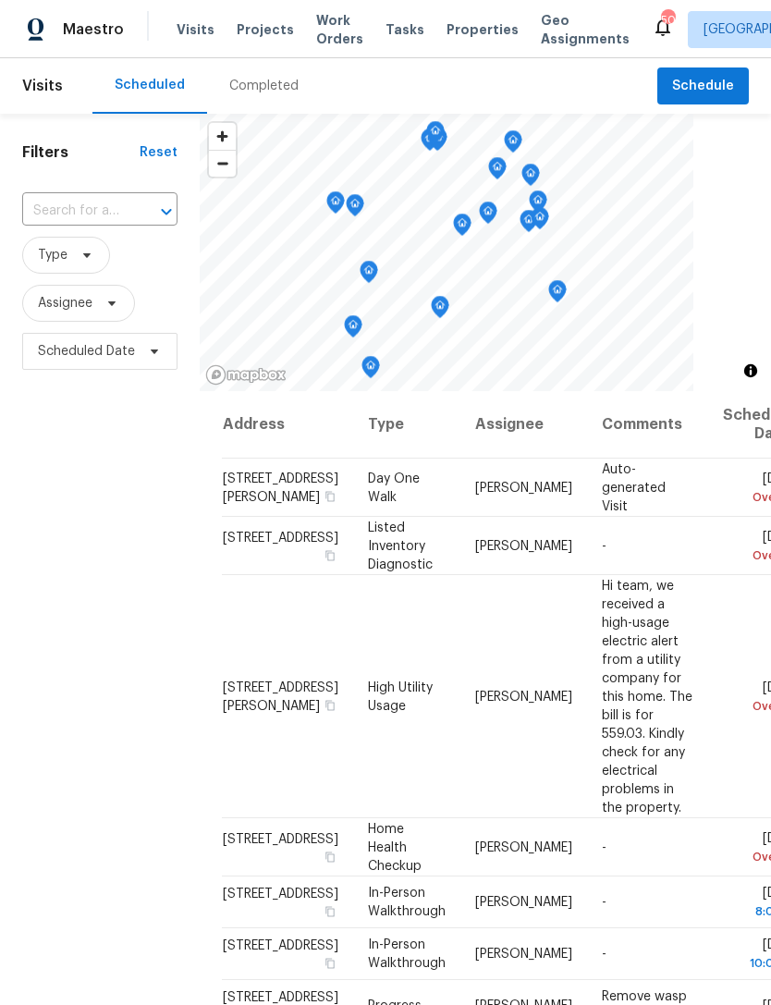
click at [326, 35] on span "Work Orders" at bounding box center [339, 29] width 47 height 37
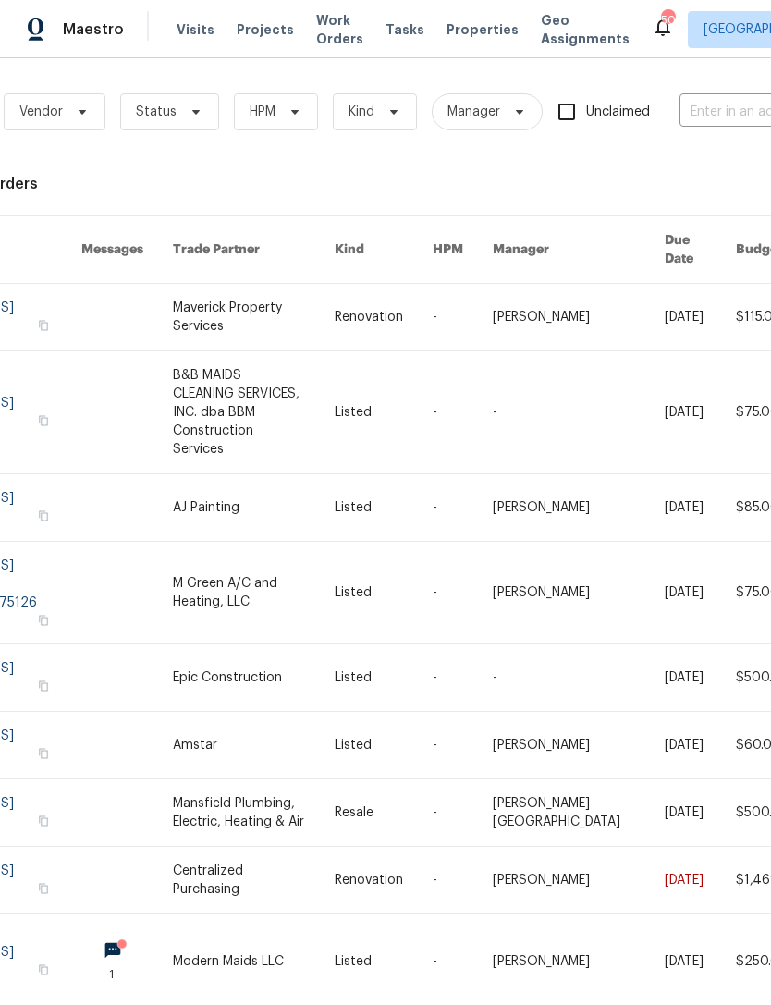
scroll to position [6, 102]
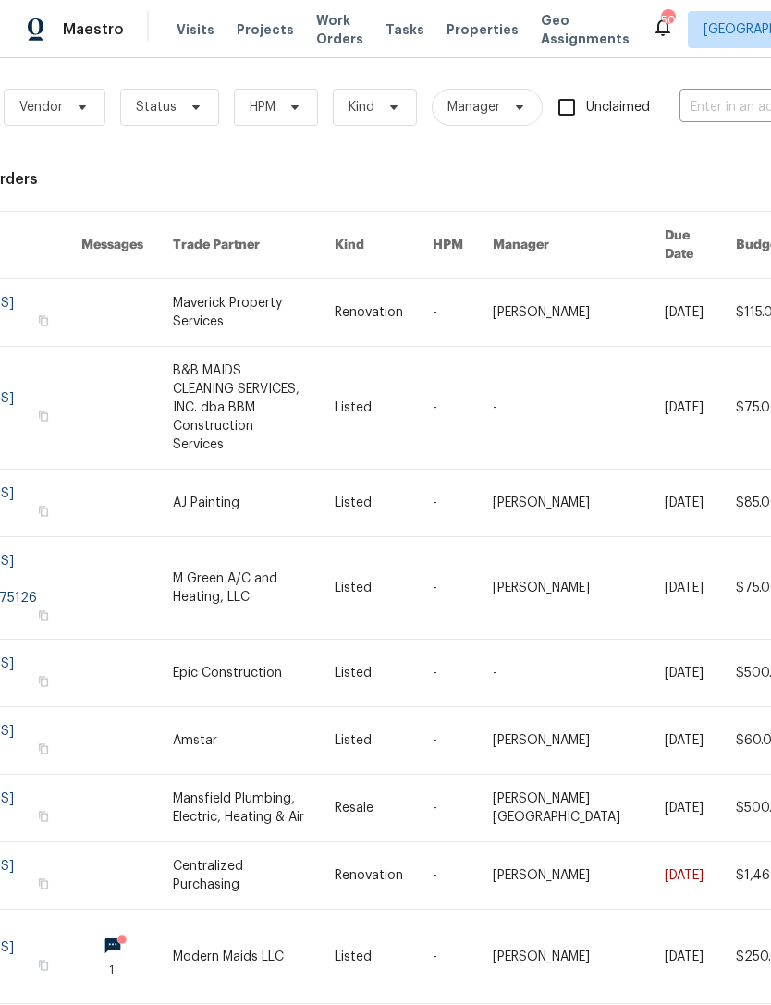
click at [724, 97] on input "text" at bounding box center [772, 107] width 185 height 29
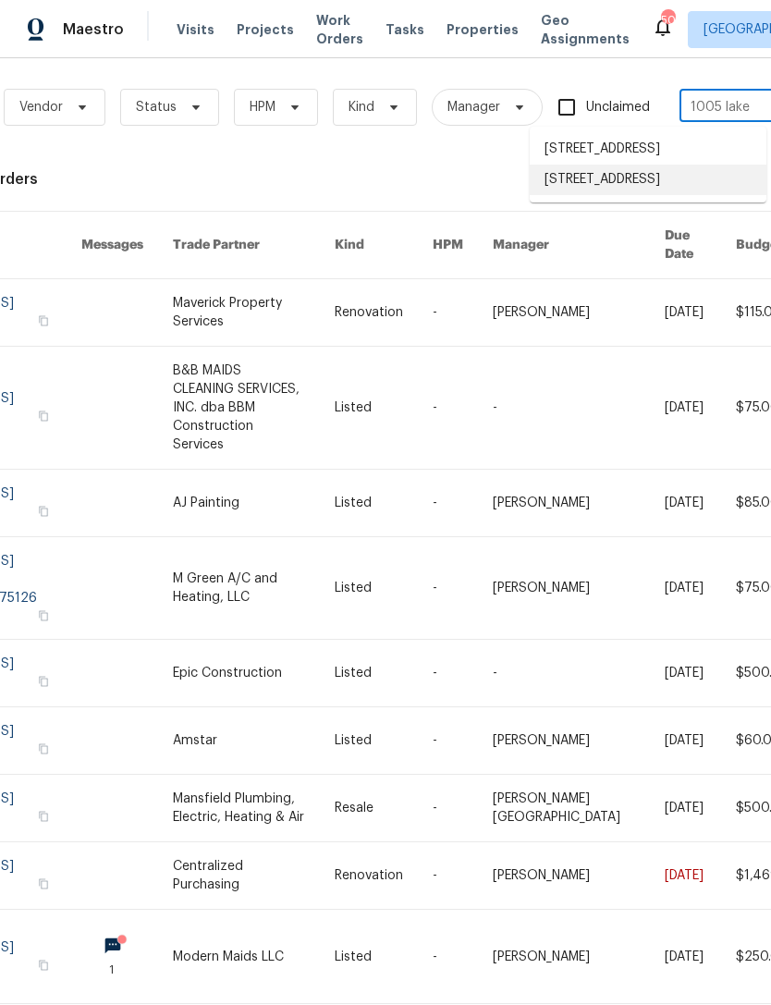
click at [690, 195] on li "[STREET_ADDRESS]" at bounding box center [648, 180] width 237 height 31
type input "[STREET_ADDRESS]"
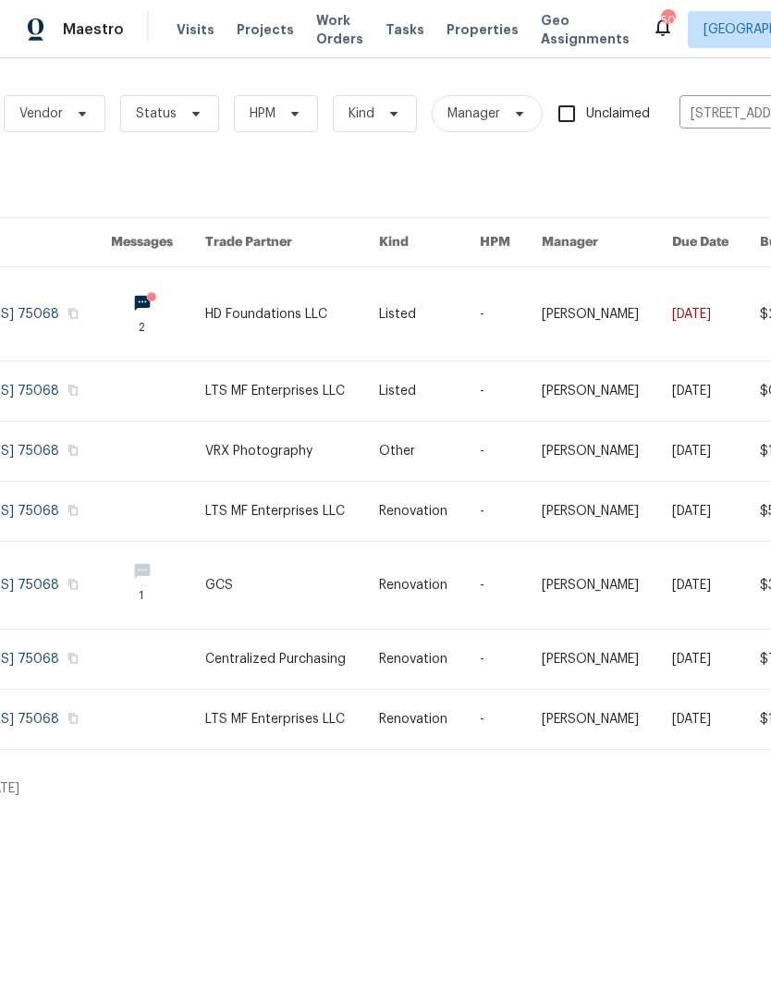
click at [303, 318] on link at bounding box center [292, 313] width 175 height 93
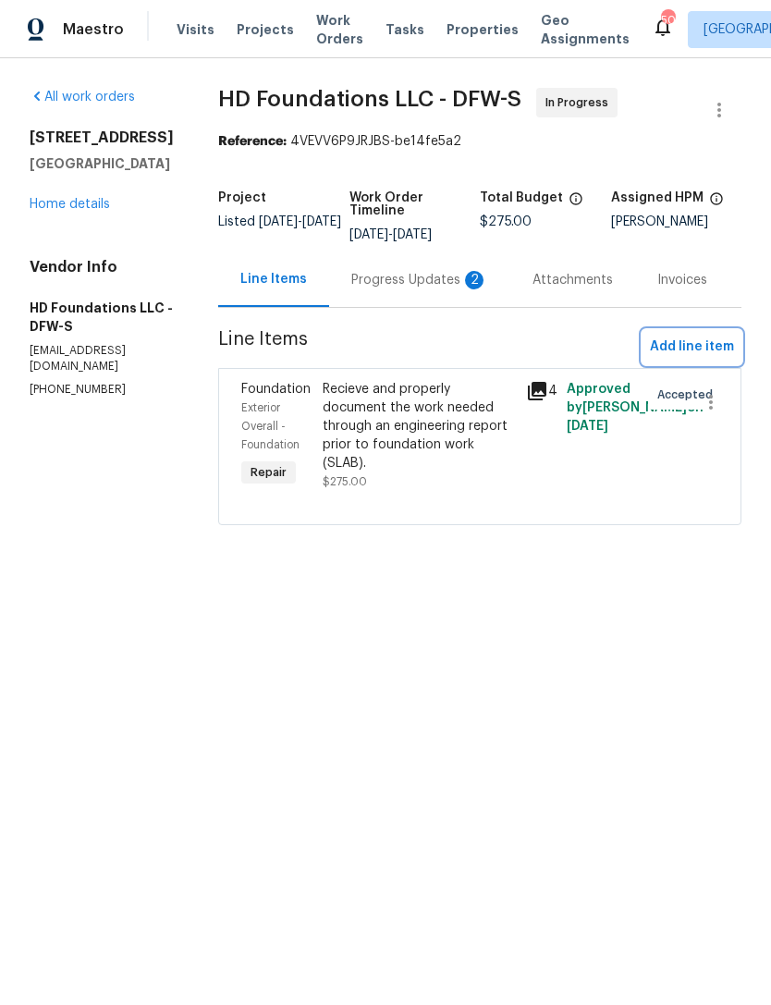
click at [697, 359] on span "Add line item" at bounding box center [692, 347] width 84 height 23
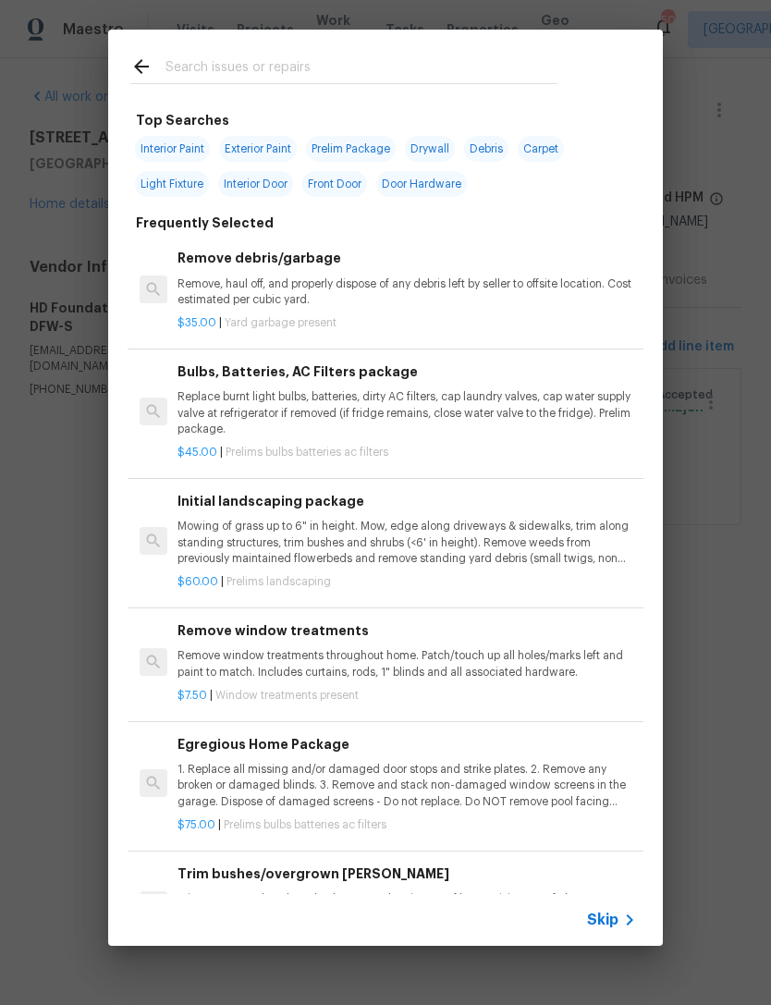
click at [405, 79] on input "text" at bounding box center [362, 69] width 392 height 28
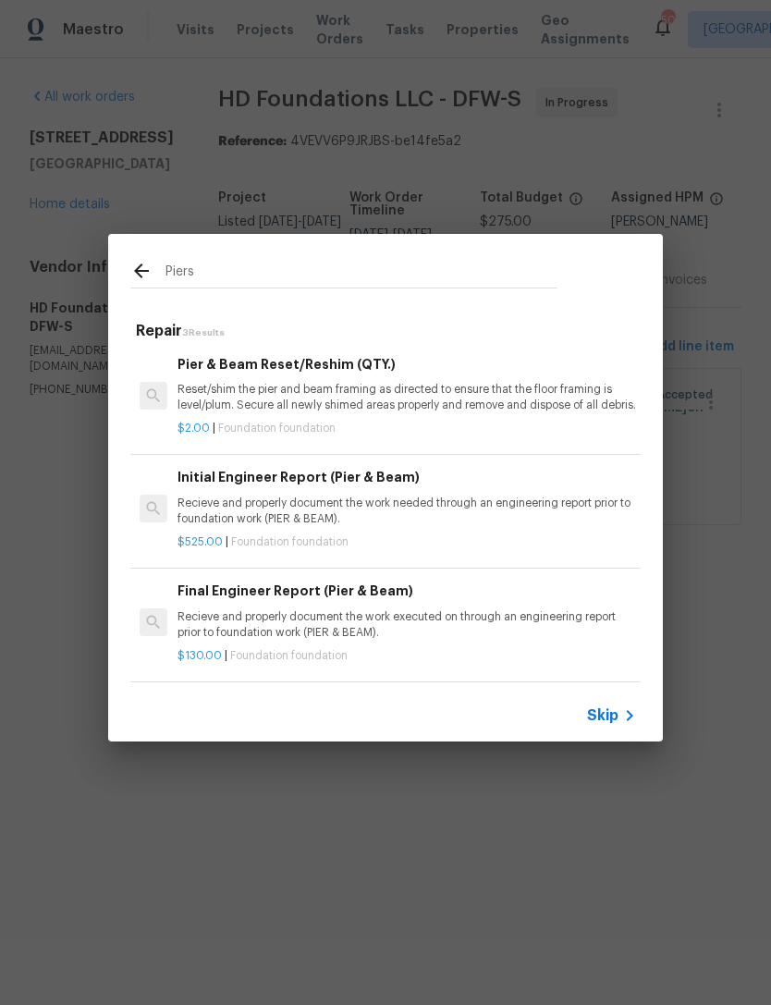
scroll to position [3, 0]
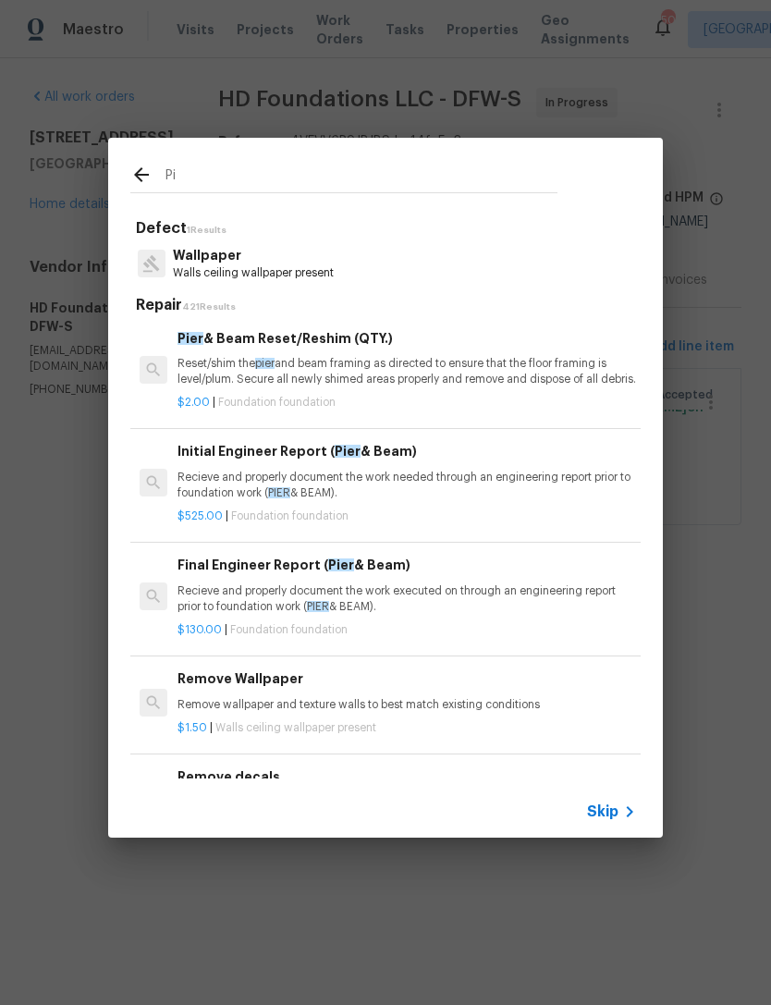
type input "P"
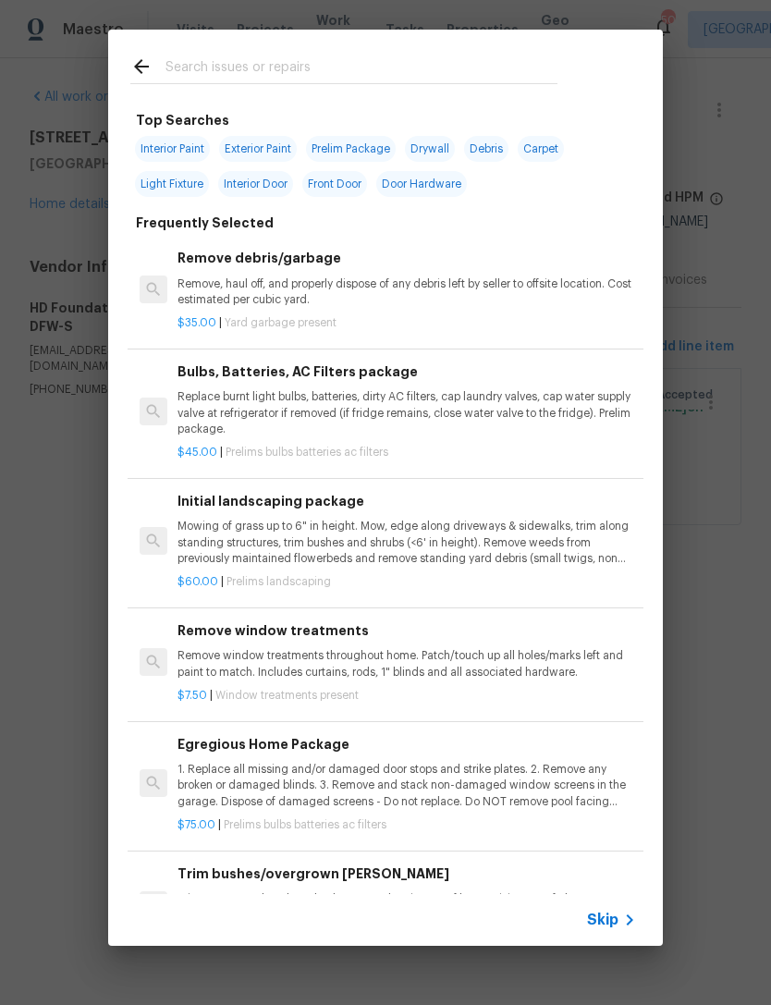
type input "C"
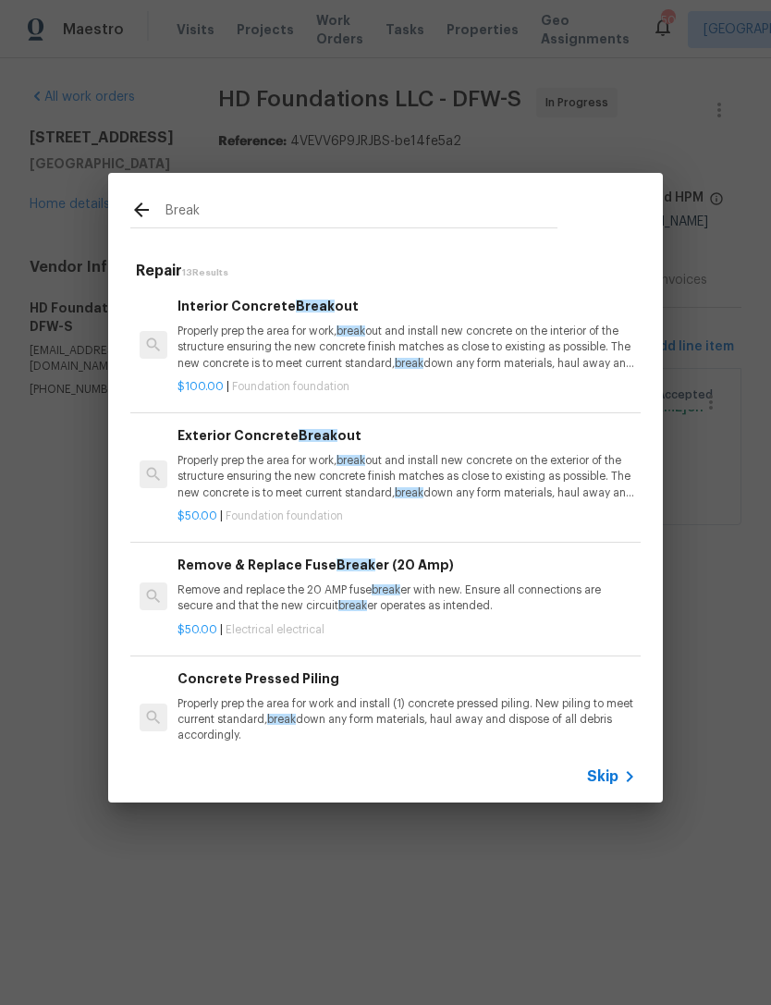
type input "Breako"
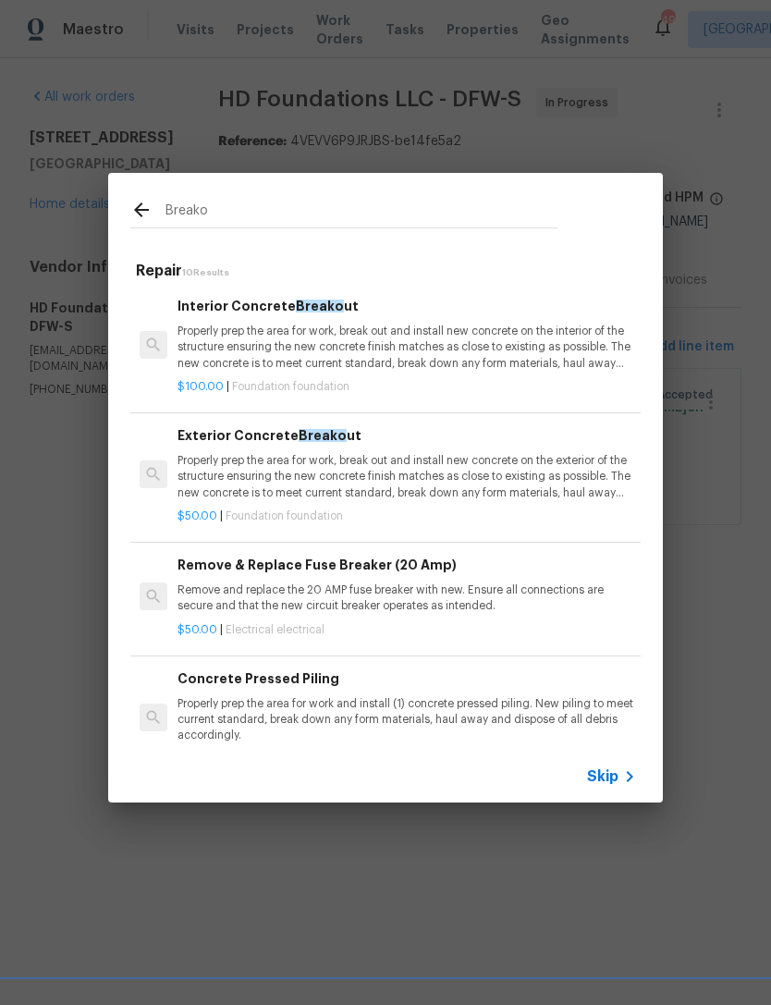
click at [403, 464] on p "Properly prep the area for work, break out and install new concrete on the exte…" at bounding box center [407, 476] width 459 height 47
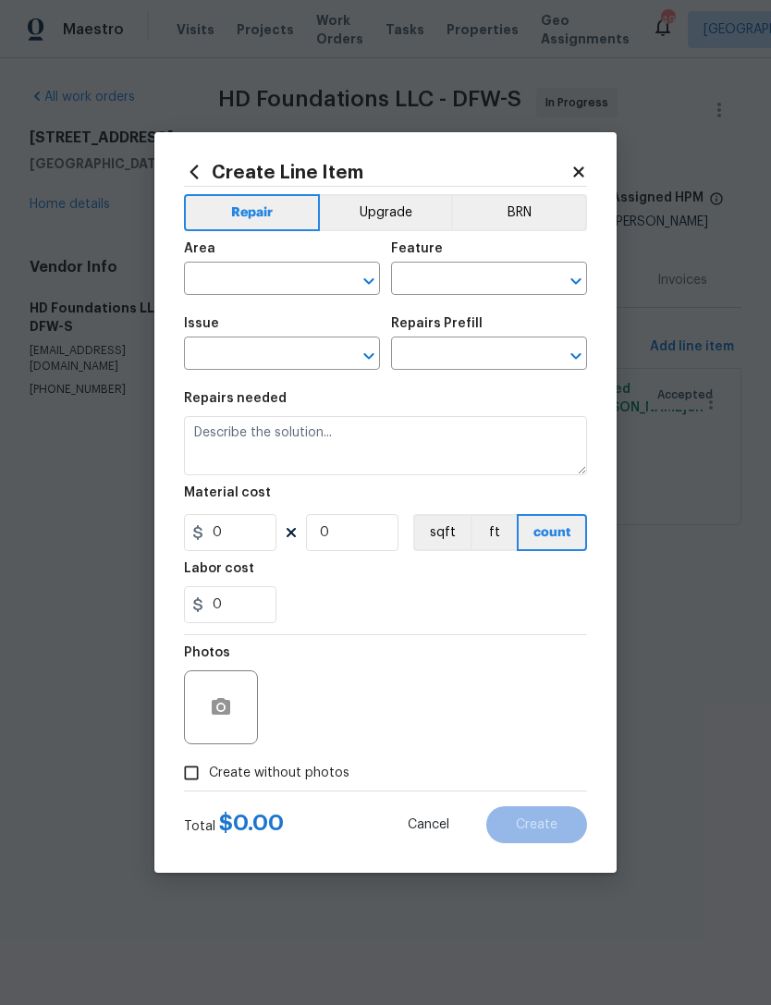
type input "Foundation"
type input "Exterior Concrete Breakout $50.00"
type textarea "Properly prep the area for work, break out and install new concrete on the exte…"
type input "50"
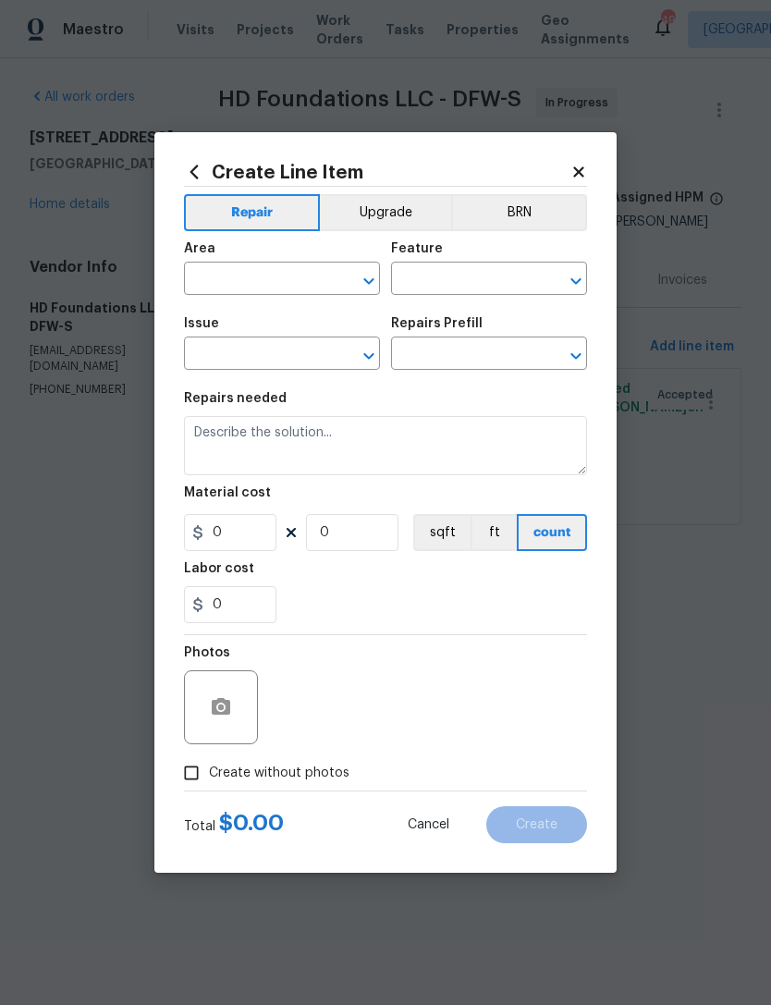
type input "1"
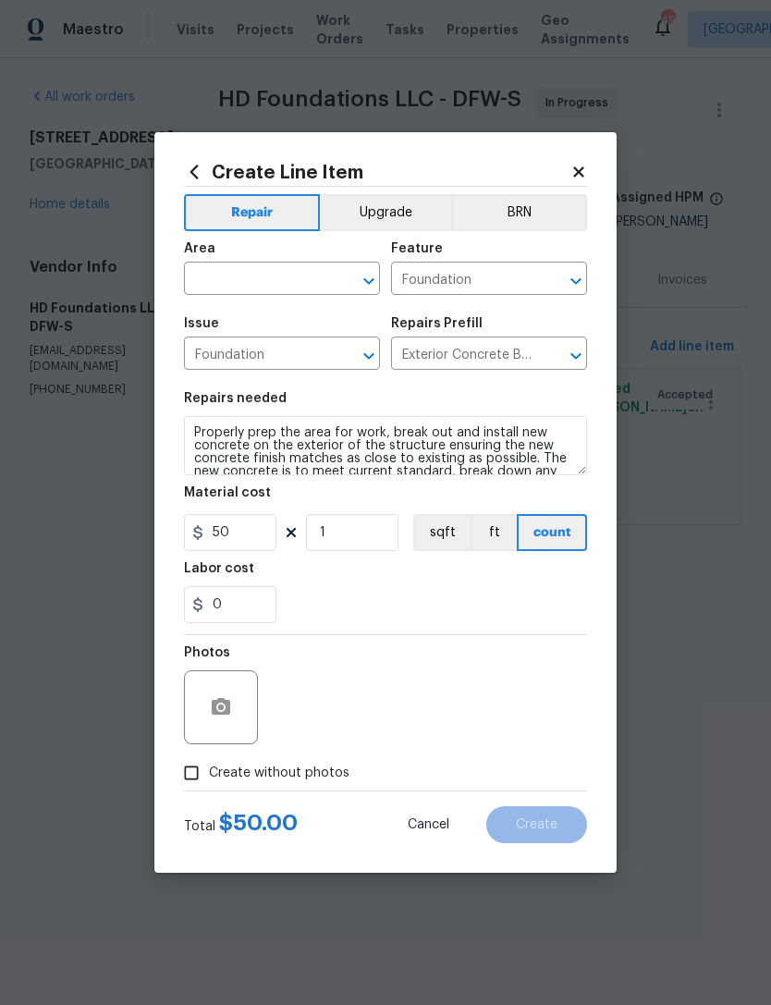
click at [277, 277] on input "text" at bounding box center [256, 280] width 144 height 29
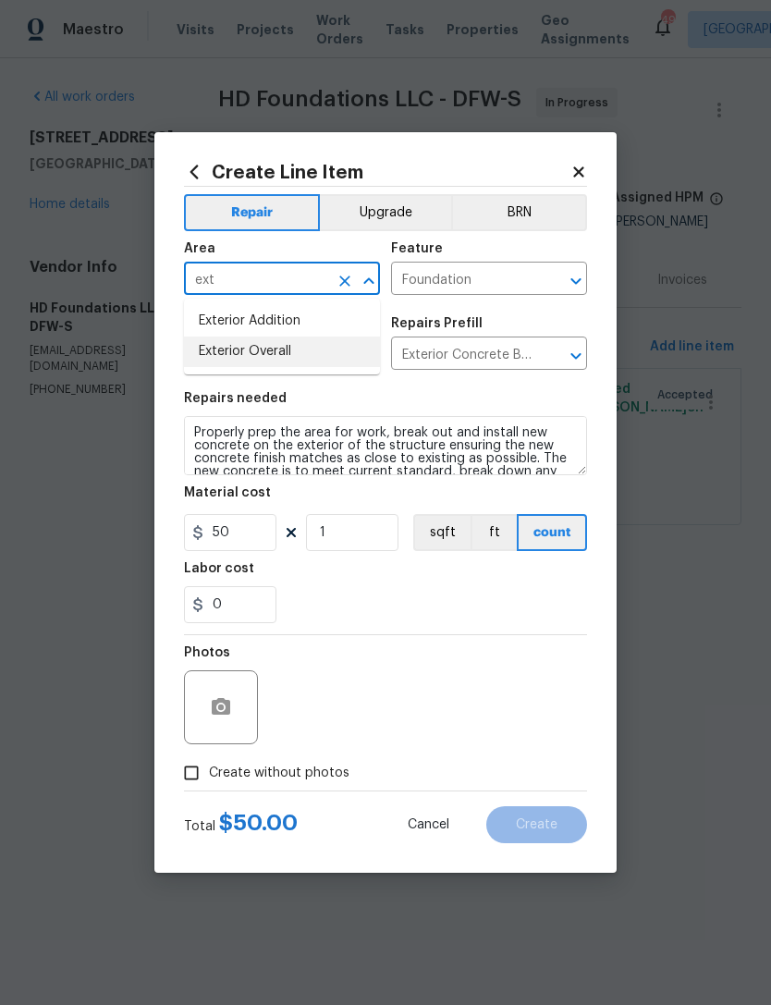
click at [336, 351] on li "Exterior Overall" at bounding box center [282, 352] width 196 height 31
type input "Exterior Overall"
click at [356, 542] on input "1" at bounding box center [352, 532] width 92 height 37
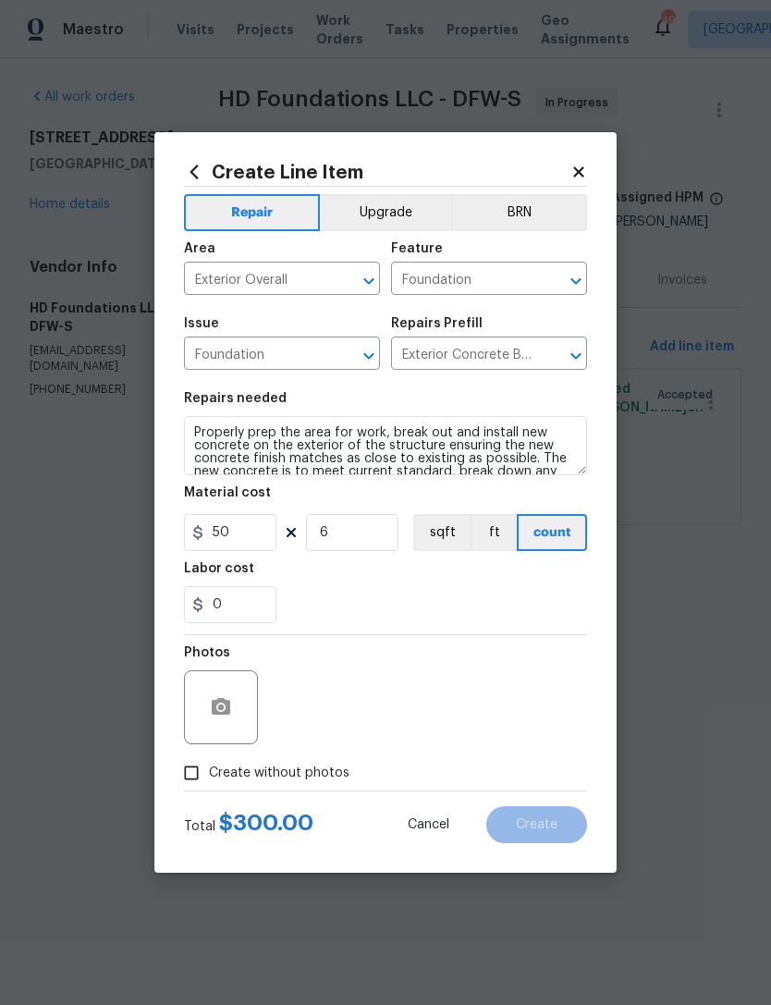
click at [497, 627] on section "Repairs needed Properly prep the area for work, break out and install new concr…" at bounding box center [385, 507] width 403 height 253
click at [367, 535] on input "6" at bounding box center [352, 532] width 92 height 37
click at [366, 535] on input "6" at bounding box center [352, 532] width 92 height 37
type input "0"
click at [235, 522] on input "50" at bounding box center [230, 532] width 92 height 37
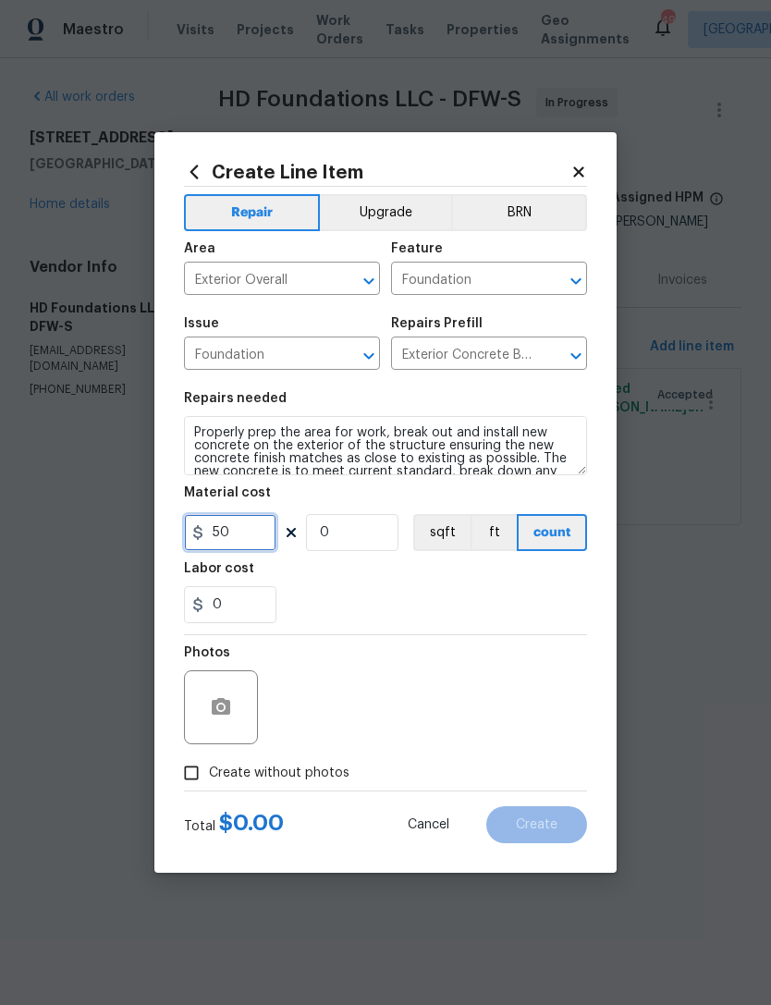
click at [235, 521] on input "50" at bounding box center [230, 532] width 92 height 37
click at [257, 531] on input "50" at bounding box center [230, 532] width 92 height 37
type input "5035"
click at [363, 525] on input "0" at bounding box center [352, 532] width 92 height 37
click at [363, 603] on div "0" at bounding box center [385, 604] width 403 height 37
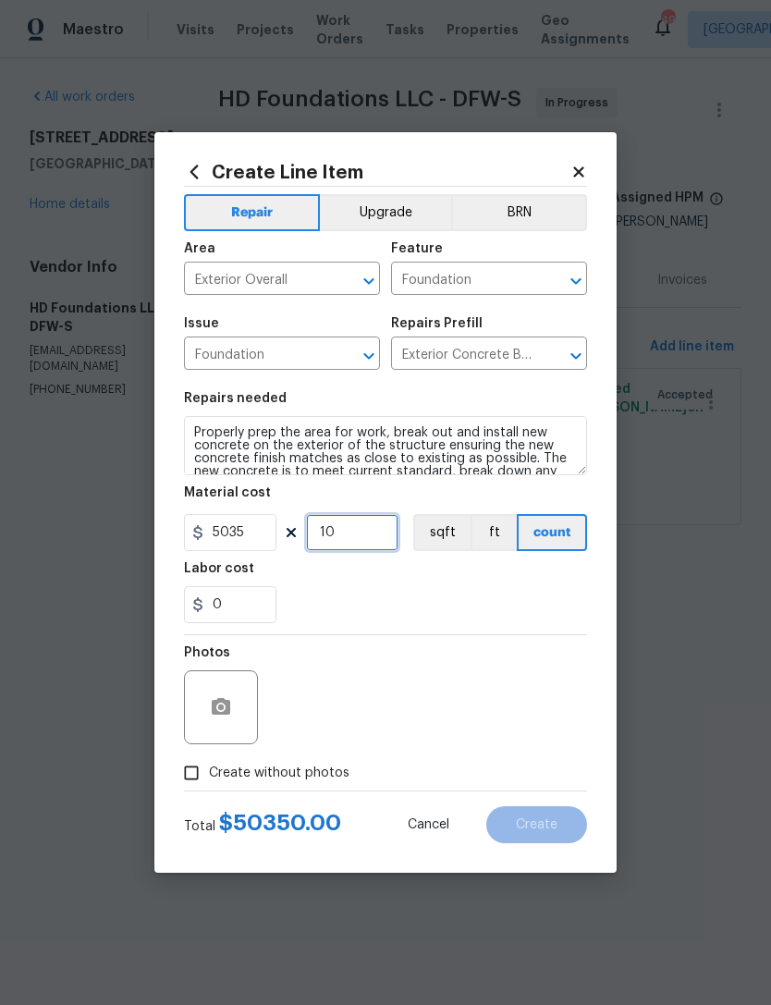
click at [386, 535] on input "10" at bounding box center [352, 532] width 92 height 37
type input "1"
click at [510, 646] on div "Photos" at bounding box center [385, 695] width 403 height 120
click at [229, 710] on icon "button" at bounding box center [221, 706] width 18 height 17
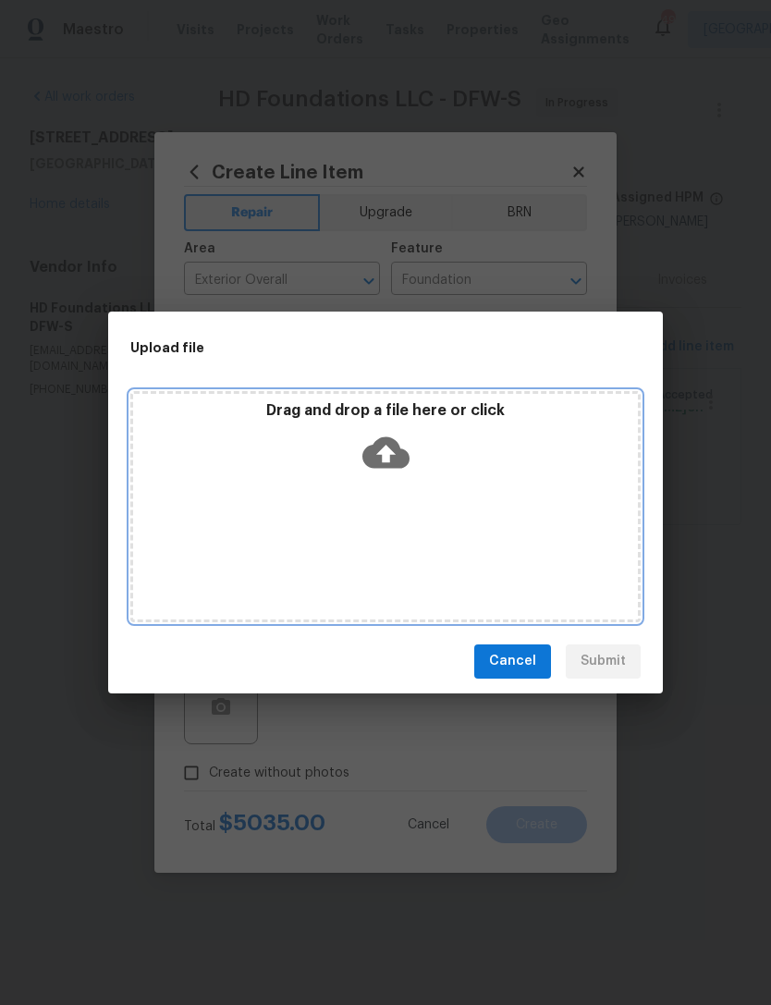
click at [399, 431] on icon at bounding box center [386, 452] width 47 height 47
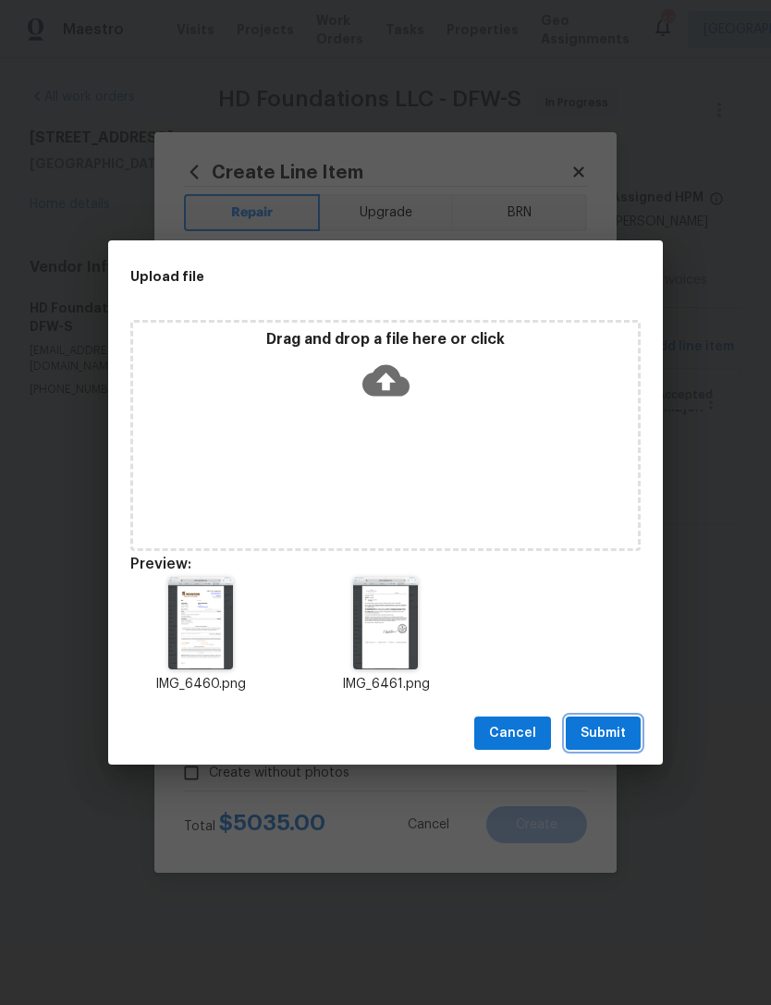
click at [618, 745] on button "Submit" at bounding box center [603, 734] width 75 height 34
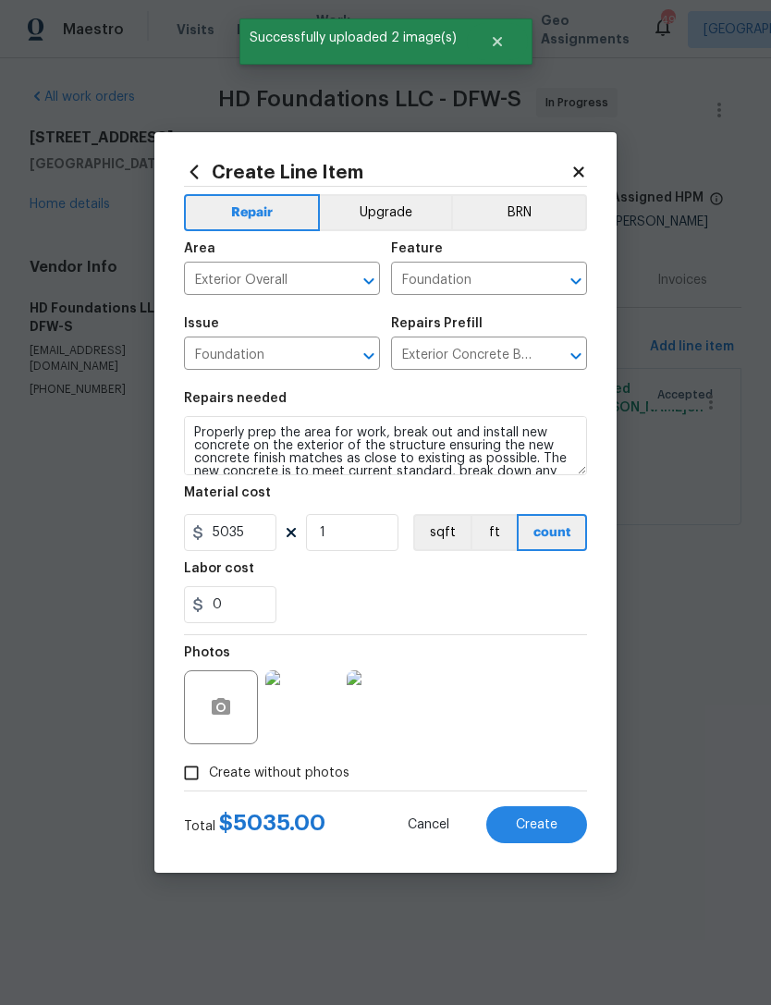
click at [556, 827] on span "Create" at bounding box center [537, 825] width 42 height 14
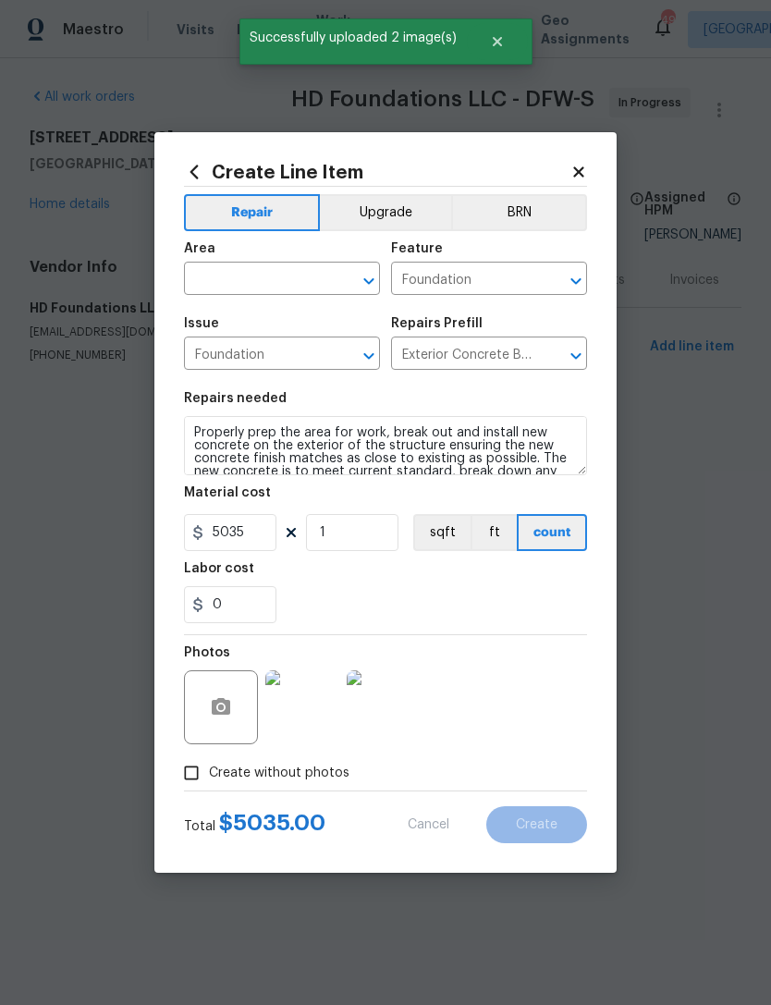
type input "0"
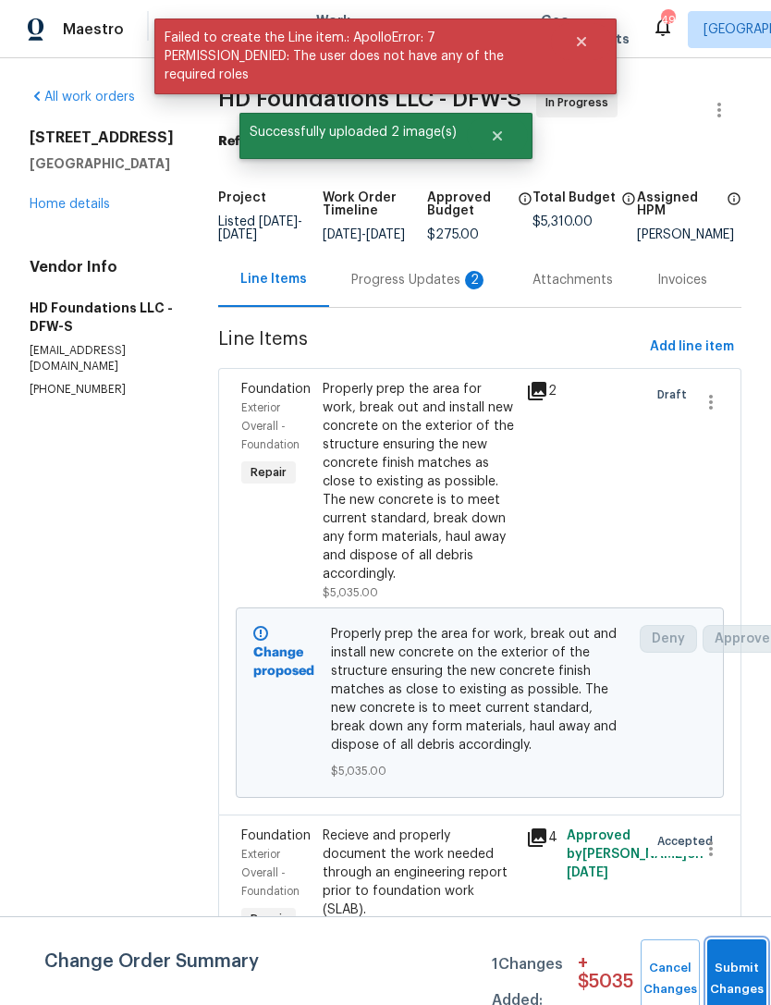
click at [742, 958] on button "Submit Changes" at bounding box center [736, 980] width 59 height 80
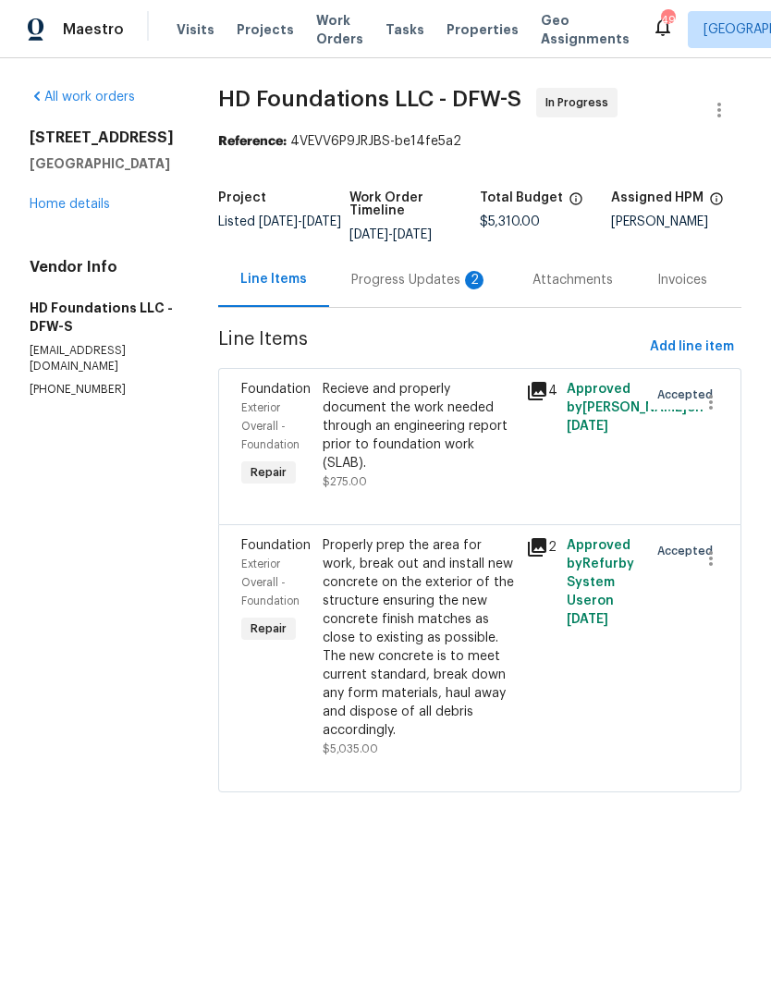
click at [413, 289] on div "Progress Updates 2" at bounding box center [419, 280] width 137 height 18
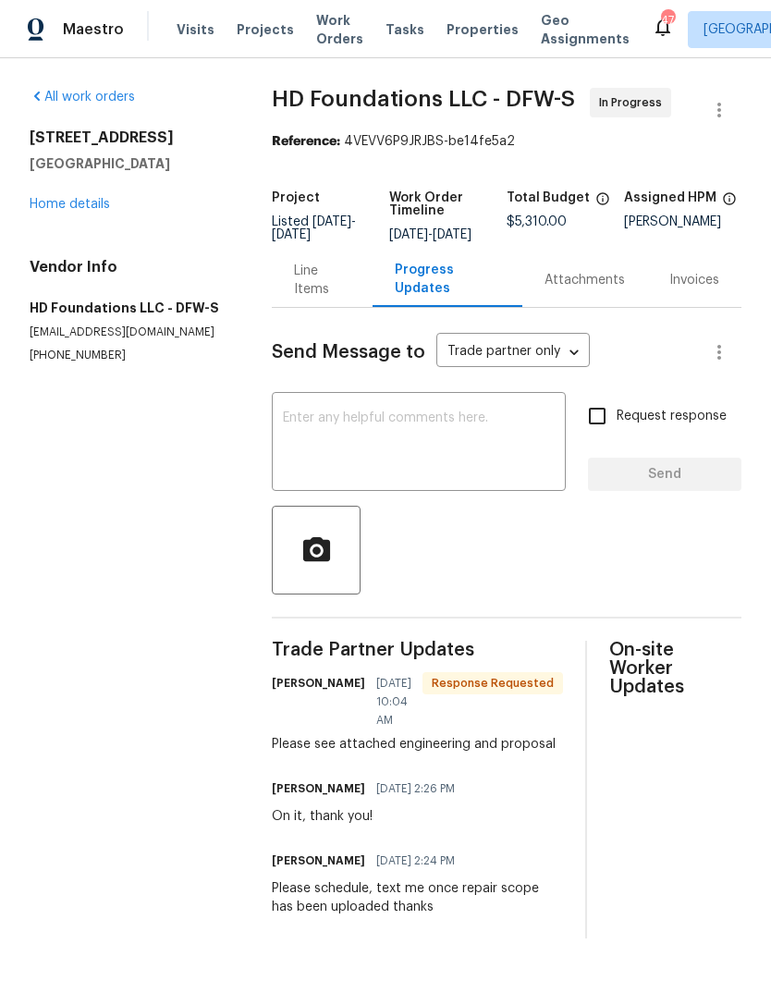
click at [60, 208] on link "Home details" at bounding box center [70, 204] width 80 height 13
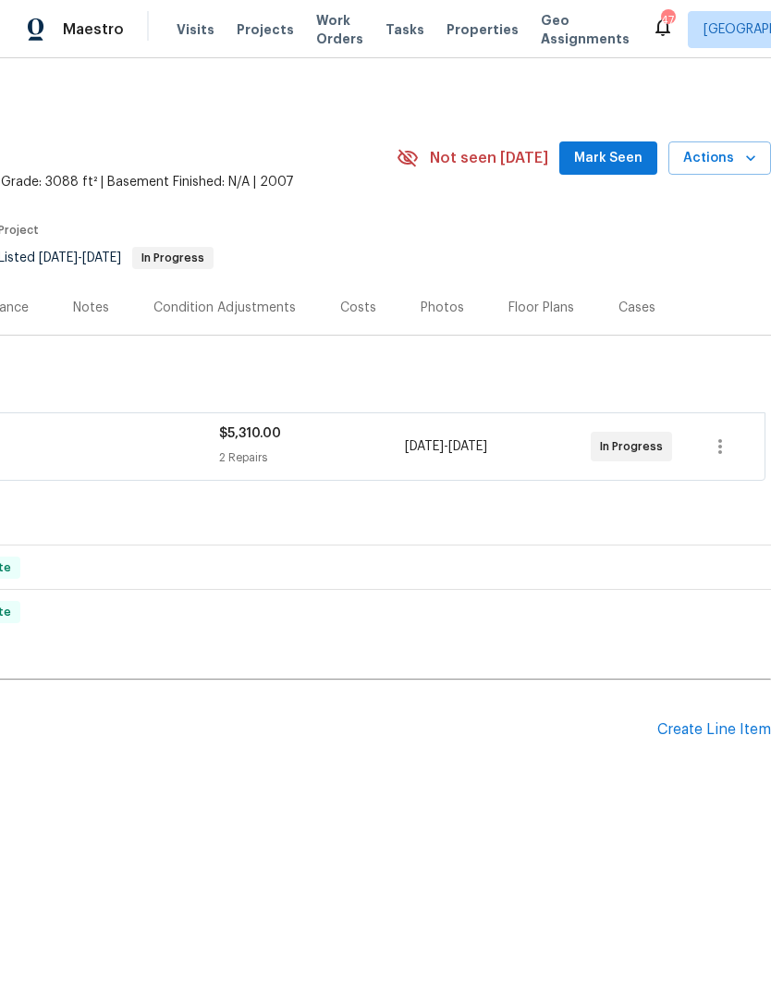
scroll to position [0, 274]
click at [730, 168] on span "Actions" at bounding box center [719, 158] width 73 height 23
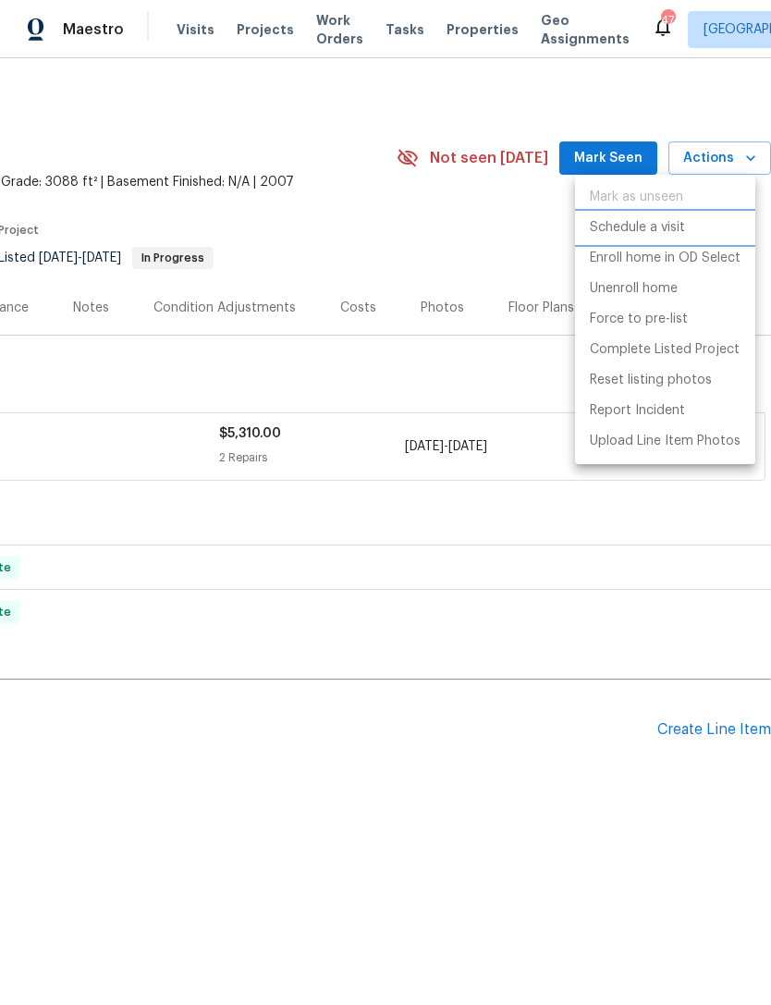
click at [661, 230] on p "Schedule a visit" at bounding box center [637, 227] width 95 height 19
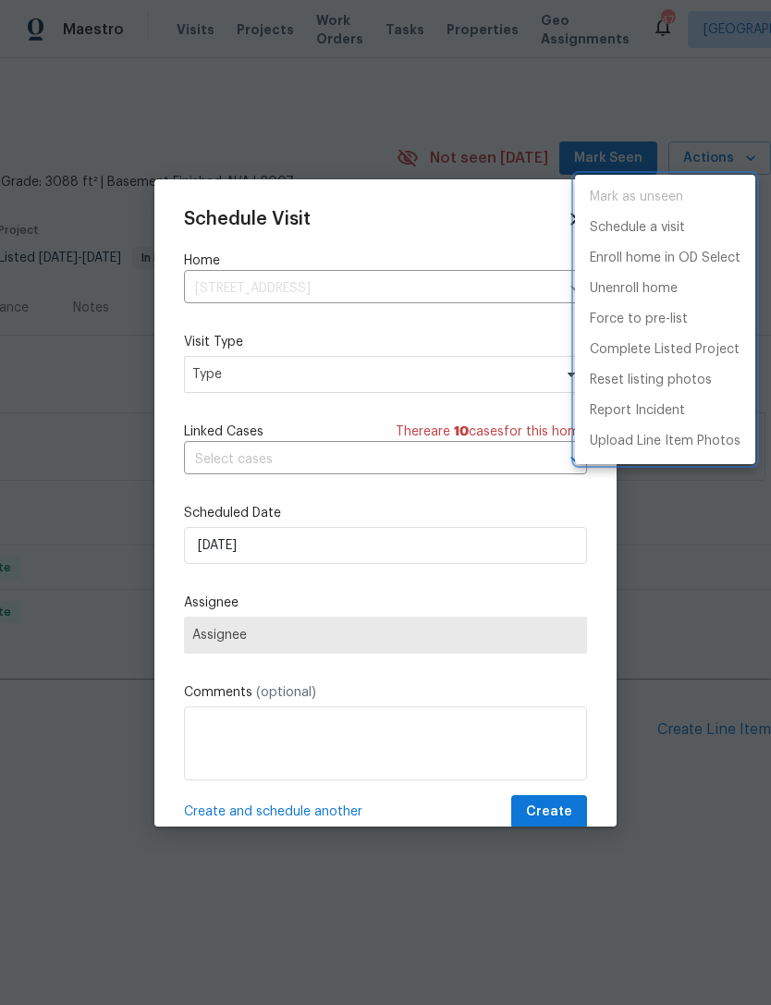
click at [303, 550] on div at bounding box center [385, 502] width 771 height 1005
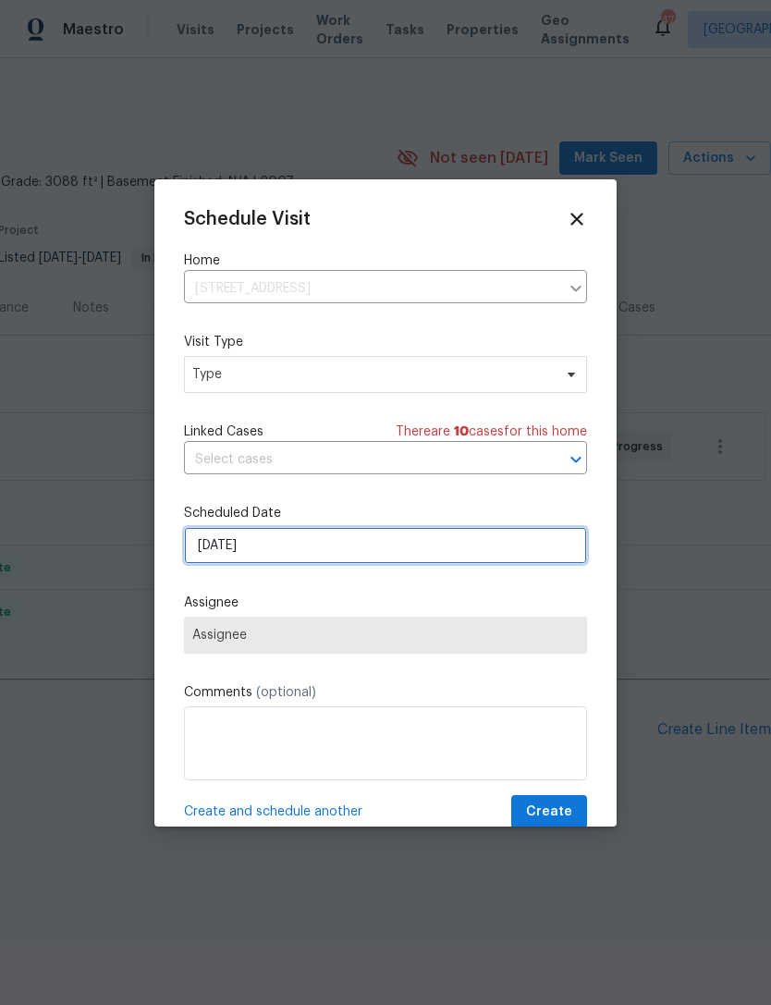
click at [321, 554] on input "[DATE]" at bounding box center [385, 545] width 403 height 37
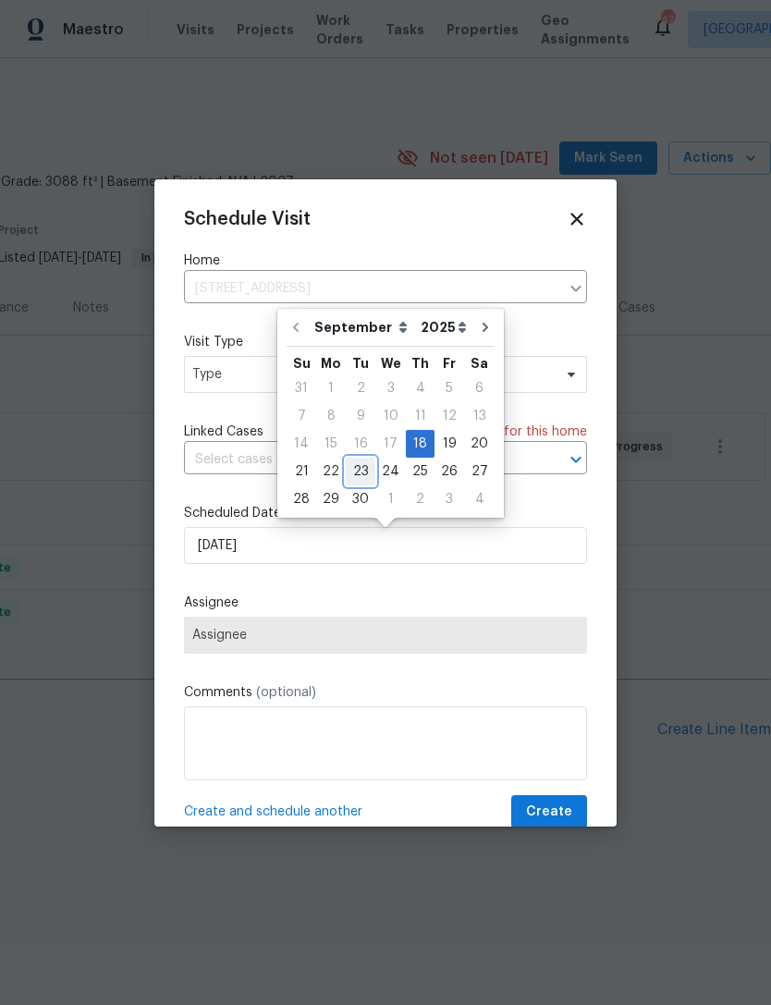
click at [368, 472] on div "23" at bounding box center [361, 472] width 30 height 26
type input "9/23/2025"
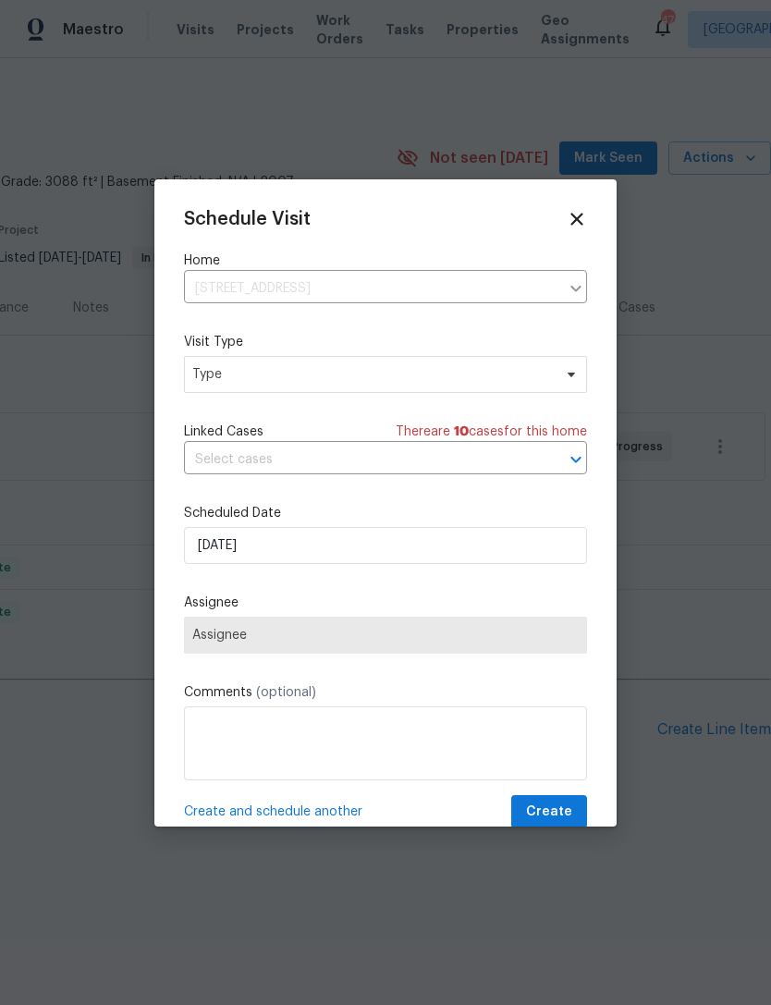
click at [311, 643] on span "Assignee" at bounding box center [385, 635] width 387 height 15
click at [264, 634] on span "Assignee" at bounding box center [385, 635] width 387 height 15
click at [340, 369] on span "Type" at bounding box center [372, 374] width 360 height 18
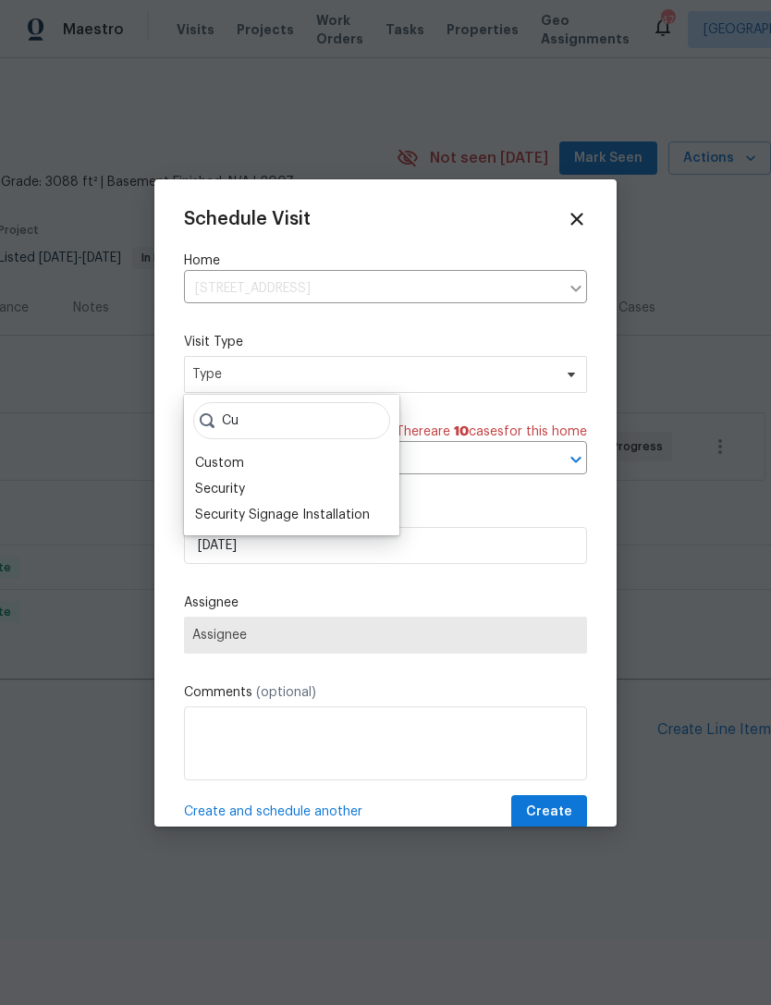
type input "Cu"
click at [233, 459] on div "Custom" at bounding box center [219, 463] width 49 height 18
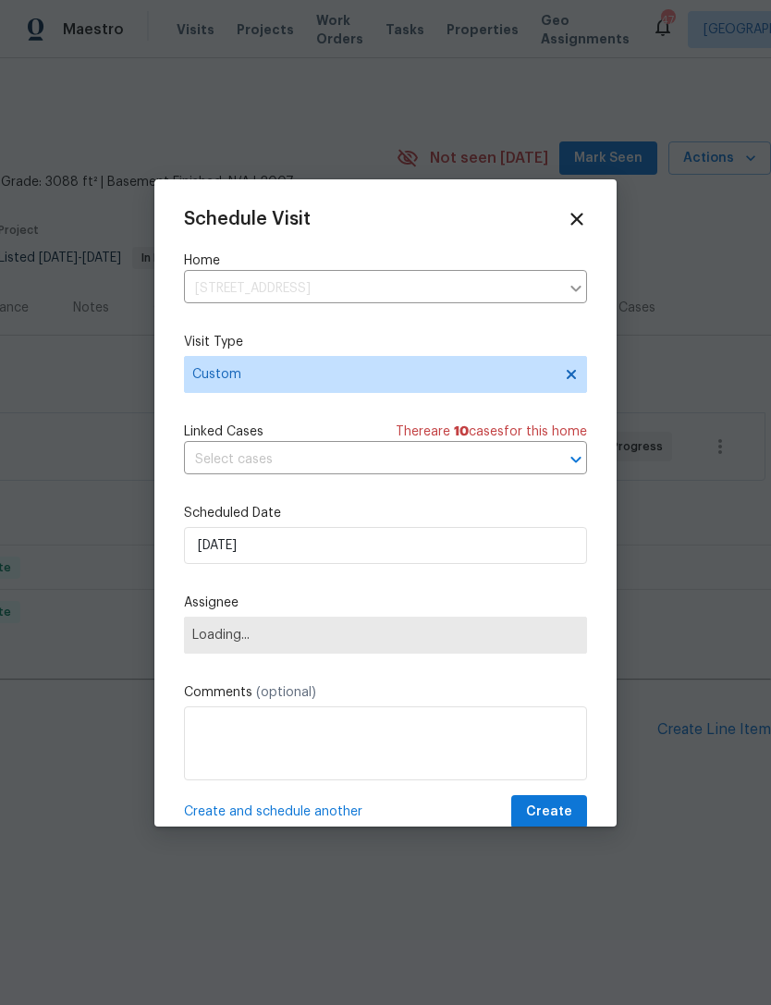
click at [266, 629] on span "Loading..." at bounding box center [385, 635] width 403 height 37
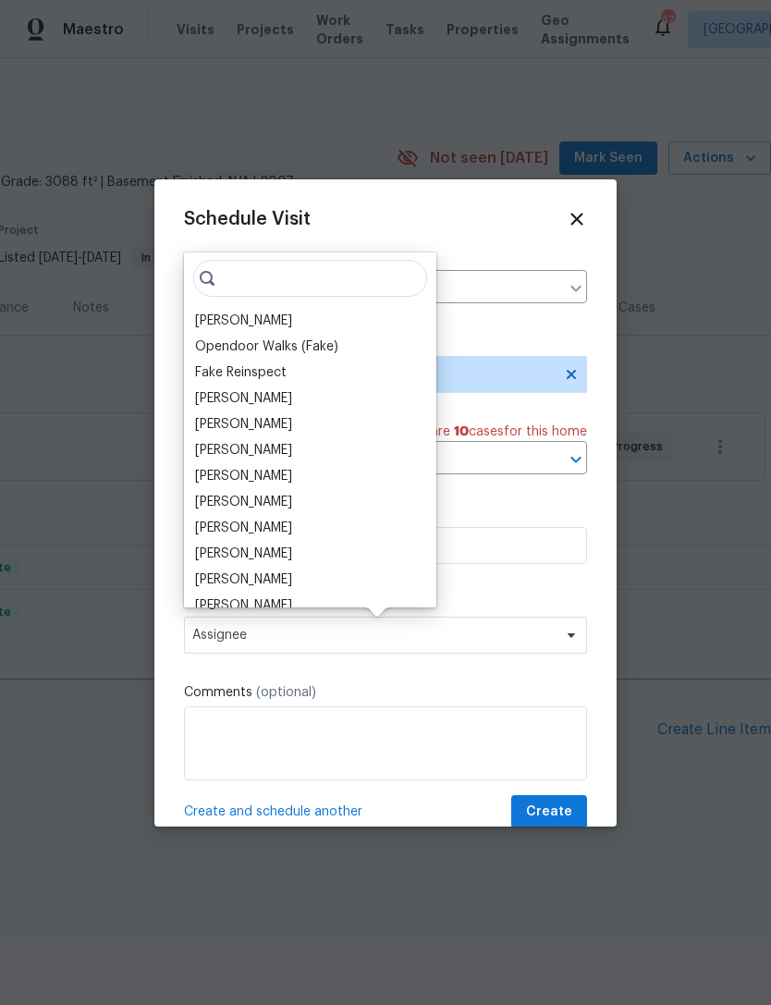
click at [238, 296] on input "search" at bounding box center [310, 278] width 234 height 37
click at [252, 321] on div "[PERSON_NAME]" at bounding box center [243, 321] width 97 height 18
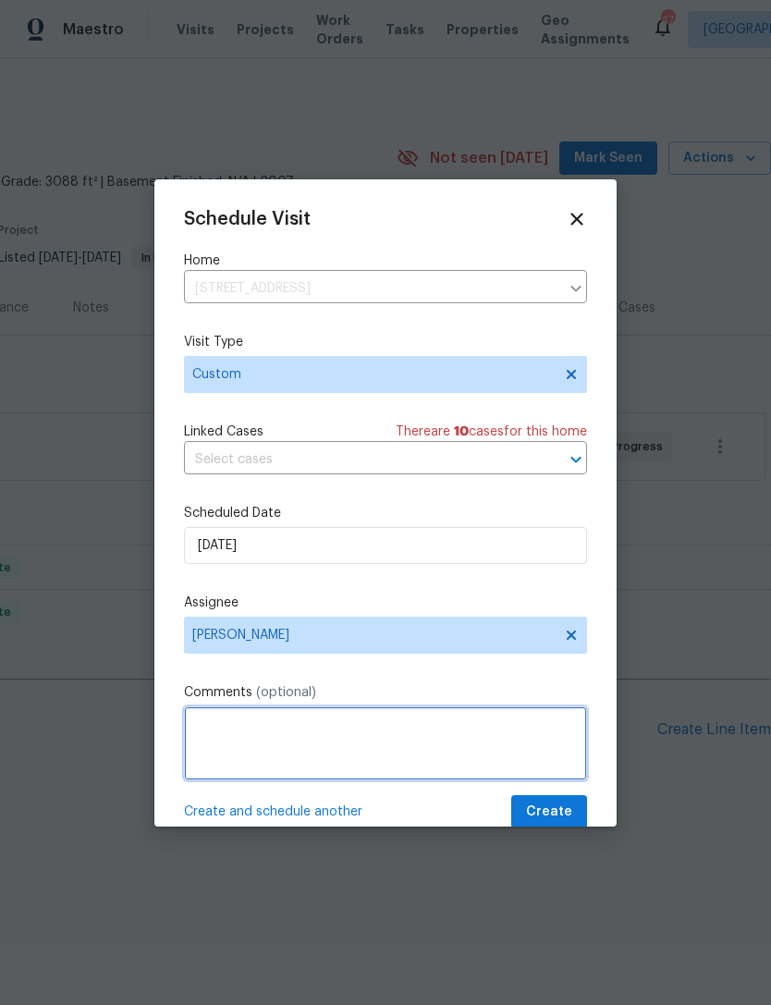
click at [350, 729] on textarea at bounding box center [385, 744] width 403 height 74
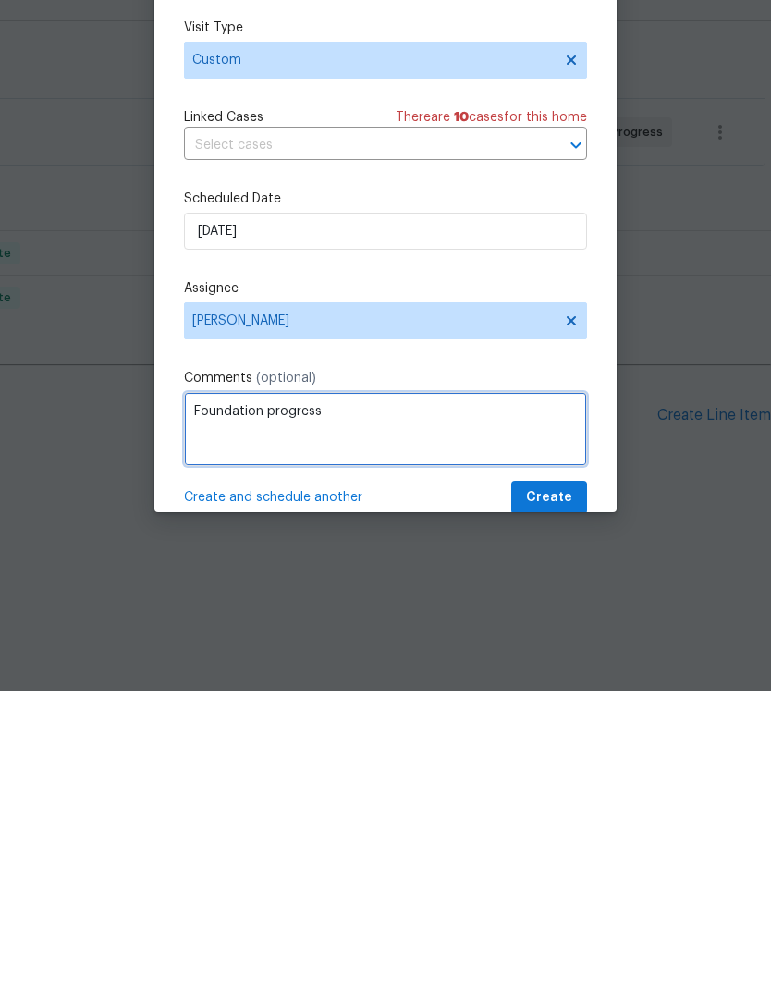
type textarea "Foundation progress"
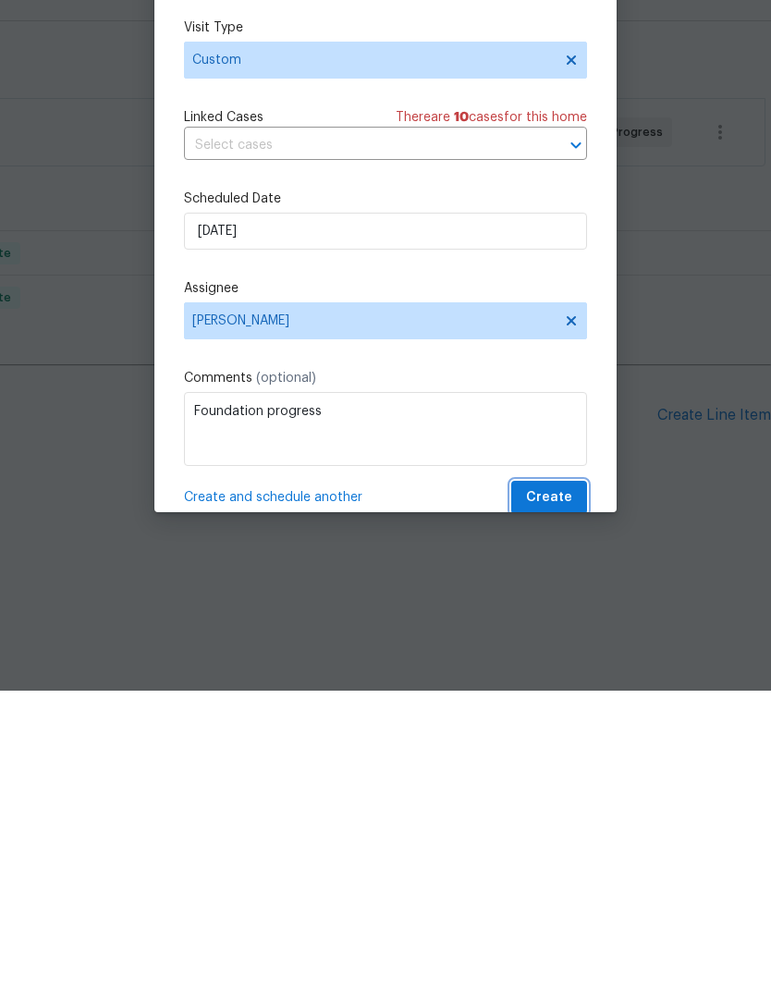
click at [559, 801] on span "Create" at bounding box center [549, 812] width 46 height 23
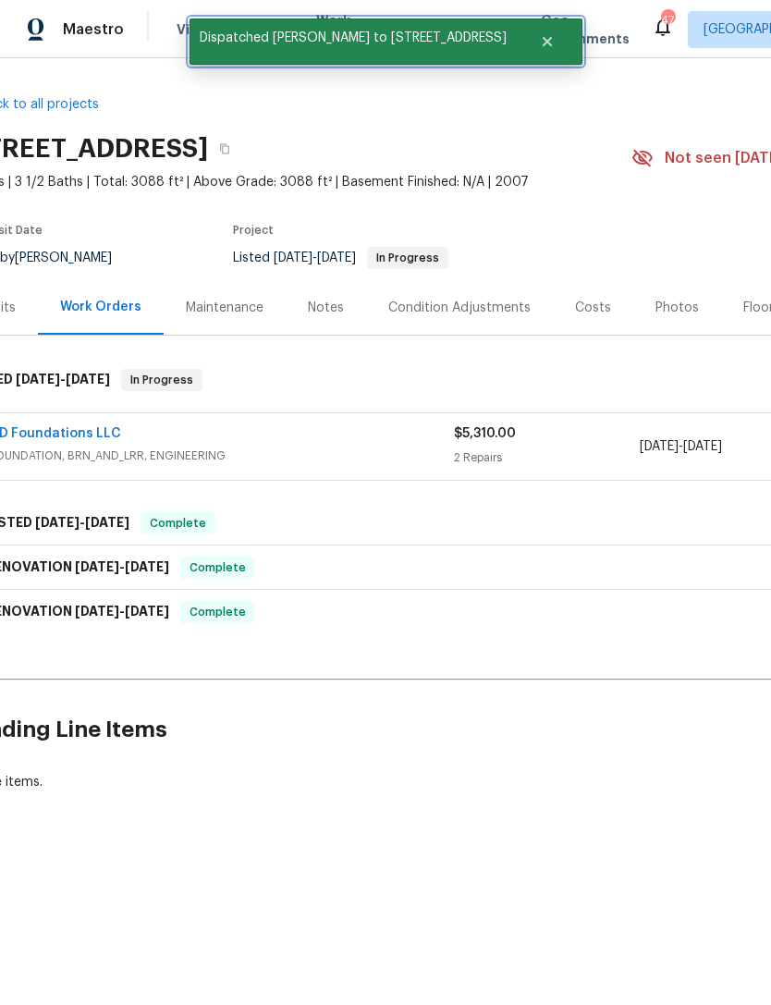
click at [549, 38] on button "Close" at bounding box center [547, 41] width 61 height 37
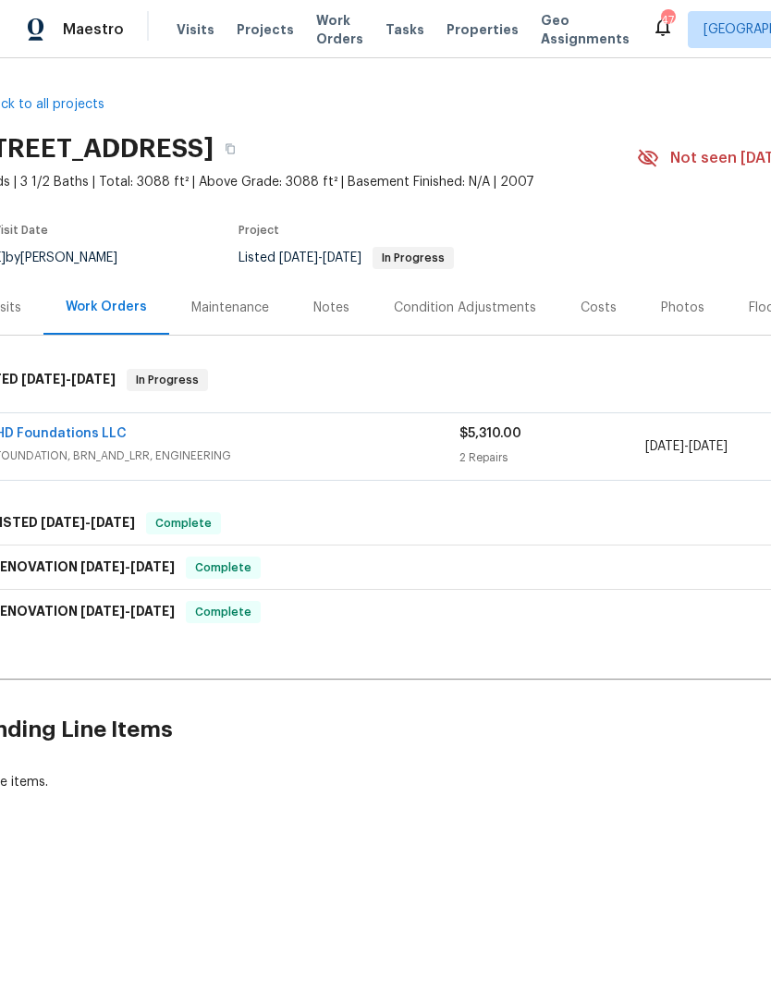
scroll to position [0, 32]
click at [330, 27] on span "Work Orders" at bounding box center [339, 29] width 47 height 37
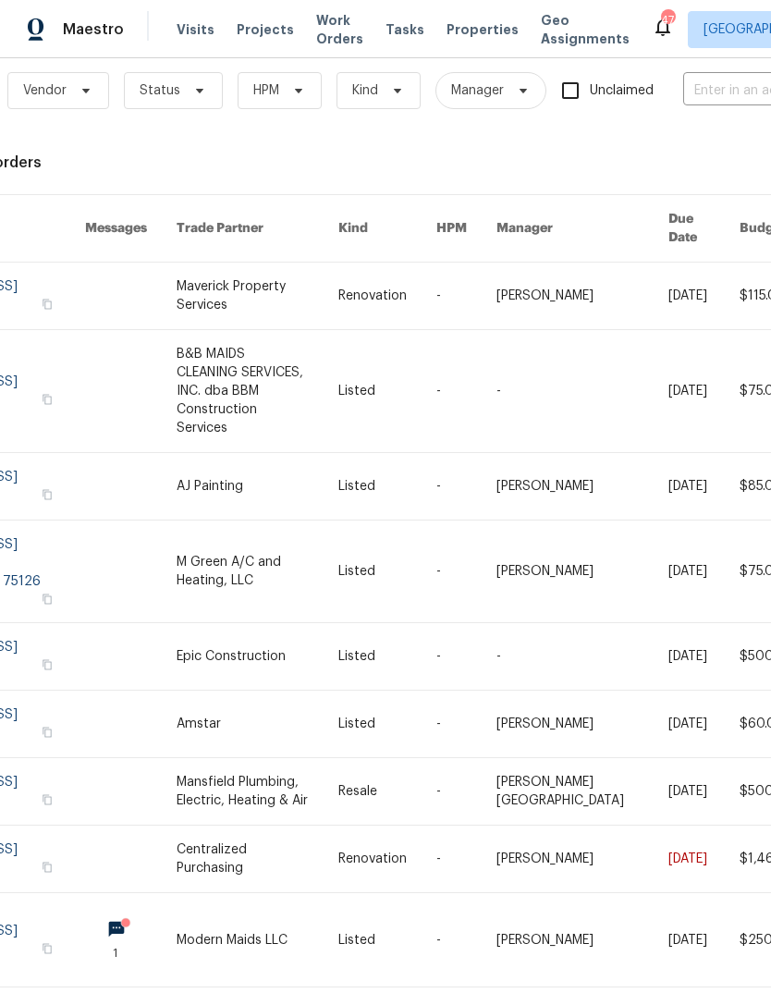
scroll to position [23, 98]
click at [196, 26] on span "Visits" at bounding box center [196, 29] width 38 height 18
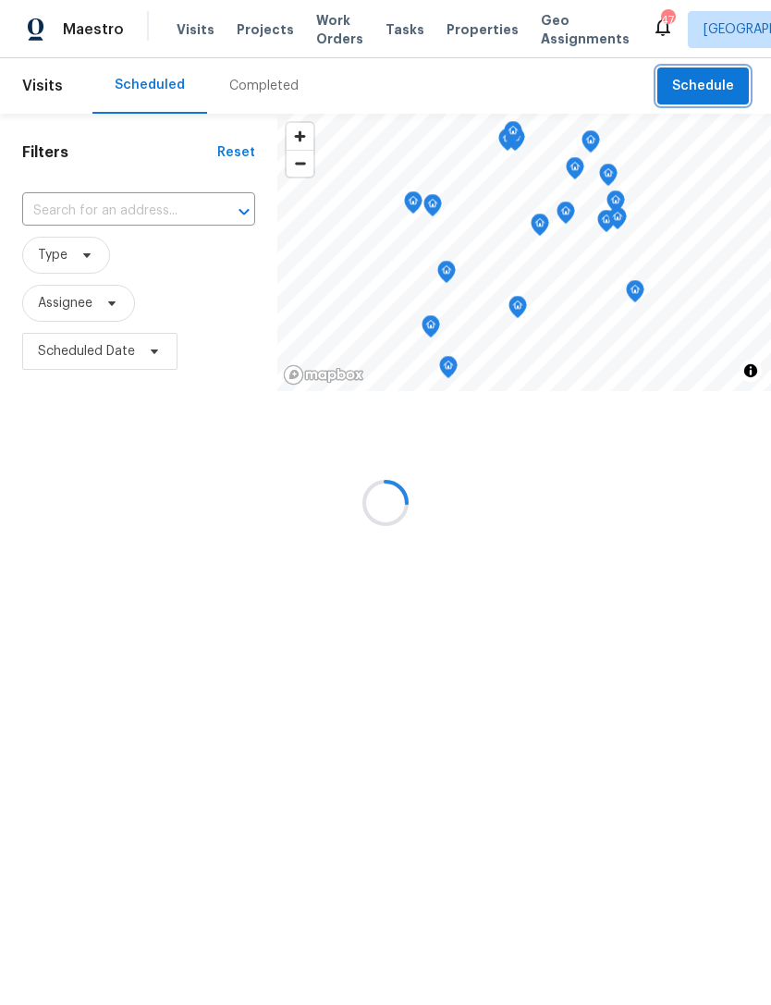
click at [696, 95] on span "Schedule" at bounding box center [703, 86] width 62 height 23
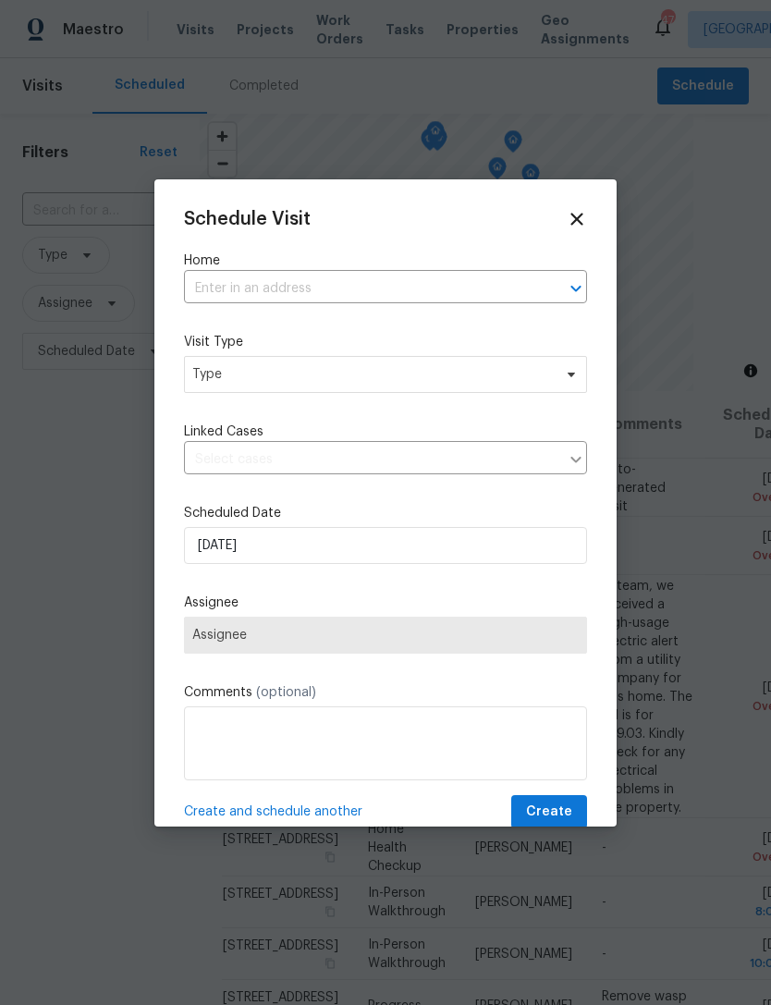
click at [412, 300] on input "text" at bounding box center [359, 289] width 351 height 29
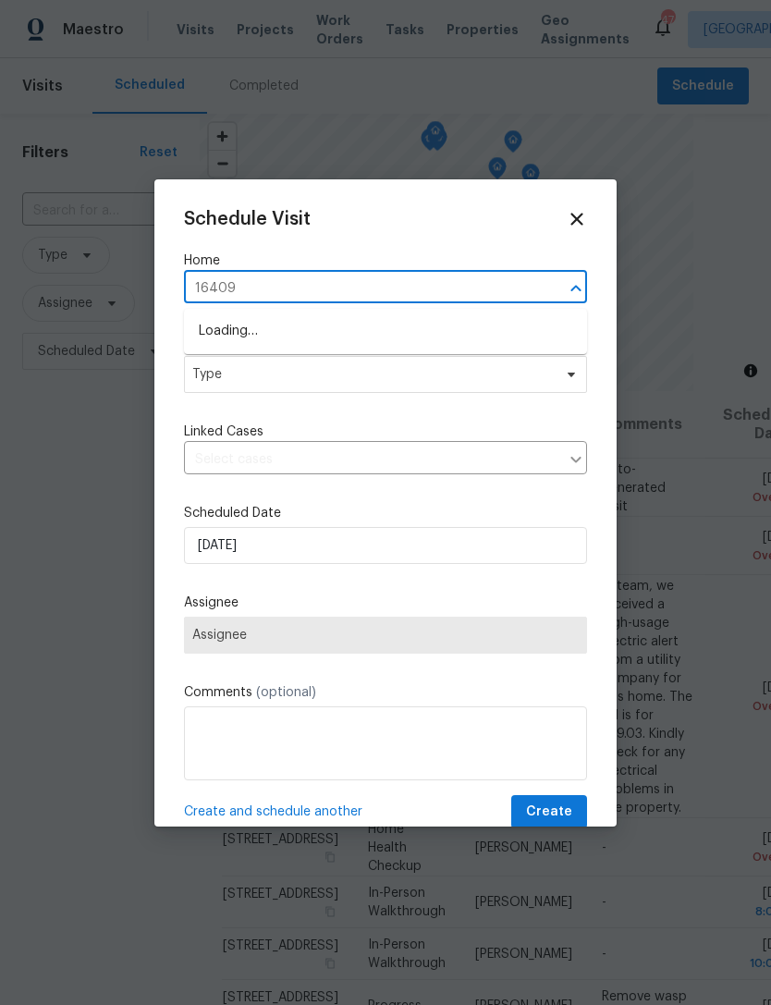
type input "16409"
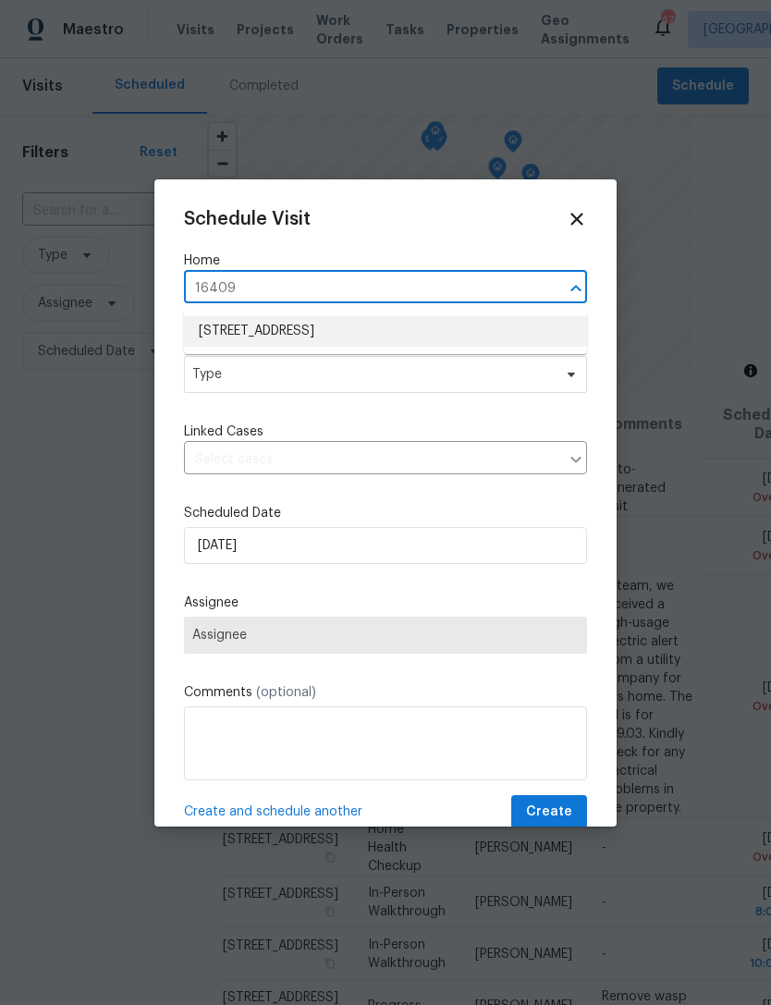
click at [351, 321] on li "16409 Stillhouse Hollow Ct, Prosper, TX 75078" at bounding box center [385, 331] width 403 height 31
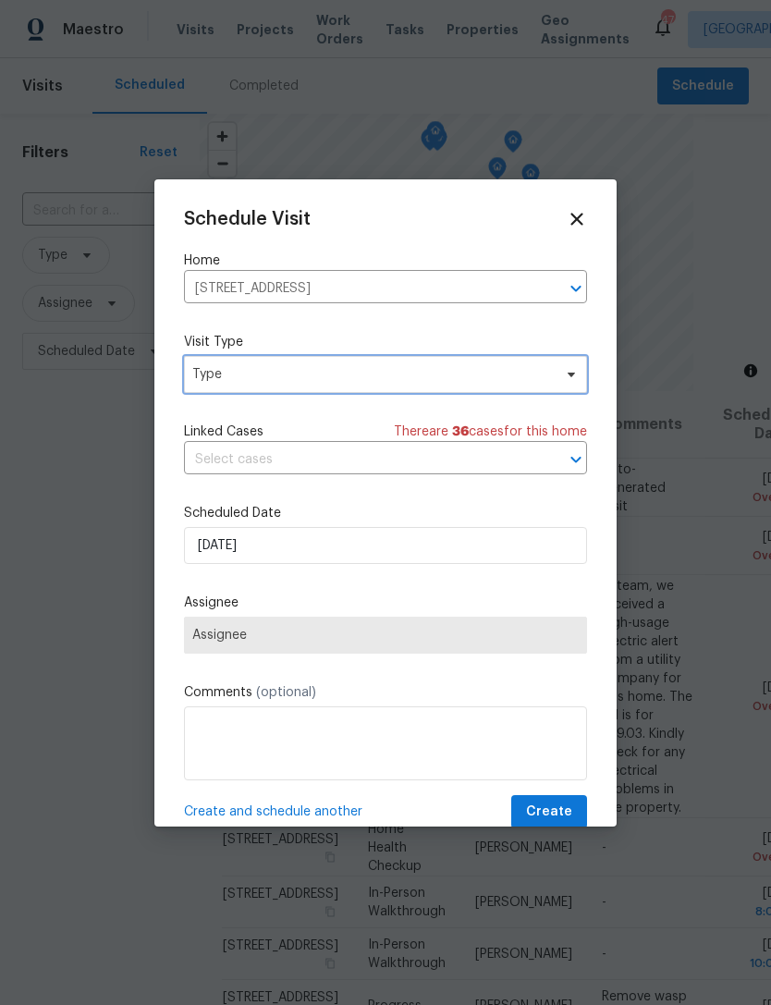
click at [406, 373] on span "Type" at bounding box center [372, 374] width 360 height 18
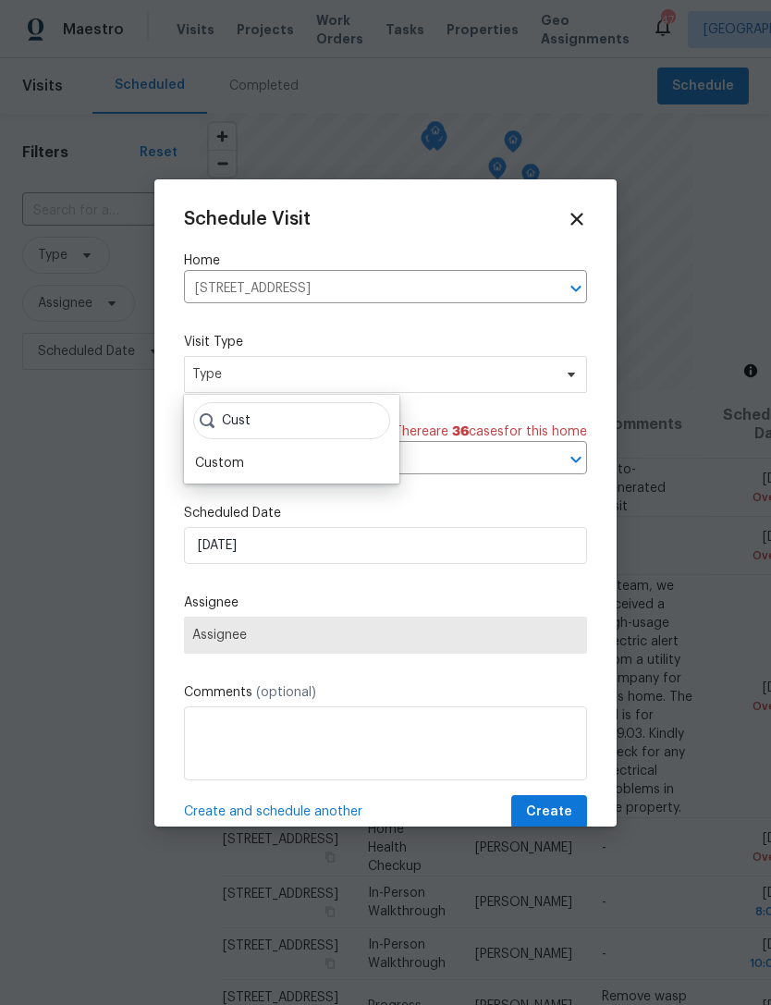
type input "Cust"
click at [248, 457] on div "Custom" at bounding box center [292, 463] width 204 height 26
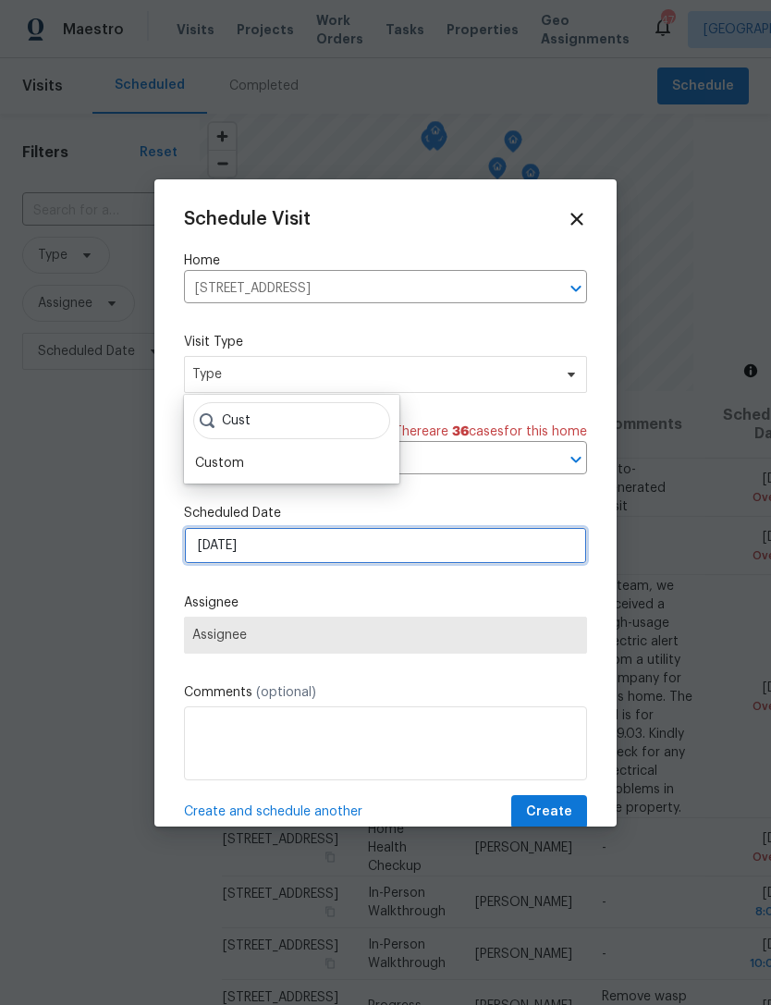
click at [275, 546] on input "9/18/2025" at bounding box center [385, 545] width 403 height 37
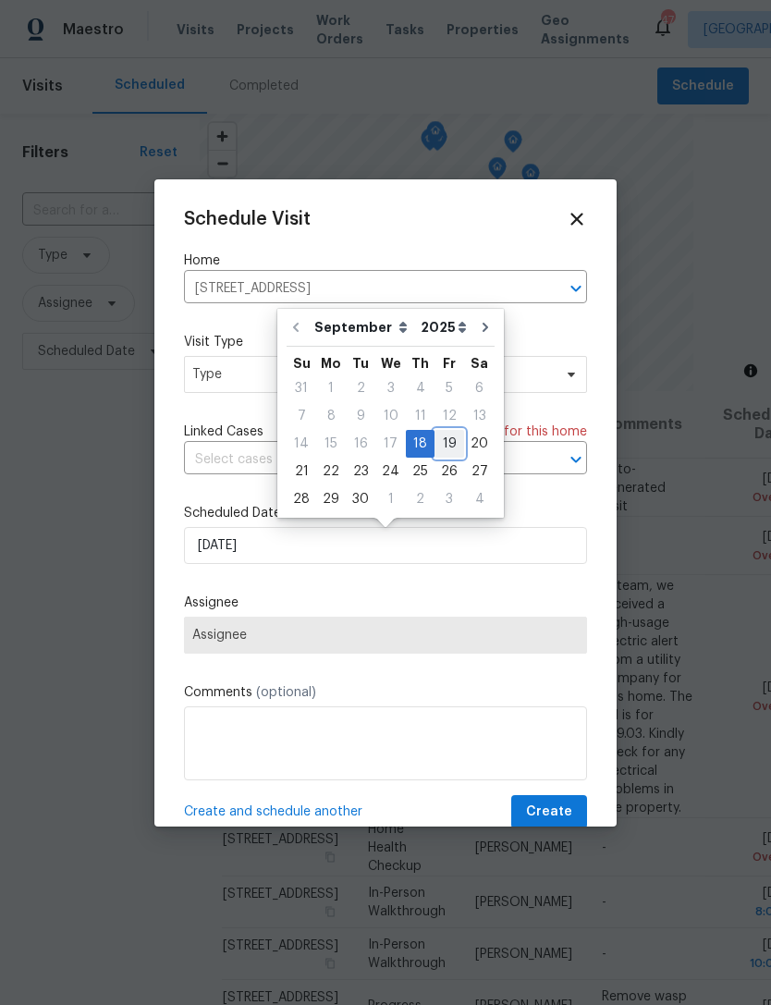
click at [439, 441] on div "19" at bounding box center [450, 444] width 30 height 26
type input "9/19/2025"
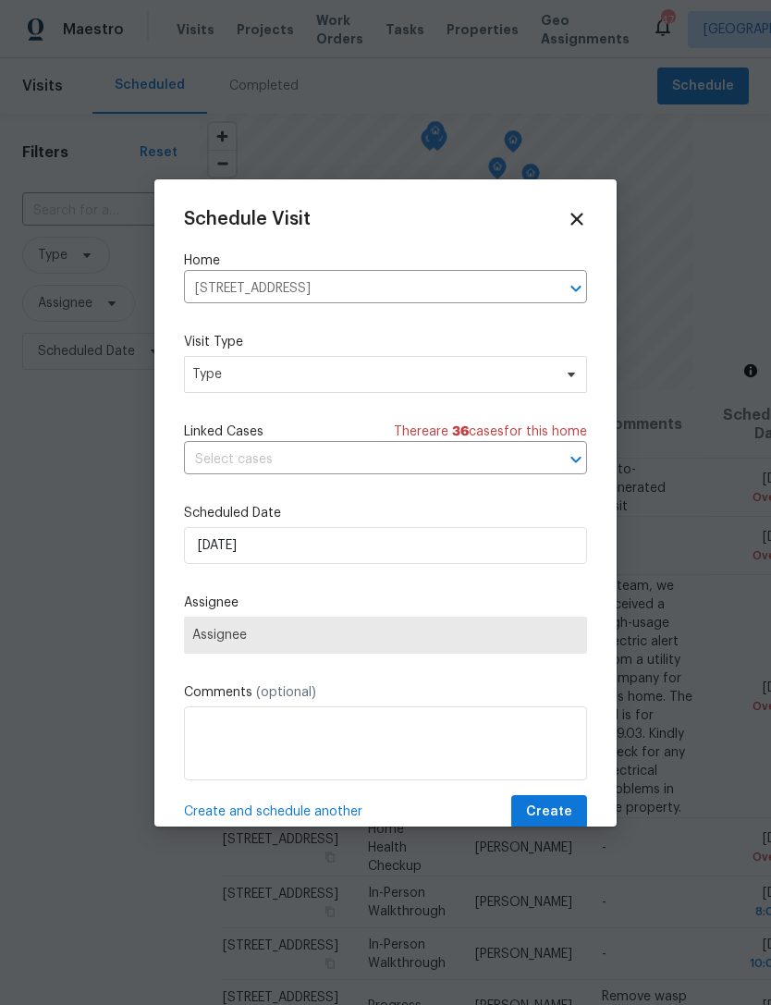
click at [295, 649] on span "Assignee" at bounding box center [385, 635] width 403 height 37
click at [308, 380] on span "Type" at bounding box center [372, 374] width 360 height 18
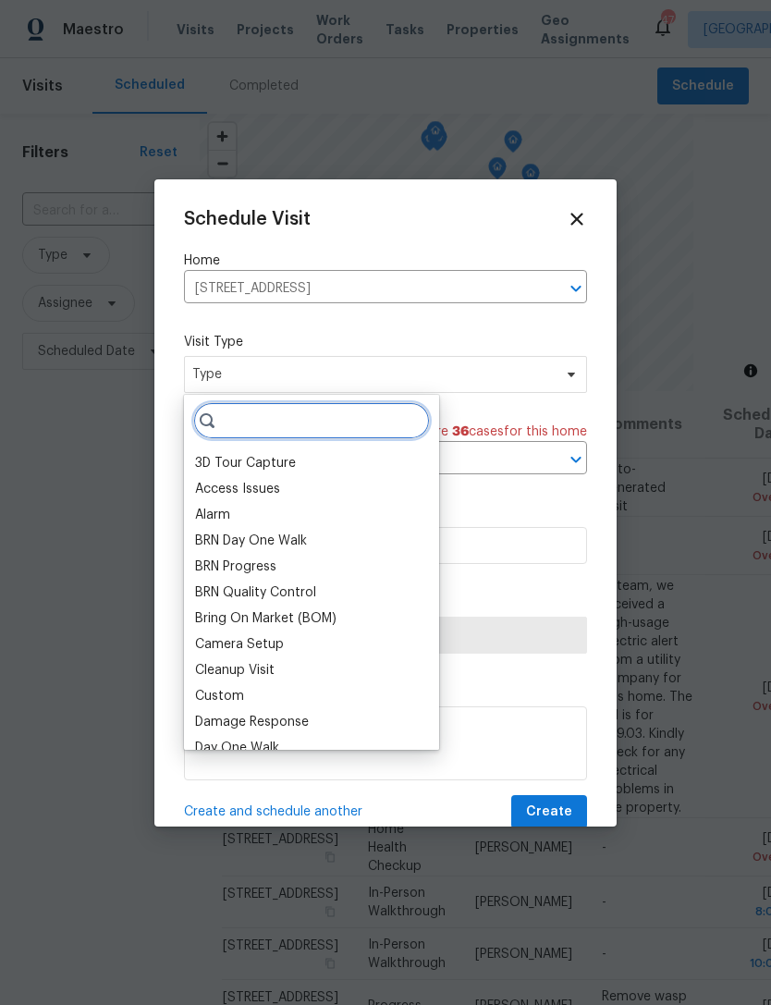
click at [311, 423] on input "search" at bounding box center [311, 420] width 237 height 37
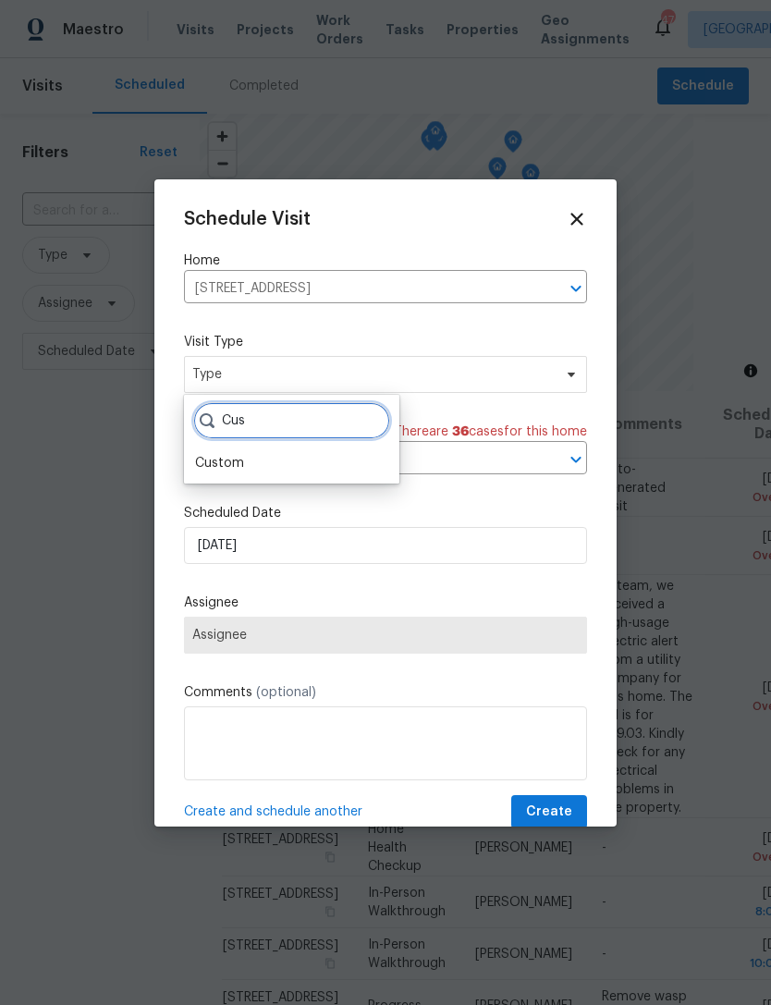
type input "Cus"
click at [242, 458] on div "Custom" at bounding box center [219, 463] width 49 height 18
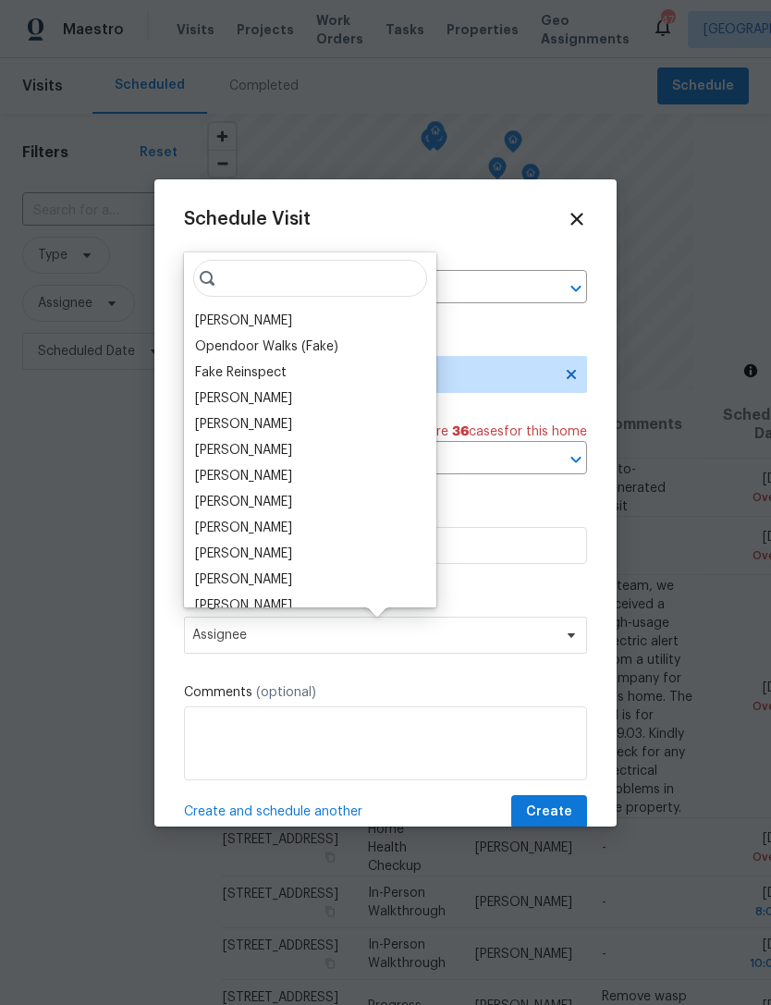
click at [252, 320] on div "[PERSON_NAME]" at bounding box center [243, 321] width 97 height 18
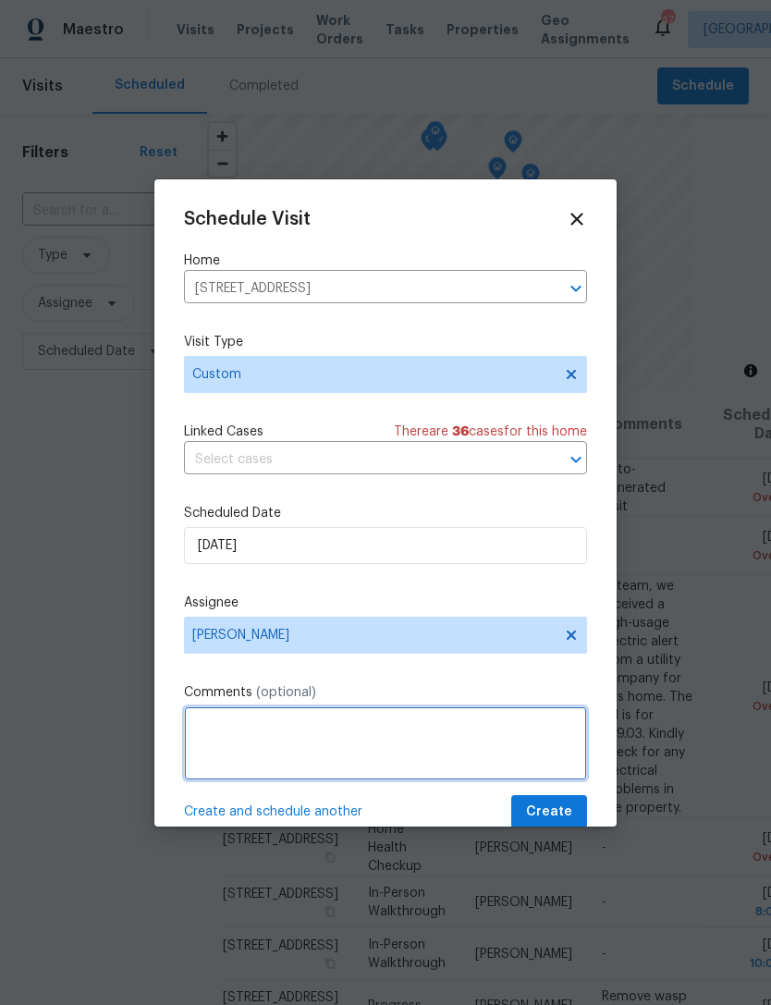
click at [387, 742] on textarea at bounding box center [385, 744] width 403 height 74
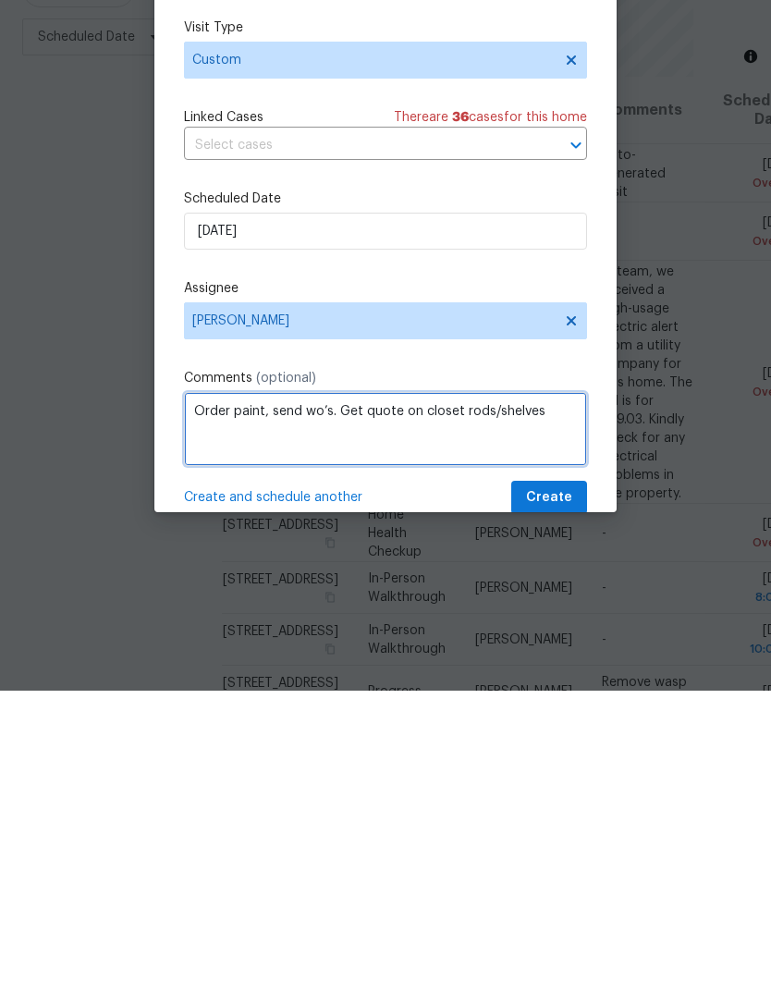
type textarea "Order paint, send wo’s. Get quote on closet rods/shelves"
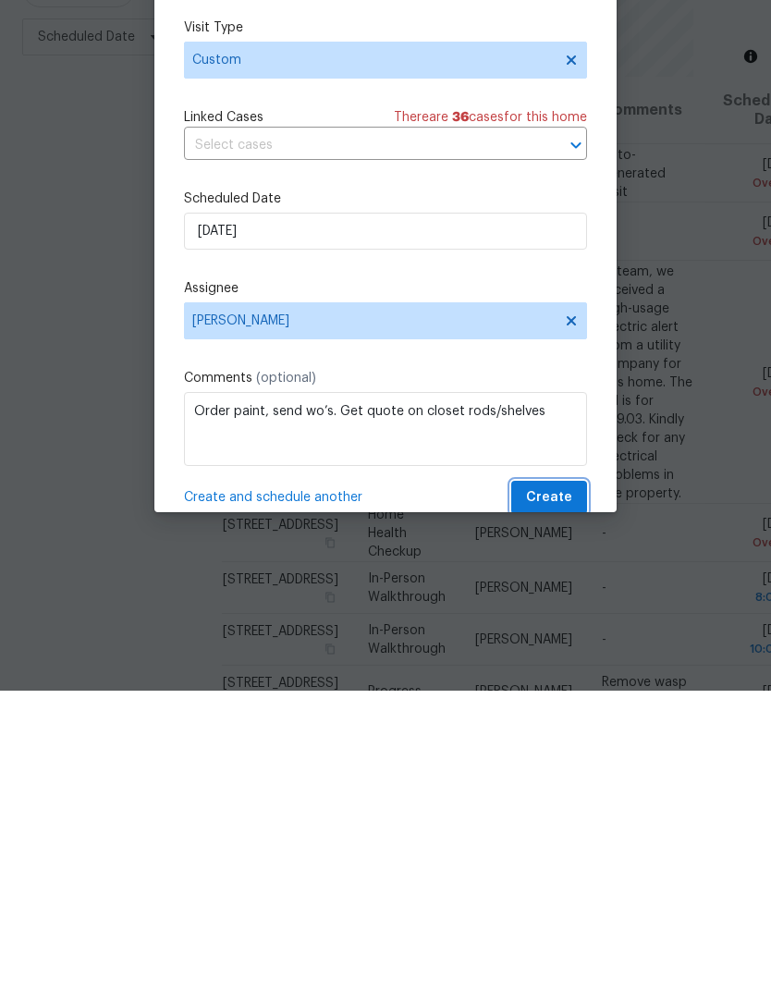
click at [569, 801] on span "Create" at bounding box center [549, 812] width 46 height 23
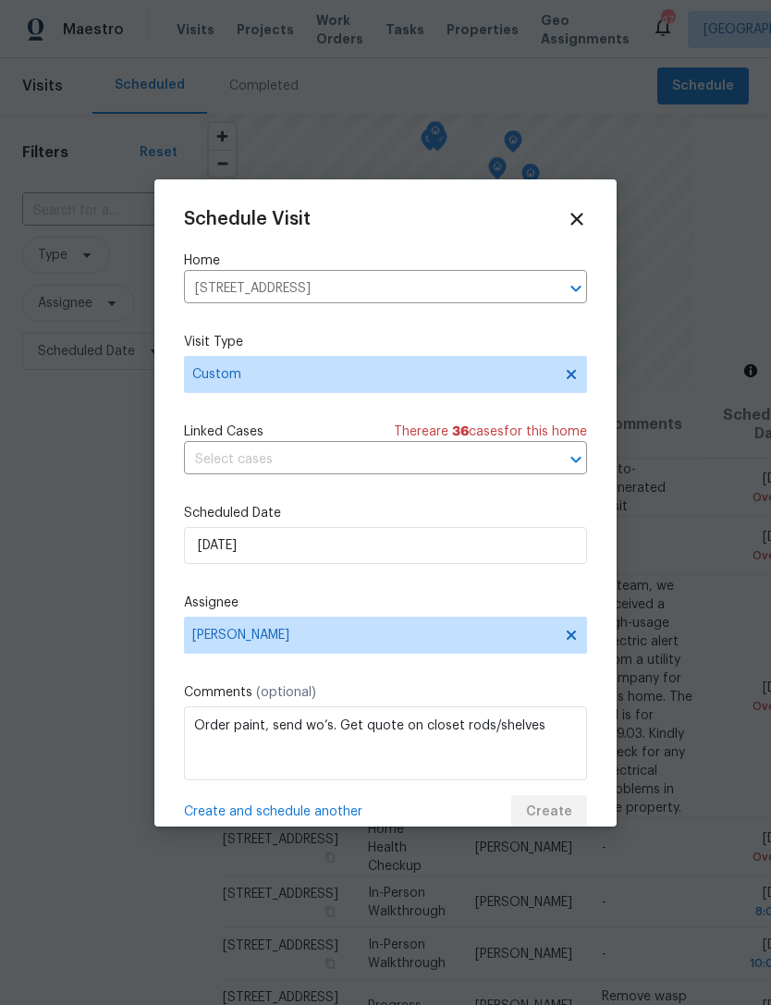
scroll to position [0, 0]
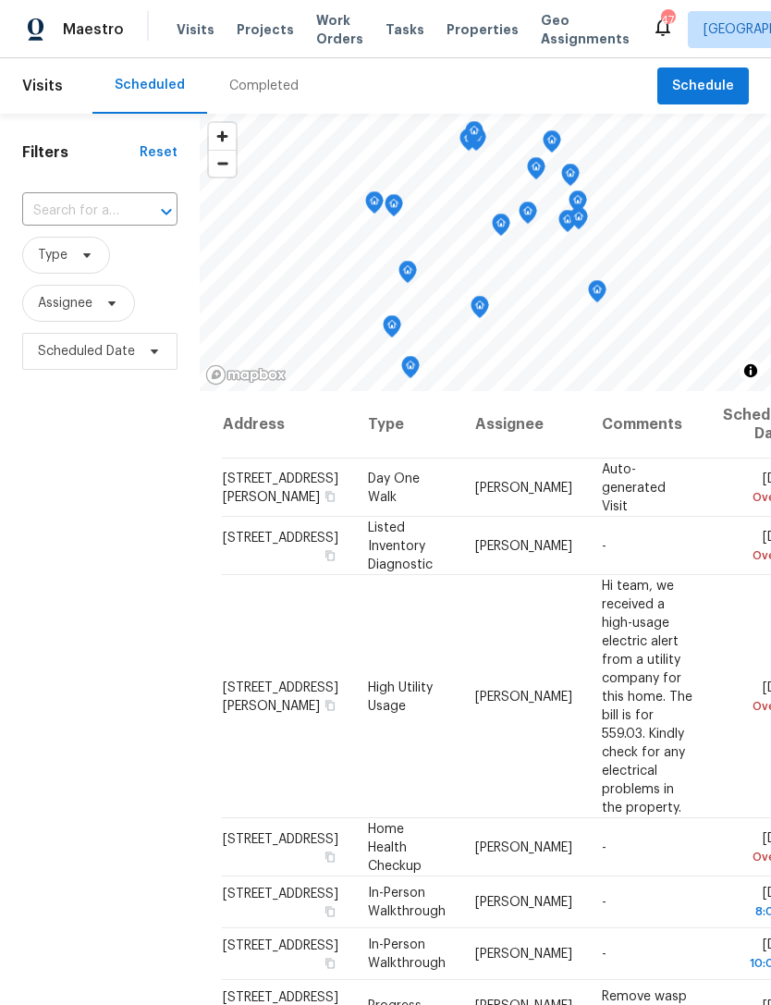
click at [327, 32] on span "Work Orders" at bounding box center [339, 29] width 47 height 37
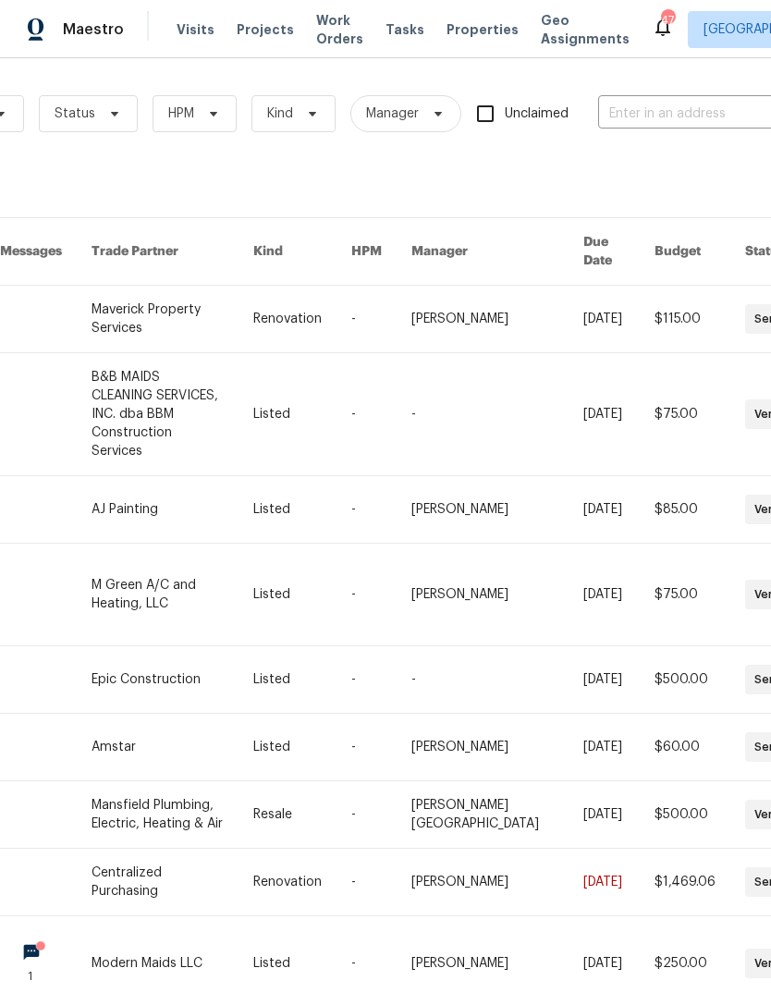
scroll to position [0, 246]
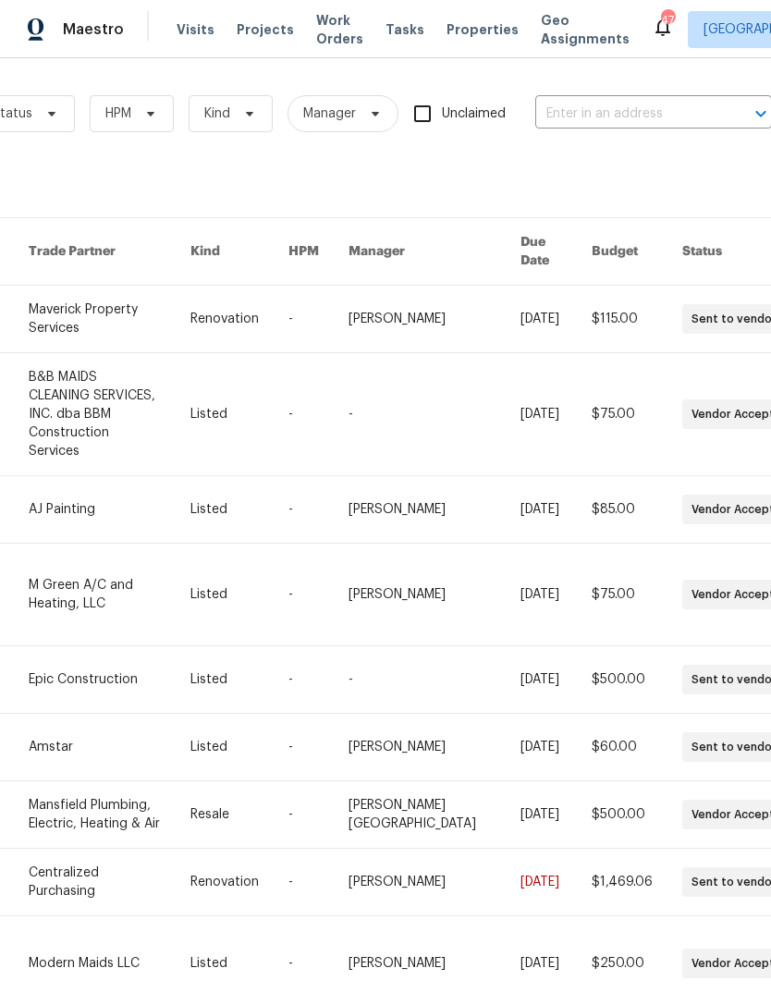
click at [676, 112] on input "text" at bounding box center [627, 114] width 185 height 29
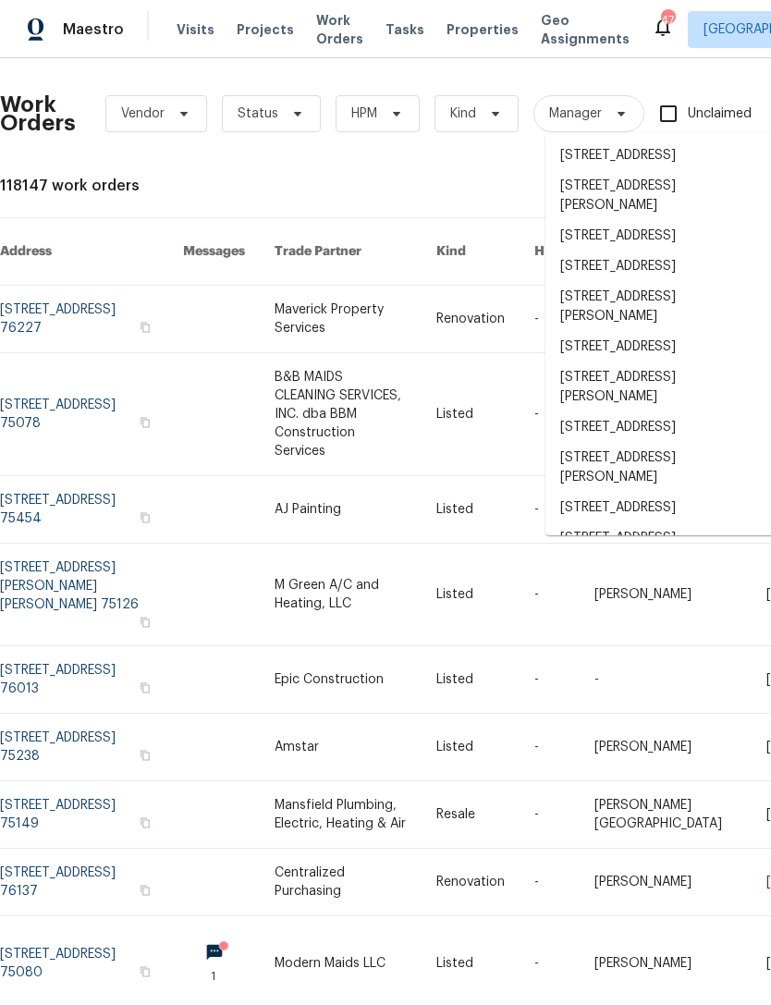
scroll to position [0, 0]
click at [185, 37] on span "Visits" at bounding box center [196, 29] width 38 height 18
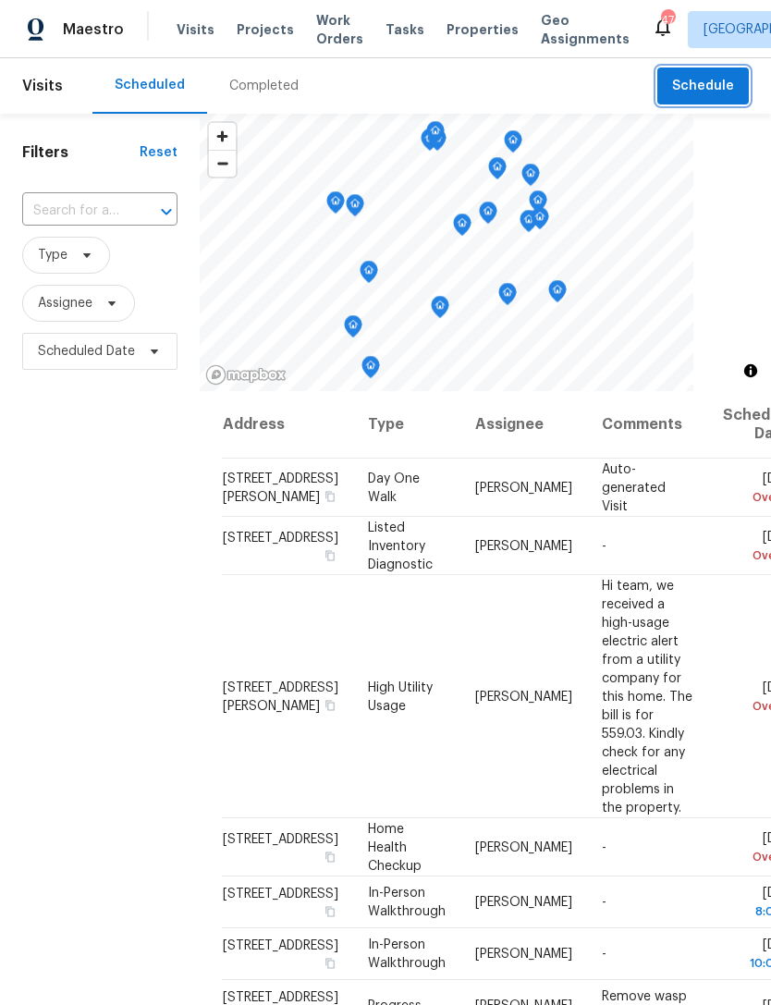
click at [714, 96] on span "Schedule" at bounding box center [703, 86] width 62 height 23
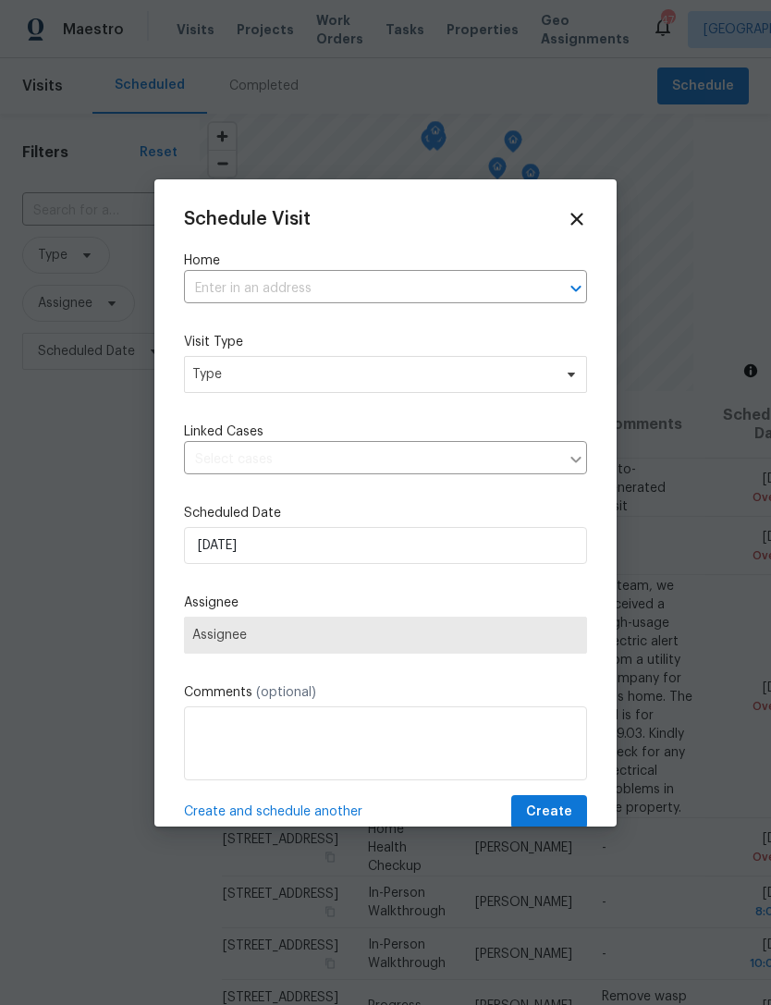
click at [366, 294] on input "text" at bounding box center [359, 289] width 351 height 29
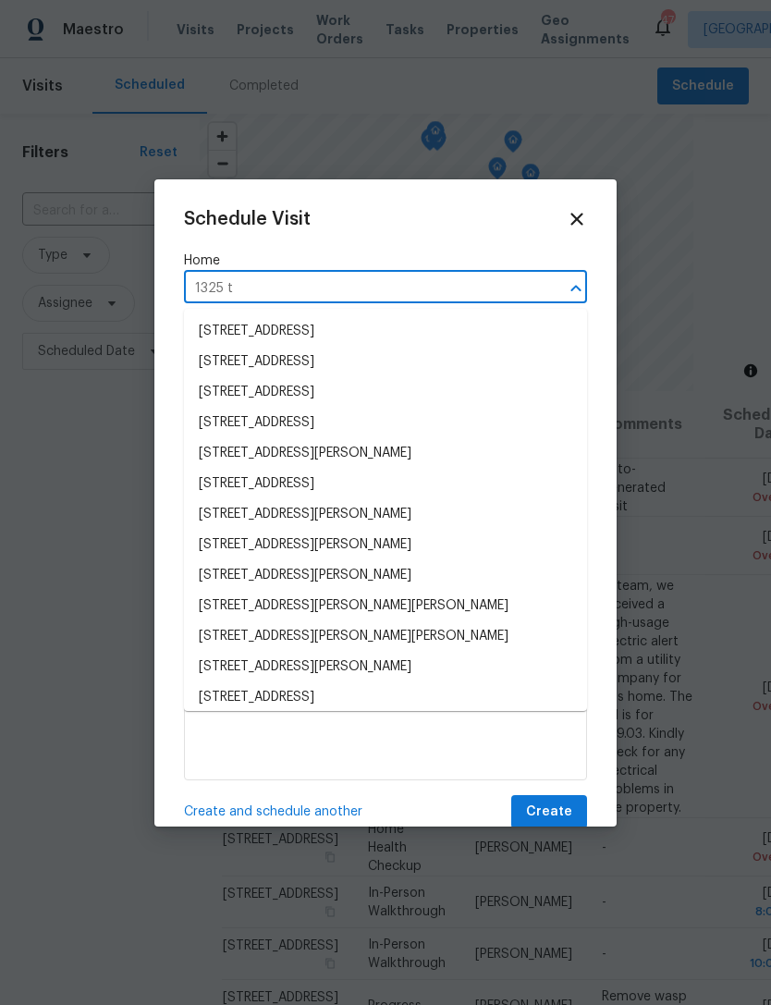
type input "1325 ti"
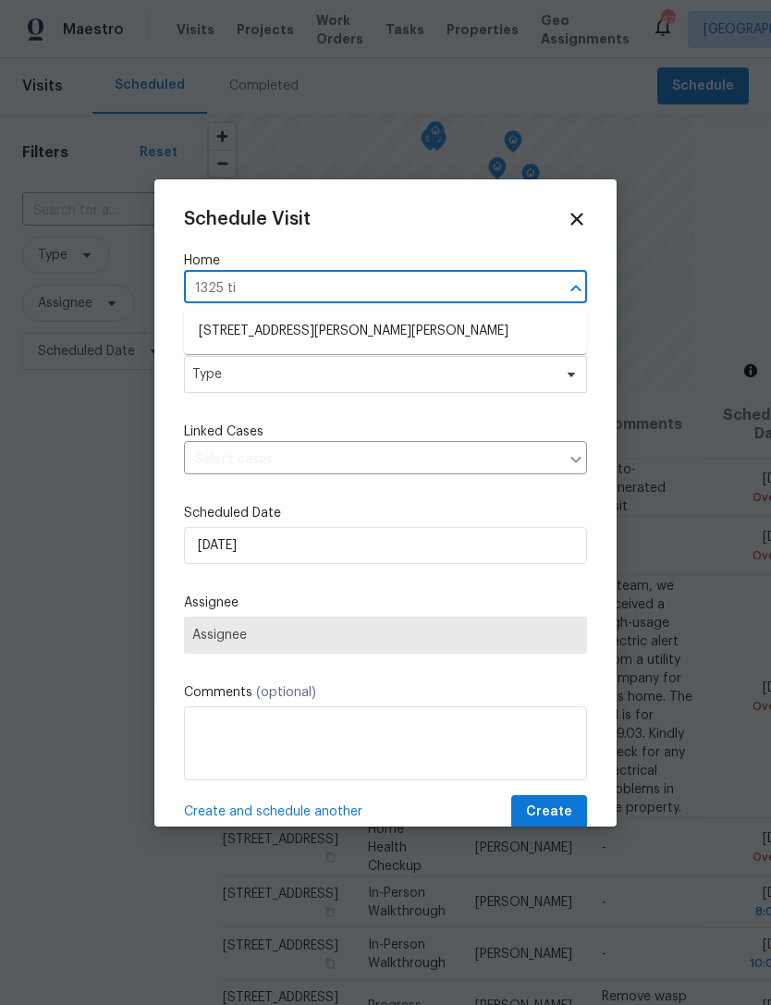
click at [341, 336] on li "1325 Tidwell Ln, Celina, TX 75009" at bounding box center [385, 331] width 403 height 31
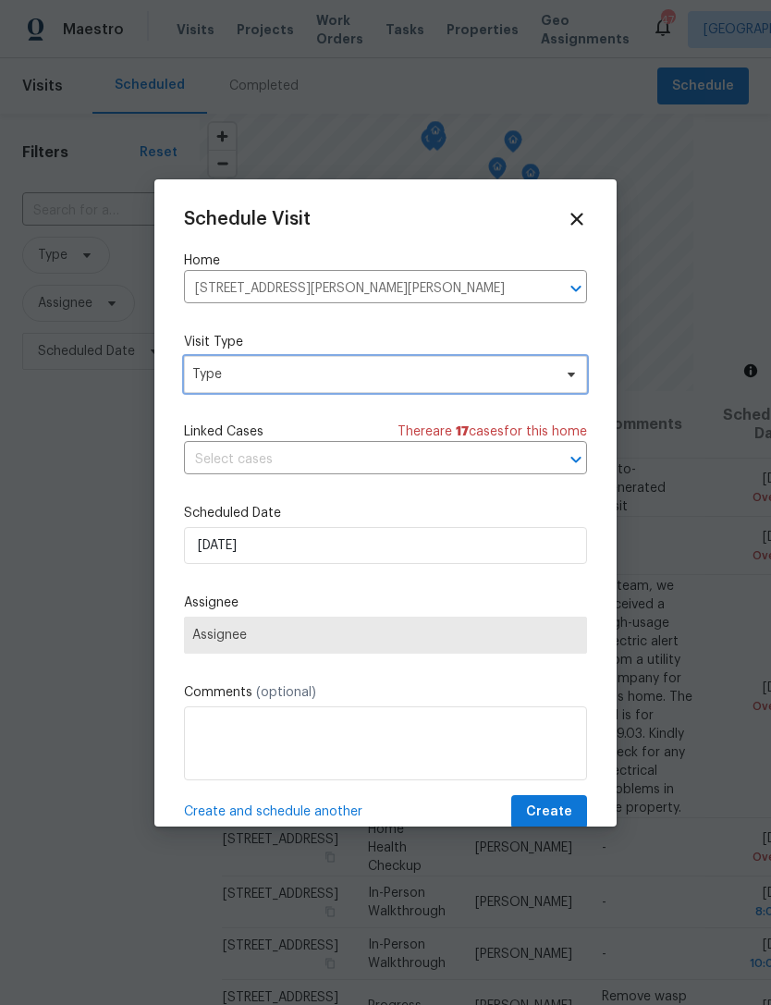
click at [307, 363] on span "Type" at bounding box center [385, 374] width 403 height 37
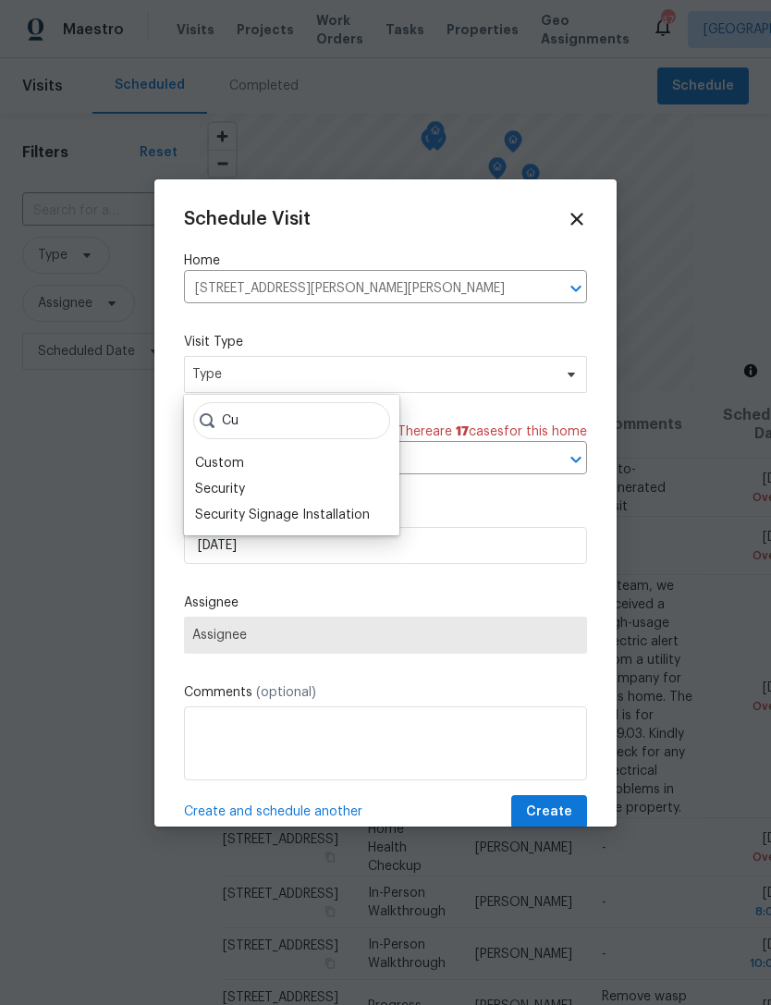
type input "Cu"
click at [233, 460] on div "Custom" at bounding box center [219, 463] width 49 height 18
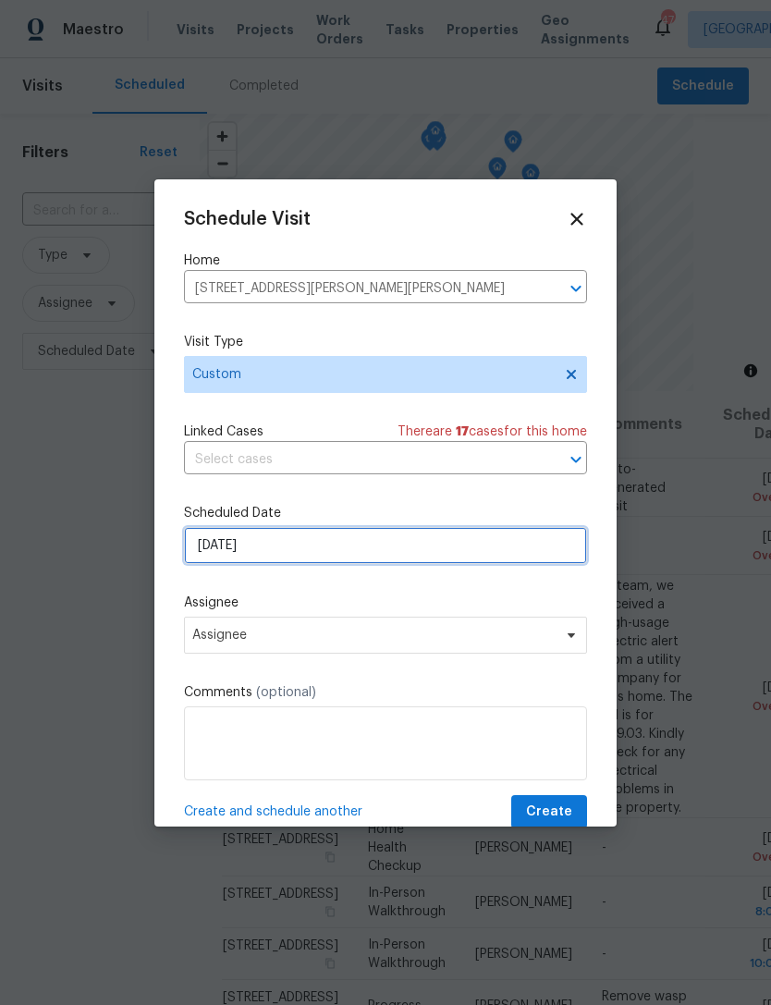
click at [338, 552] on input "9/18/2025" at bounding box center [385, 545] width 403 height 37
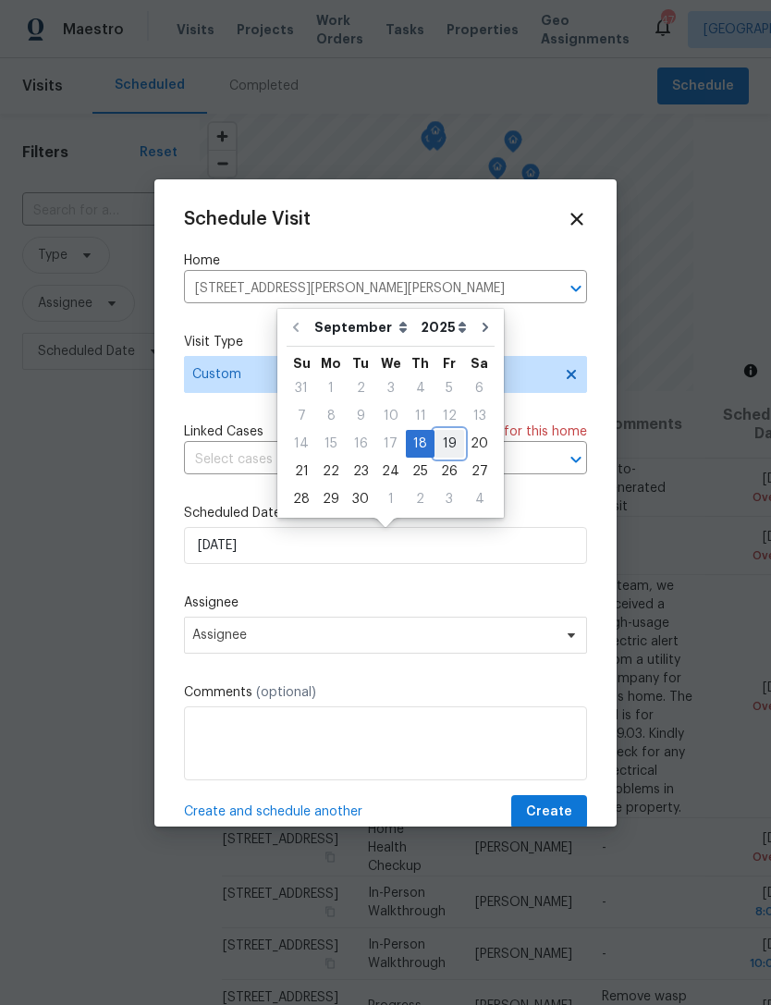
click at [435, 440] on div "19" at bounding box center [450, 444] width 30 height 26
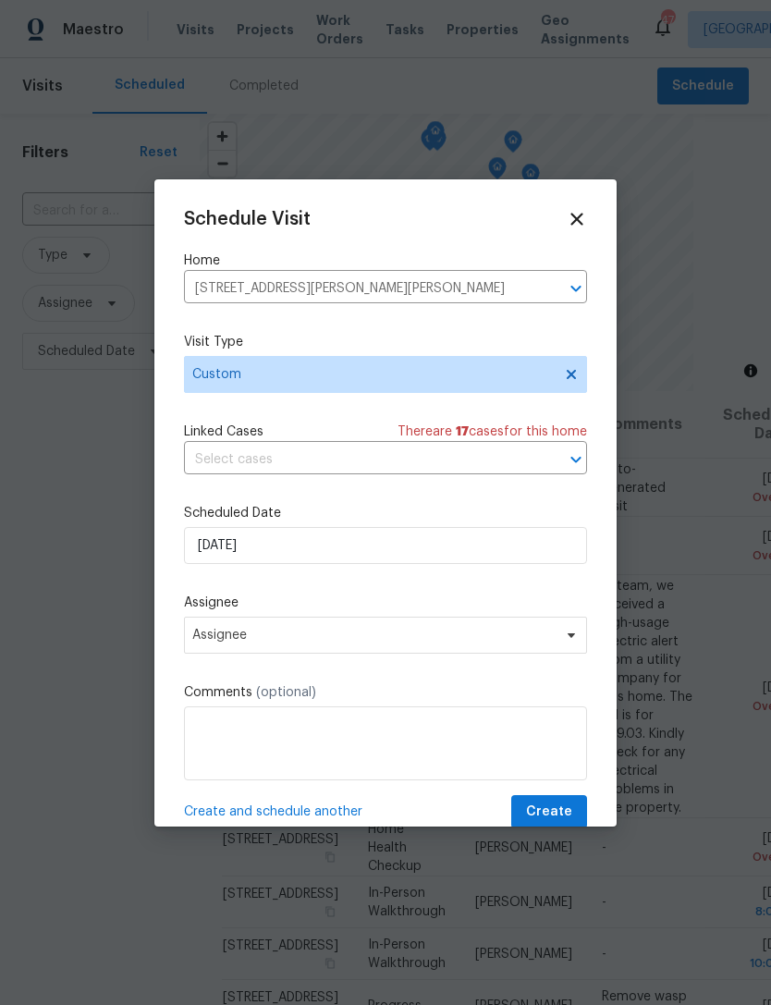
type input "9/19/2025"
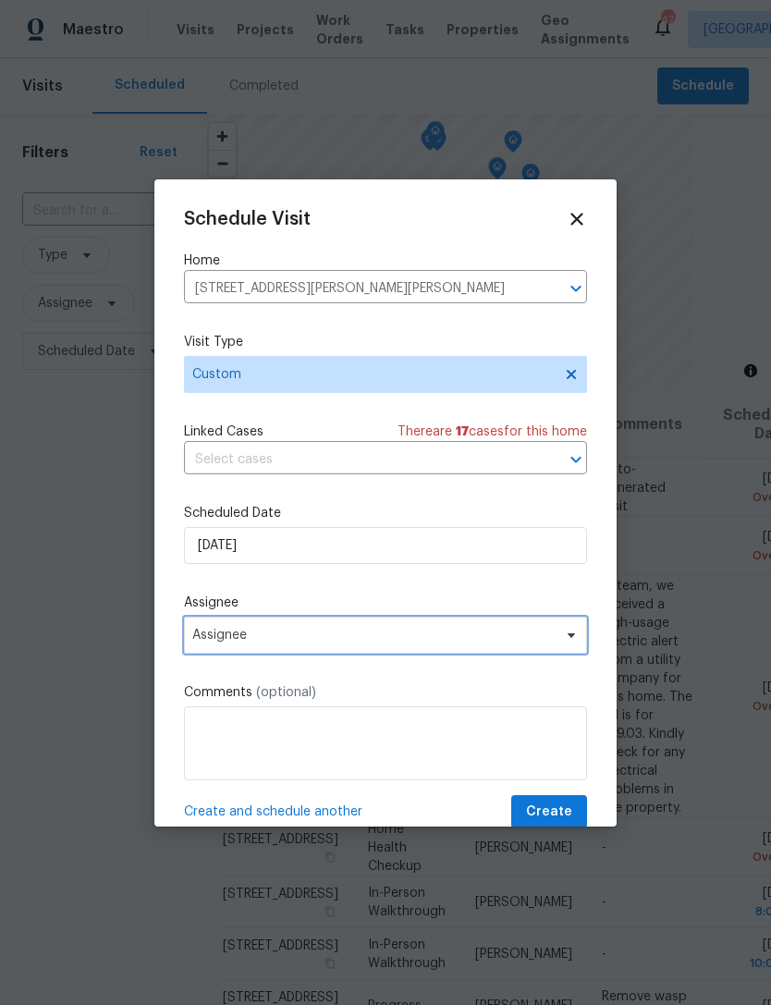
click at [379, 643] on span "Assignee" at bounding box center [373, 635] width 363 height 15
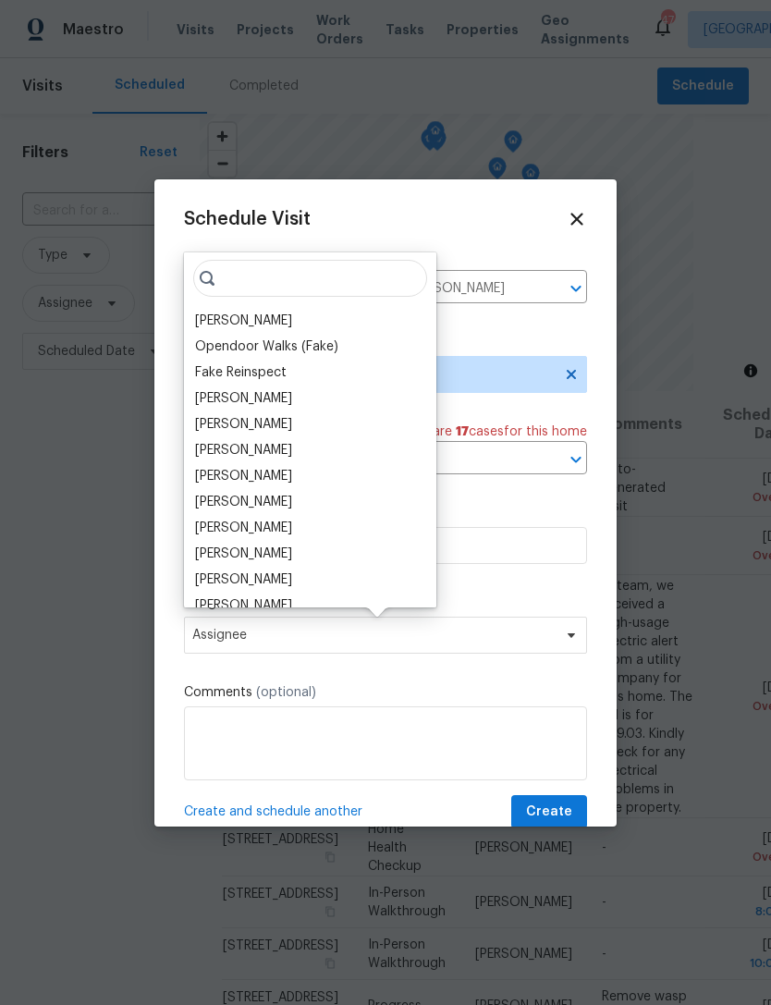
click at [258, 317] on div "[PERSON_NAME]" at bounding box center [243, 321] width 97 height 18
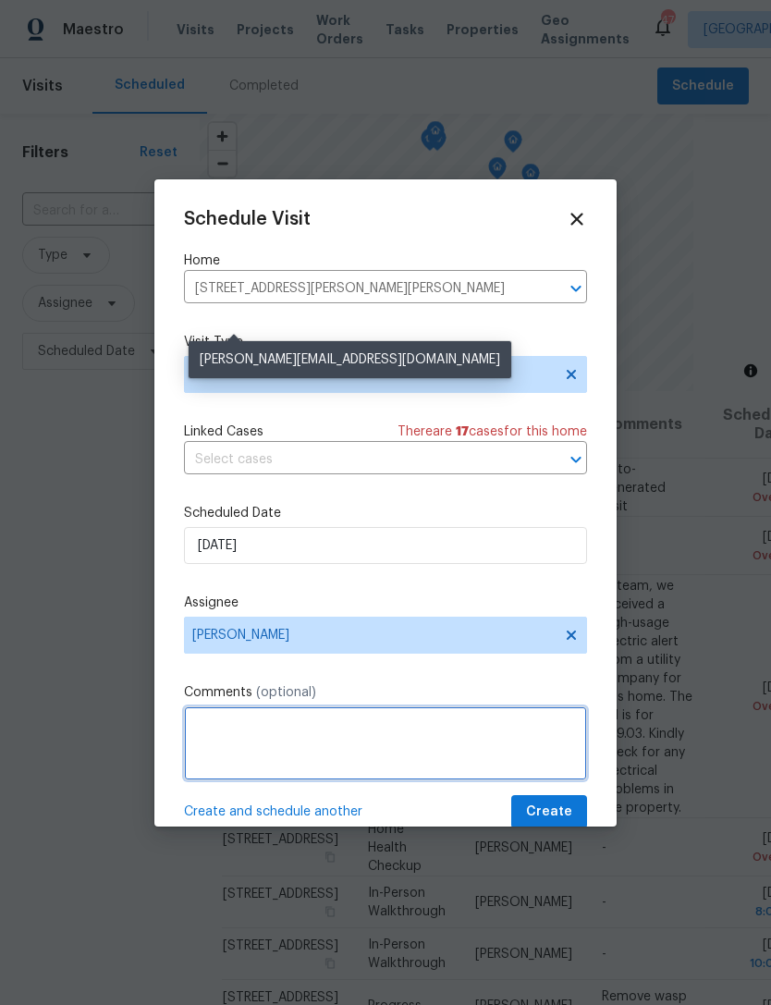
click at [363, 744] on textarea at bounding box center [385, 744] width 403 height 74
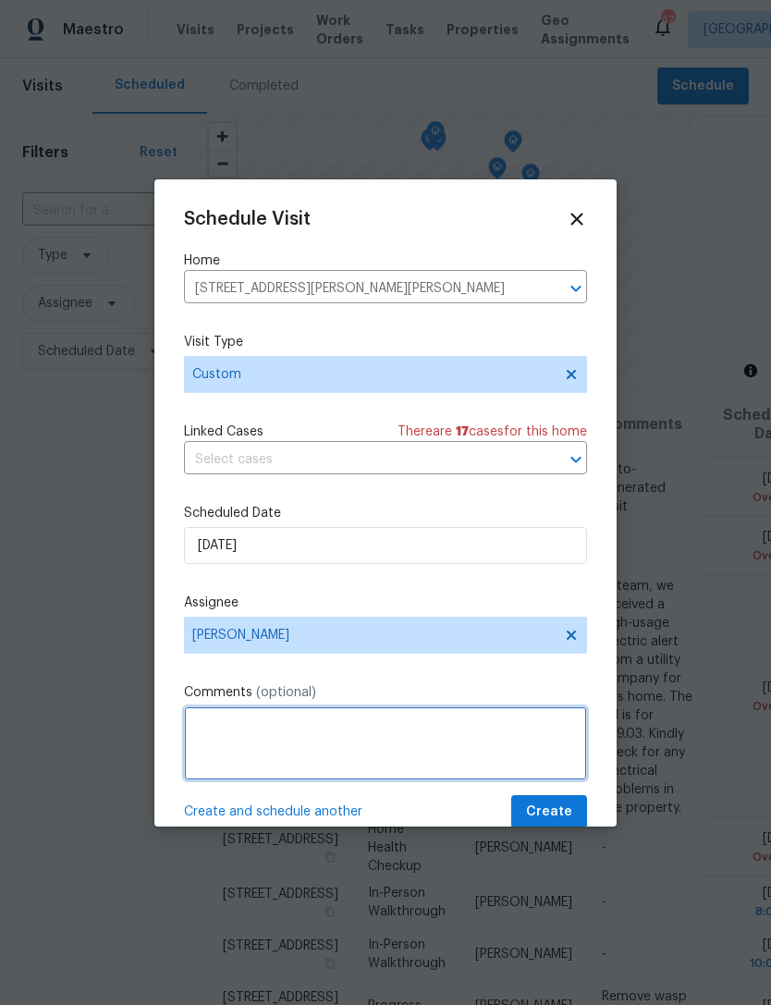
scroll to position [59, 0]
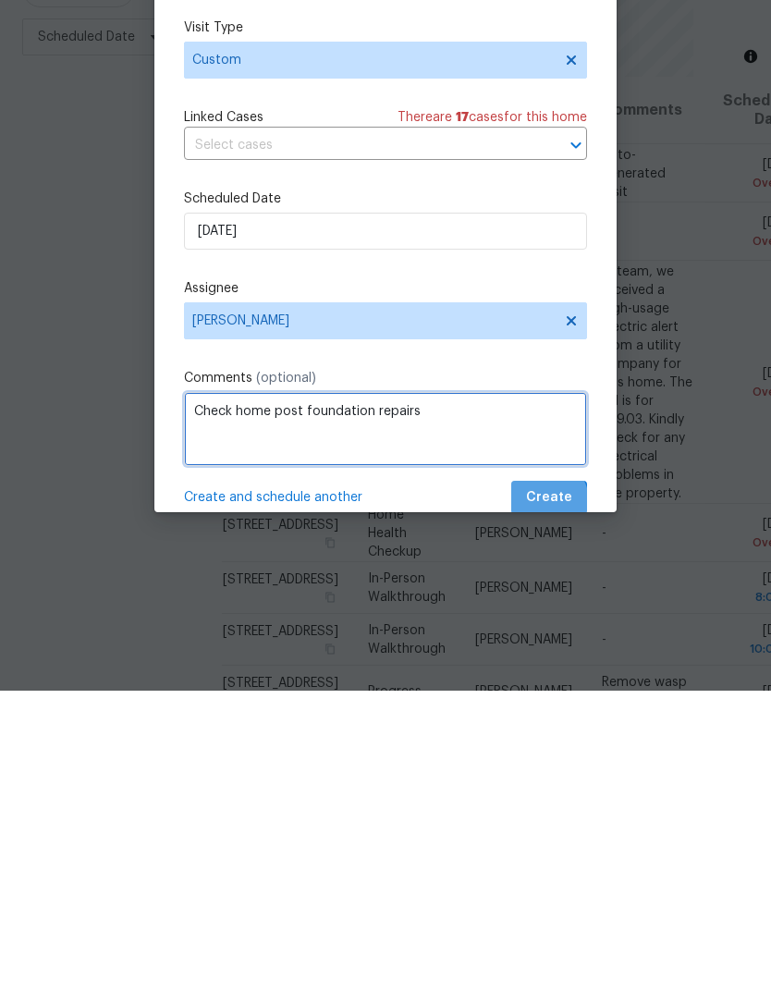
type textarea "Check home post foundation repairs"
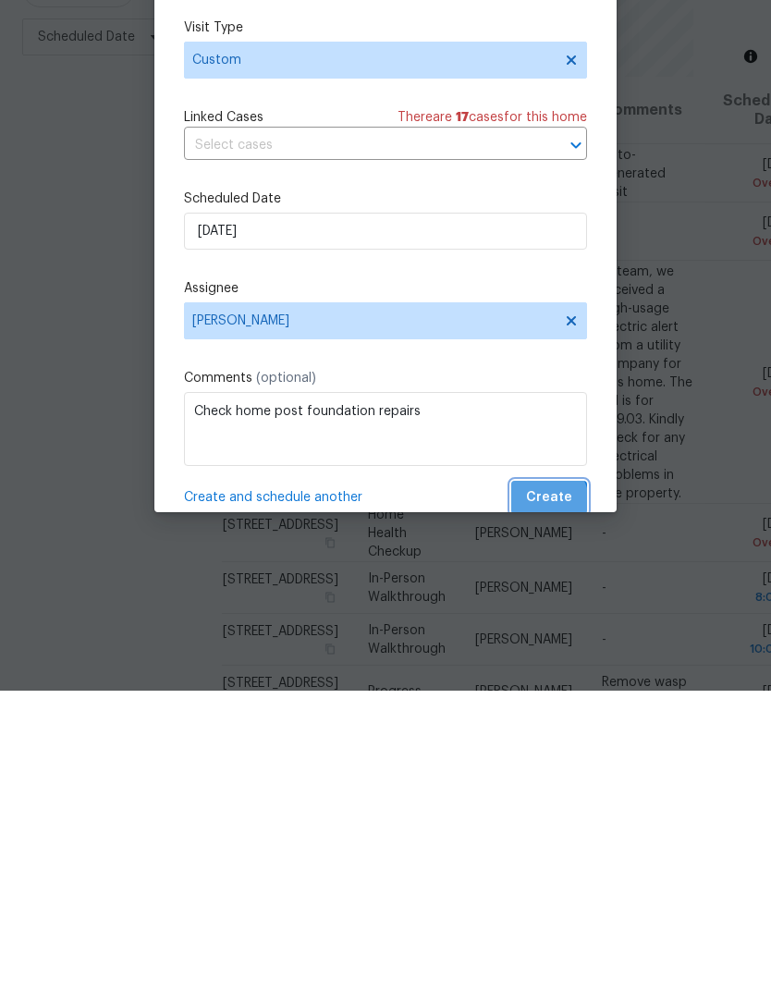
click at [549, 801] on span "Create" at bounding box center [549, 812] width 46 height 23
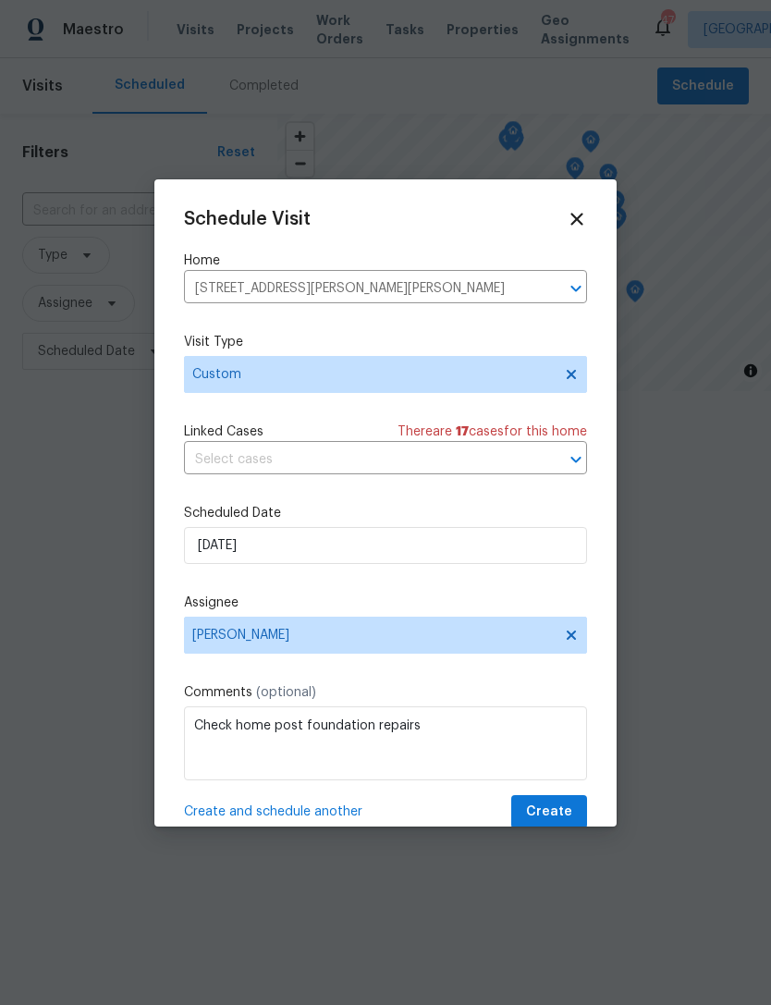
scroll to position [0, 0]
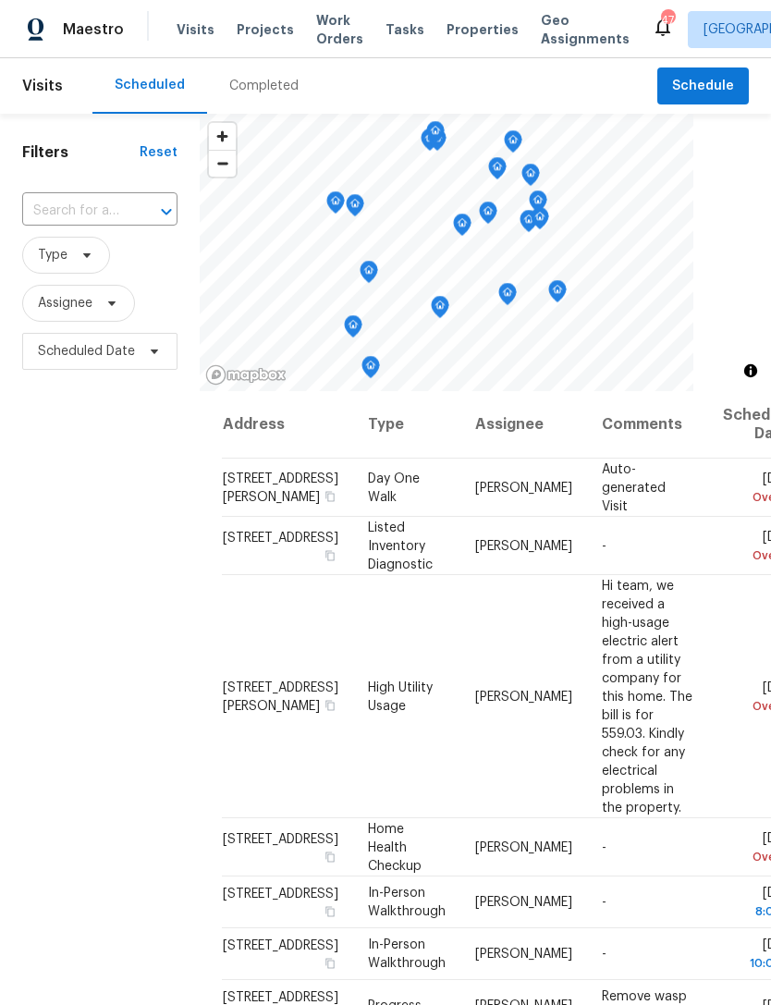
click at [323, 43] on span "Work Orders" at bounding box center [339, 29] width 47 height 37
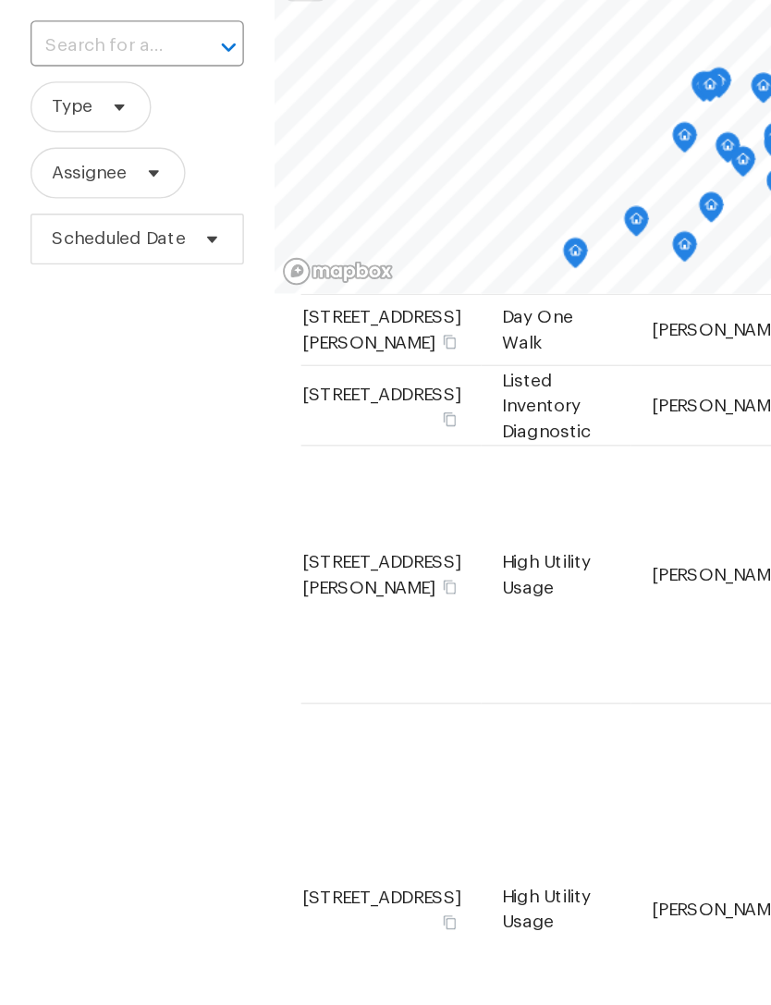
scroll to position [67, 3]
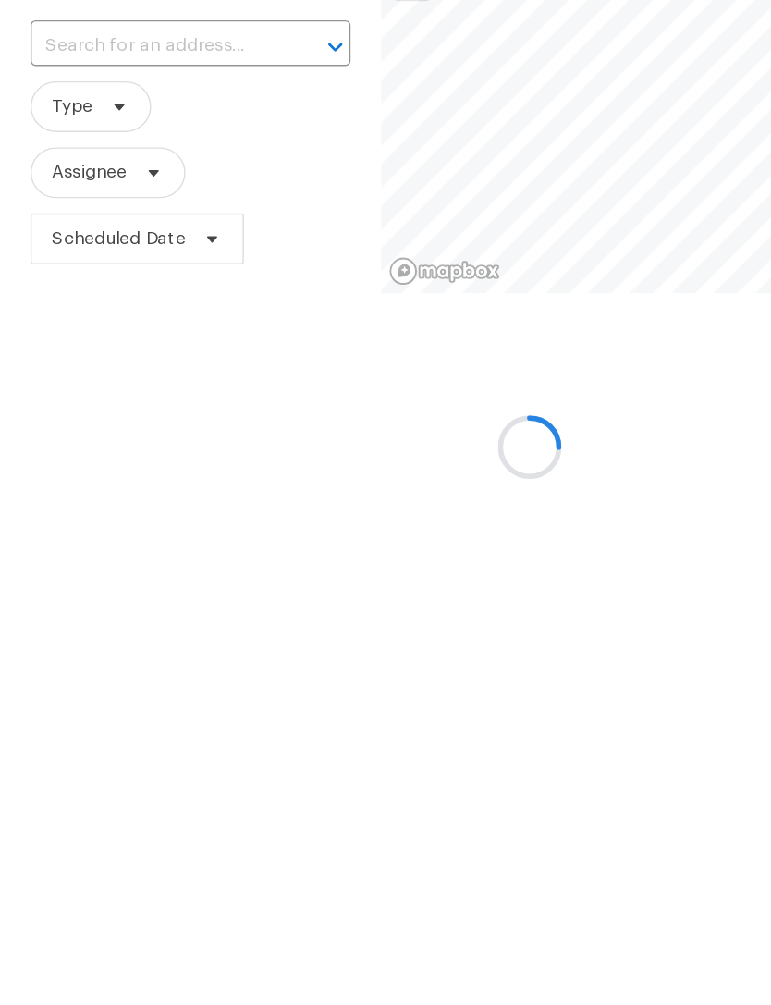
scroll to position [178, 0]
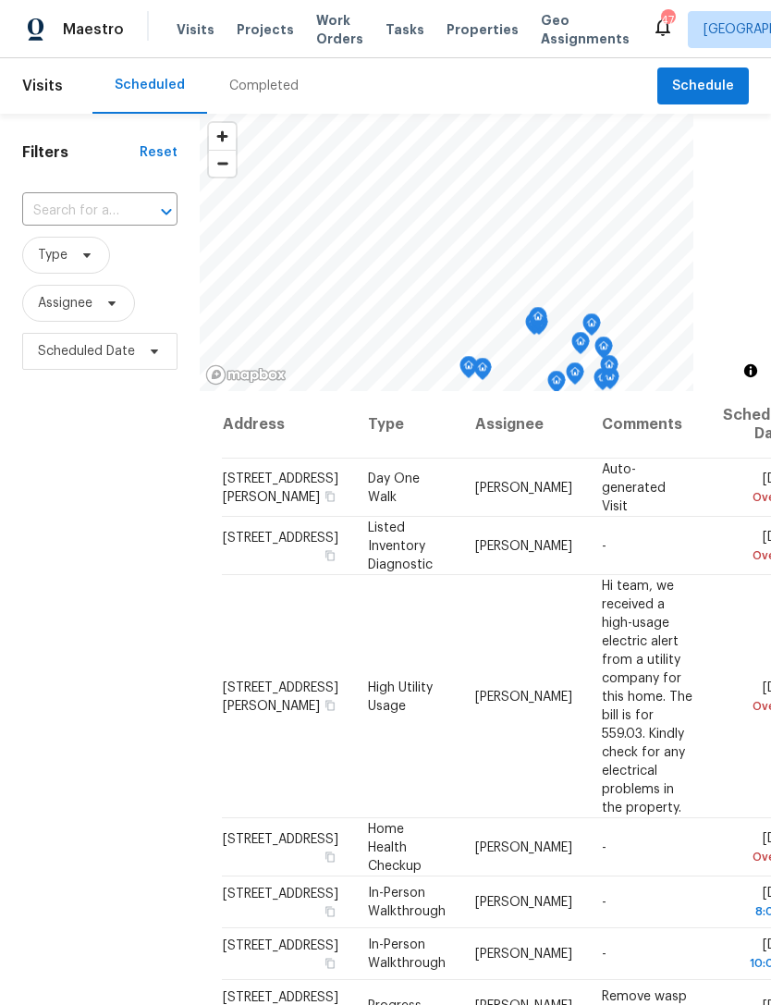
click at [331, 34] on span "Work Orders" at bounding box center [339, 29] width 47 height 37
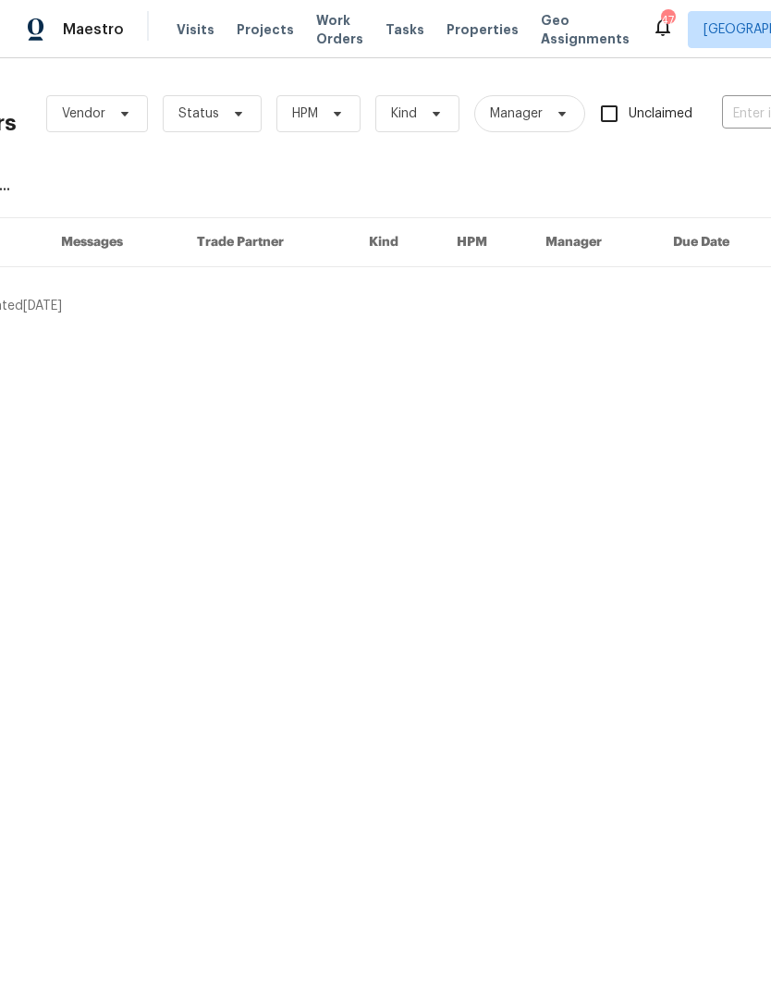
scroll to position [0, 59]
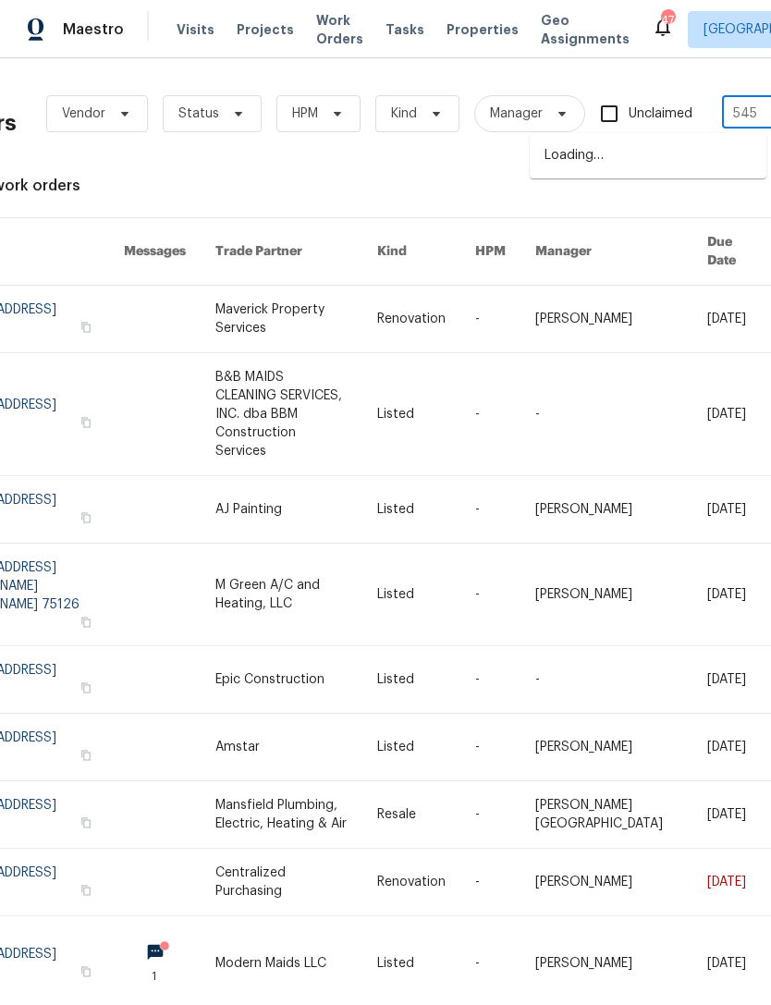
type input "5450"
click at [707, 167] on li "[STREET_ADDRESS]" at bounding box center [648, 156] width 237 height 31
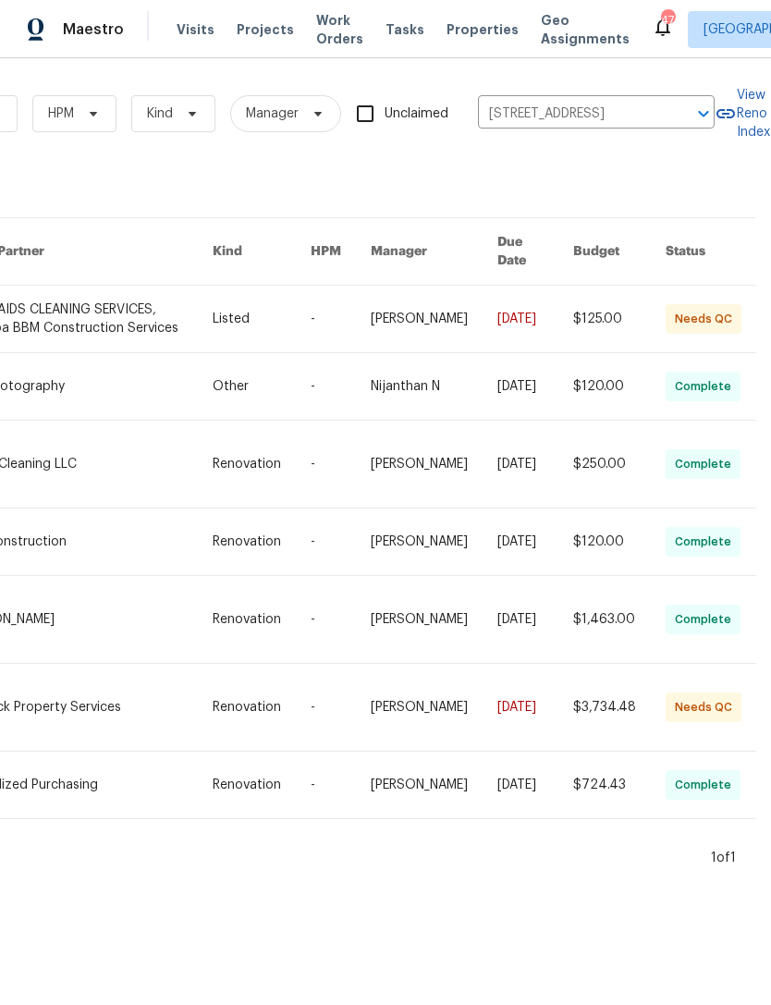
scroll to position [0, 304]
click at [126, 690] on link at bounding box center [84, 707] width 255 height 87
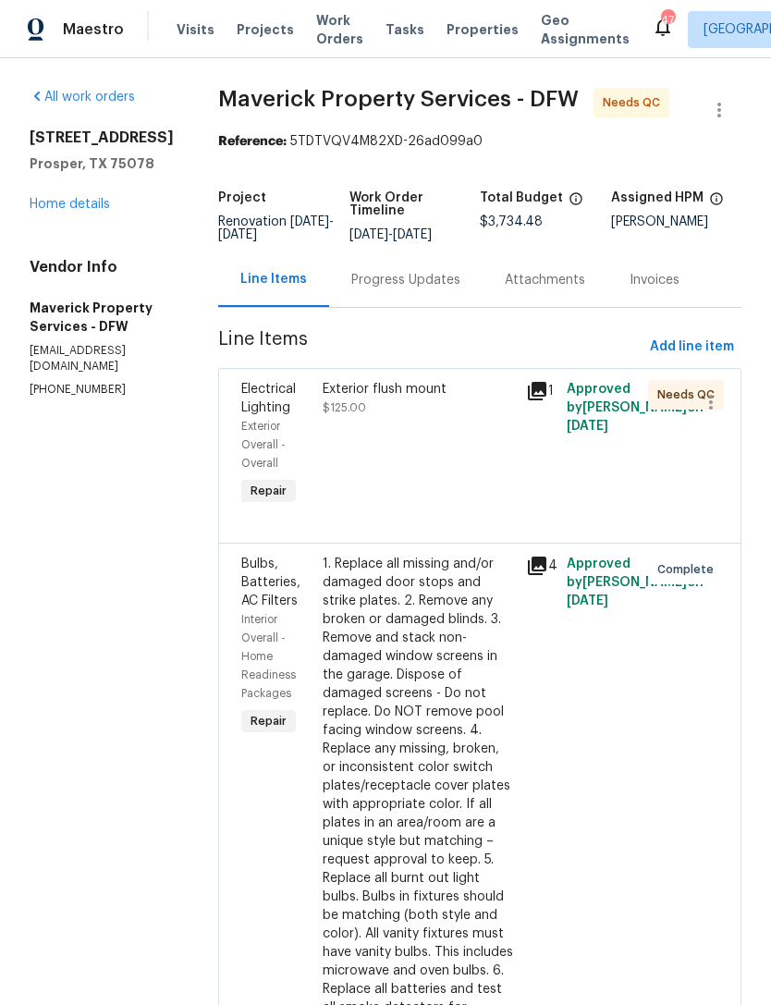
click at [440, 289] on div "Progress Updates" at bounding box center [405, 280] width 109 height 18
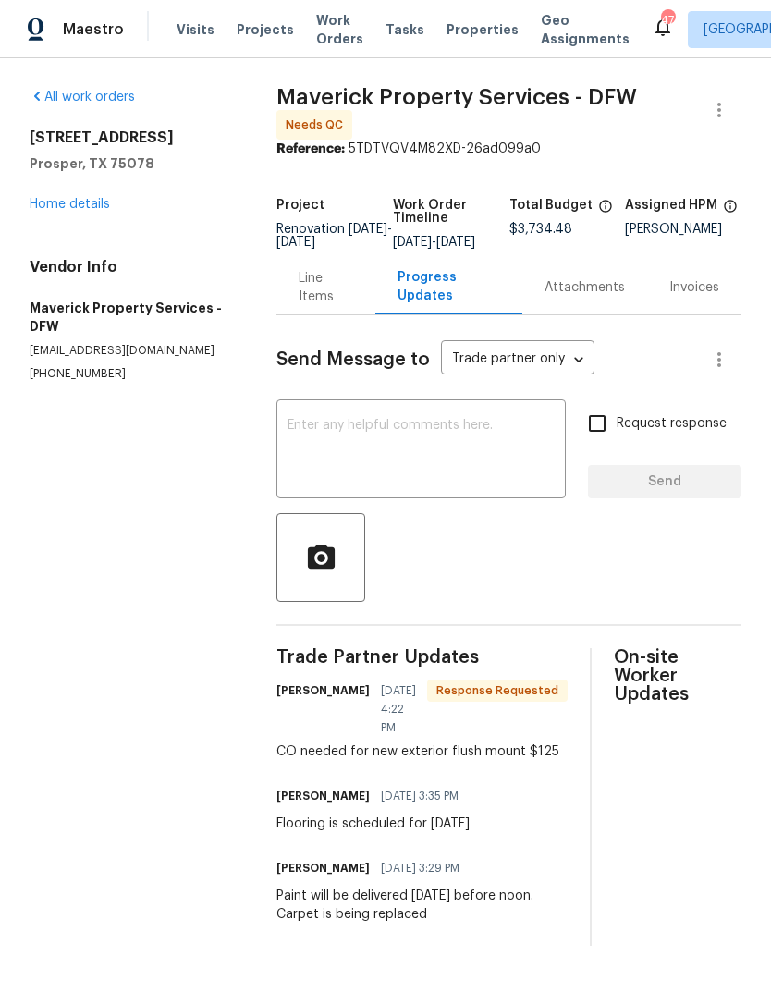
click at [345, 306] on div "Line Items" at bounding box center [326, 287] width 55 height 37
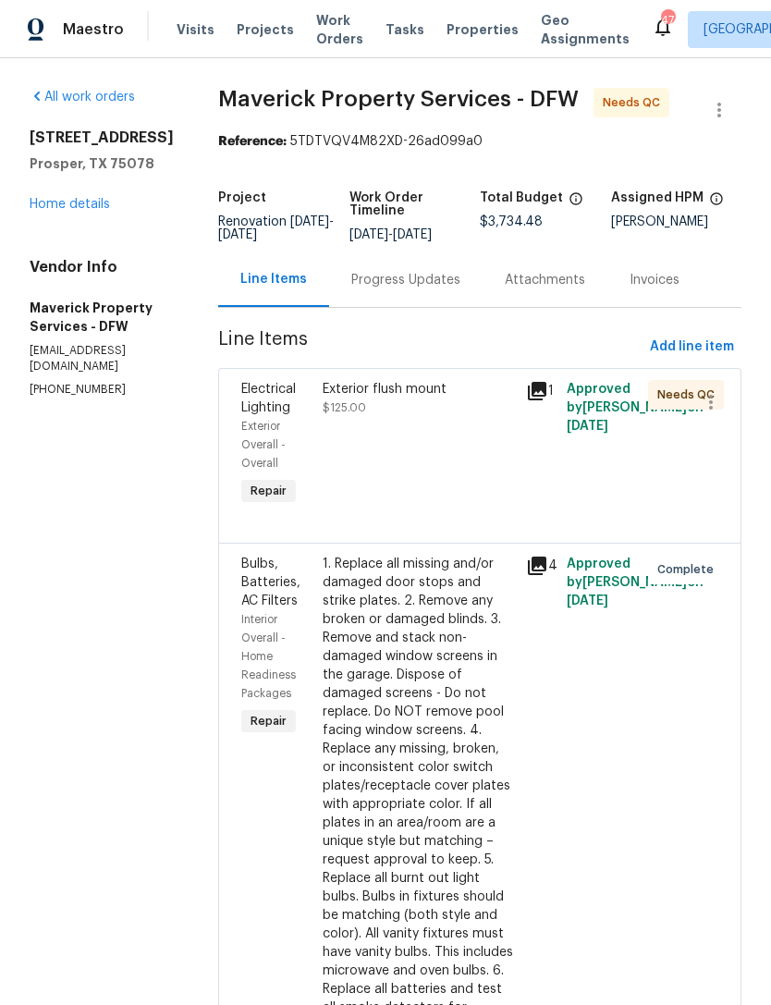
click at [441, 395] on div "Exterior flush mount $125.00" at bounding box center [418, 445] width 203 height 141
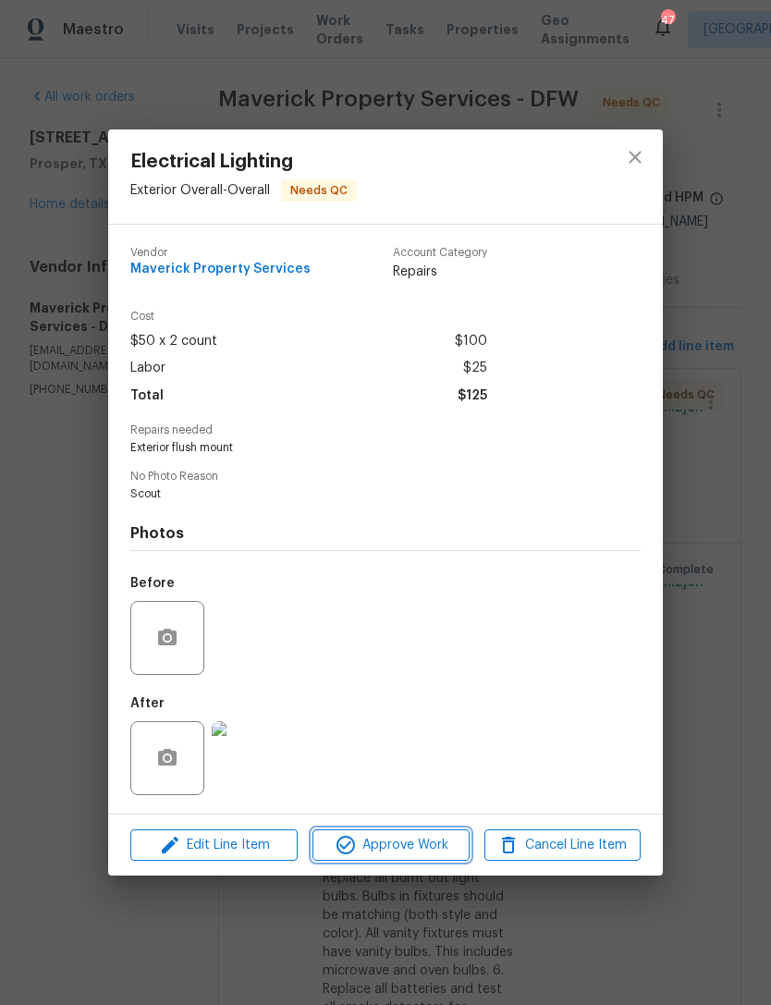
click at [400, 837] on span "Approve Work" at bounding box center [390, 845] width 145 height 23
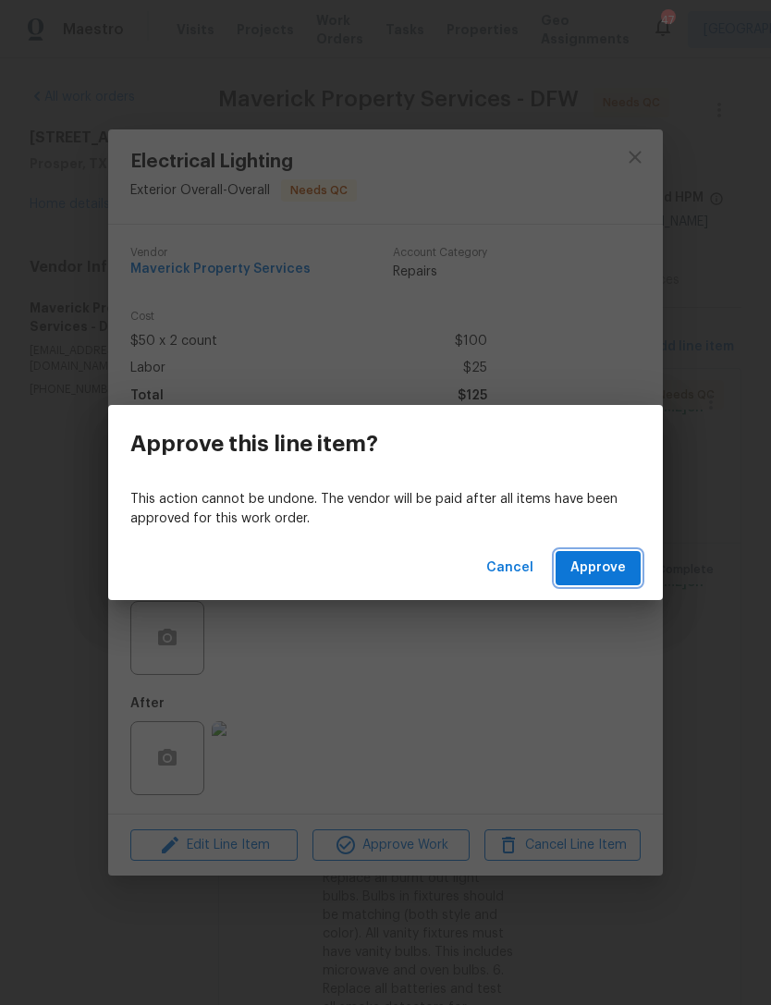
click at [590, 568] on span "Approve" at bounding box center [598, 568] width 55 height 23
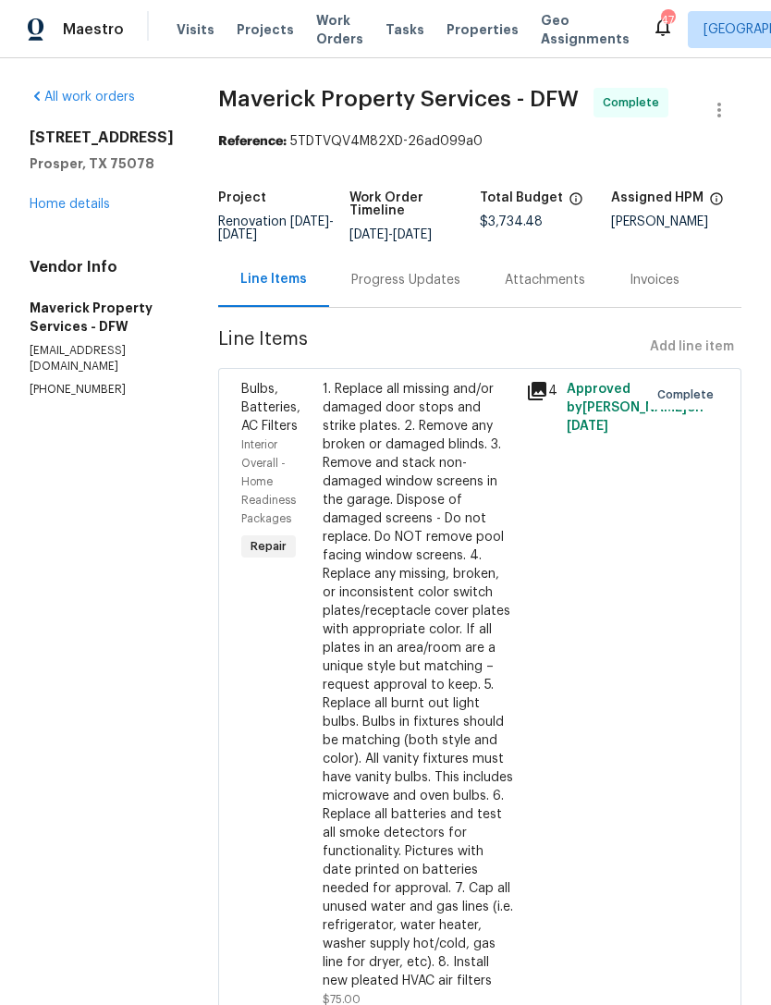
click at [77, 208] on link "Home details" at bounding box center [70, 204] width 80 height 13
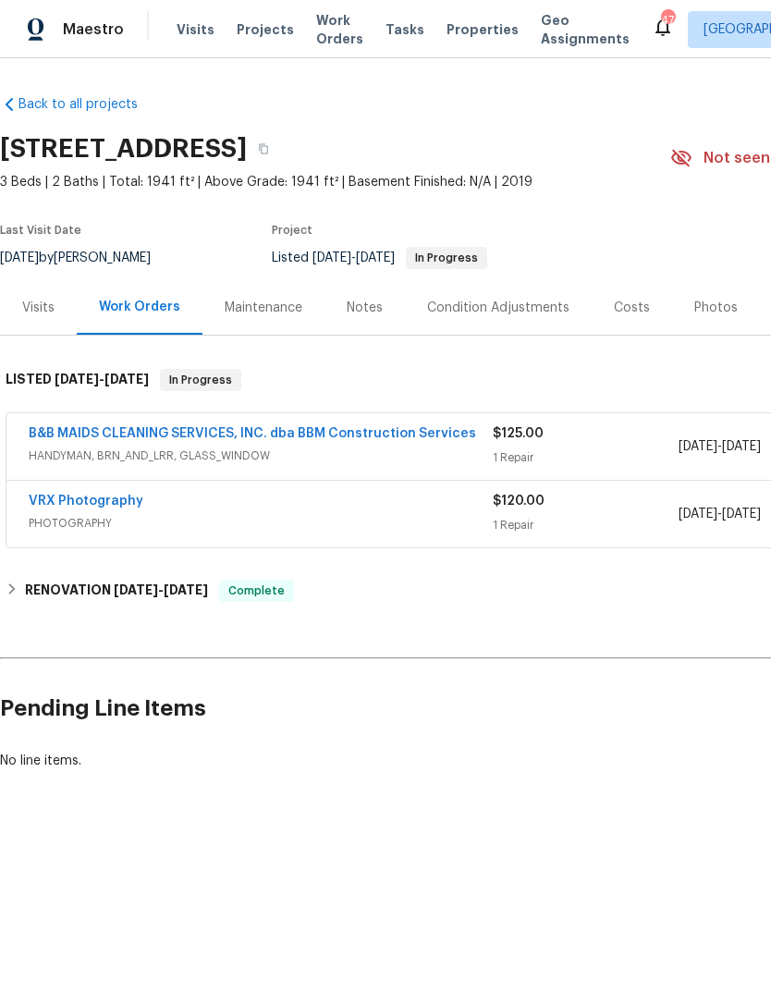
click at [327, 437] on link "B&B MAIDS CLEANING SERVICES, INC. dba BBM Construction Services" at bounding box center [253, 433] width 448 height 13
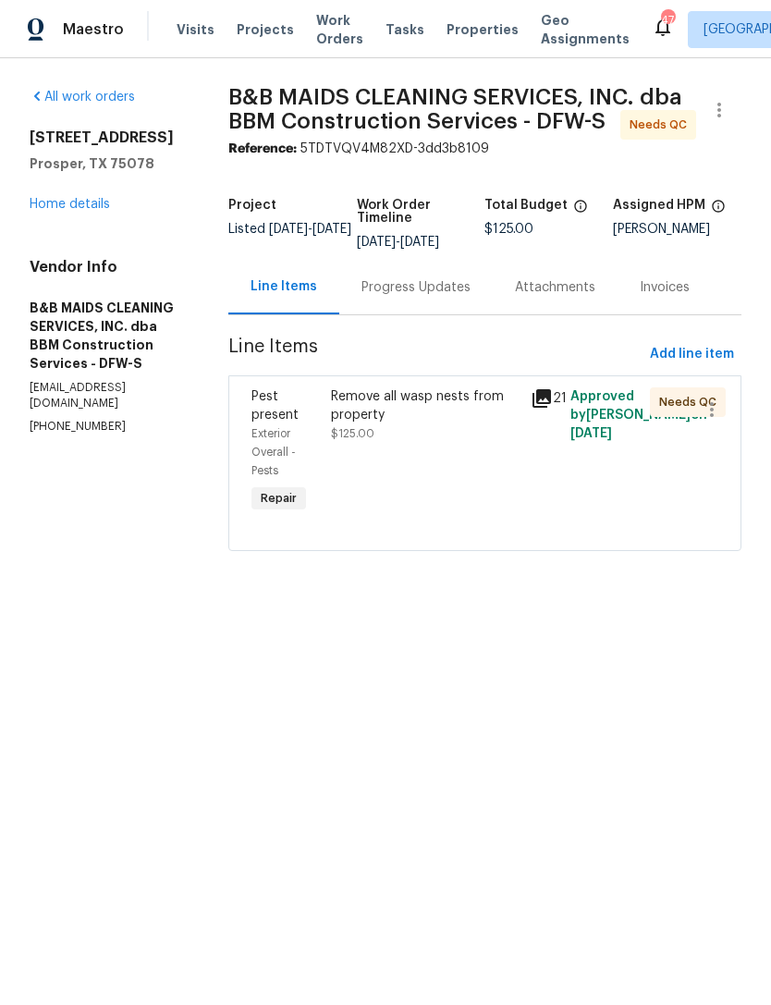
click at [472, 424] on div "Remove all wasp nests from property" at bounding box center [425, 406] width 188 height 37
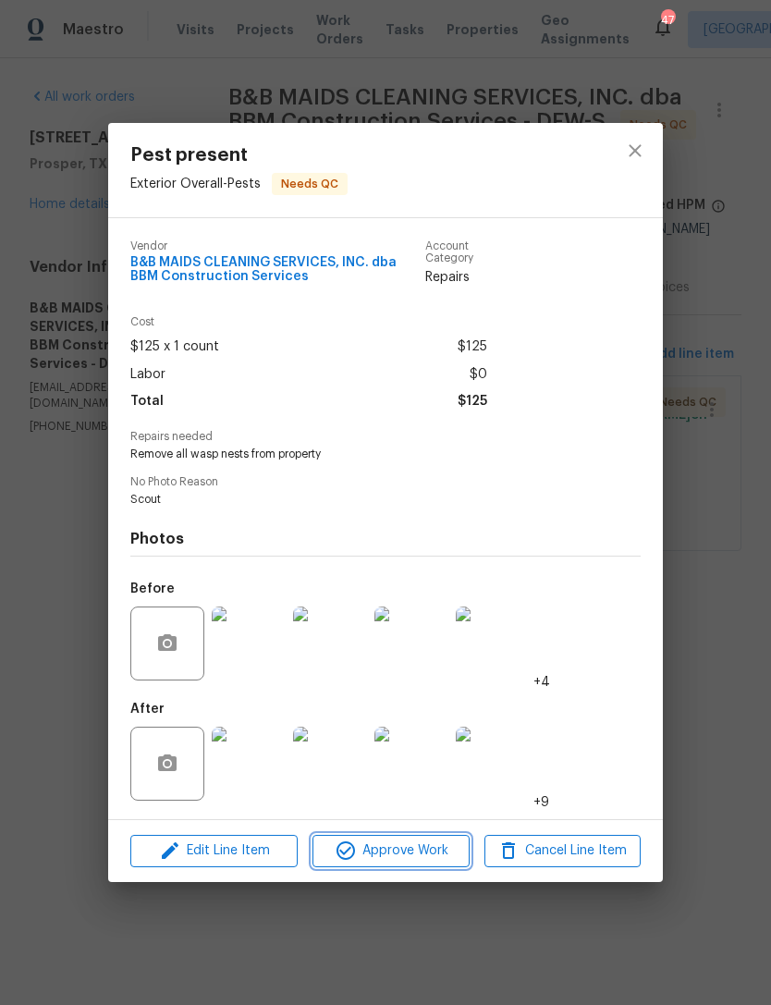
click at [449, 850] on span "Approve Work" at bounding box center [390, 851] width 145 height 23
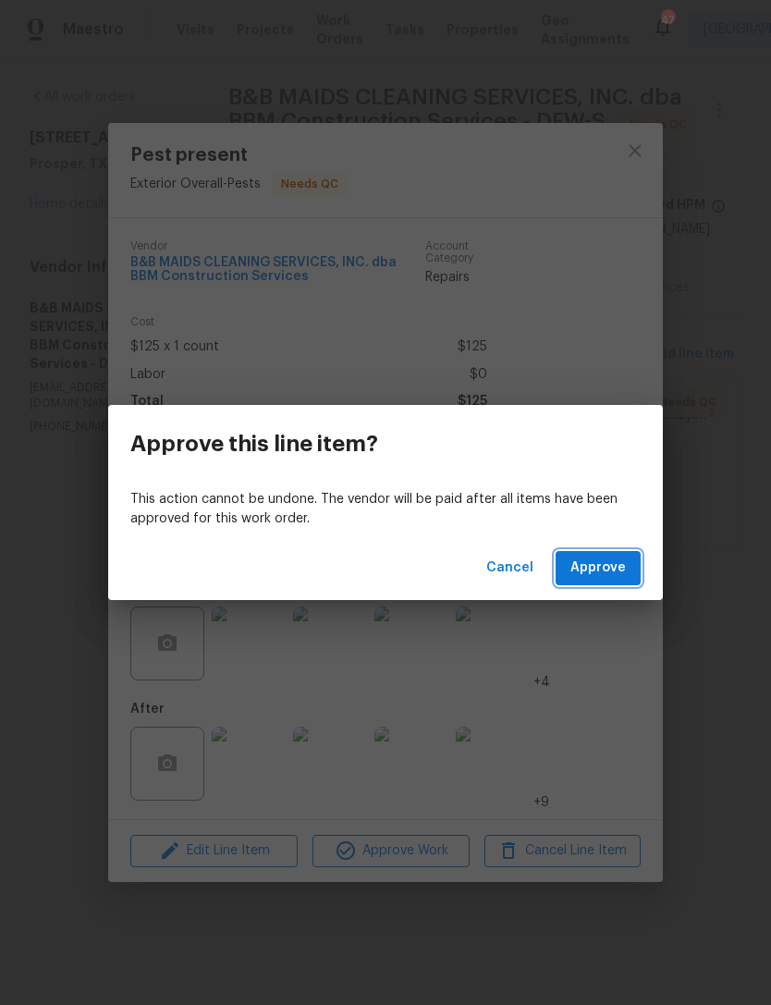
click at [613, 572] on span "Approve" at bounding box center [598, 568] width 55 height 23
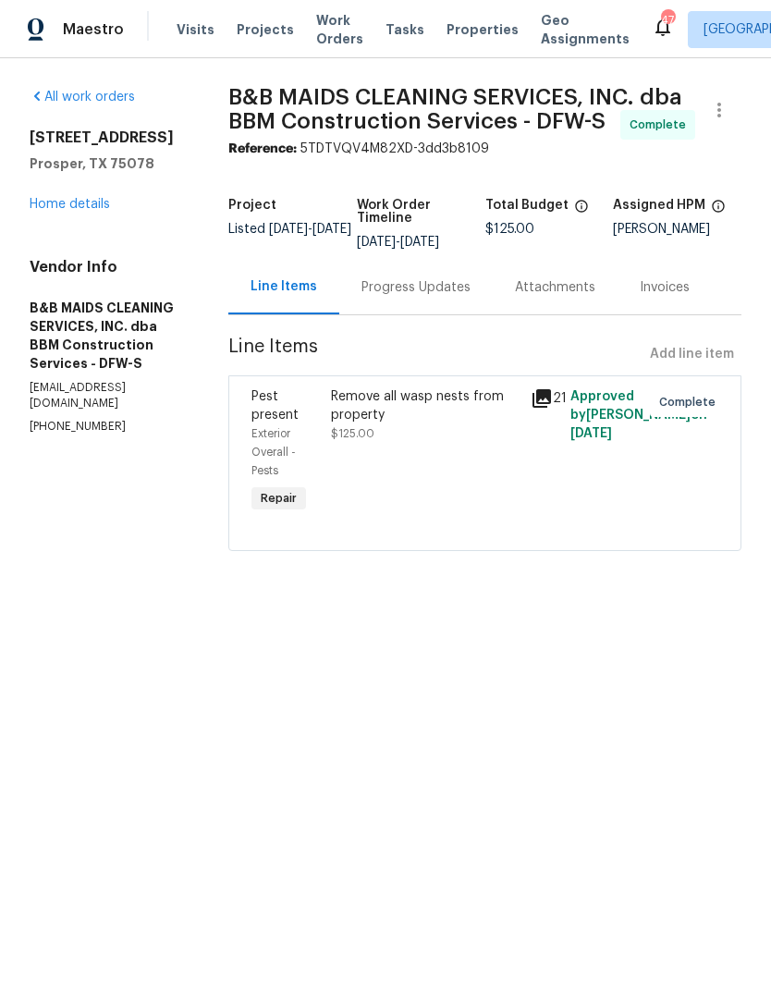
click at [206, 37] on span "Visits" at bounding box center [196, 29] width 38 height 18
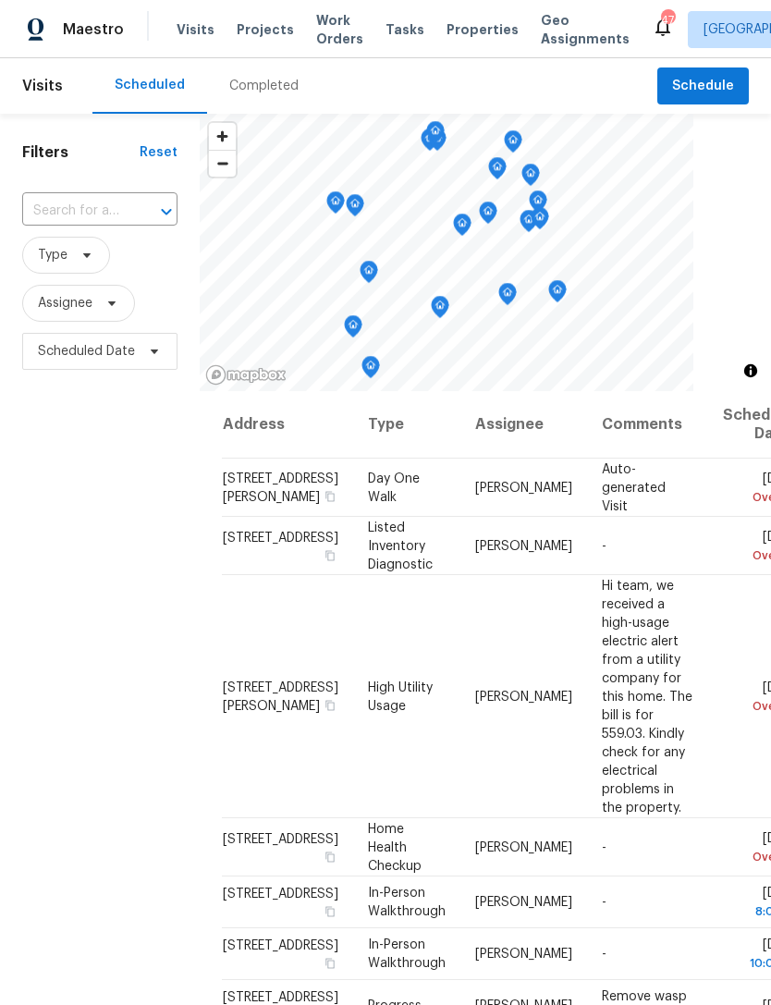
click at [343, 26] on span "Work Orders" at bounding box center [339, 29] width 47 height 37
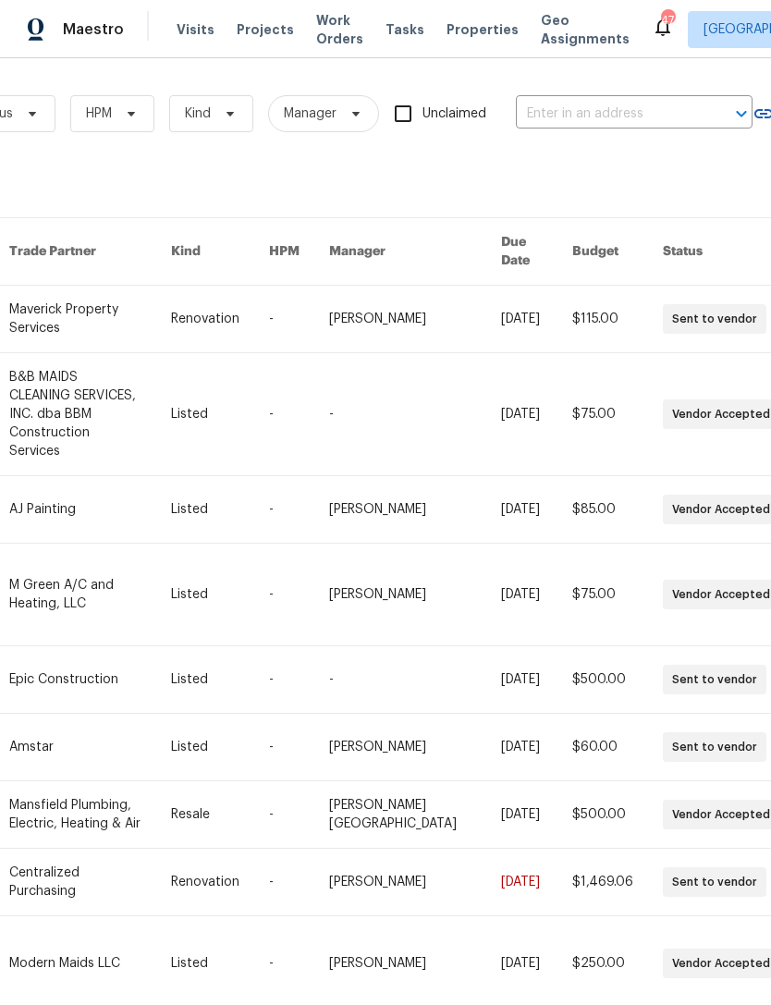
scroll to position [0, 291]
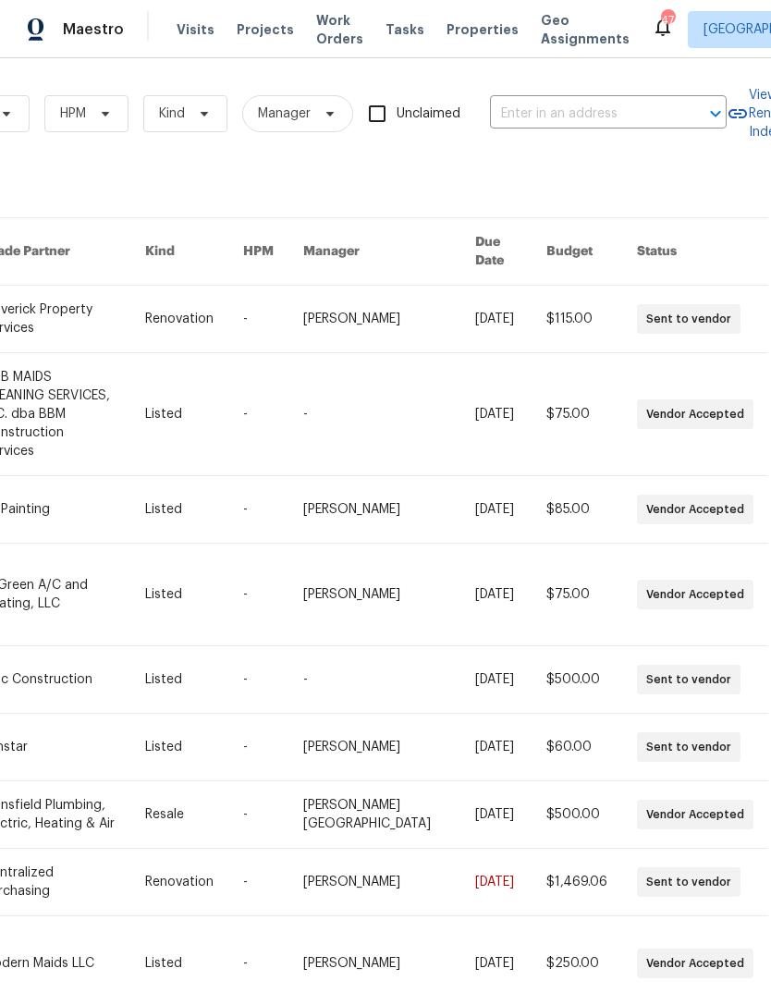
click at [658, 112] on input "text" at bounding box center [582, 114] width 185 height 29
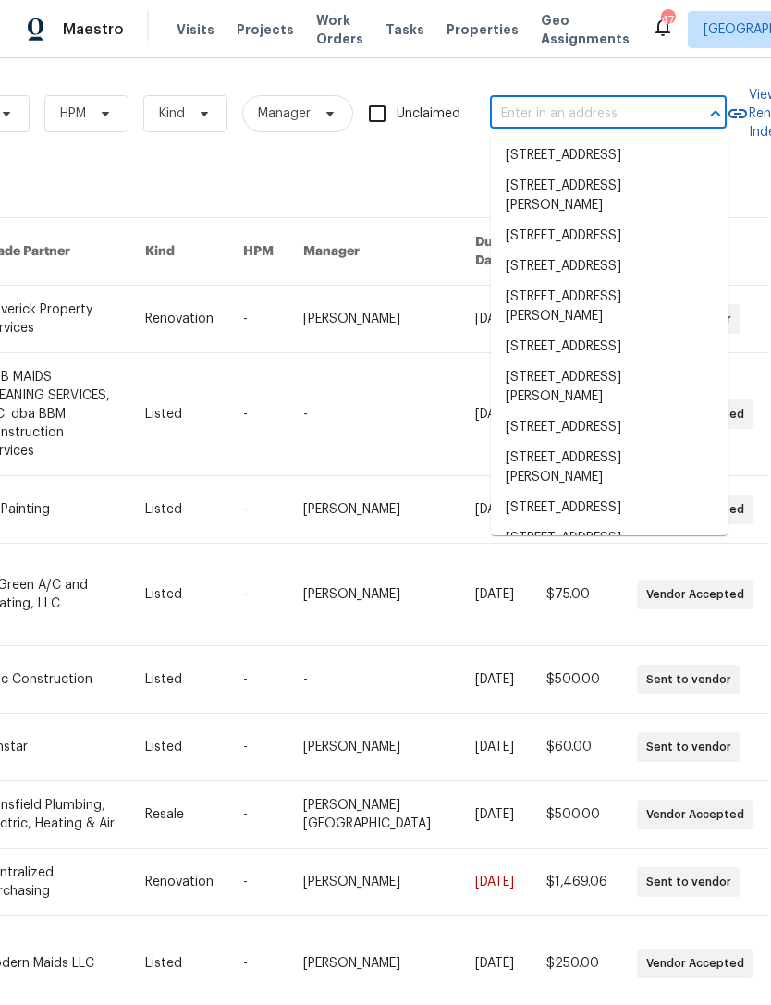
click at [636, 106] on input "text" at bounding box center [582, 114] width 185 height 29
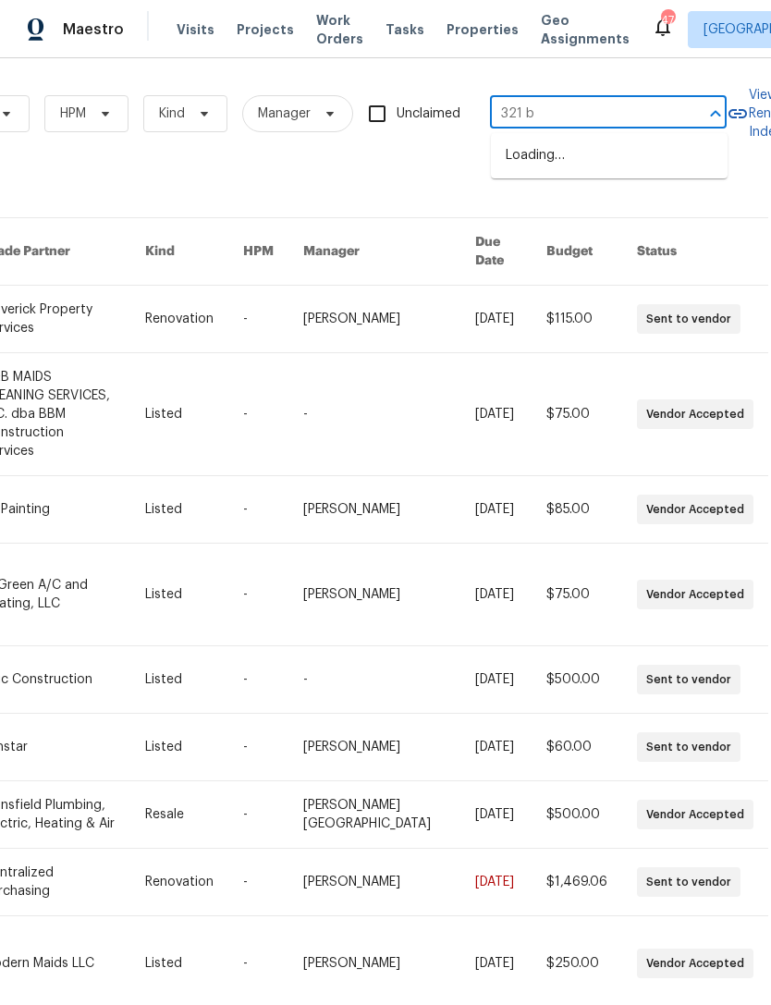
type input "321 be"
click at [648, 219] on li "[STREET_ADDRESS]" at bounding box center [609, 206] width 237 height 31
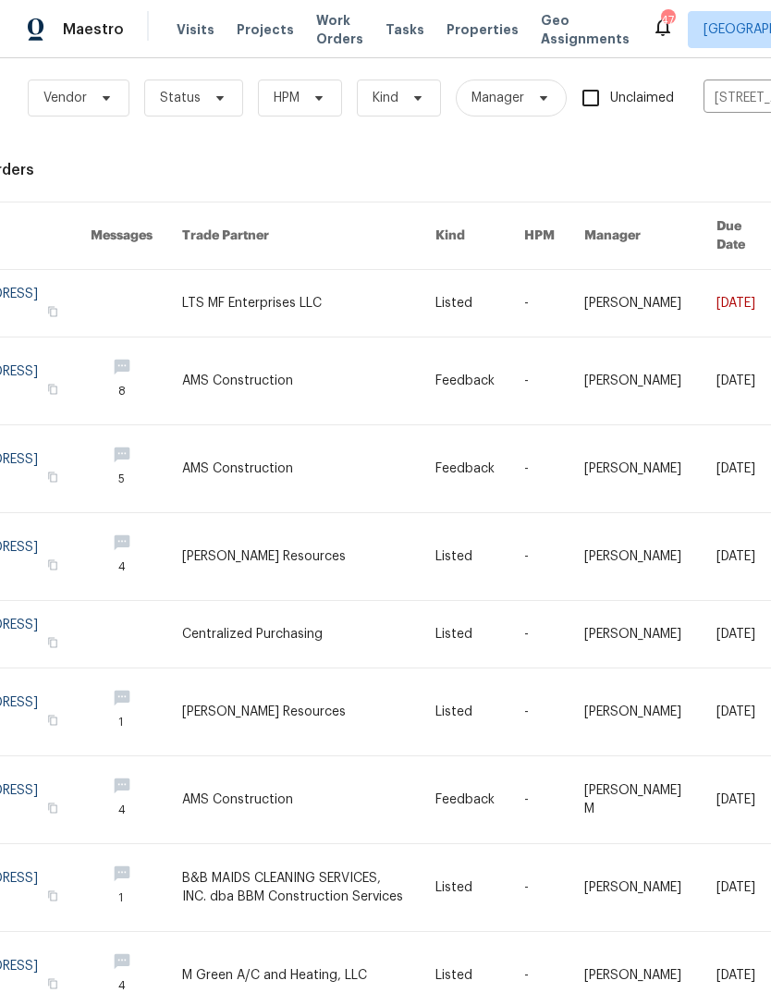
scroll to position [18, 80]
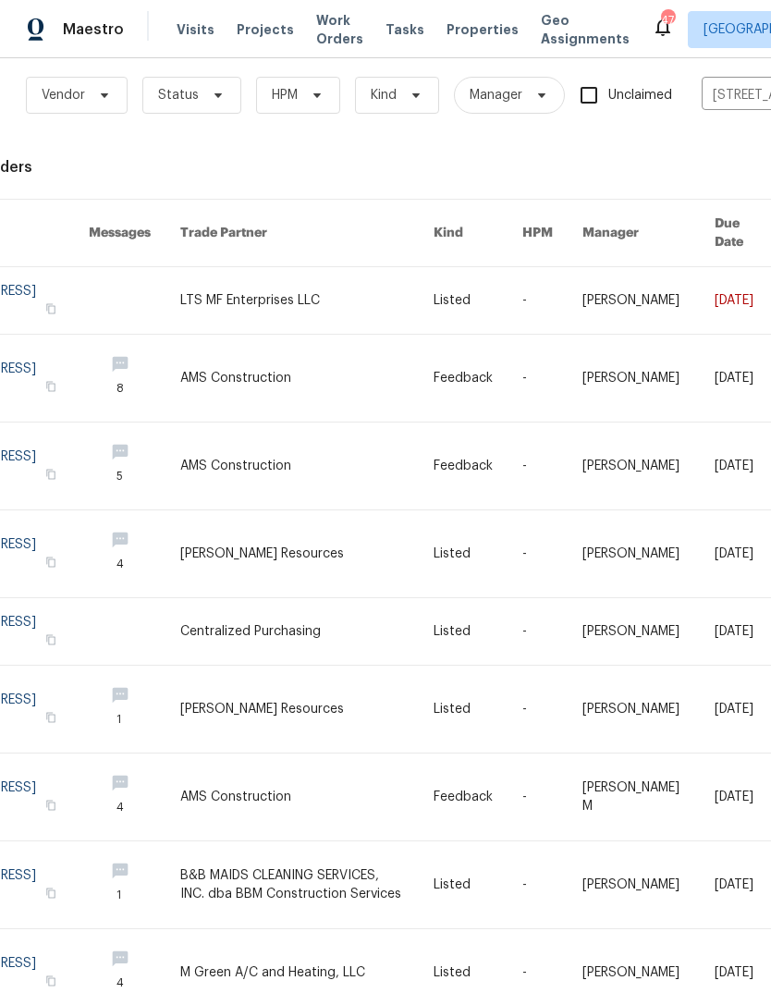
click at [250, 267] on link at bounding box center [306, 300] width 253 height 67
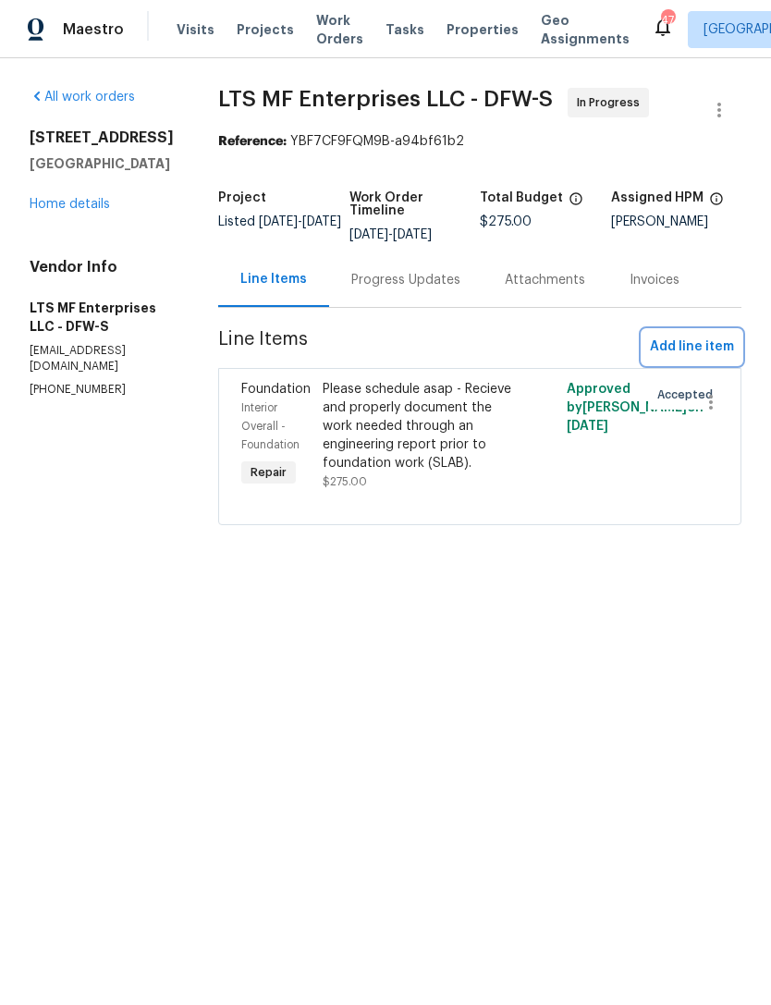
click at [689, 341] on span "Add line item" at bounding box center [692, 347] width 84 height 23
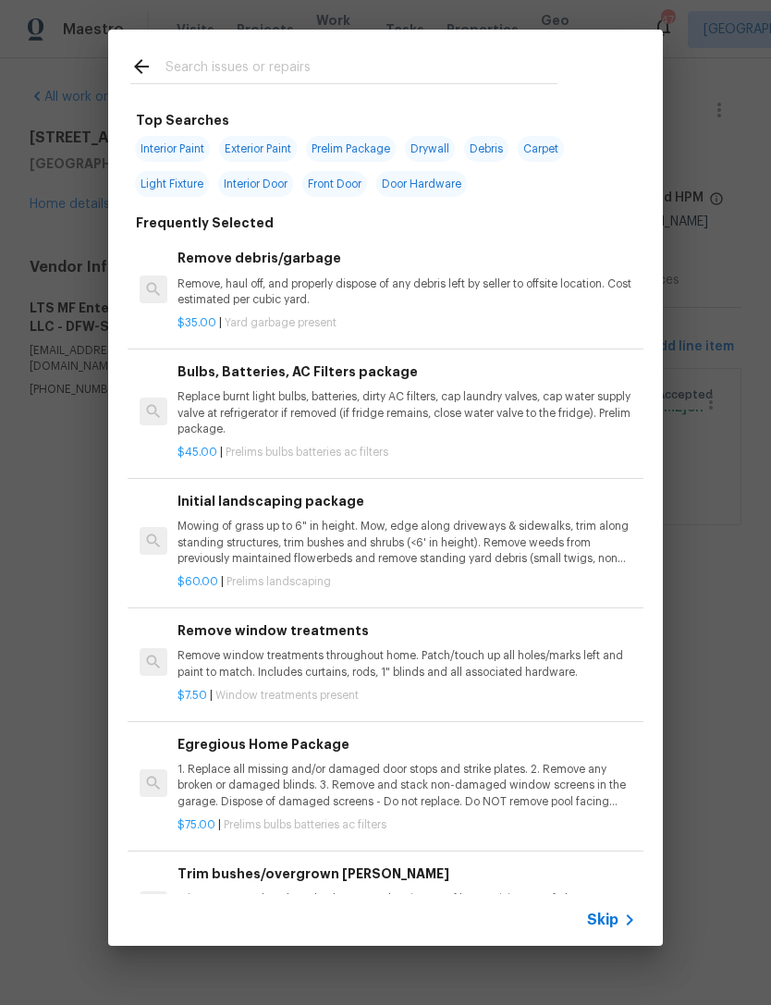
click at [433, 63] on input "text" at bounding box center [362, 69] width 392 height 28
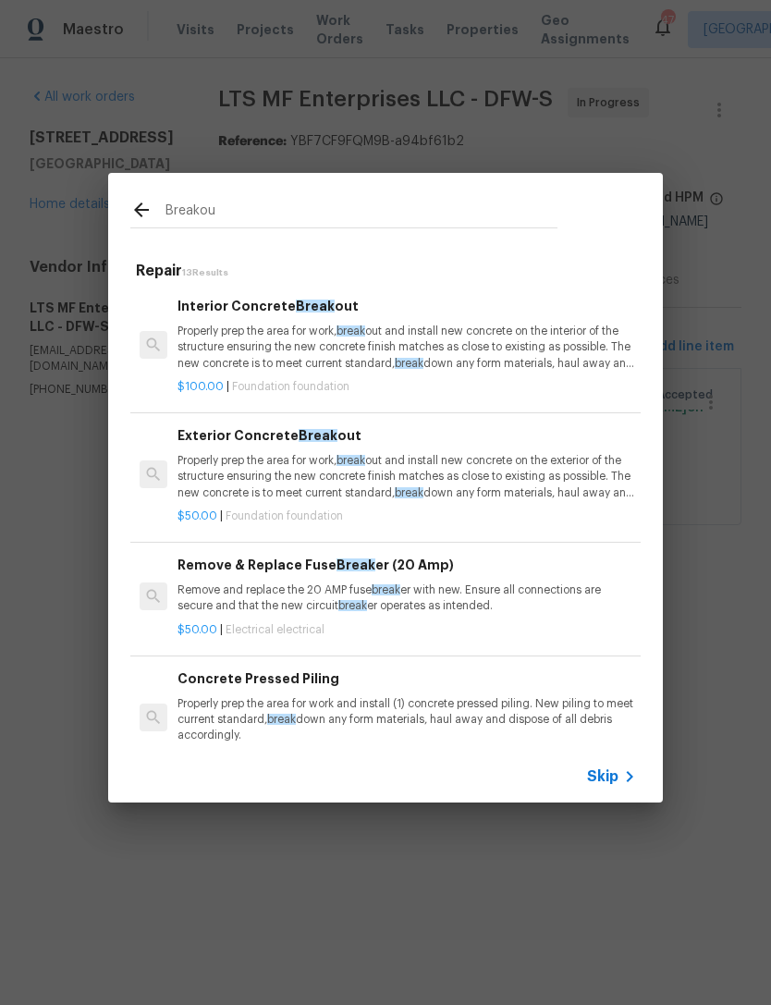
type input "Breakout"
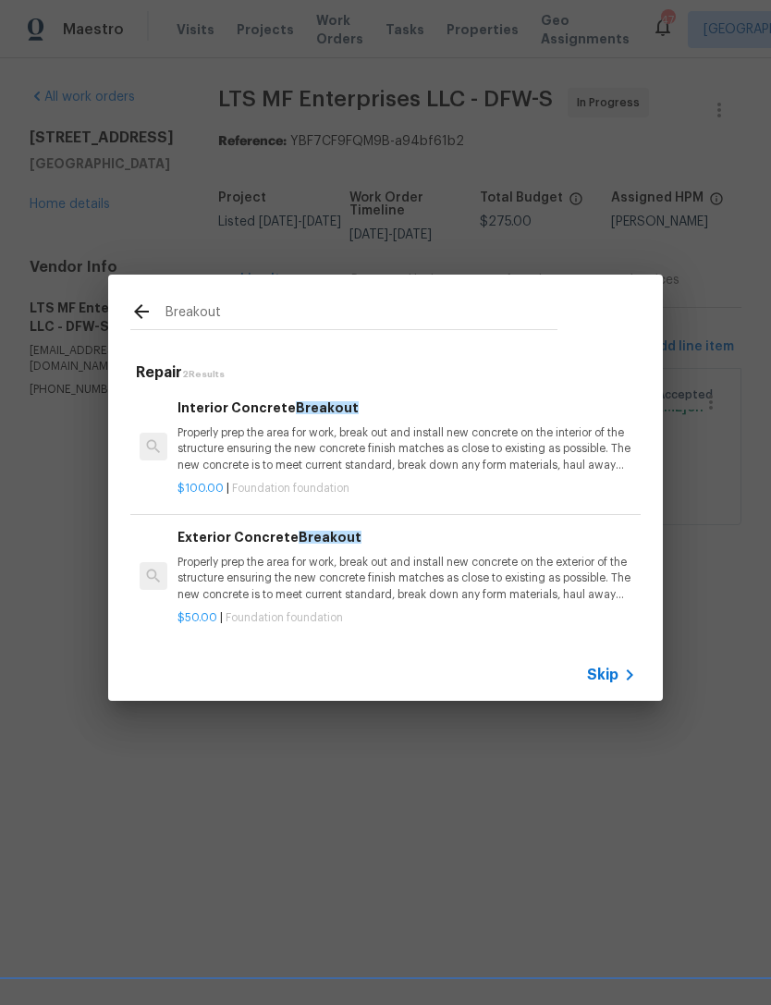
click at [374, 557] on p "Properly prep the area for work, break out and install new concrete on the exte…" at bounding box center [407, 578] width 459 height 47
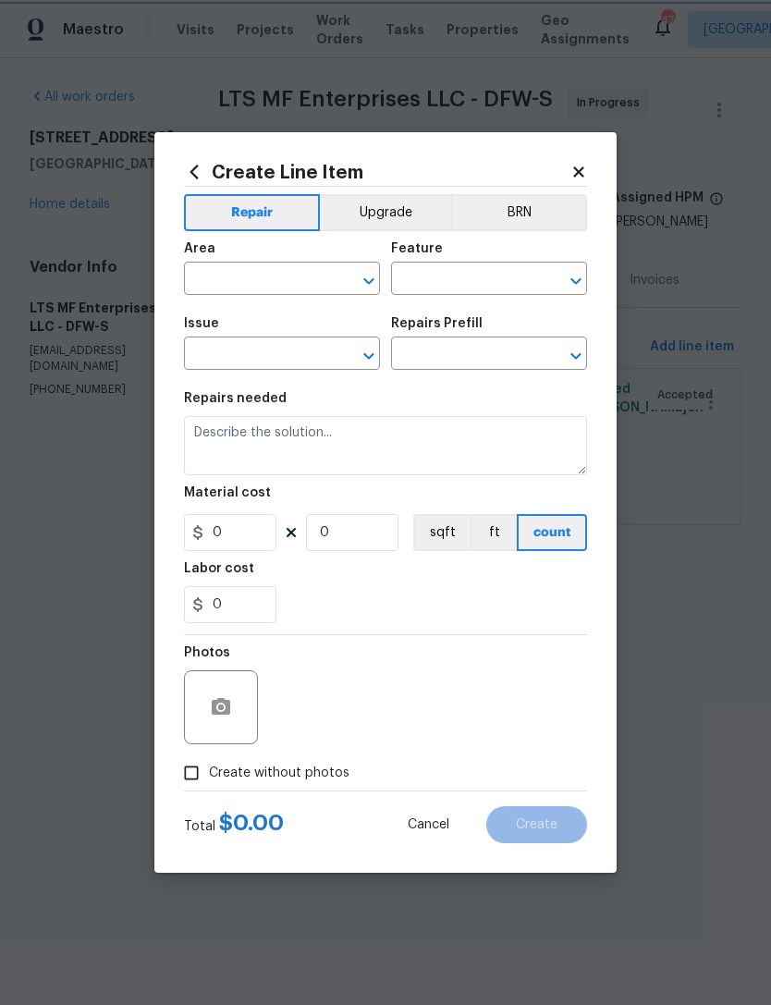
type input "Foundation"
type input "Exterior Concrete Breakout $50.00"
type textarea "Properly prep the area for work, break out and install new concrete on the exte…"
type input "50"
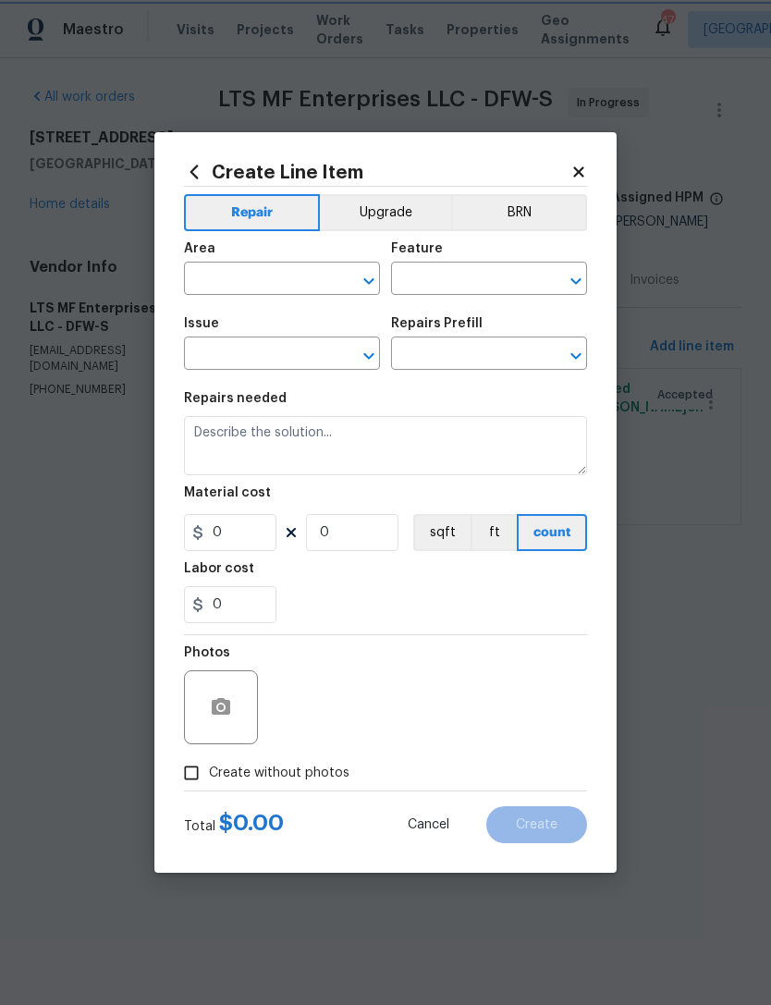
type input "1"
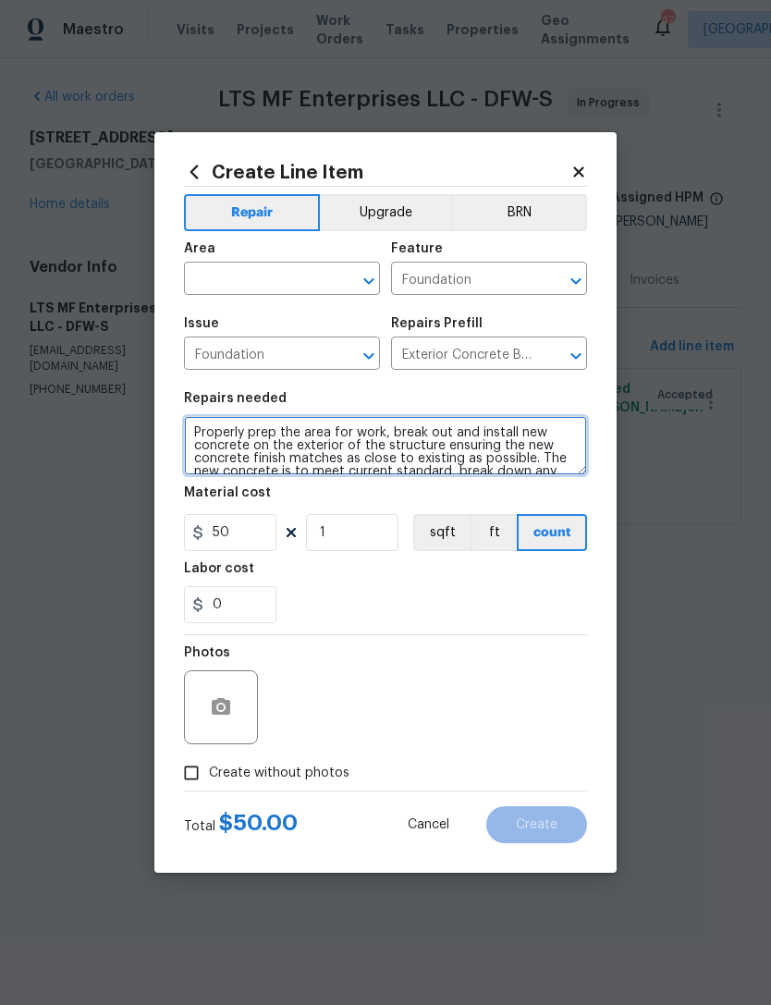
click at [263, 446] on textarea "Properly prep the area for work, break out and install new concrete on the exte…" at bounding box center [385, 445] width 403 height 59
click at [283, 438] on textarea "Properly prep the area for work, break out and install new concrete on the exte…" at bounding box center [385, 445] width 403 height 59
click at [226, 427] on textarea "Properly prep the area for work, break out and install new concrete on the exte…" at bounding box center [385, 445] width 403 height 59
click at [225, 427] on textarea "Properly prep the area for work, break out and install new concrete on the exte…" at bounding box center [385, 445] width 403 height 59
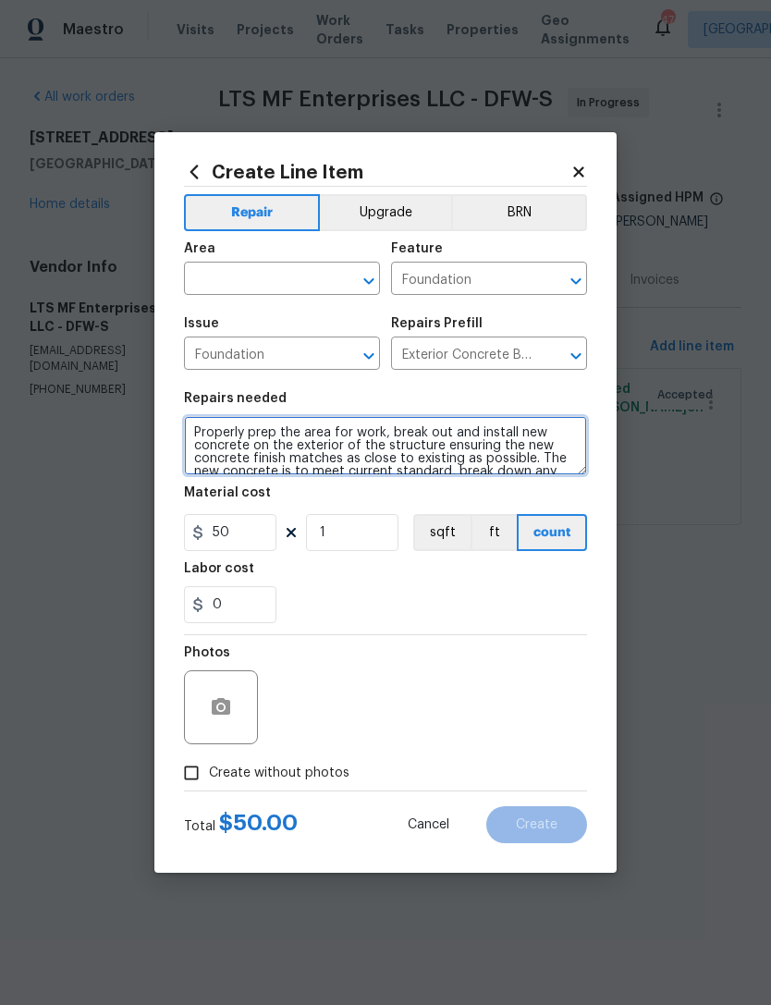
click at [235, 438] on textarea "Properly prep the area for work, break out and install new concrete on the exte…" at bounding box center [385, 445] width 403 height 59
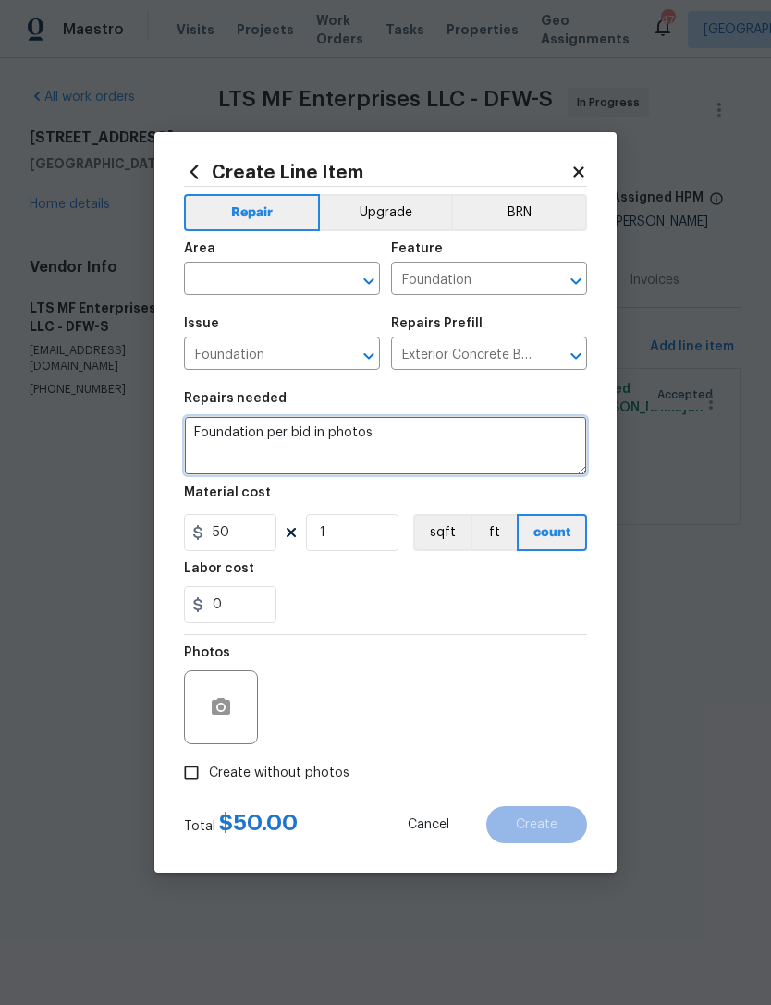
type textarea "Foundation per bid in photos"
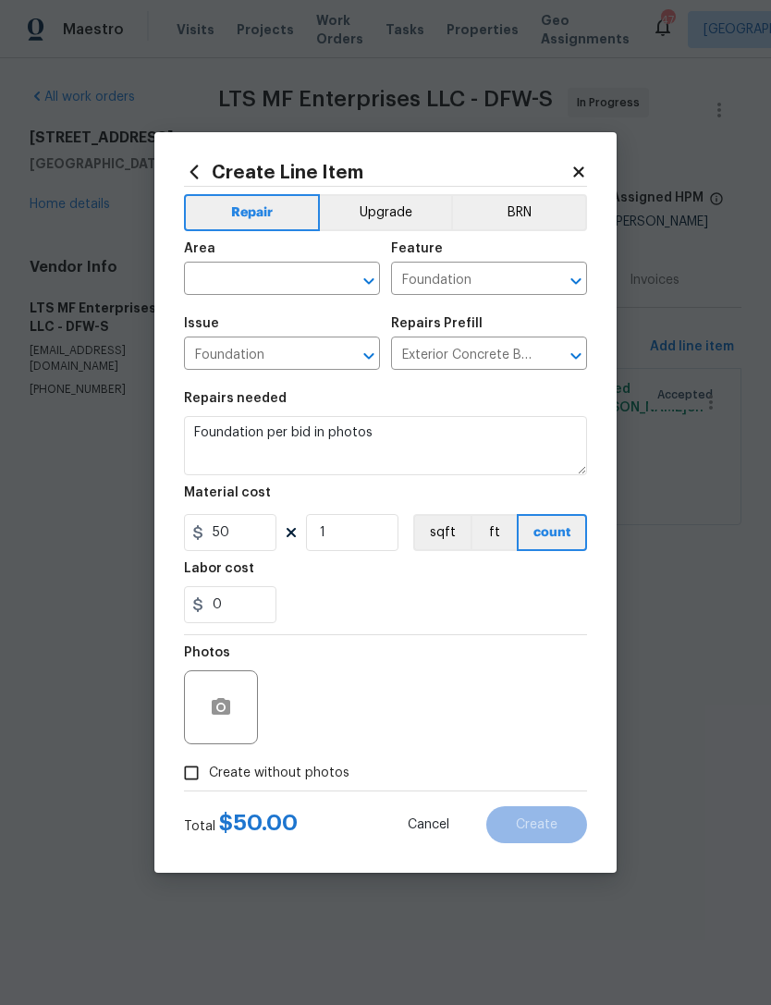
click at [302, 276] on input "text" at bounding box center [256, 280] width 144 height 29
type input "f"
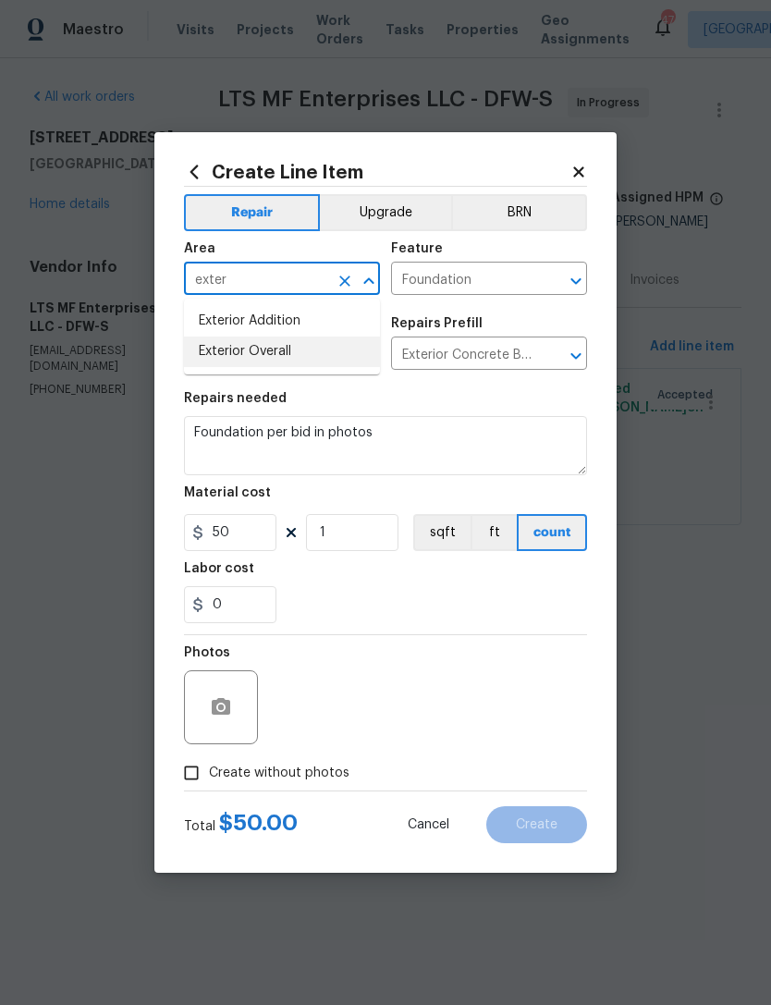
click at [312, 362] on li "Exterior Overall" at bounding box center [282, 352] width 196 height 31
type input "Exterior Overall"
click at [240, 533] on input "50" at bounding box center [230, 532] width 92 height 37
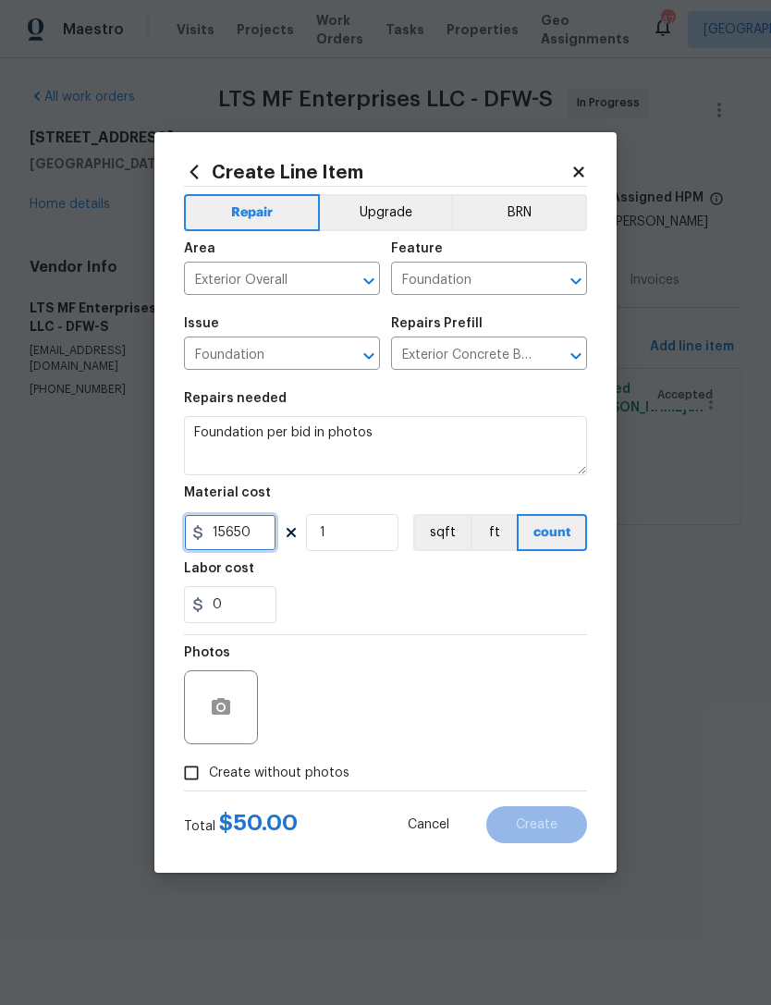
type input "15650"
click at [492, 646] on div "Photos" at bounding box center [385, 695] width 403 height 120
click at [231, 719] on icon "button" at bounding box center [221, 707] width 22 height 22
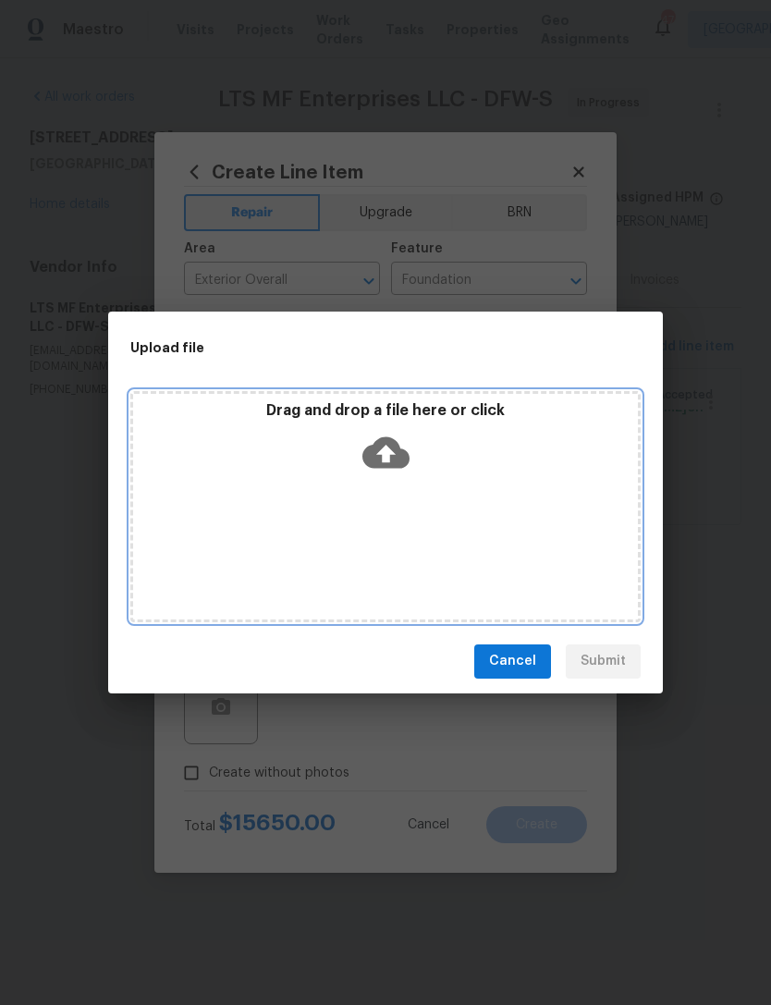
click at [381, 461] on icon at bounding box center [386, 452] width 47 height 31
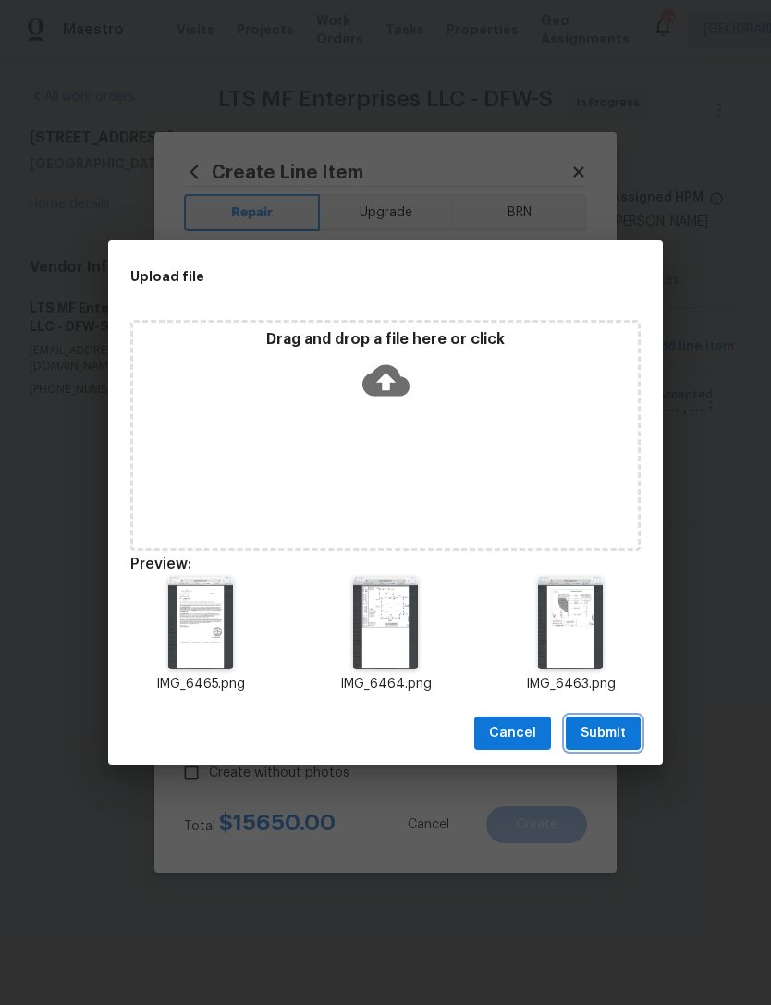
click at [625, 736] on span "Submit" at bounding box center [603, 733] width 45 height 23
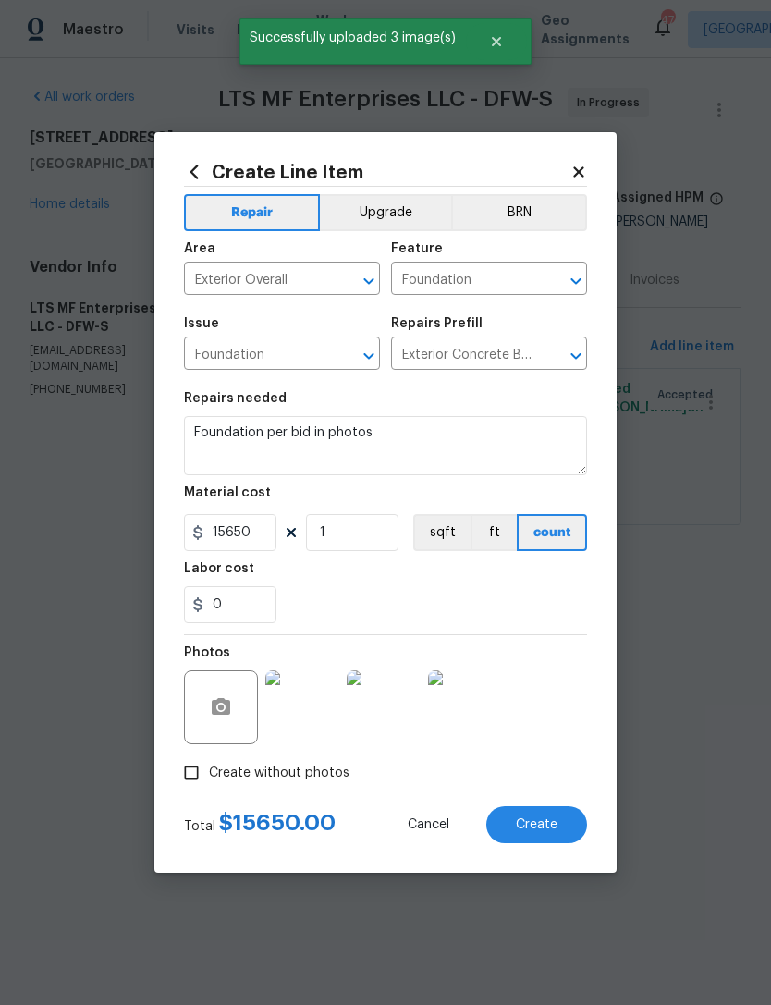
click at [550, 818] on span "Create" at bounding box center [537, 825] width 42 height 14
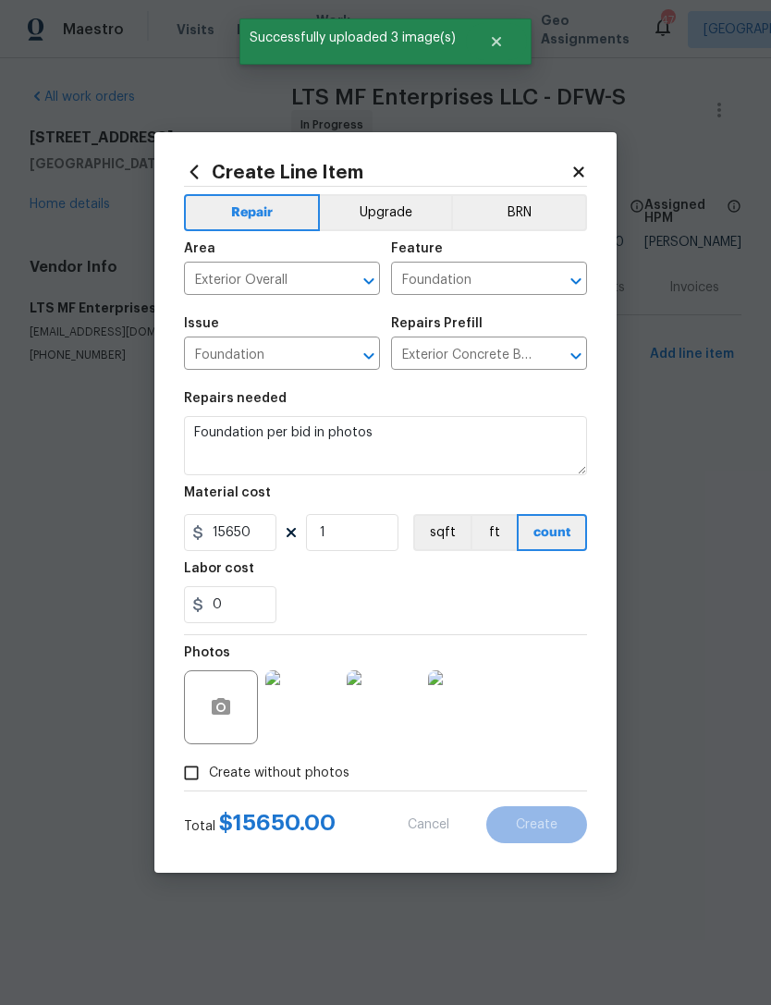
type input "0"
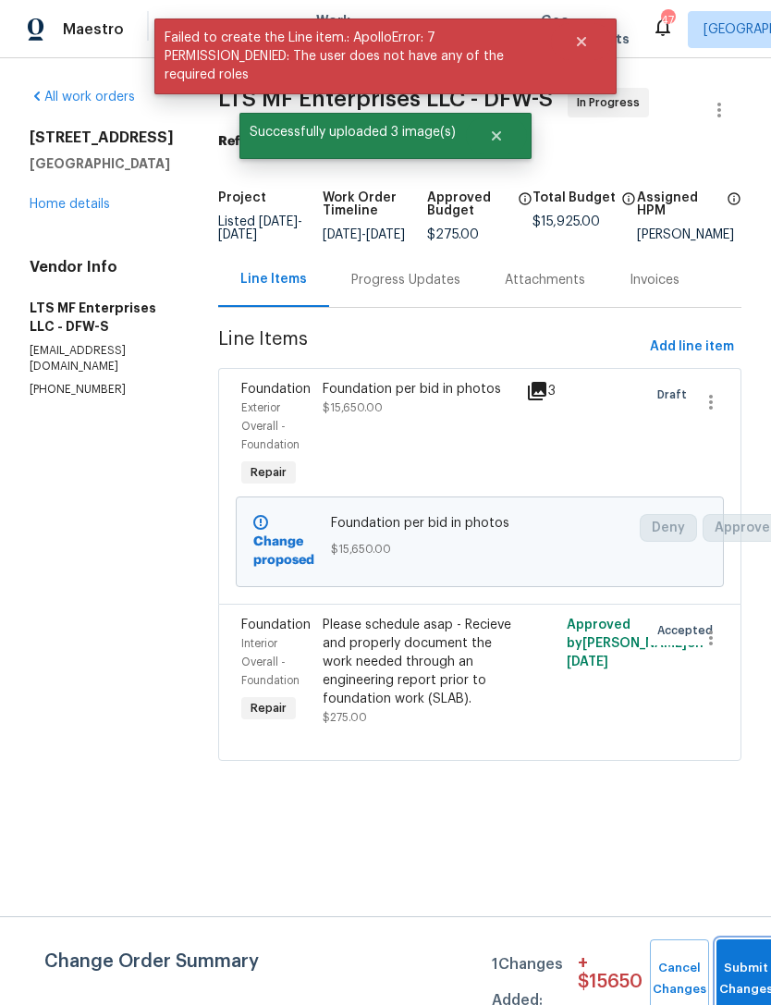
click at [734, 969] on button "Submit Changes" at bounding box center [746, 980] width 59 height 80
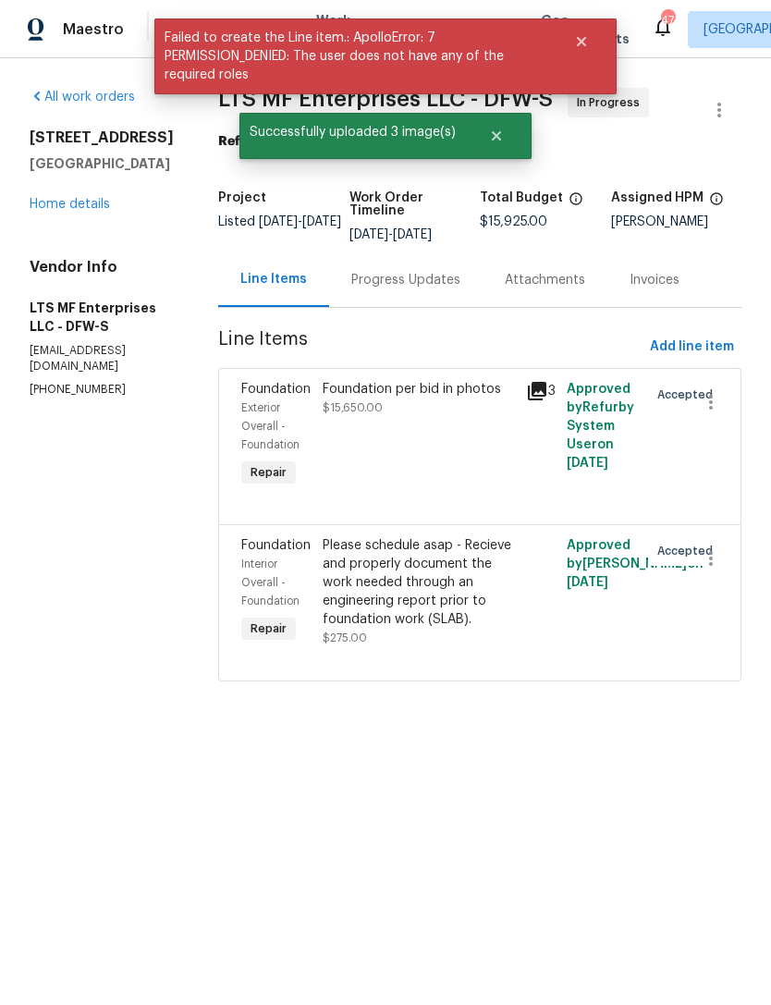
click at [377, 277] on div "Progress Updates" at bounding box center [405, 280] width 109 height 18
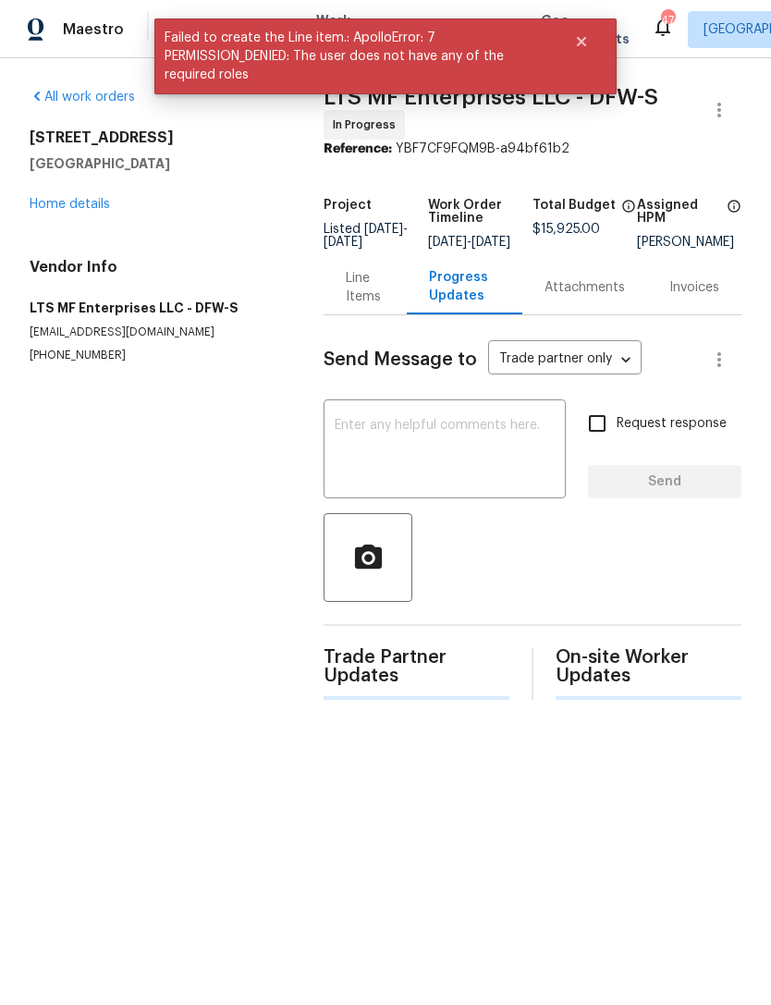
click at [436, 462] on textarea at bounding box center [445, 451] width 220 height 65
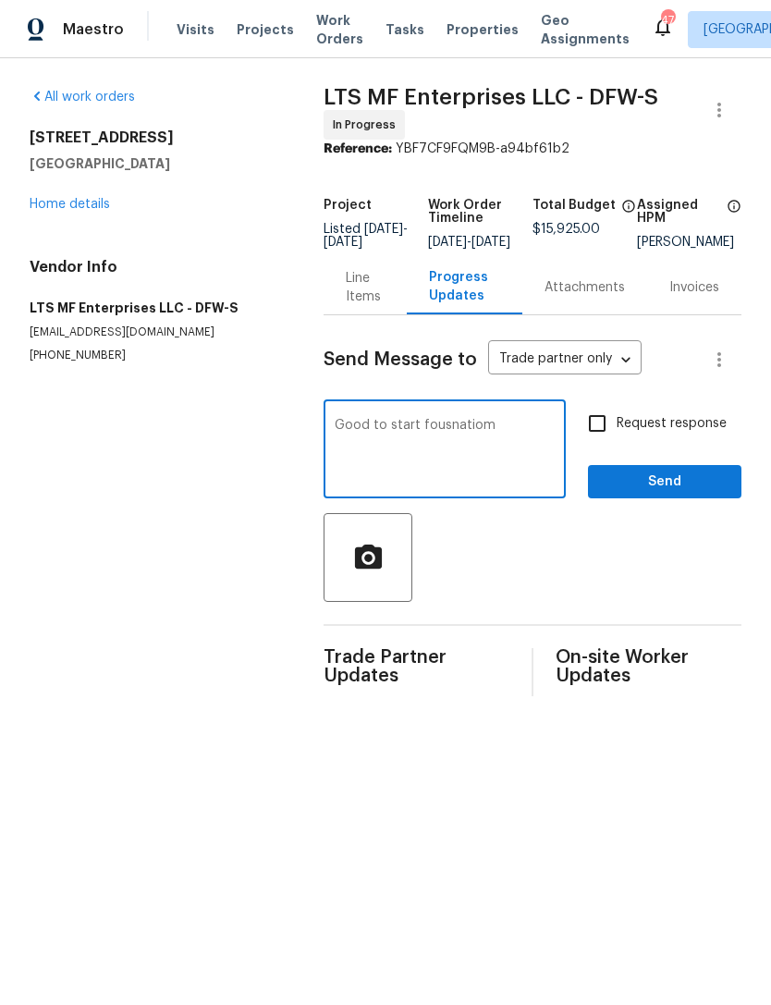
click at [458, 434] on textarea "Good to start fousnatiom" at bounding box center [445, 451] width 220 height 65
type textarea "Good to start foundation"
click at [678, 488] on span "Send" at bounding box center [665, 482] width 124 height 23
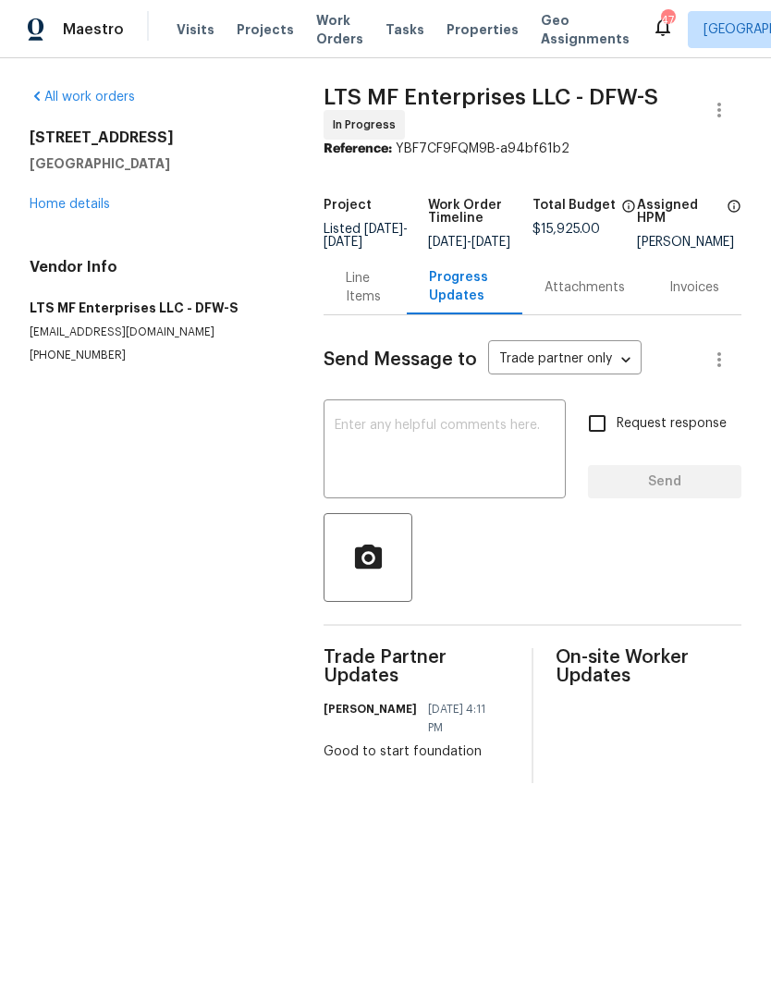
click at [98, 199] on link "Home details" at bounding box center [70, 204] width 80 height 13
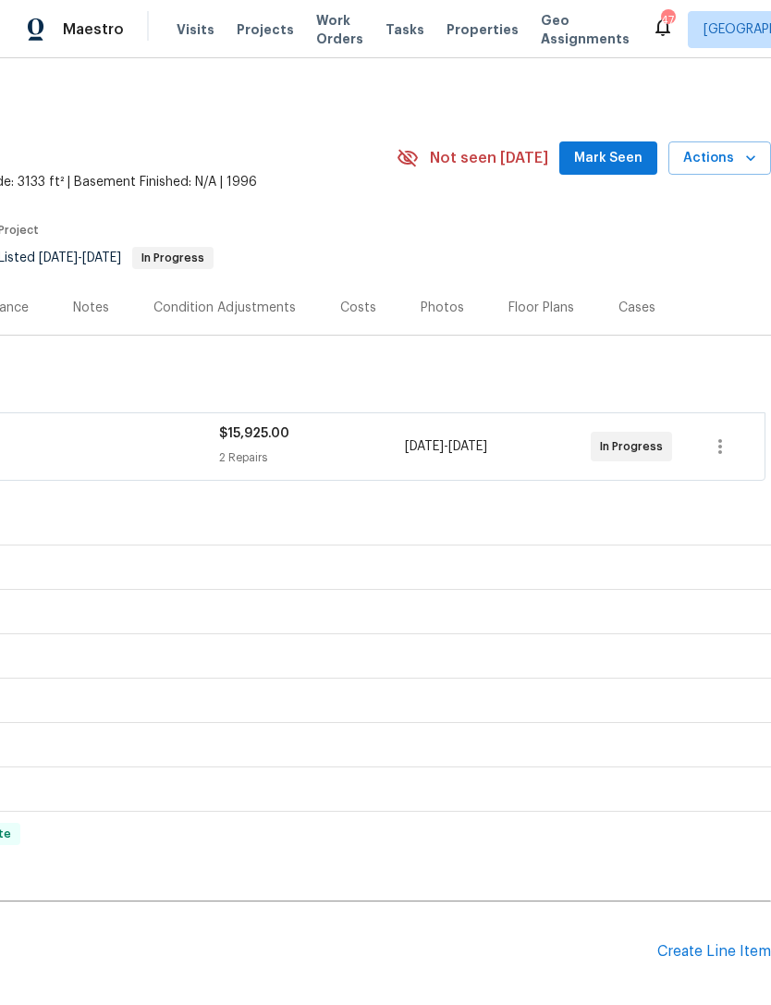
scroll to position [0, 274]
click at [735, 159] on span "Actions" at bounding box center [719, 158] width 73 height 23
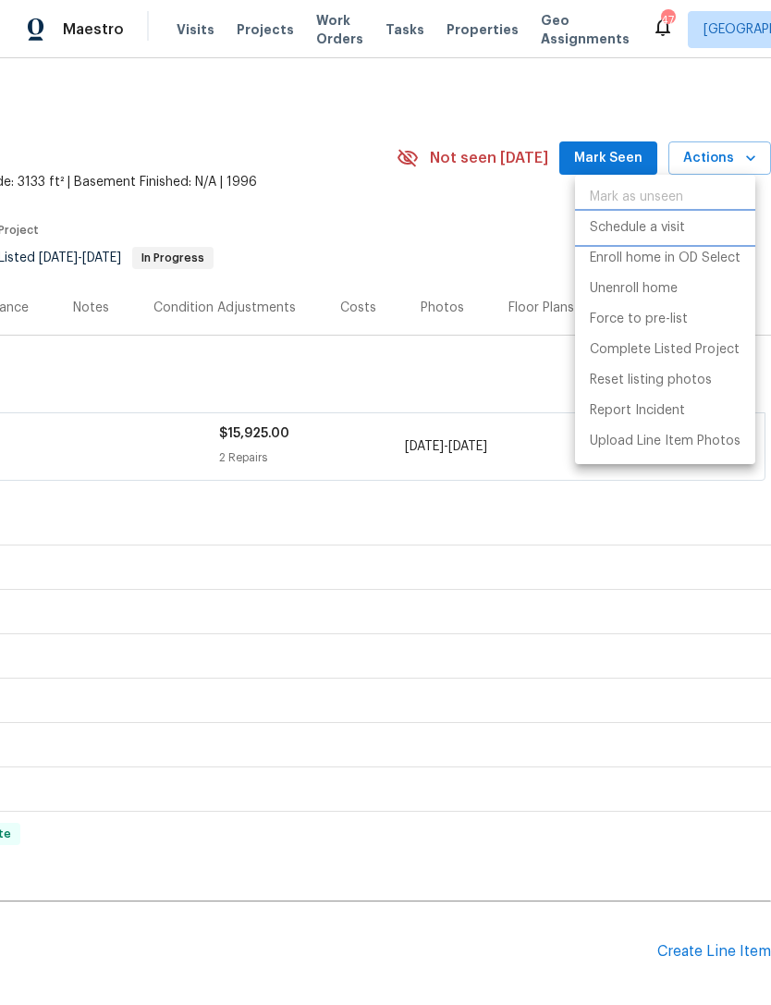
click at [655, 226] on p "Schedule a visit" at bounding box center [637, 227] width 95 height 19
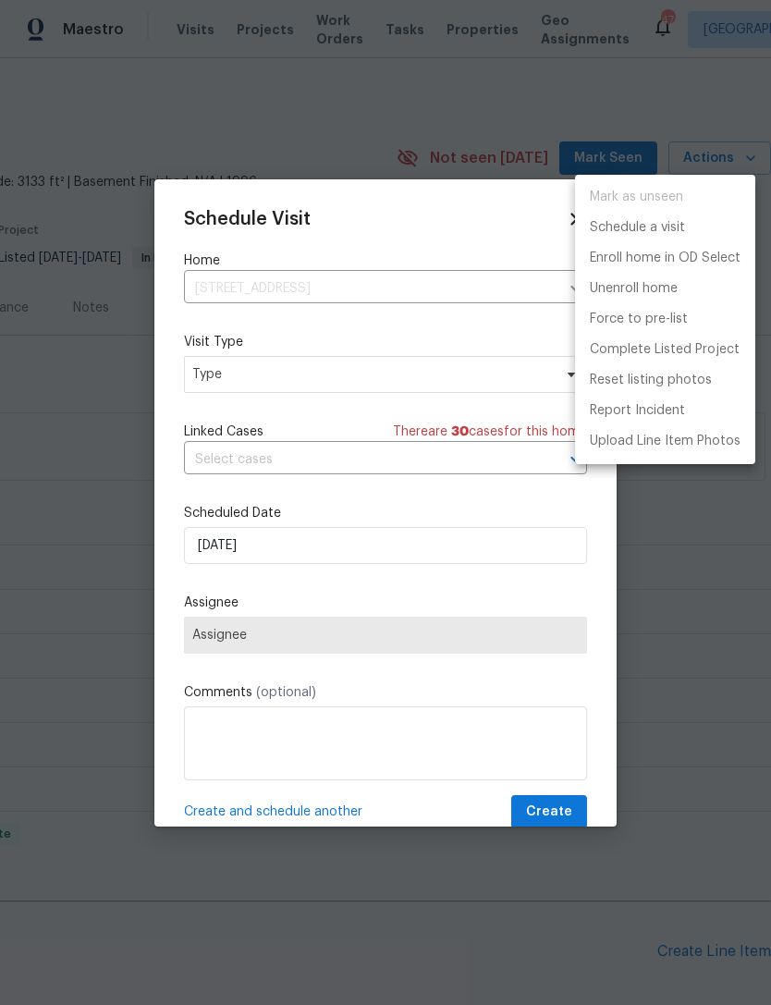
click at [301, 558] on div at bounding box center [385, 502] width 771 height 1005
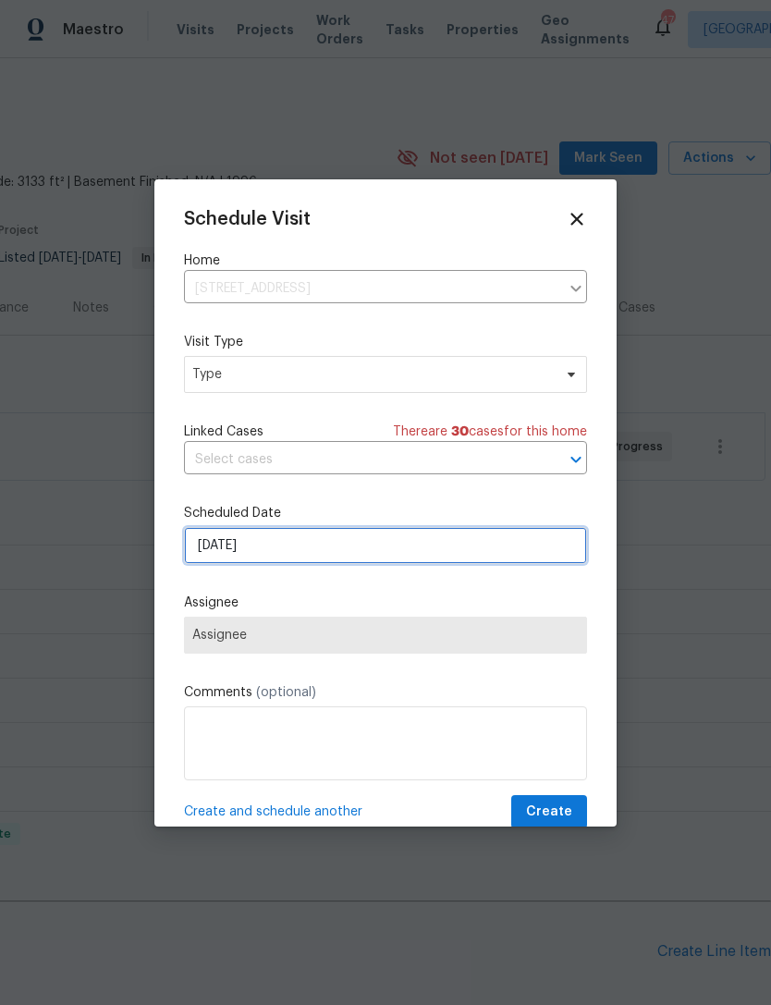
click at [339, 564] on input "[DATE]" at bounding box center [385, 545] width 403 height 37
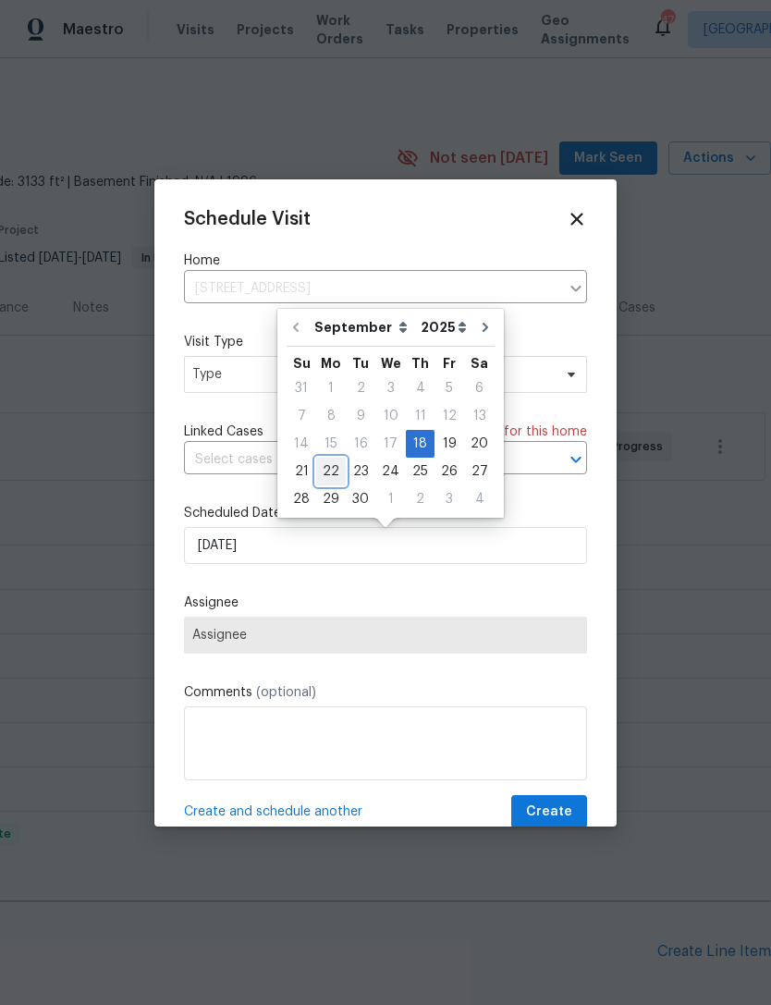
click at [331, 475] on div "22" at bounding box center [331, 472] width 30 height 26
type input "[DATE]"
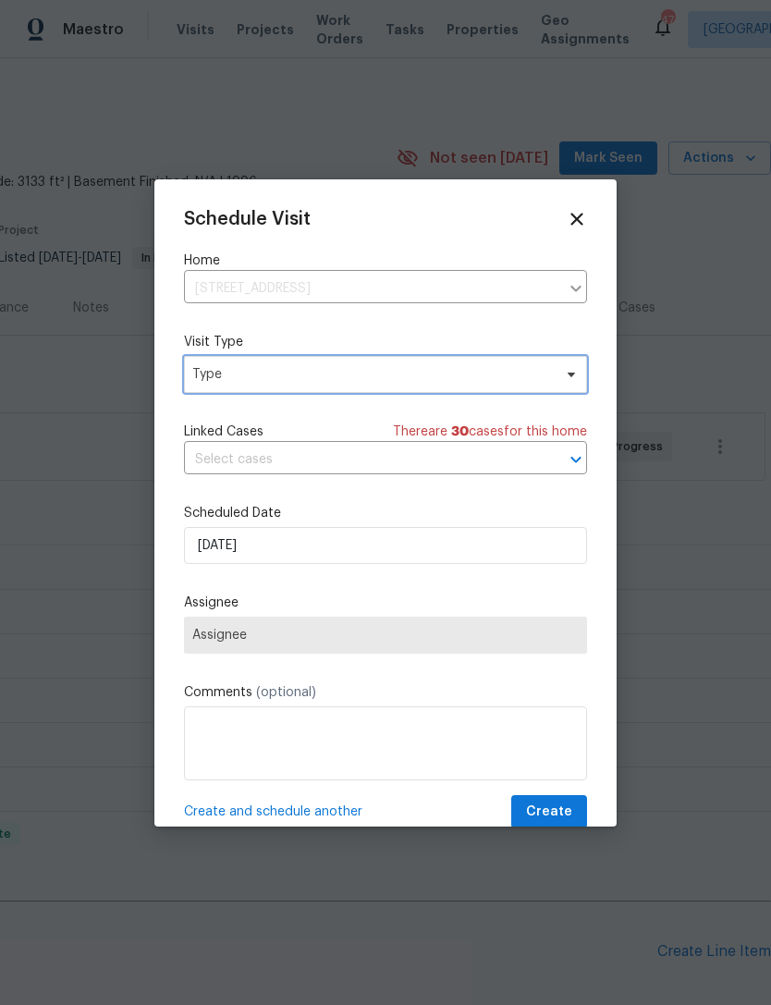
click at [286, 386] on span "Type" at bounding box center [385, 374] width 403 height 37
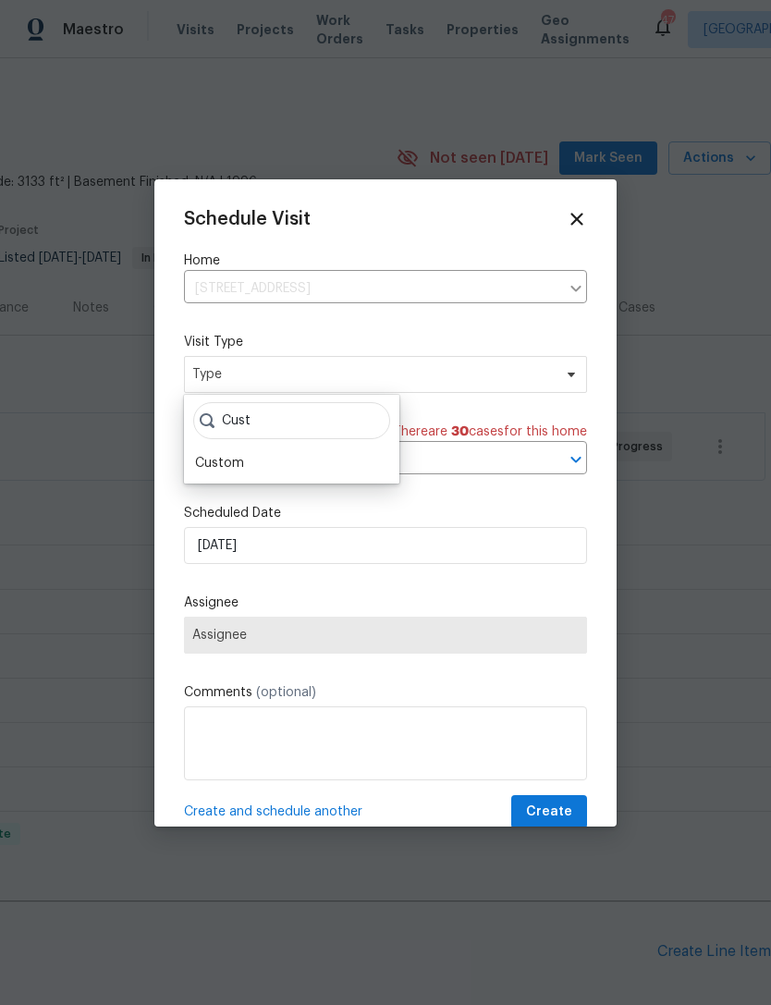
type input "Cust"
click at [241, 455] on div "Custom" at bounding box center [219, 463] width 49 height 18
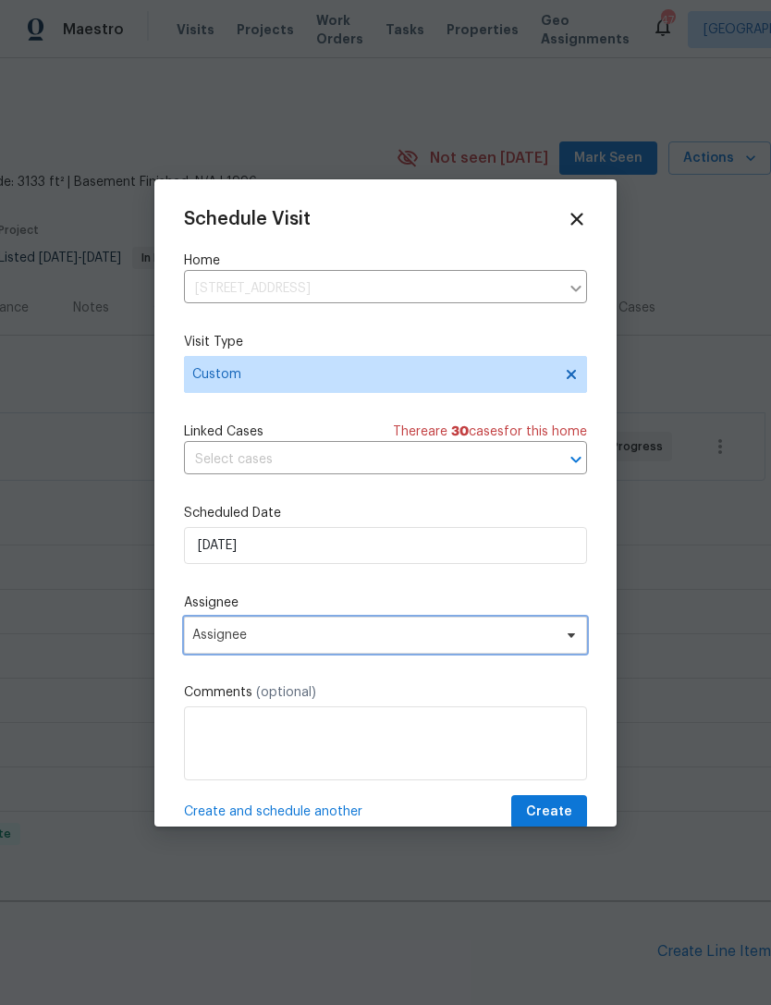
click at [326, 634] on span "Assignee" at bounding box center [373, 635] width 363 height 15
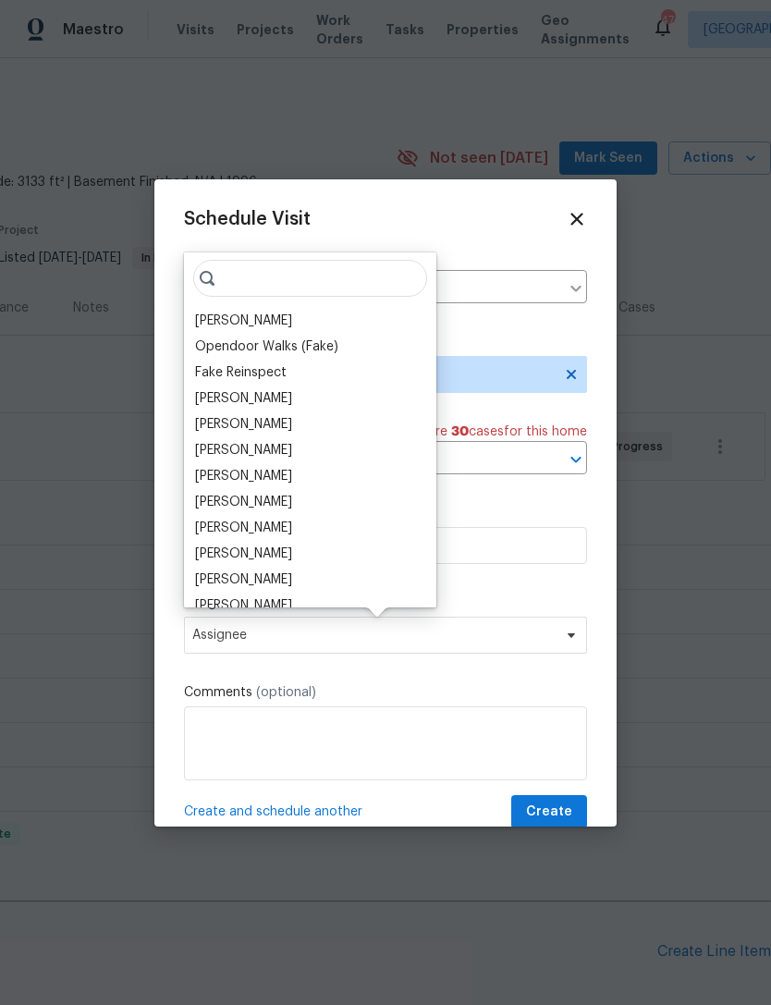
click at [260, 316] on div "[PERSON_NAME]" at bounding box center [243, 321] width 97 height 18
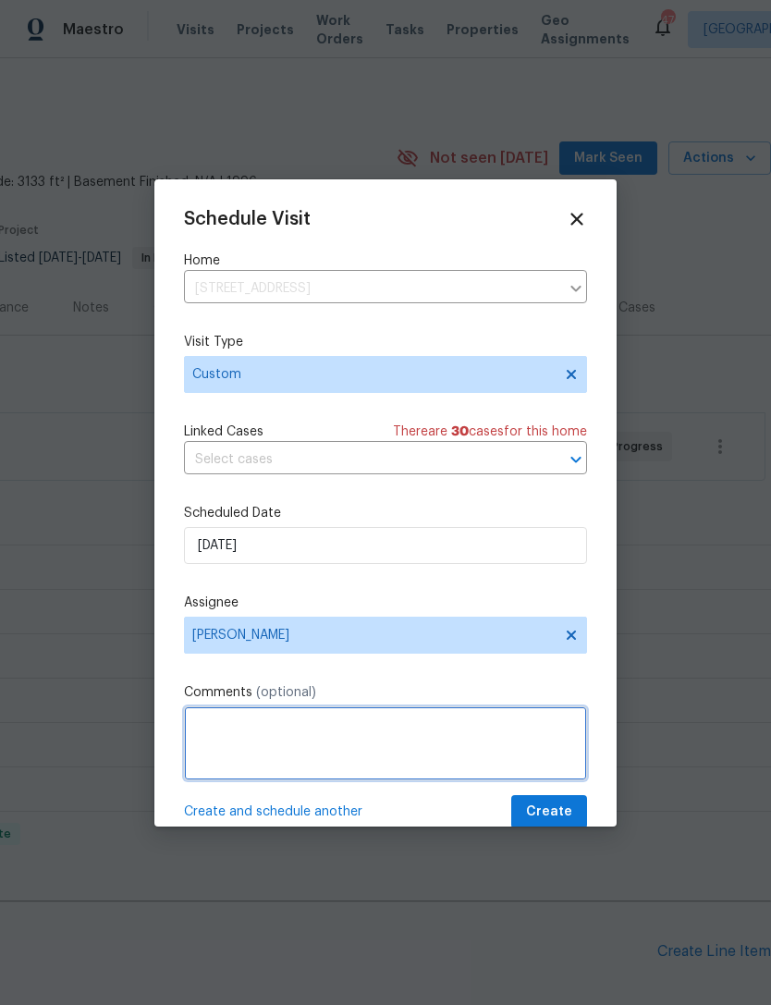
click at [431, 710] on textarea at bounding box center [385, 744] width 403 height 74
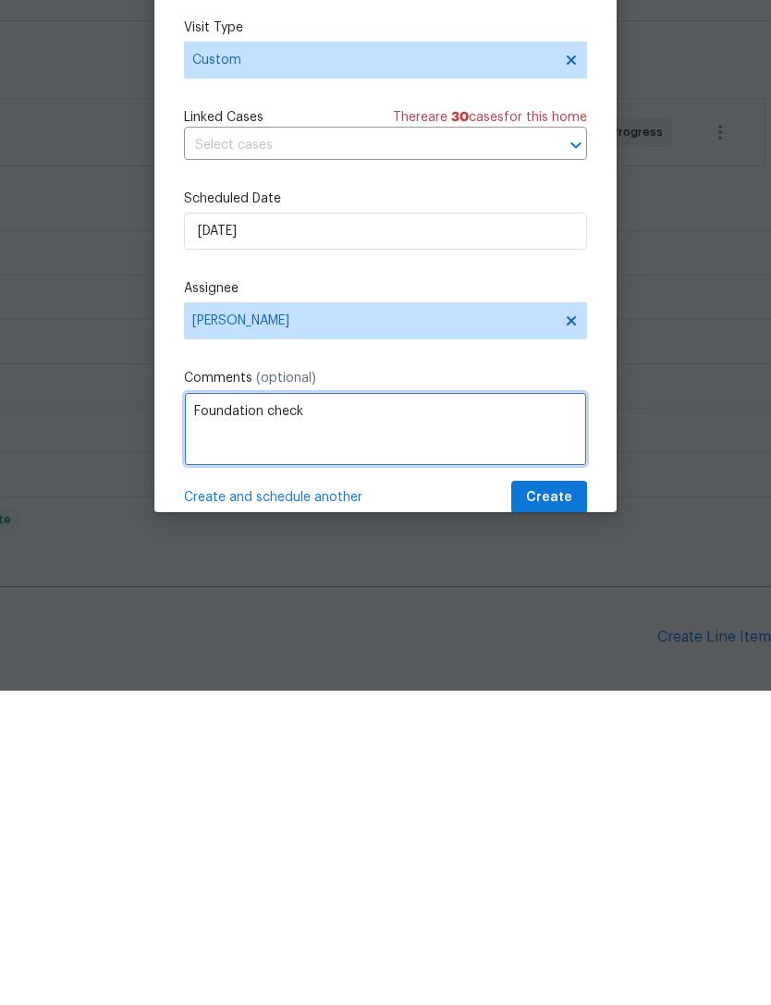
type textarea "Foundation check"
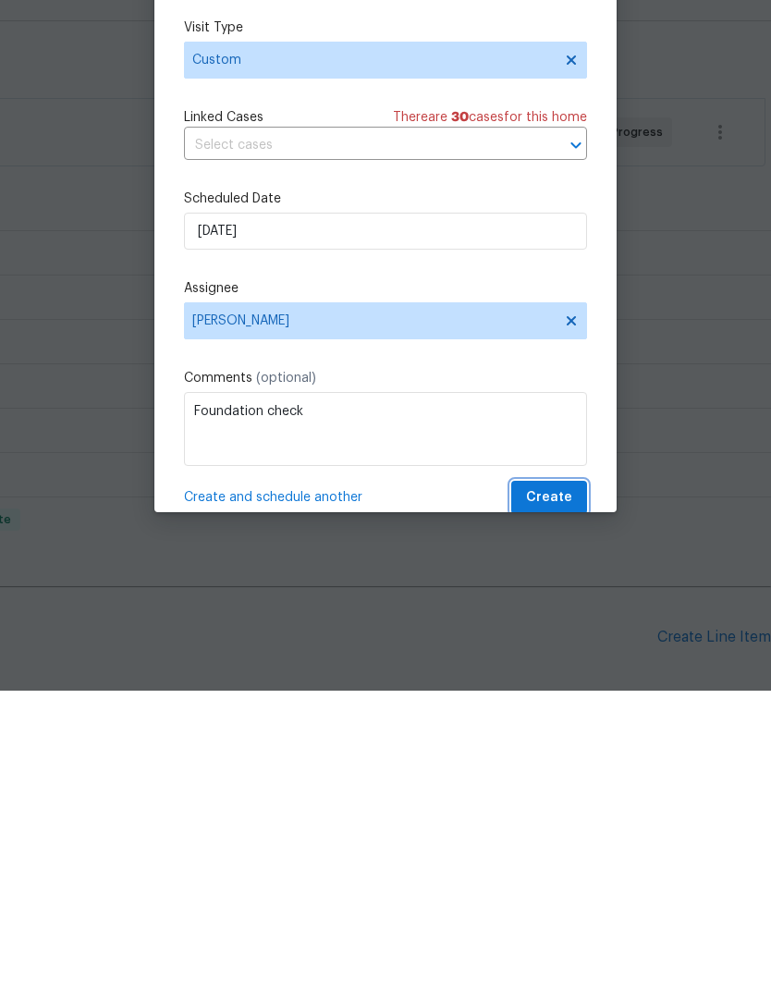
click at [538, 801] on span "Create" at bounding box center [549, 812] width 46 height 23
